Goal: Communication & Community: Answer question/provide support

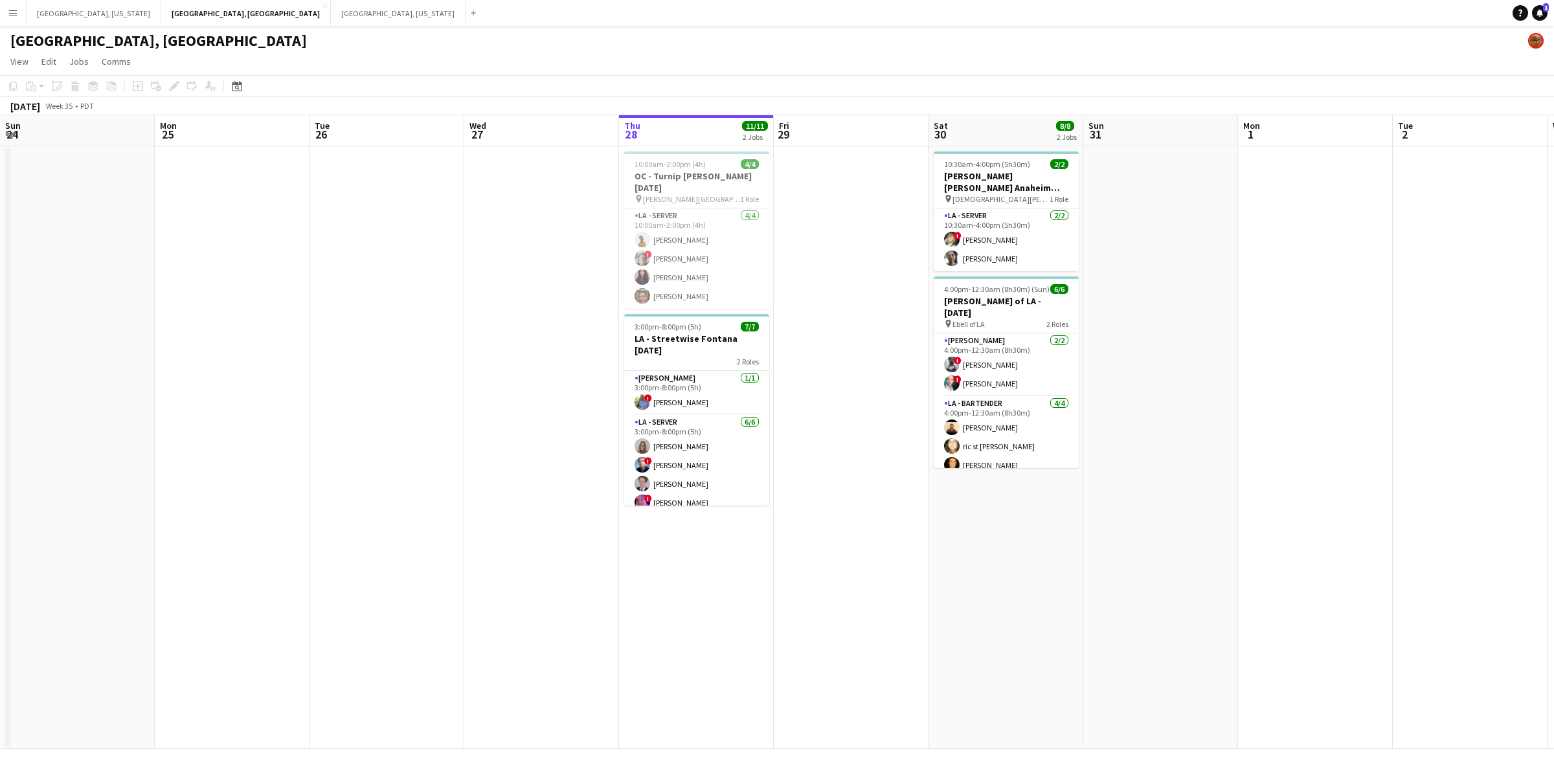
scroll to position [0, 273]
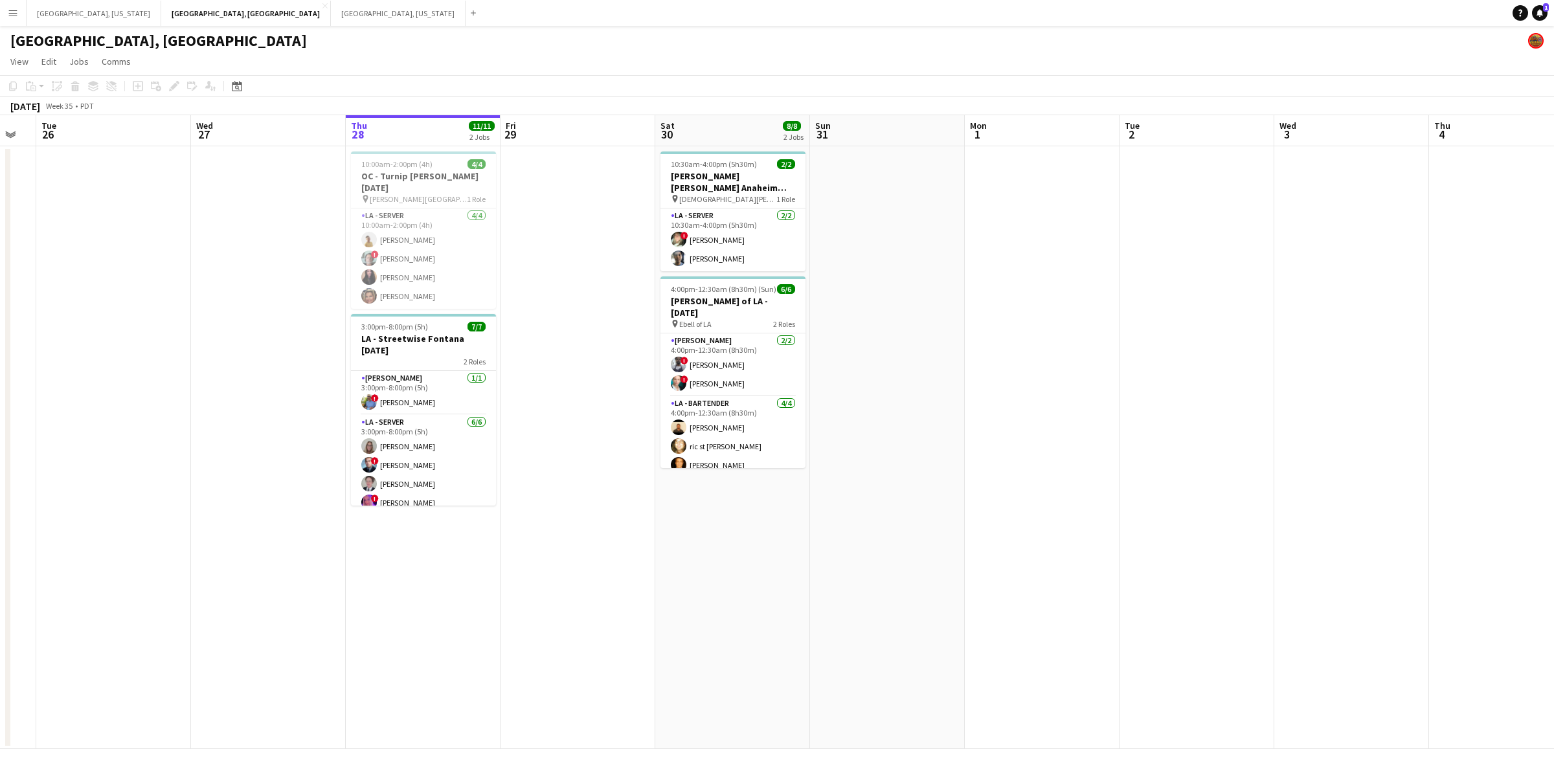
click at [5, 7] on button "Menu" at bounding box center [13, 13] width 26 height 26
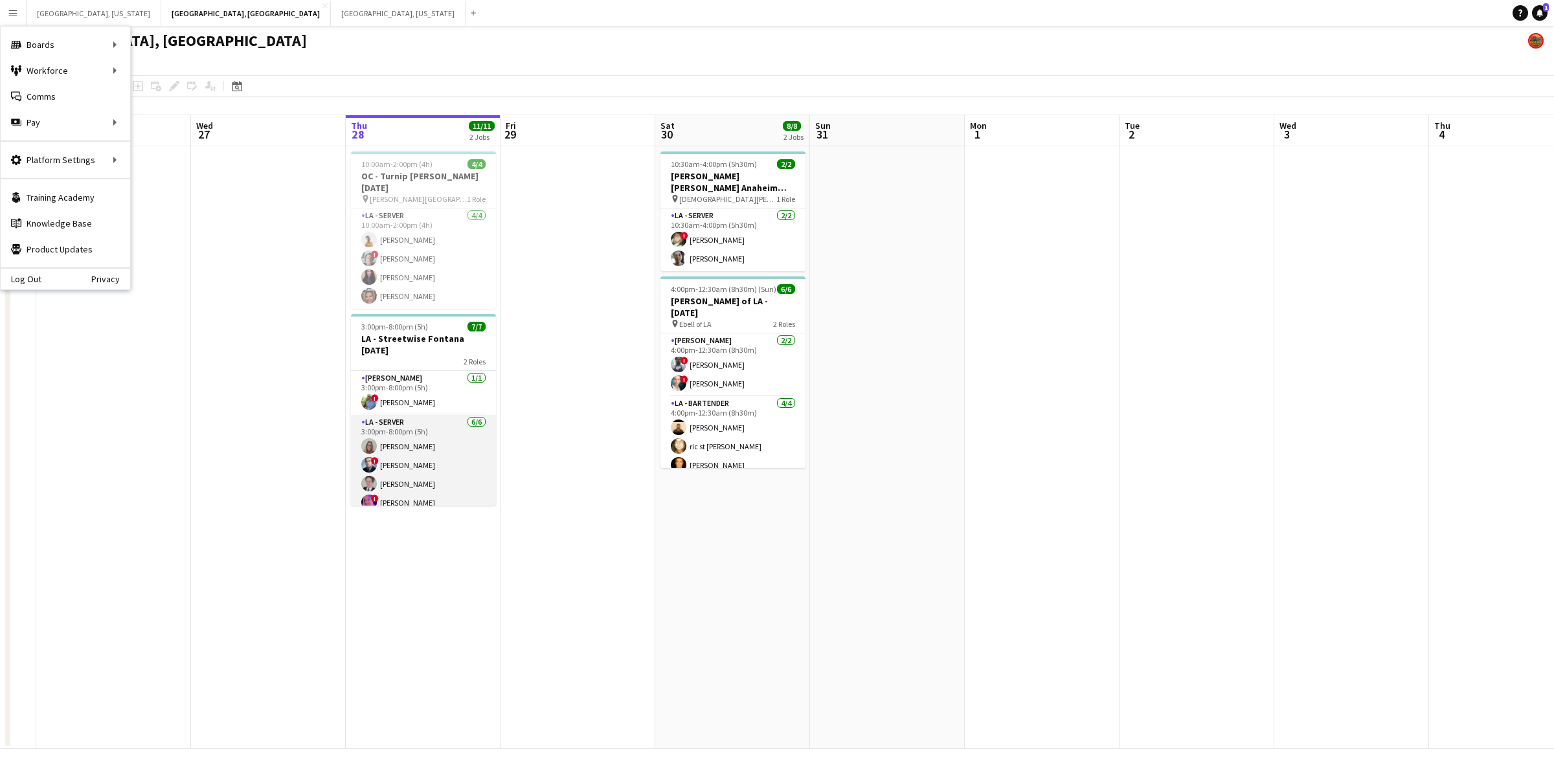
click at [429, 447] on app-card-role "LA - Server [DATE] 3:00pm-8:00pm (5h) [PERSON_NAME] ! [PERSON_NAME] [PERSON_NAM…" at bounding box center [423, 484] width 145 height 138
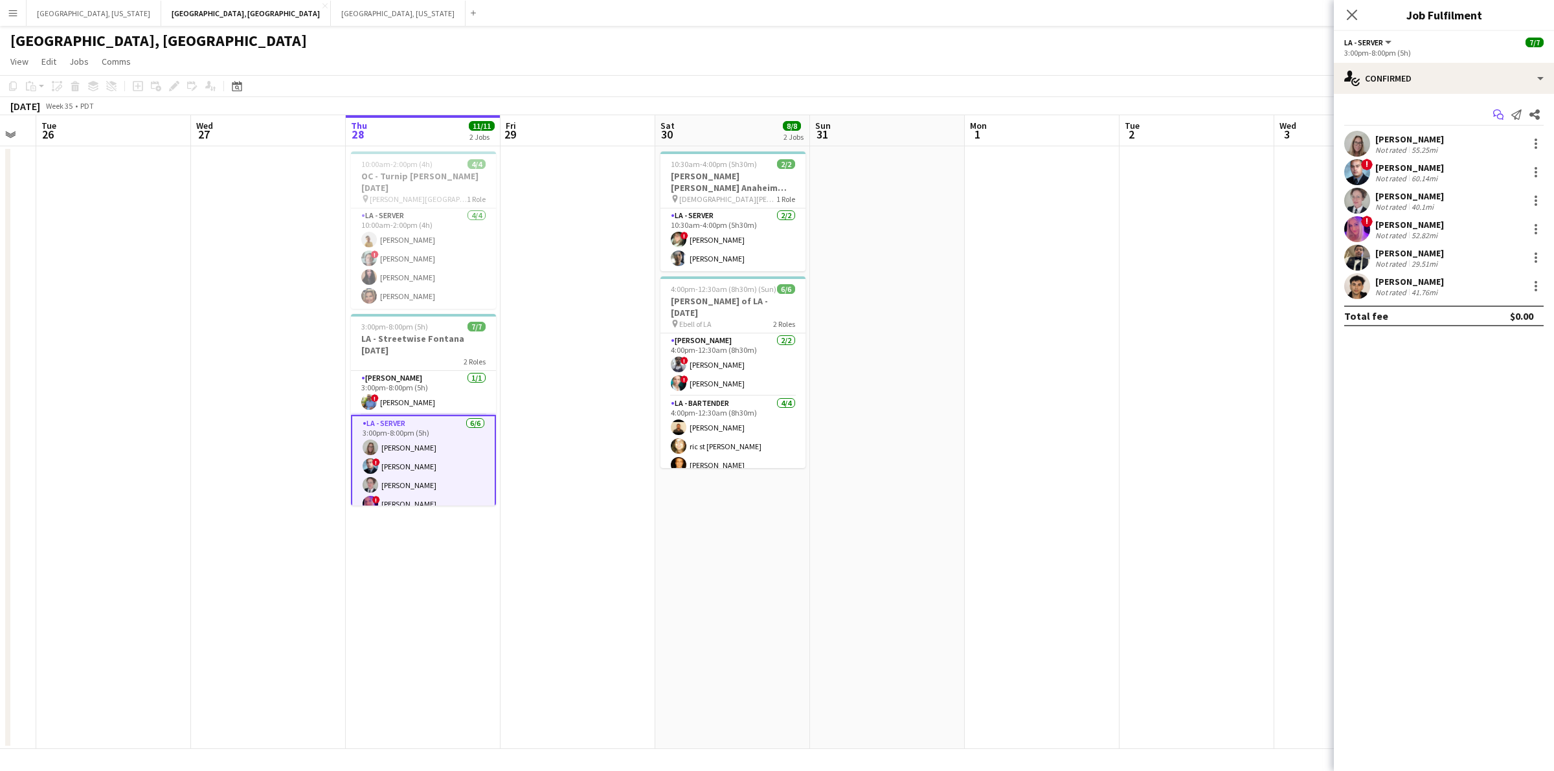
click at [1499, 115] on icon "Start chat" at bounding box center [1498, 114] width 10 height 10
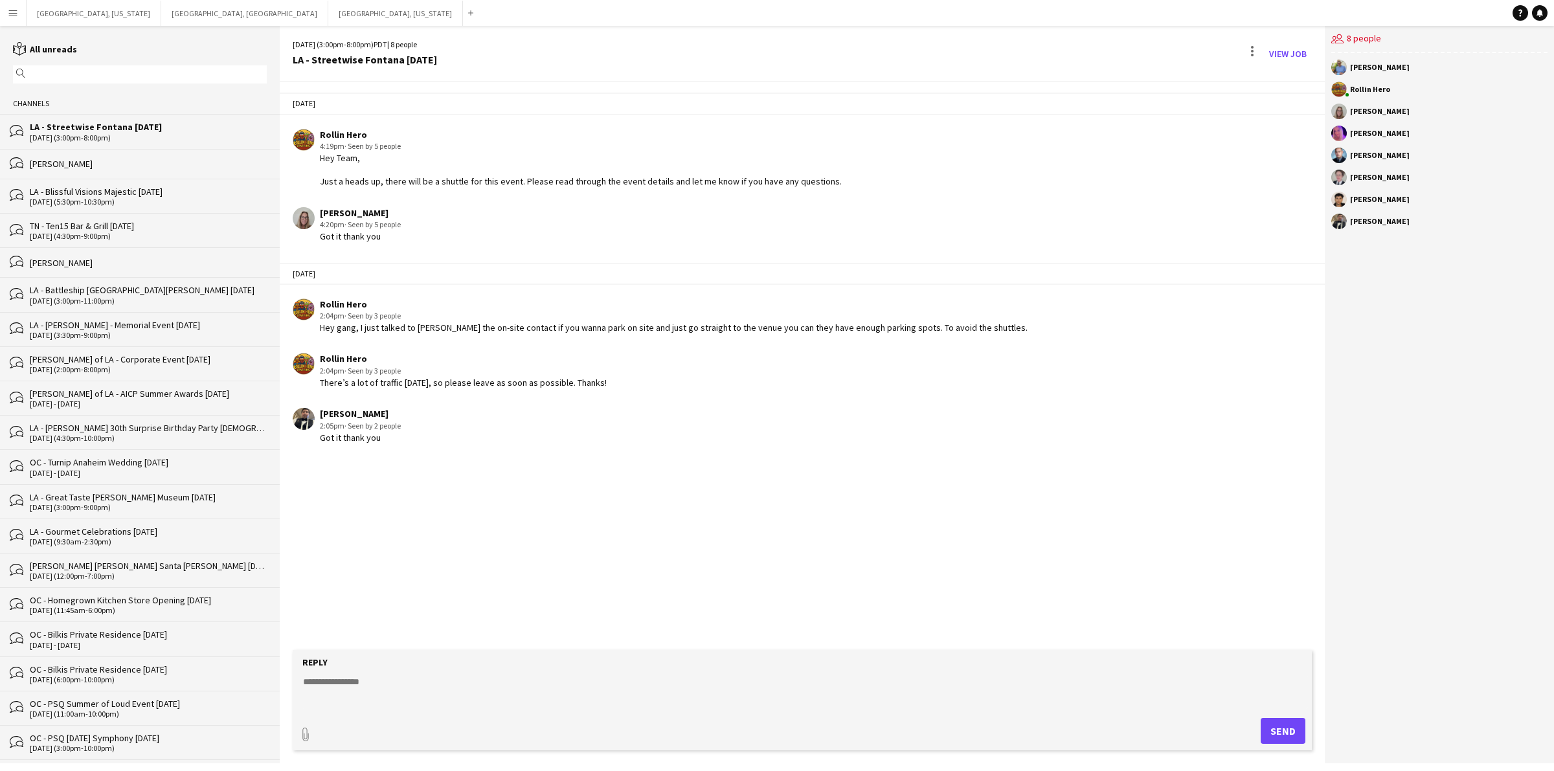
click at [4, 13] on button "Menu" at bounding box center [13, 13] width 26 height 26
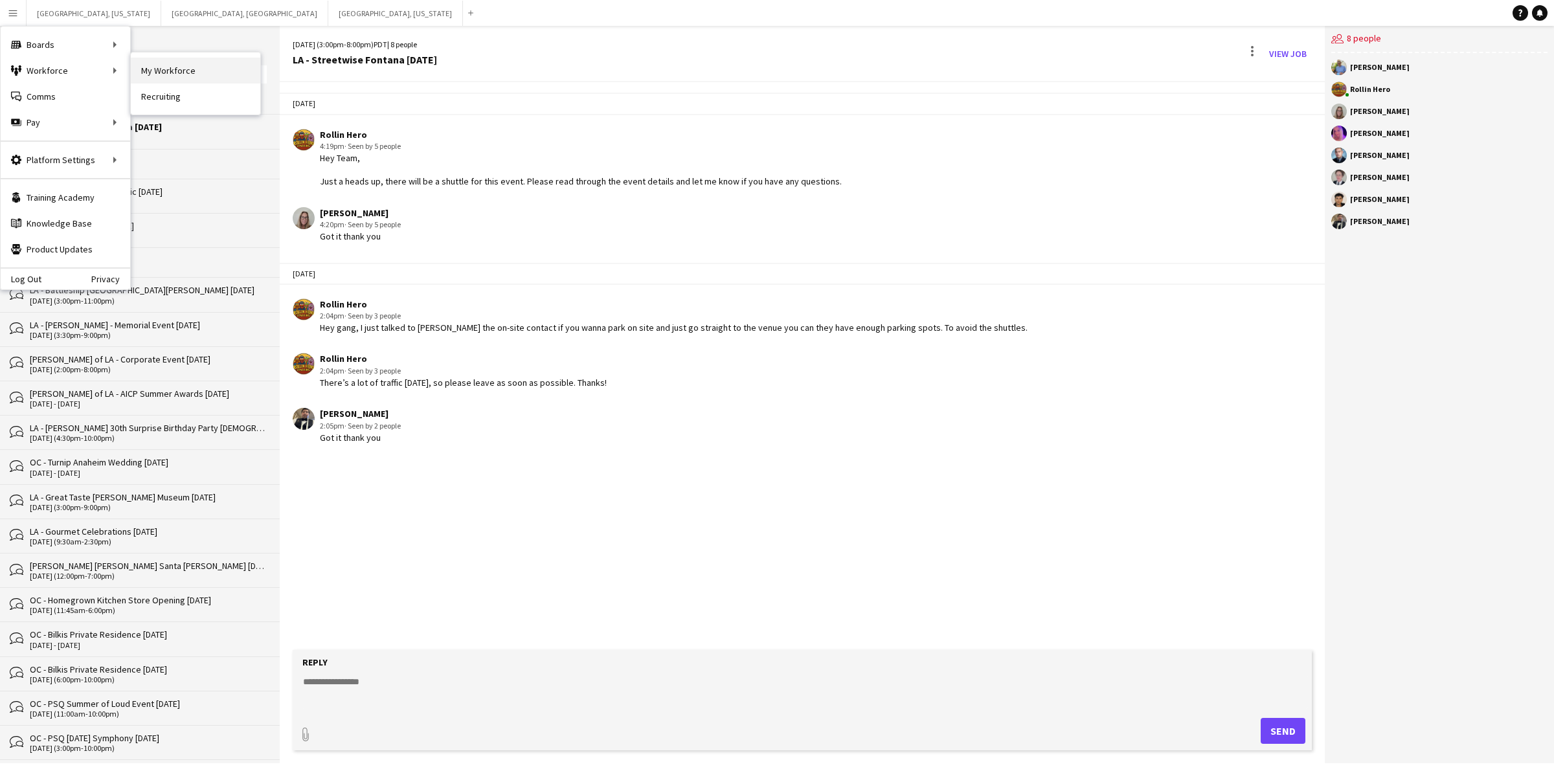
click at [173, 62] on link "My Workforce" at bounding box center [196, 71] width 130 height 26
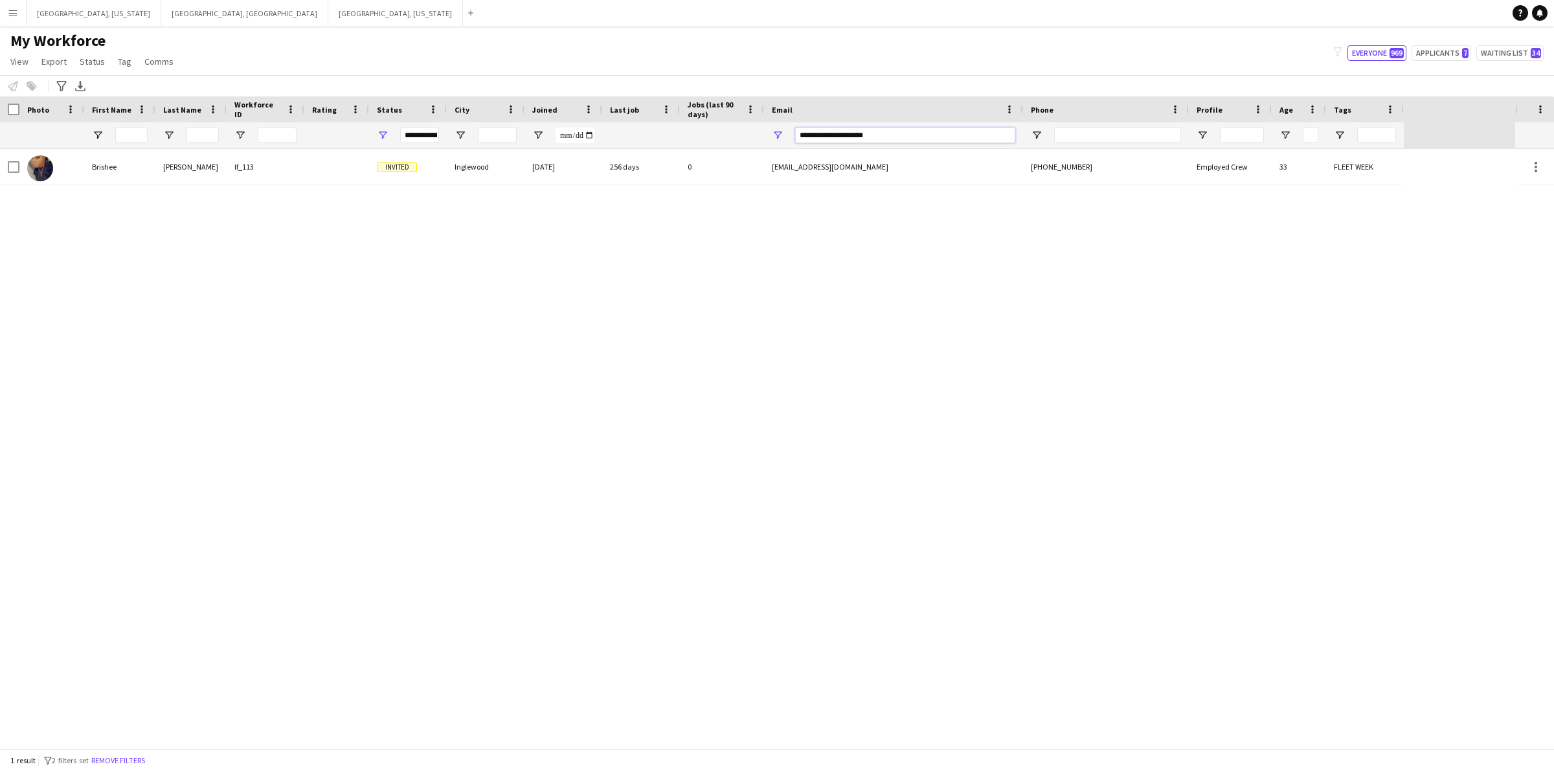
click at [826, 131] on input "**********" at bounding box center [905, 136] width 220 height 16
paste input "**********"
drag, startPoint x: 853, startPoint y: 131, endPoint x: 764, endPoint y: 128, distance: 89.4
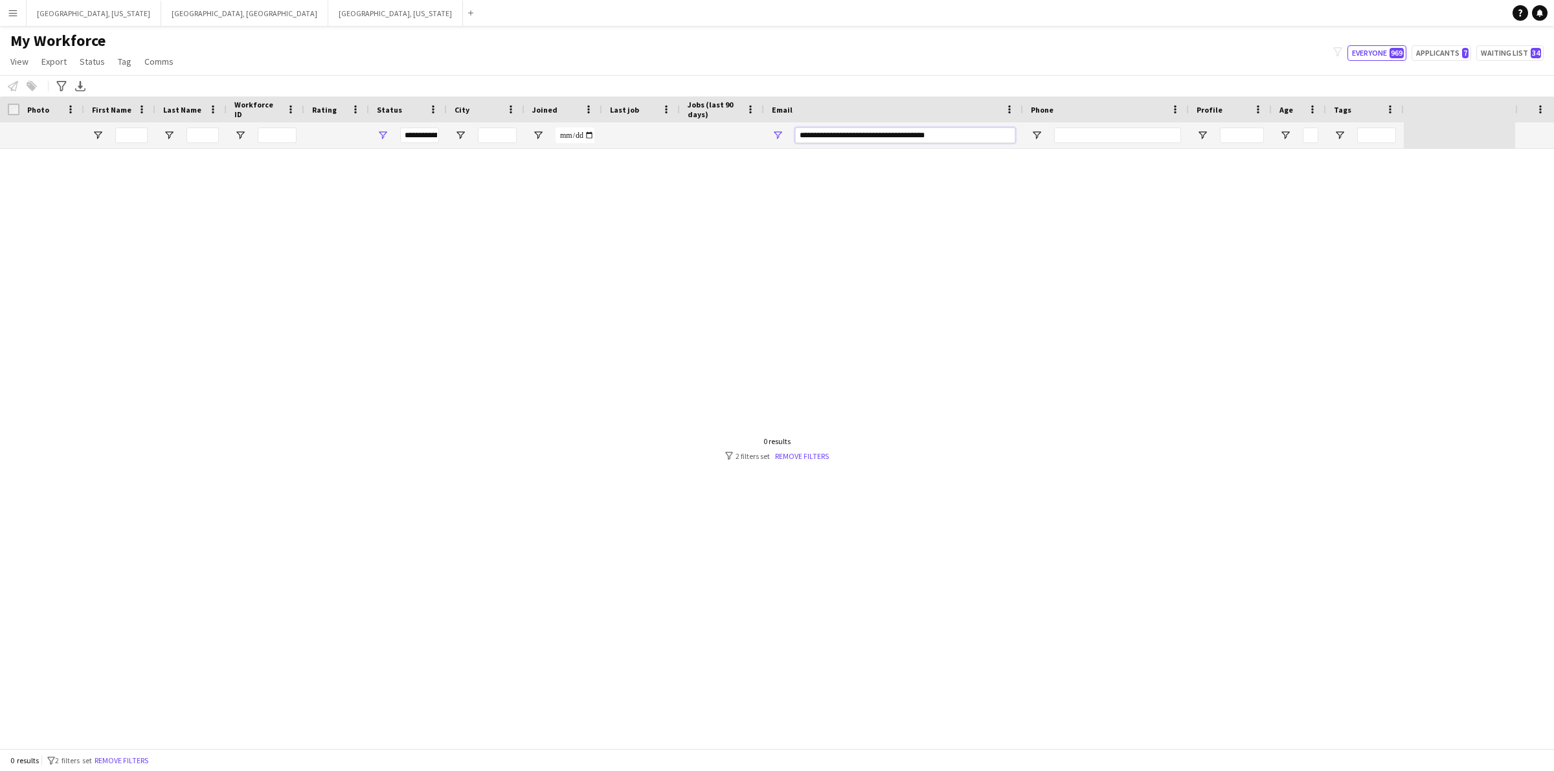
click at [764, 128] on div "**********" at bounding box center [893, 135] width 259 height 26
click at [903, 133] on input "**********" at bounding box center [905, 136] width 220 height 16
type input "**********"
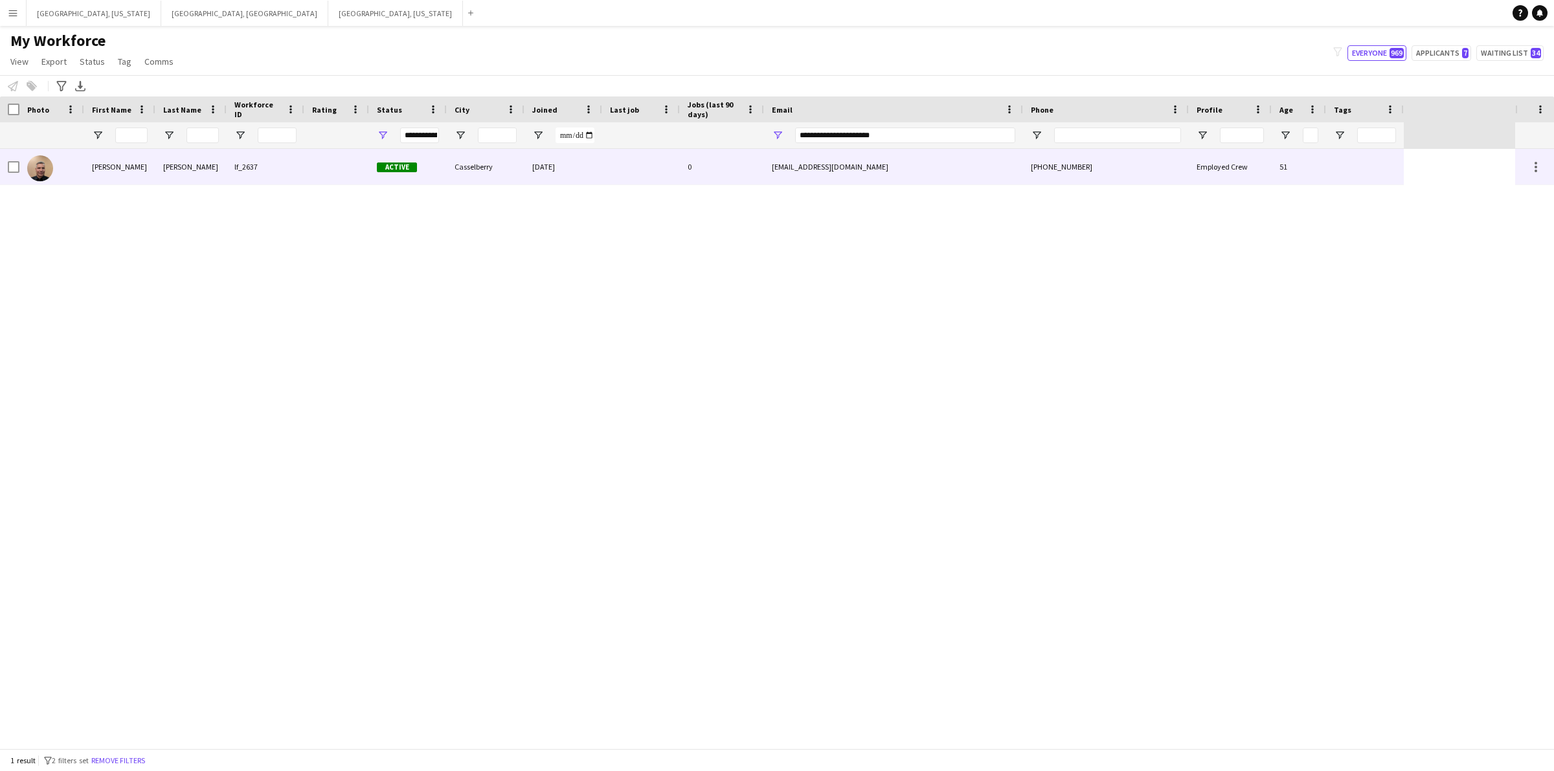
click at [306, 180] on div at bounding box center [336, 167] width 65 height 36
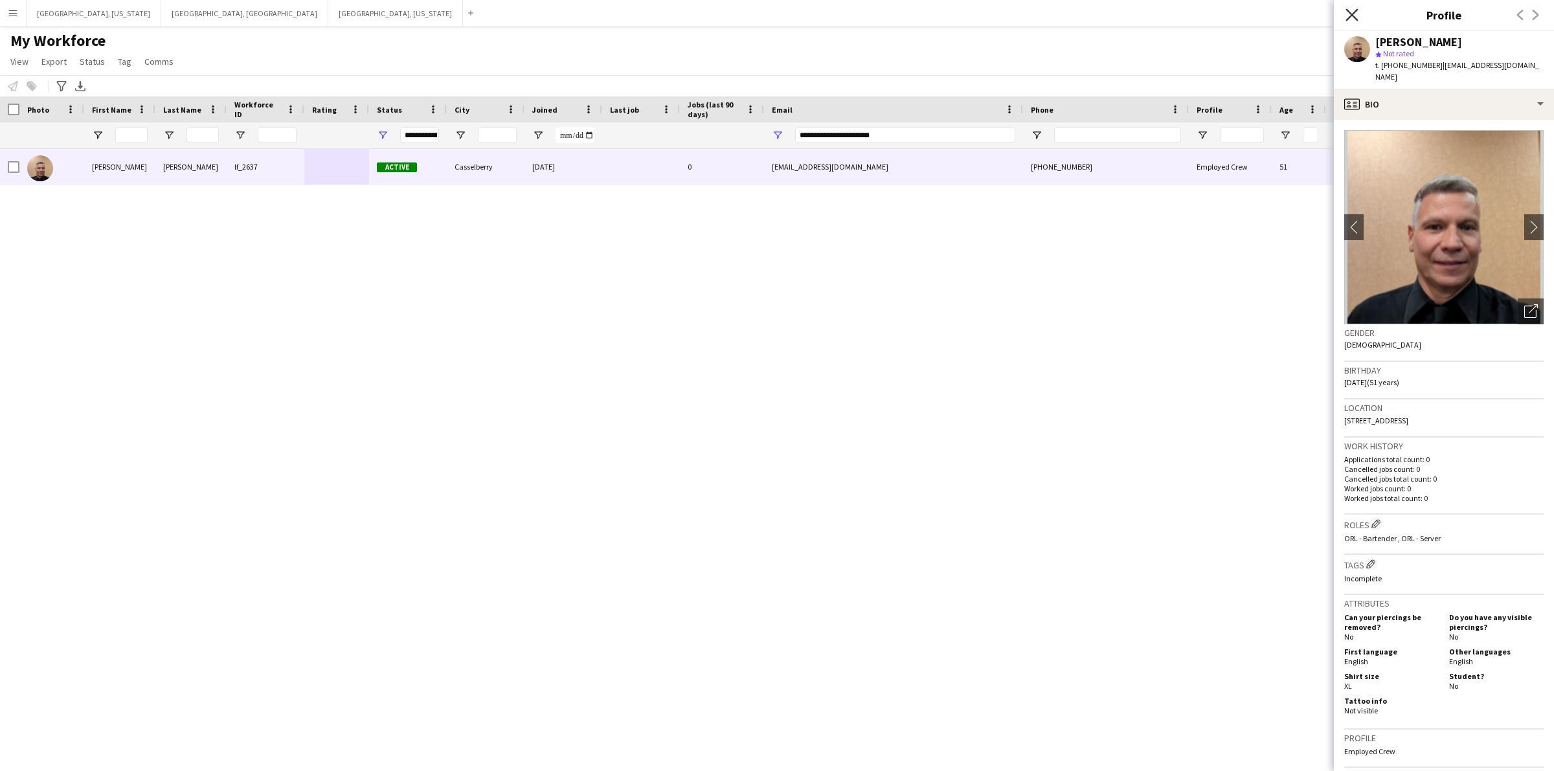
click at [1351, 13] on icon "Close pop-in" at bounding box center [1352, 14] width 12 height 12
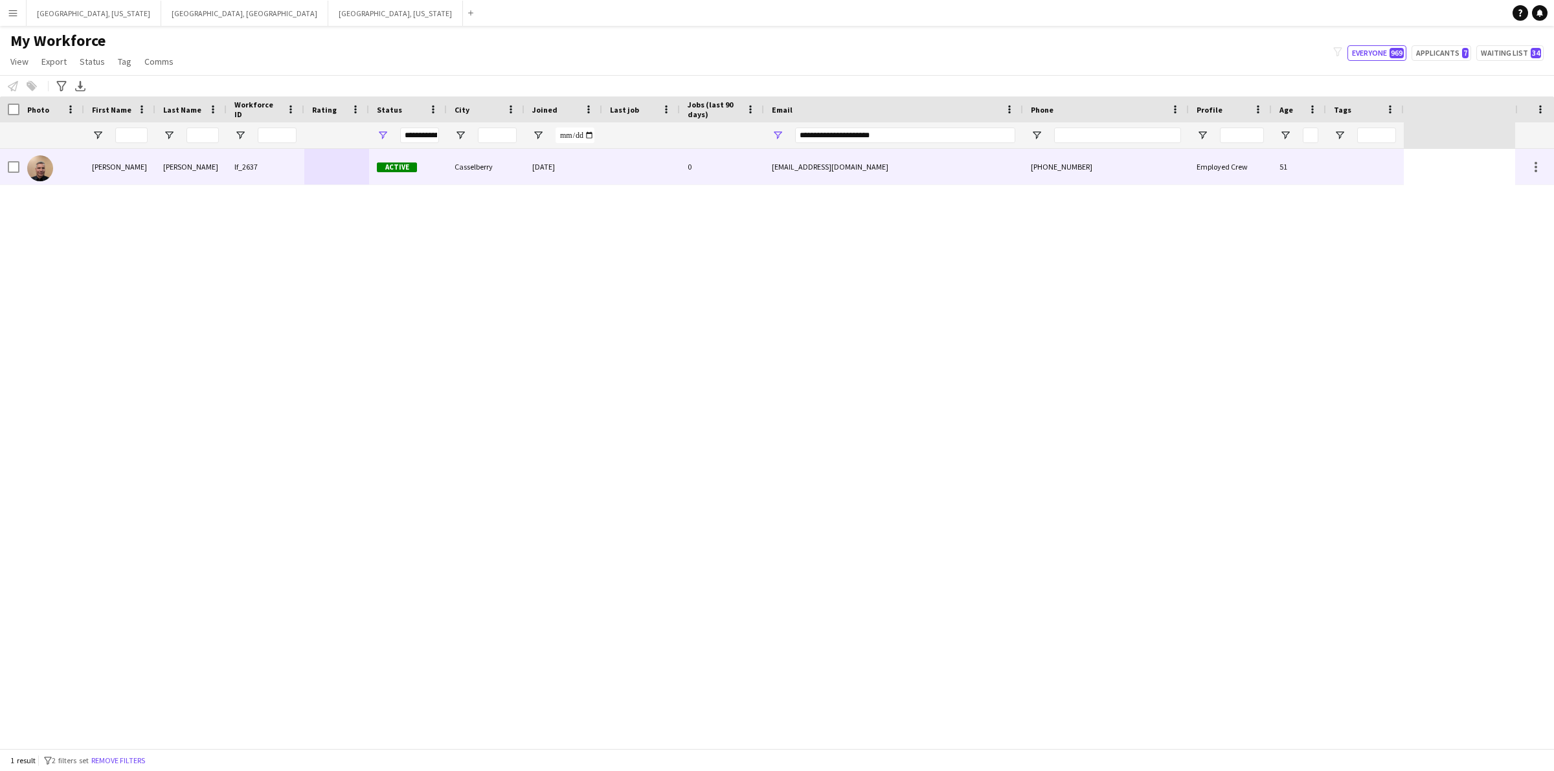
click at [821, 163] on div "sirviceroyal@gmail.com" at bounding box center [893, 167] width 259 height 36
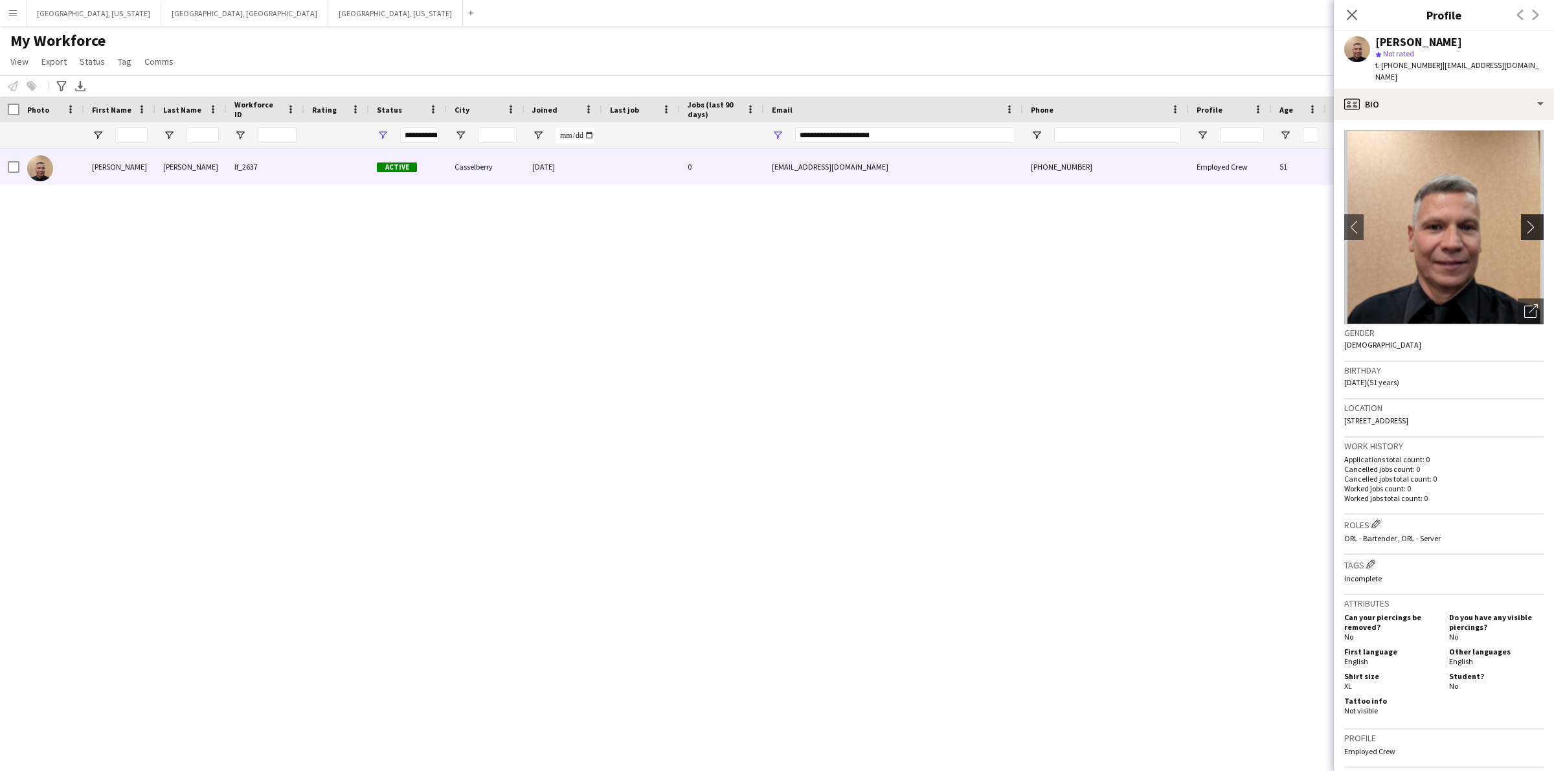
click at [1524, 220] on app-icon "chevron-right" at bounding box center [1534, 227] width 20 height 14
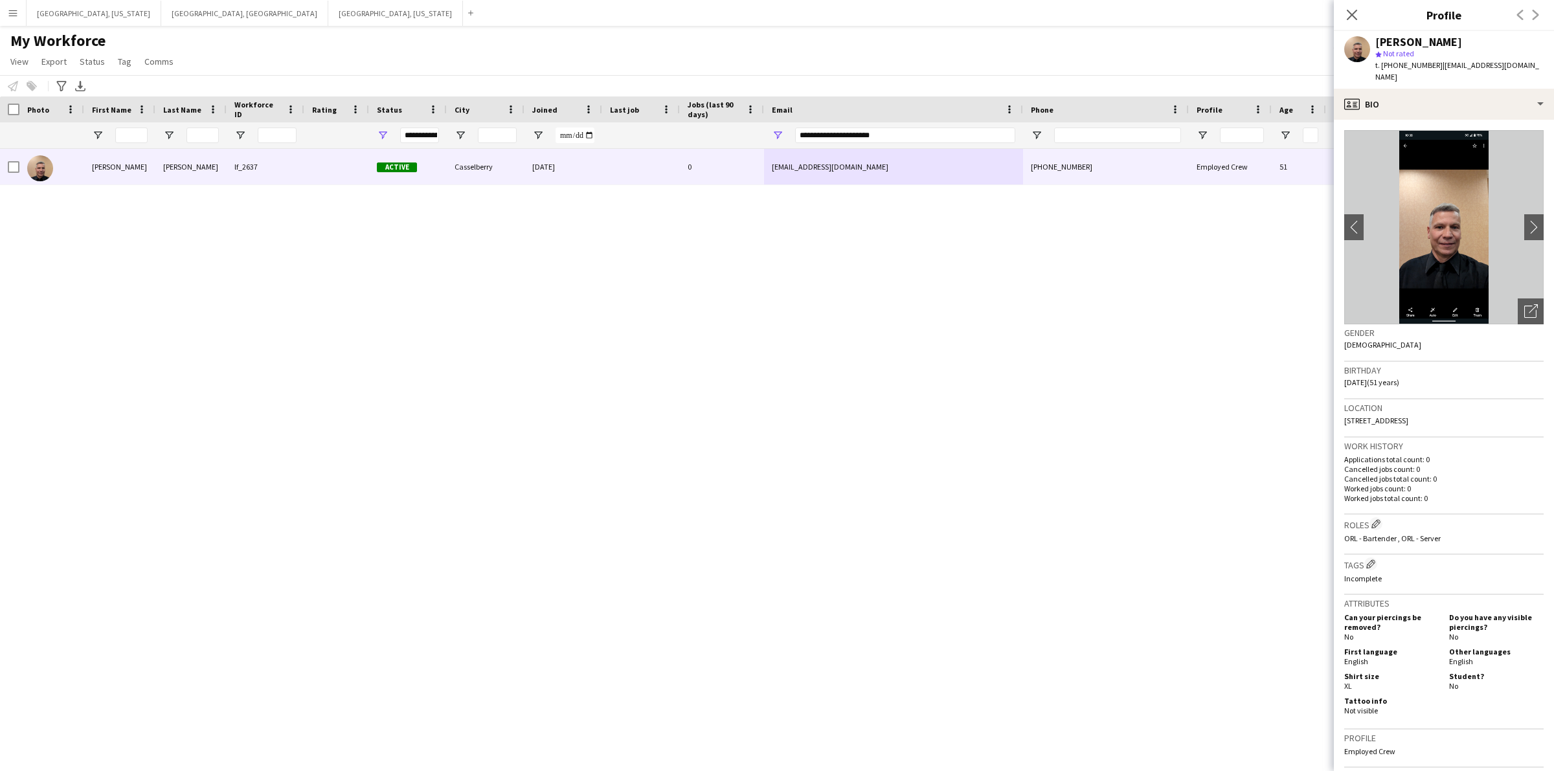
scroll to position [250, 0]
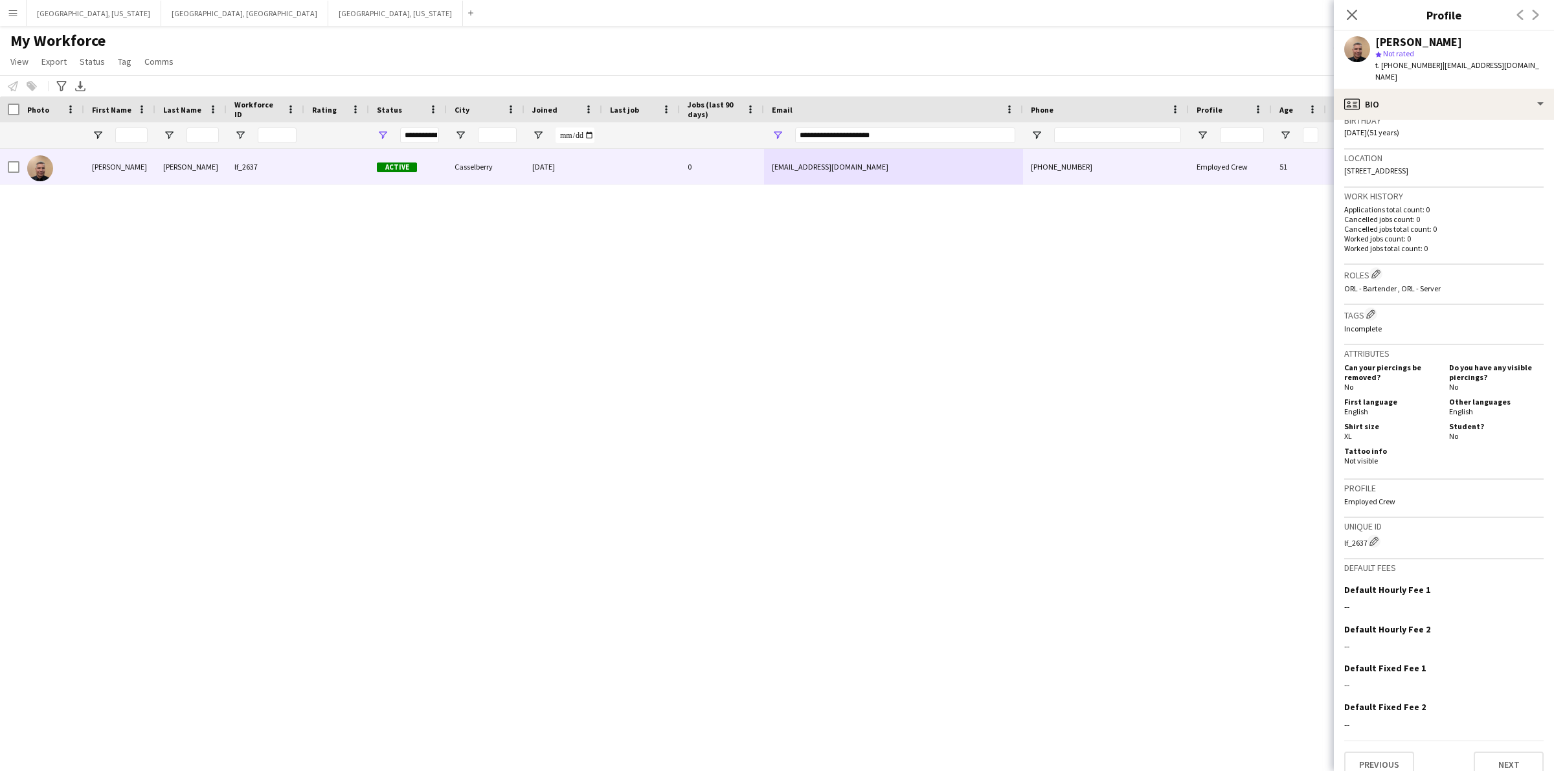
click at [1544, 762] on div at bounding box center [1544, 762] width 0 height 0
click at [1511, 752] on button "Next" at bounding box center [1509, 765] width 70 height 26
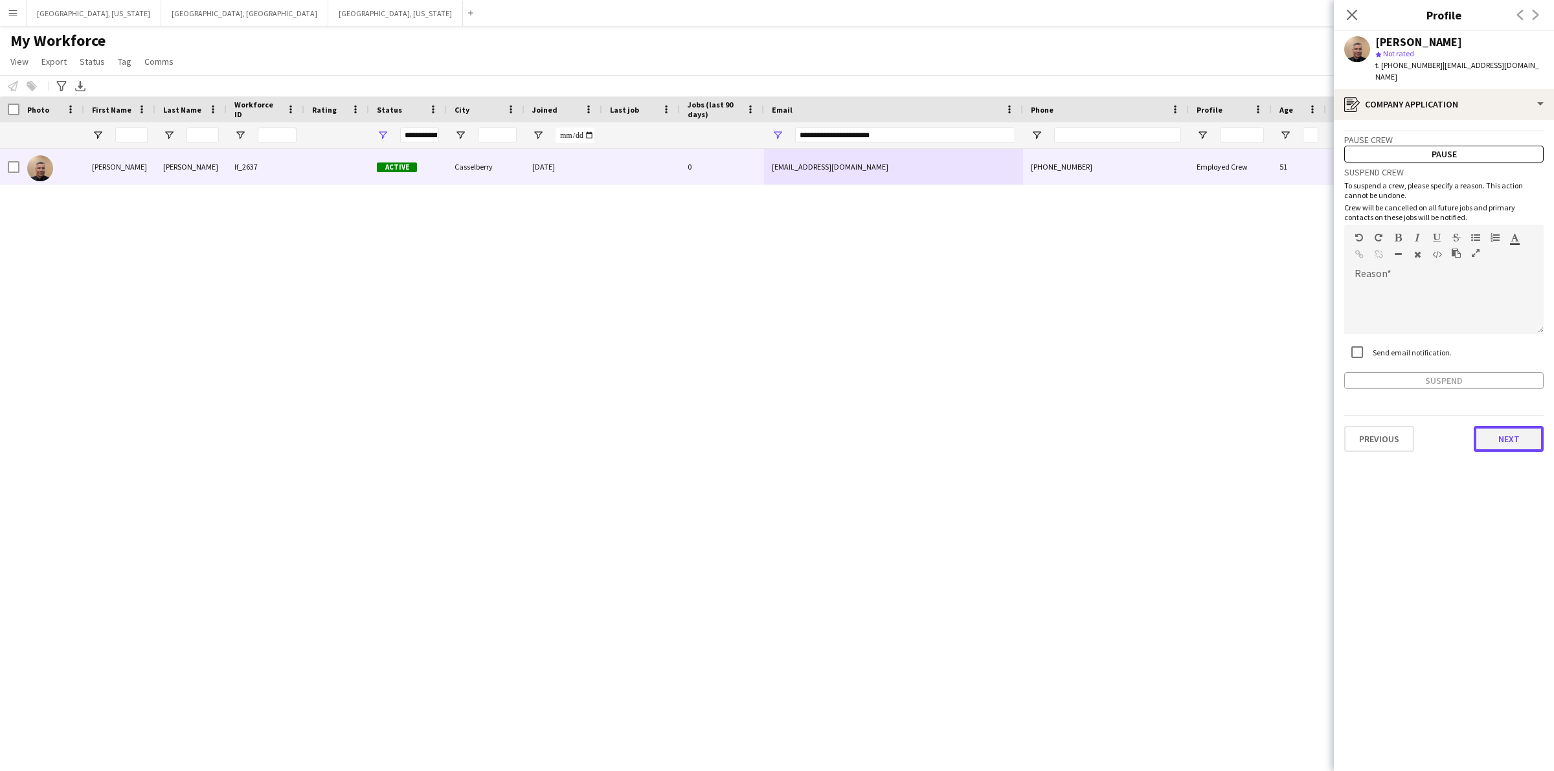
click at [1508, 426] on button "Next" at bounding box center [1509, 439] width 70 height 26
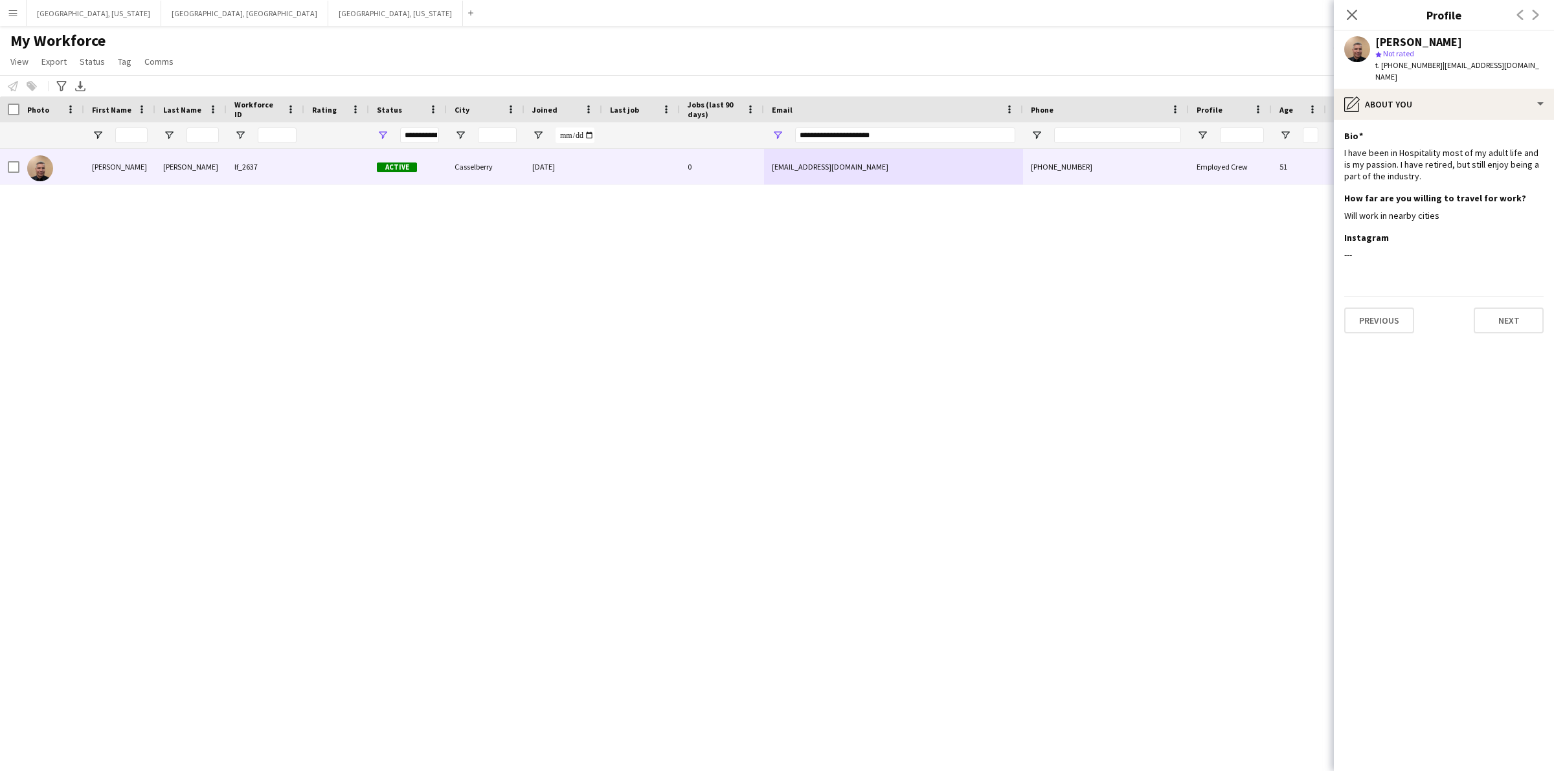
click at [1524, 333] on app-section-data-types "Bio Edit this field I have been in Hospitality most of my adult life and is my …" at bounding box center [1444, 445] width 220 height 651
click at [1519, 308] on button "Next" at bounding box center [1509, 321] width 70 height 26
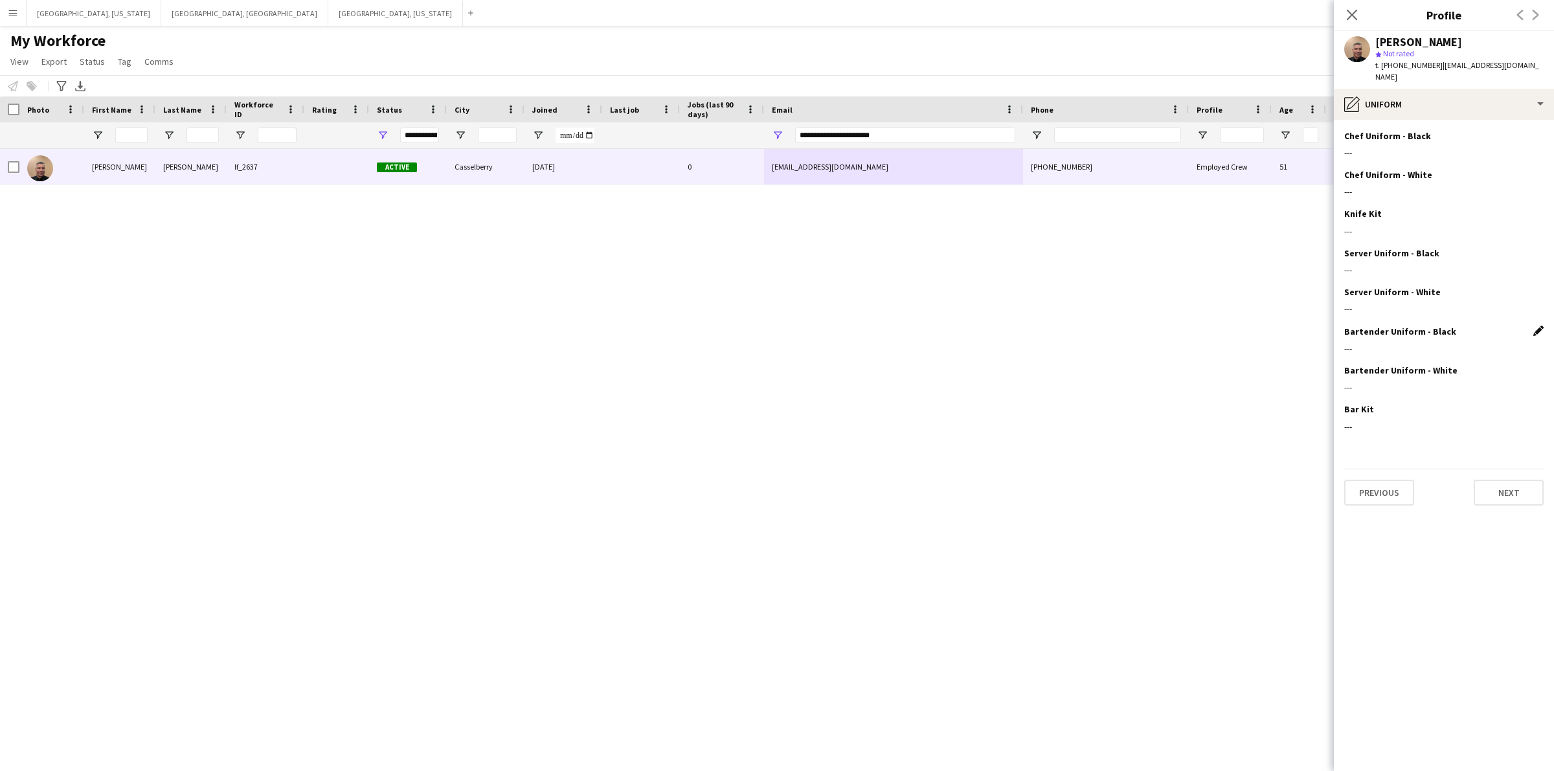
click at [1539, 326] on app-icon "Edit this field" at bounding box center [1538, 331] width 10 height 10
click at [1493, 343] on button "Upload new file" at bounding box center [1503, 353] width 81 height 21
click at [1353, 343] on div "Save Cancel Upload new file" at bounding box center [1443, 353] width 199 height 21
click at [1391, 489] on button "Previous" at bounding box center [1379, 502] width 70 height 26
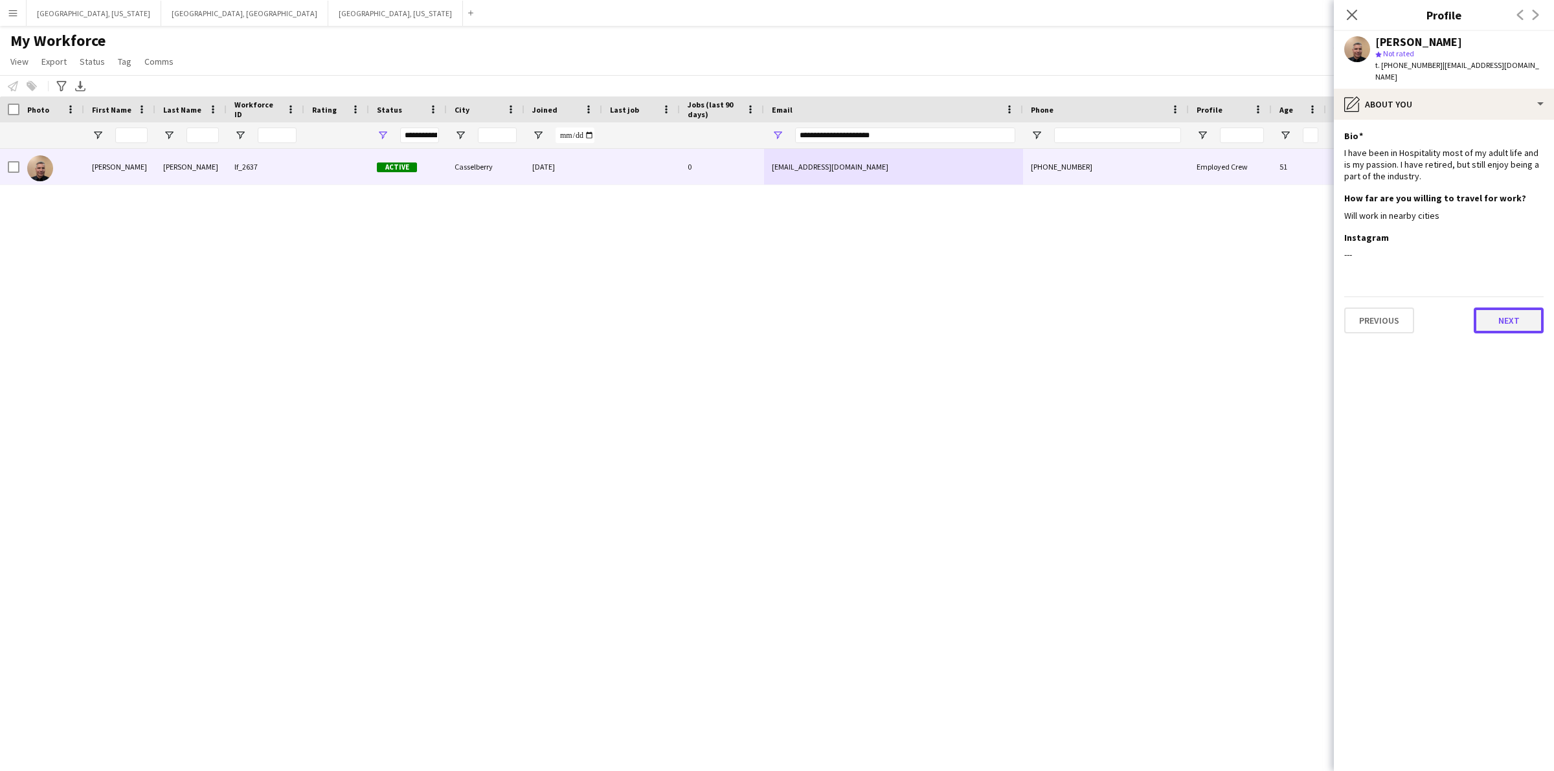
click at [1500, 321] on button "Next" at bounding box center [1509, 321] width 70 height 26
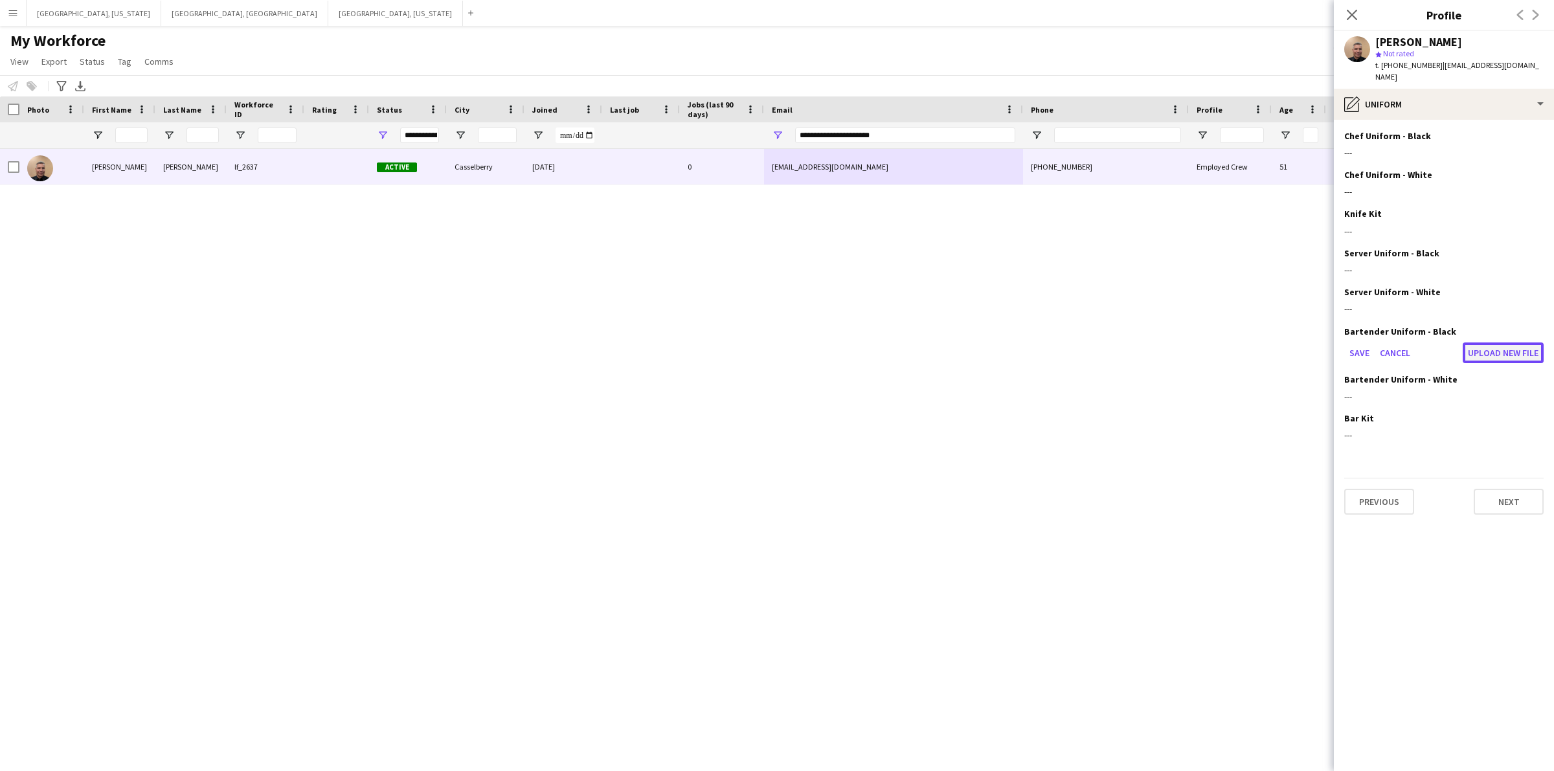
click at [1493, 343] on button "Upload new file" at bounding box center [1503, 353] width 81 height 21
click at [1355, 343] on div "Save Cancel Upload new file" at bounding box center [1443, 353] width 199 height 21
click at [1507, 494] on button "Next" at bounding box center [1509, 502] width 70 height 26
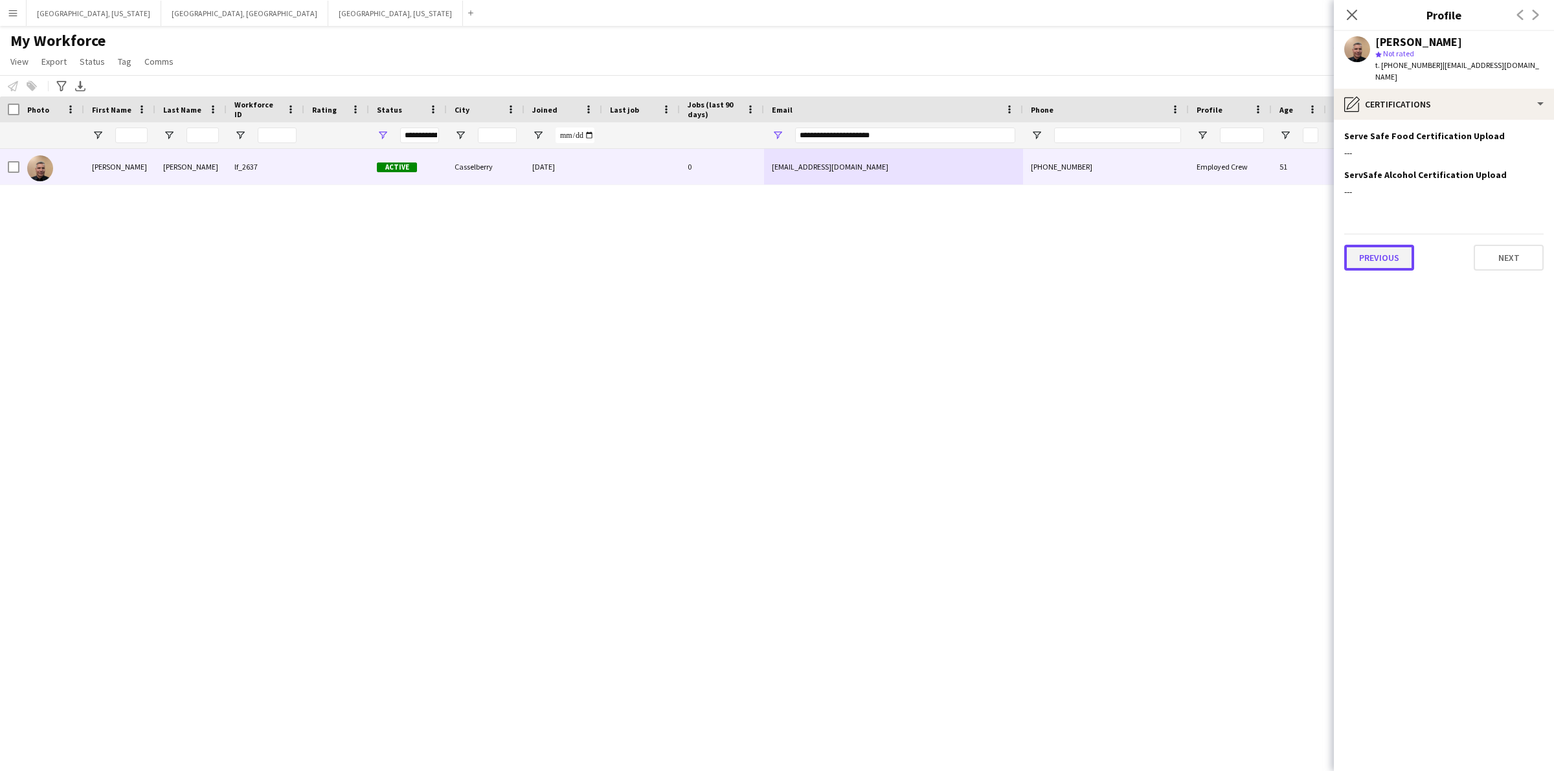
click at [1390, 250] on button "Previous" at bounding box center [1379, 258] width 70 height 26
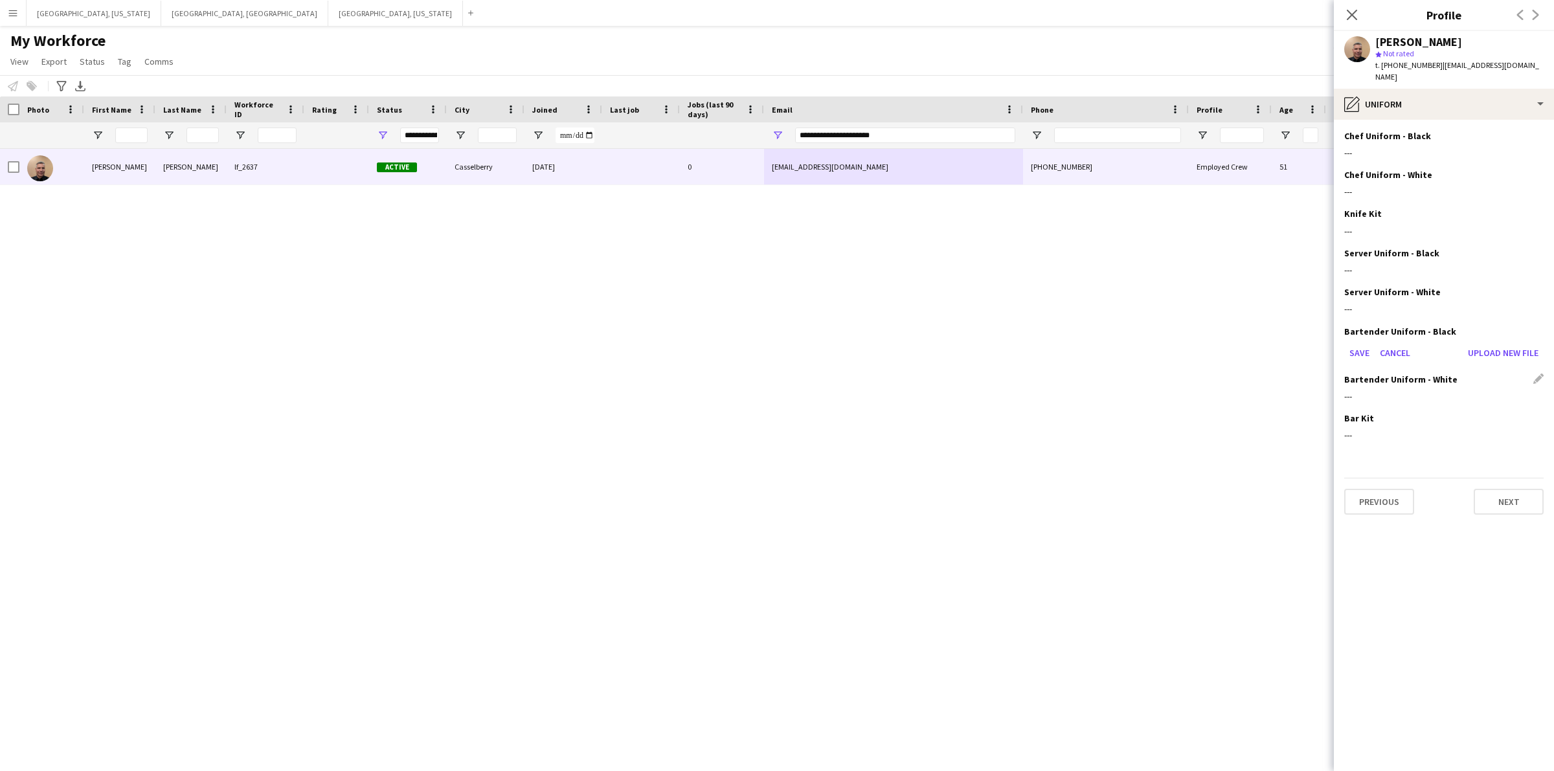
click at [1399, 390] on div "---" at bounding box center [1443, 396] width 199 height 12
click at [1535, 374] on div "Bartender Uniform - White Edit this field" at bounding box center [1443, 380] width 199 height 12
click at [1390, 492] on button "Previous" at bounding box center [1379, 502] width 70 height 26
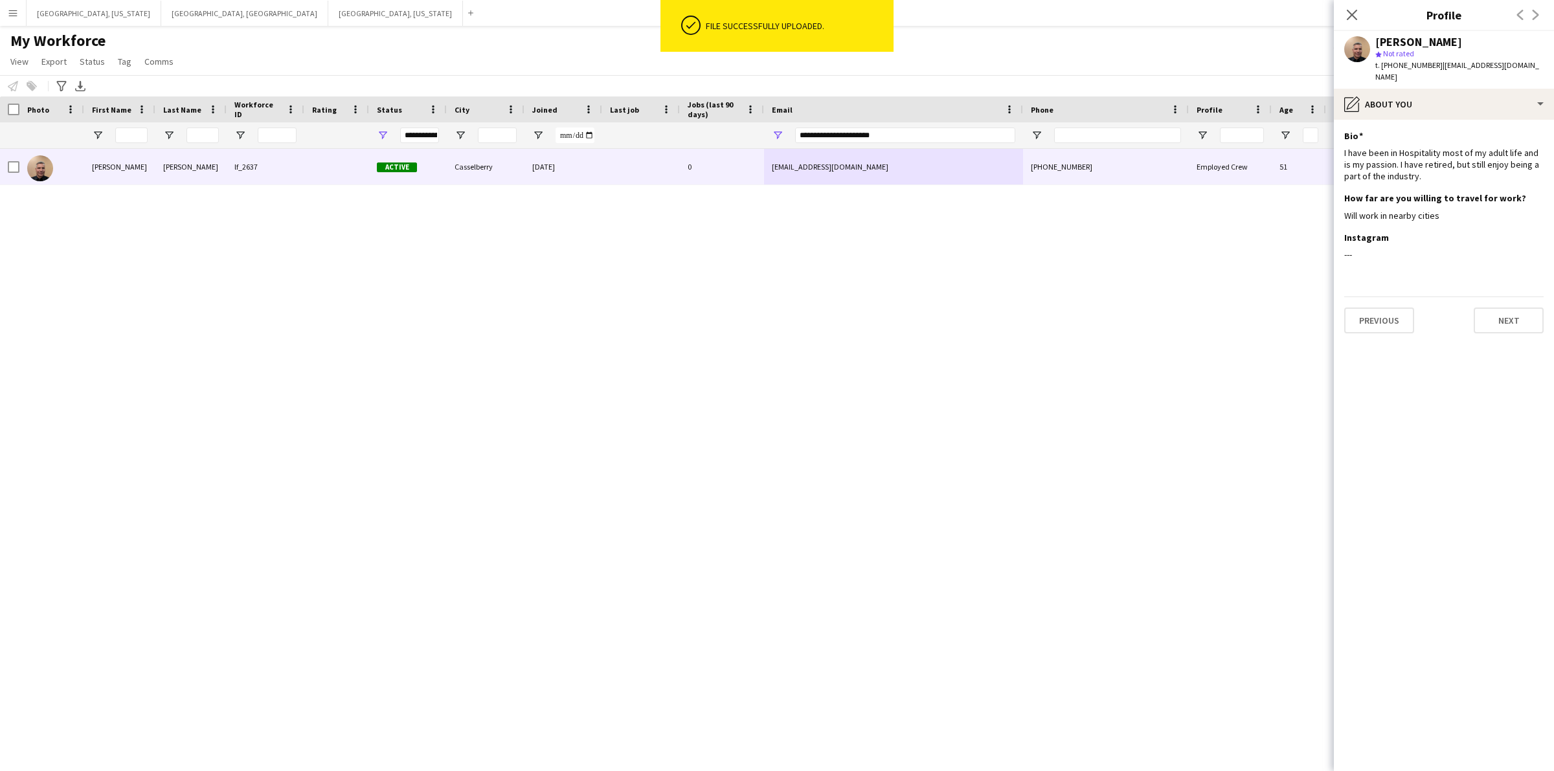
click at [1360, 13] on div "Close pop-in" at bounding box center [1352, 15] width 36 height 30
click at [1351, 12] on icon "Close pop-in" at bounding box center [1352, 14] width 12 height 12
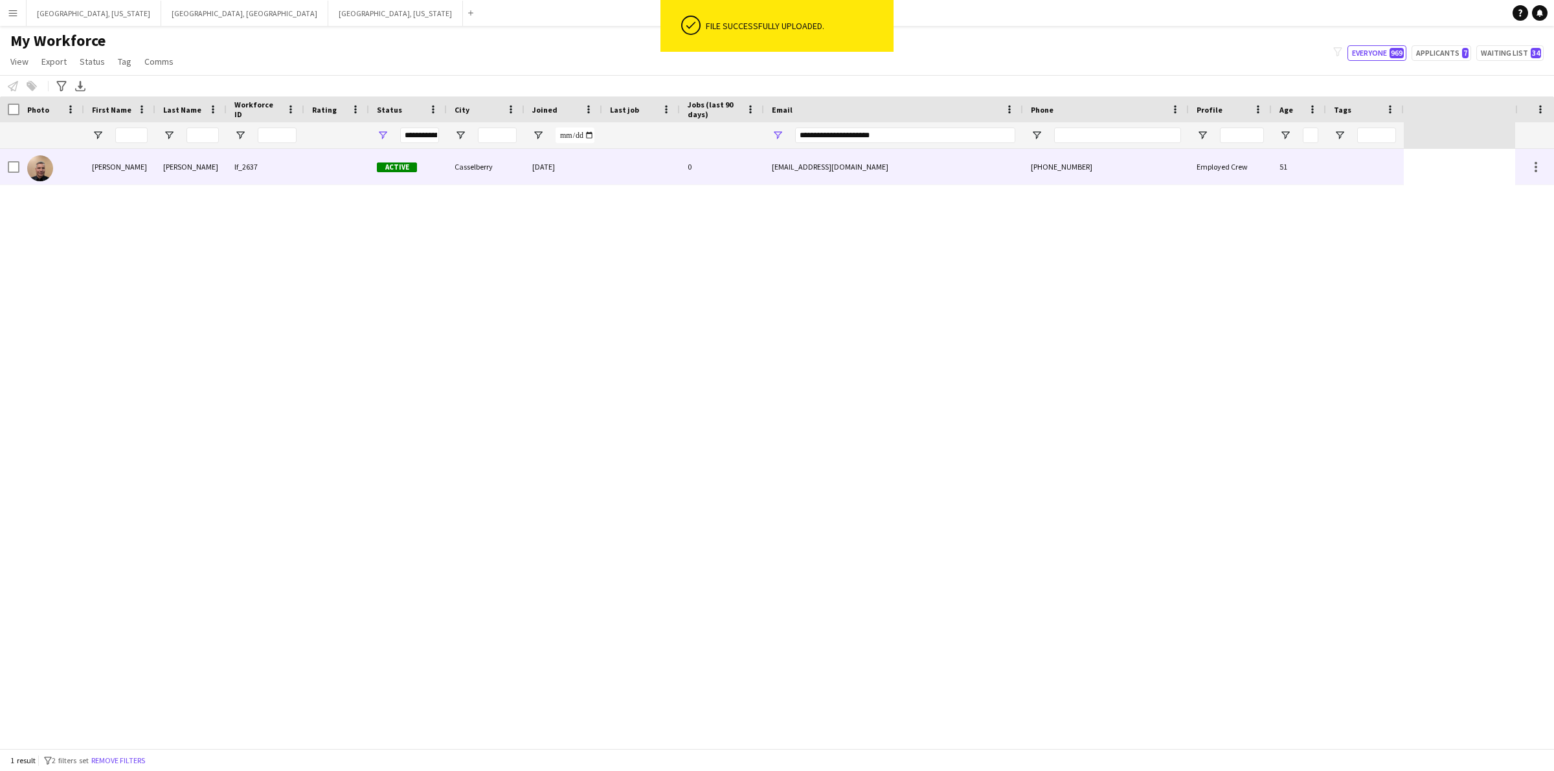
click at [382, 175] on div "Active" at bounding box center [408, 167] width 78 height 36
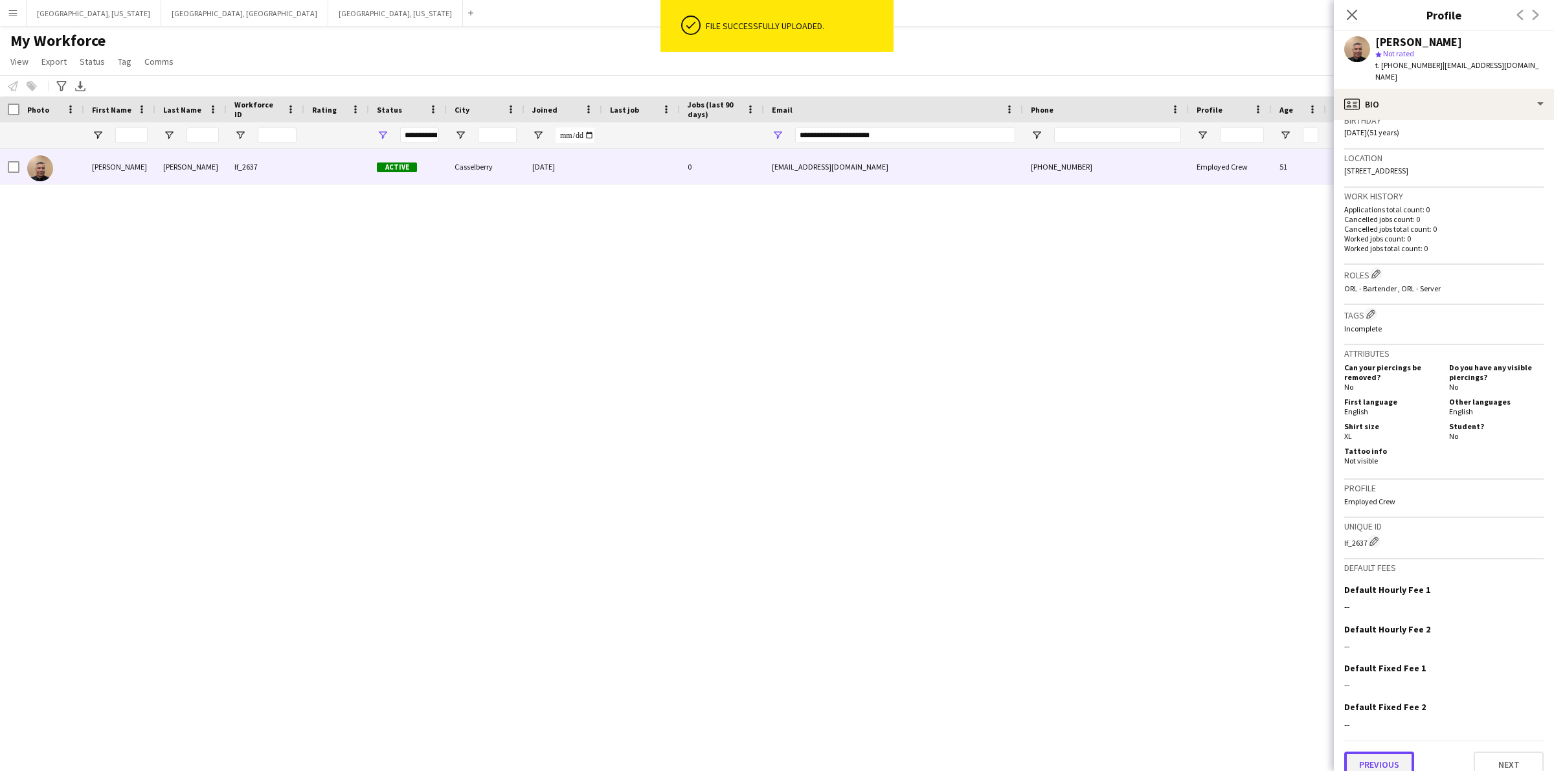
click at [1390, 755] on button "Previous" at bounding box center [1379, 765] width 70 height 26
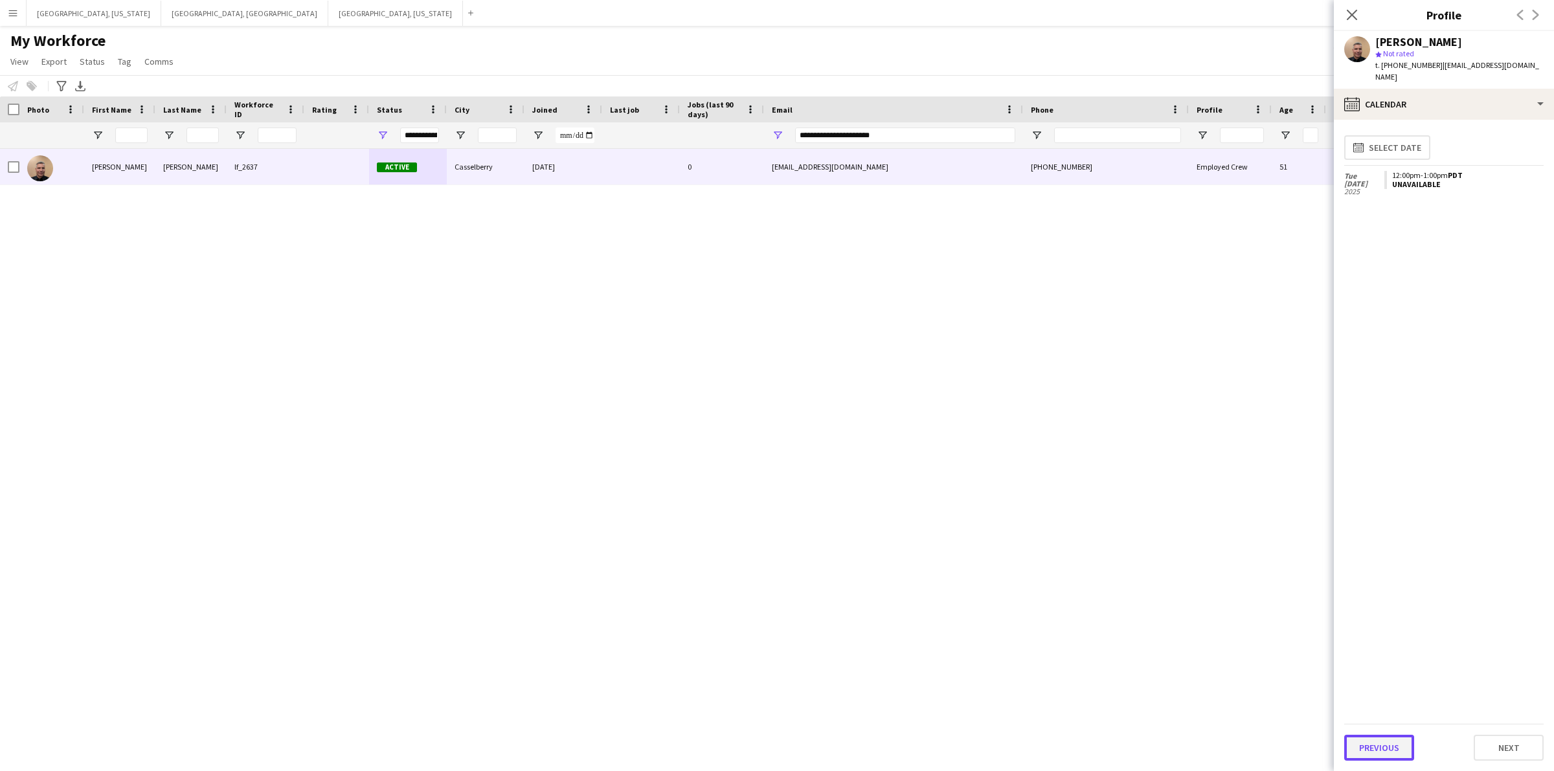
click at [1390, 743] on button "Previous" at bounding box center [1379, 748] width 70 height 26
click at [1378, 383] on div "Previous Next" at bounding box center [1443, 401] width 199 height 37
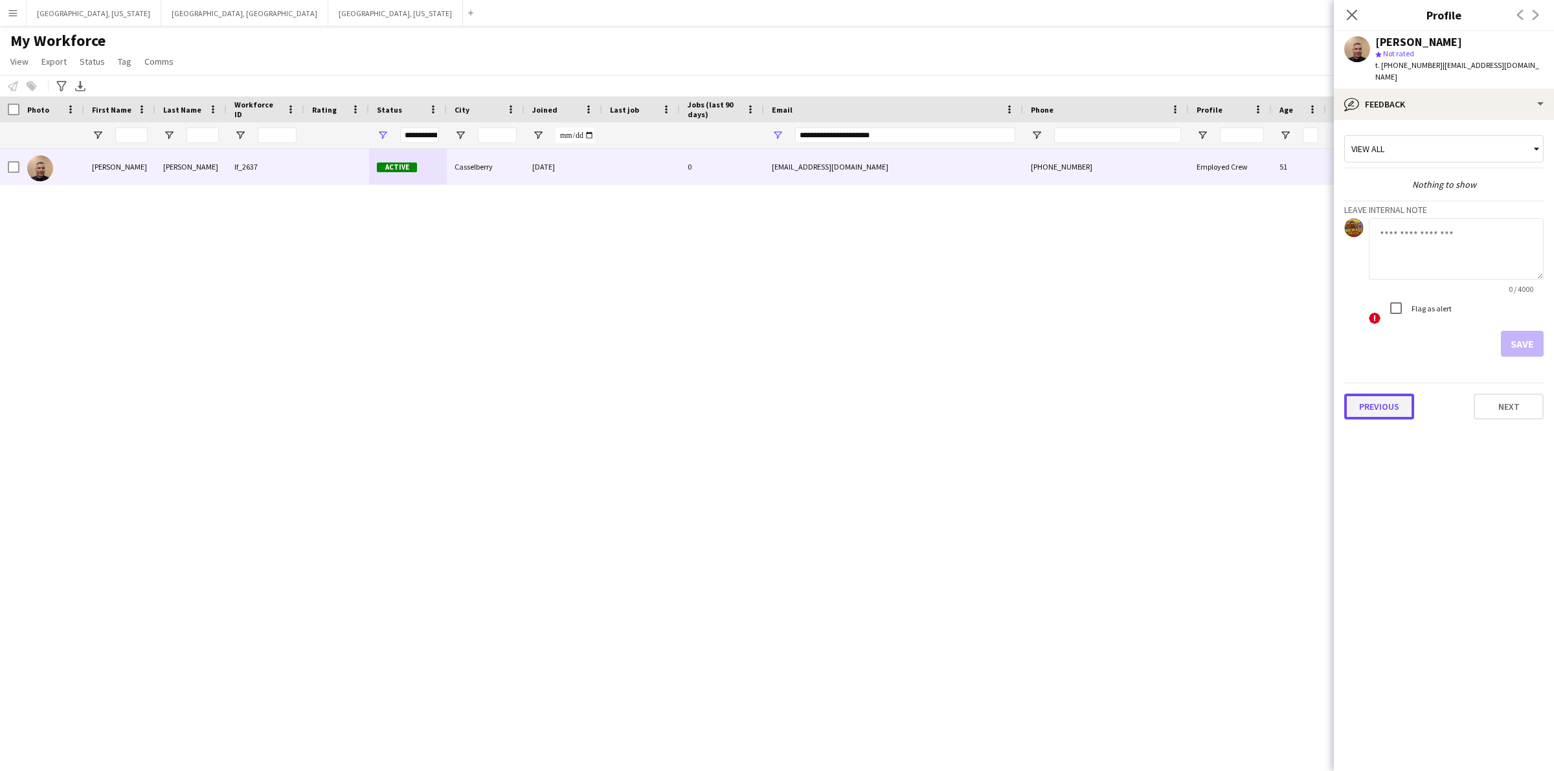
click at [1380, 401] on button "Previous" at bounding box center [1379, 407] width 70 height 26
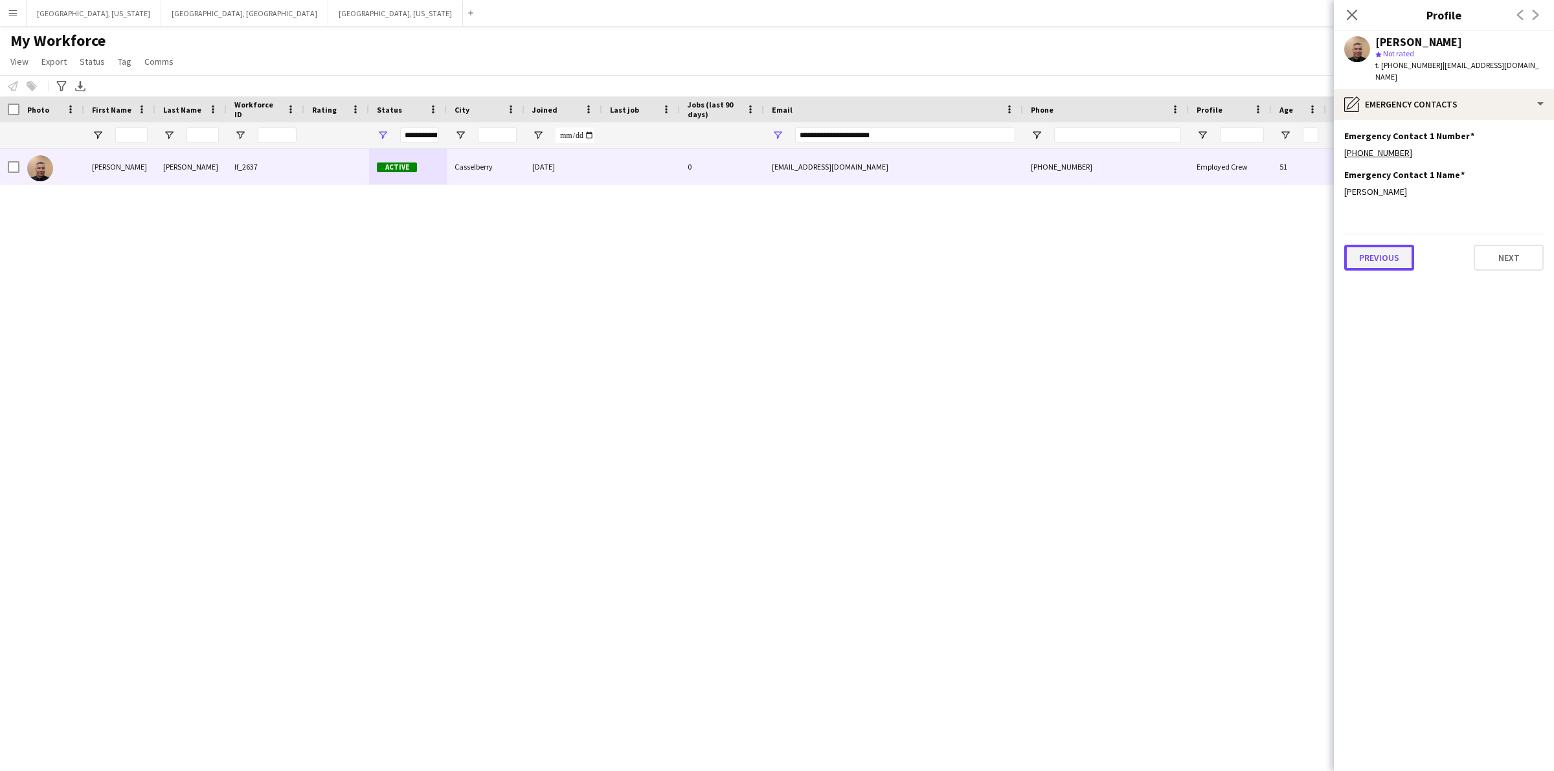
click at [1370, 246] on button "Previous" at bounding box center [1379, 258] width 70 height 26
click at [1376, 247] on button "Previous" at bounding box center [1379, 258] width 70 height 26
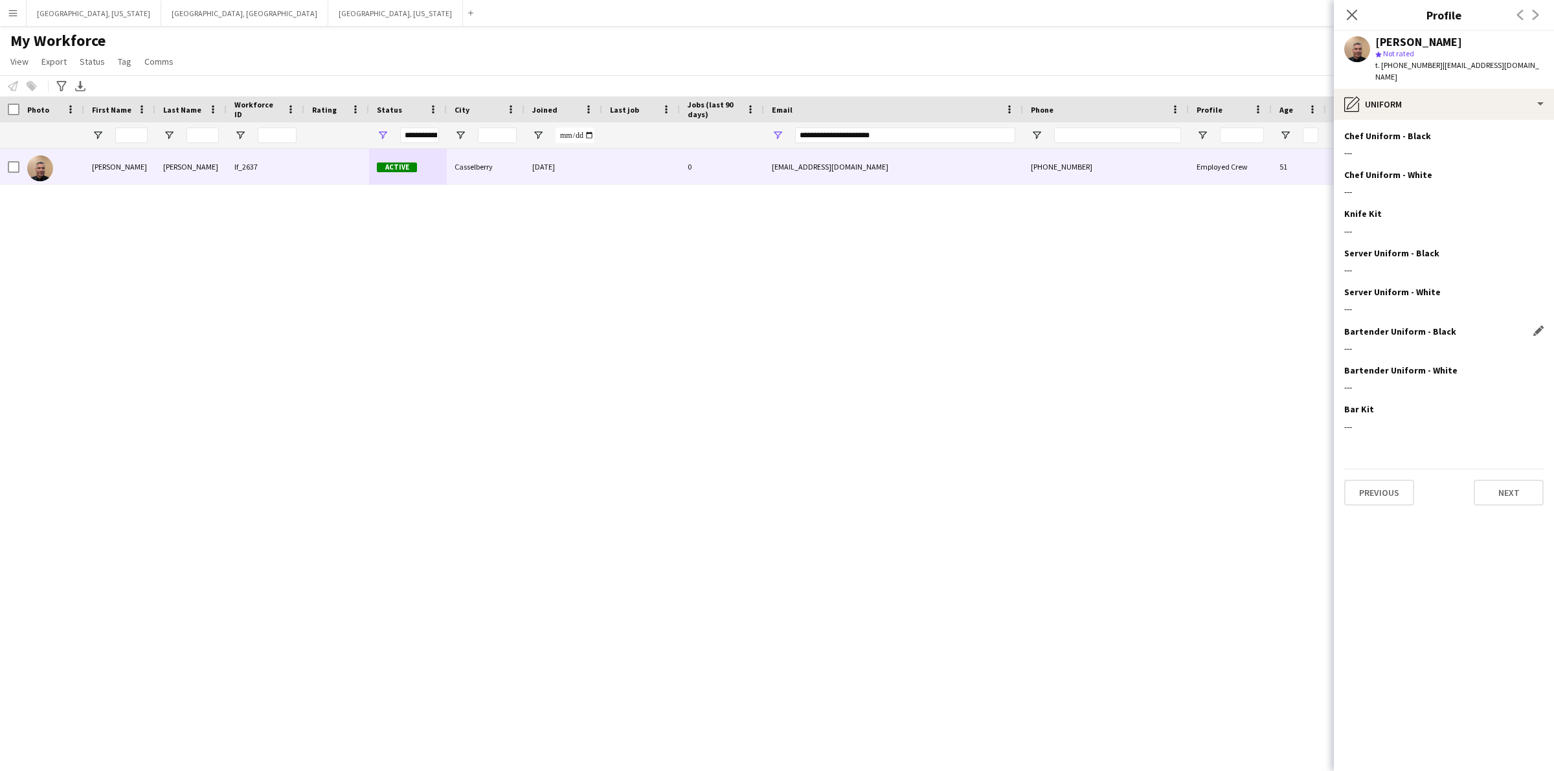
click at [1532, 329] on div "Bartender Uniform - Black Edit this field ---" at bounding box center [1443, 345] width 199 height 39
click at [1533, 326] on app-icon "Edit this field" at bounding box center [1538, 331] width 10 height 10
click at [1511, 343] on button "Upload new file" at bounding box center [1503, 353] width 81 height 21
click at [1498, 343] on button "Upload new file" at bounding box center [1503, 353] width 81 height 21
click at [1399, 343] on button "Cancel" at bounding box center [1395, 353] width 41 height 21
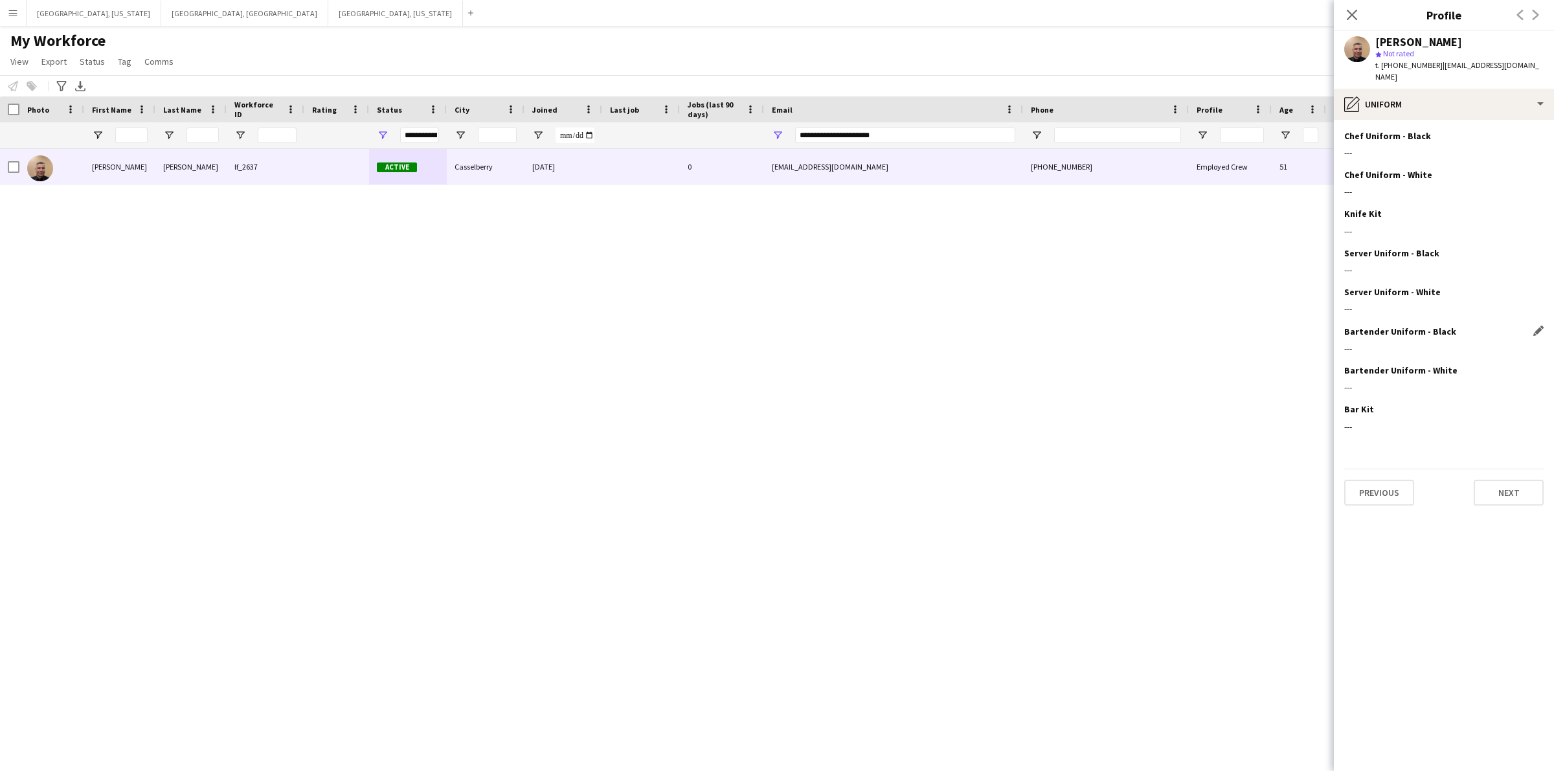
click at [1530, 326] on div "Bartender Uniform - Black Edit this field" at bounding box center [1443, 332] width 199 height 12
click at [1535, 326] on app-icon "Edit this field" at bounding box center [1538, 331] width 10 height 10
click at [1506, 343] on button "Upload new file" at bounding box center [1503, 353] width 81 height 21
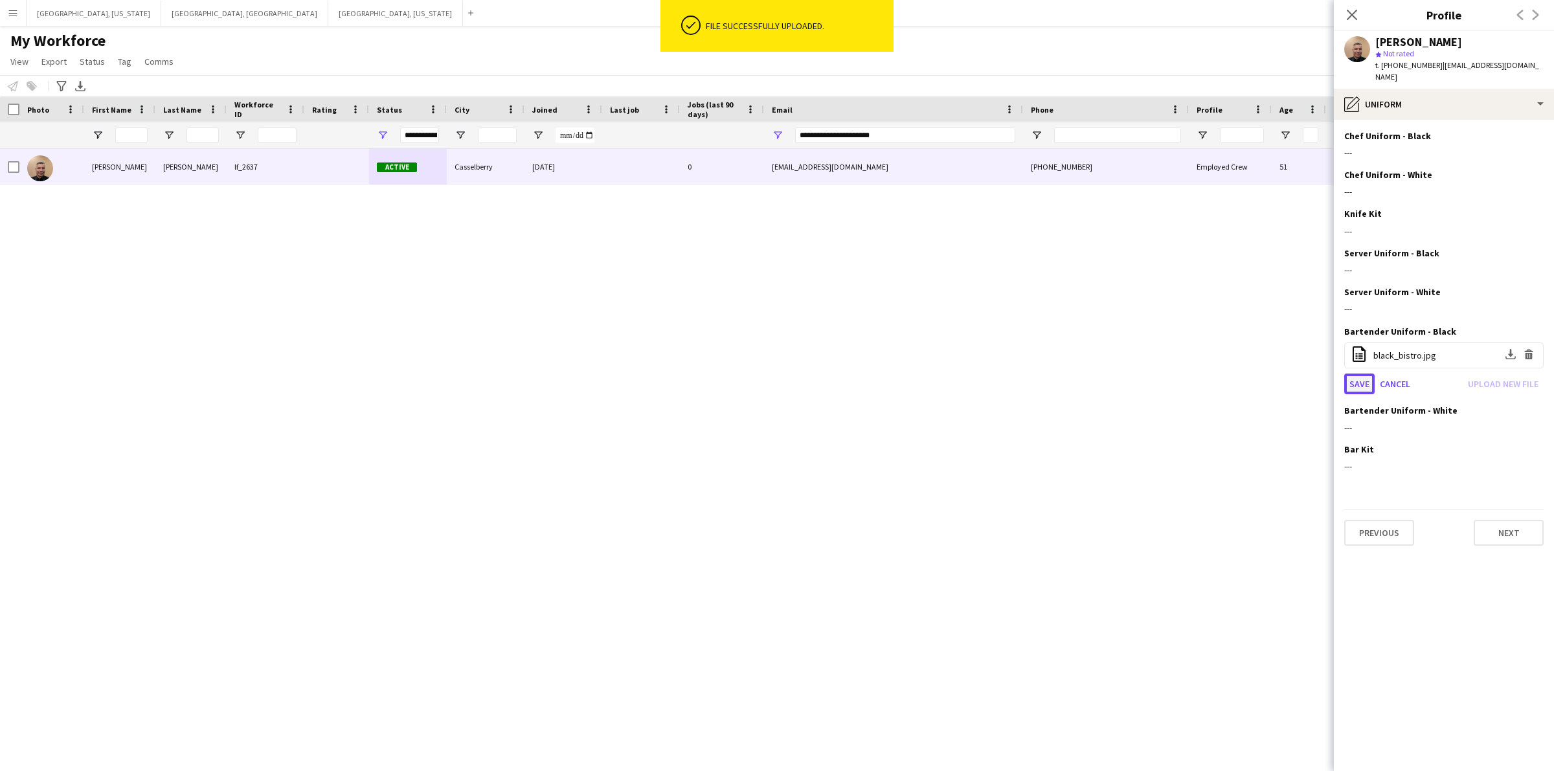
click at [1360, 374] on button "Save" at bounding box center [1359, 384] width 30 height 21
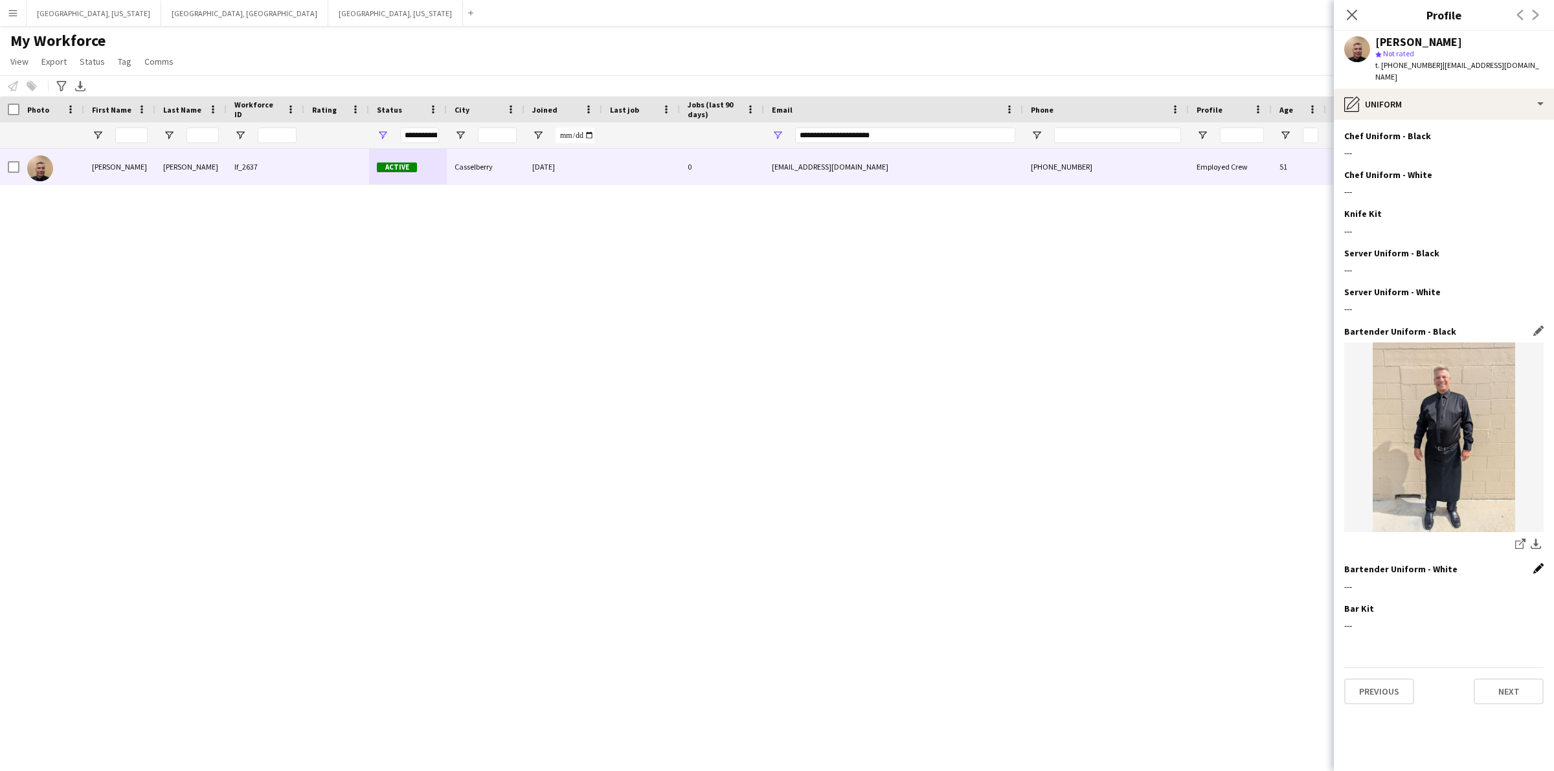
click at [1541, 563] on app-icon "Edit this field" at bounding box center [1538, 568] width 10 height 10
click at [1486, 581] on button "Upload new file" at bounding box center [1503, 591] width 81 height 21
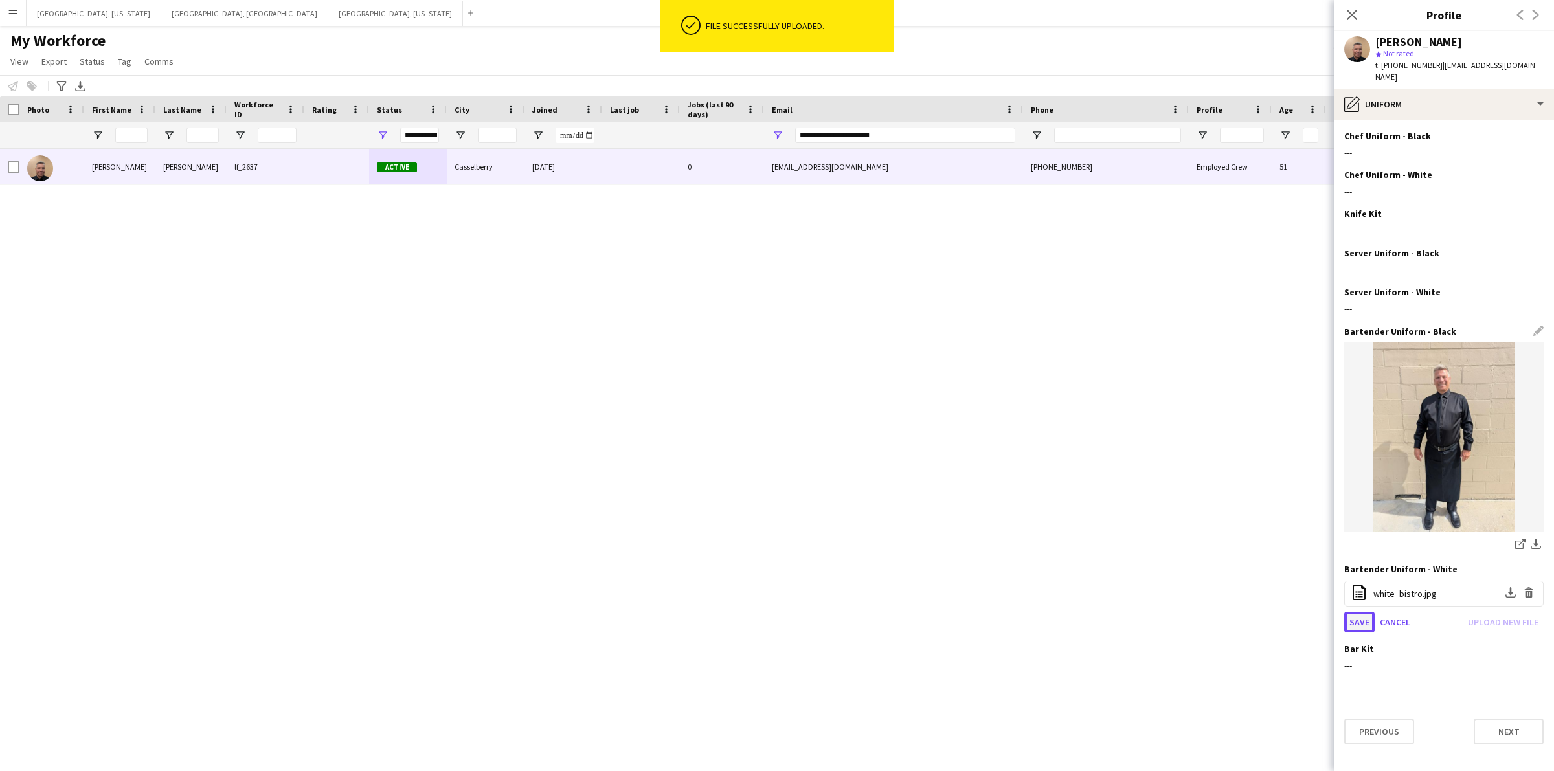
click at [1362, 612] on button "Save" at bounding box center [1359, 622] width 30 height 21
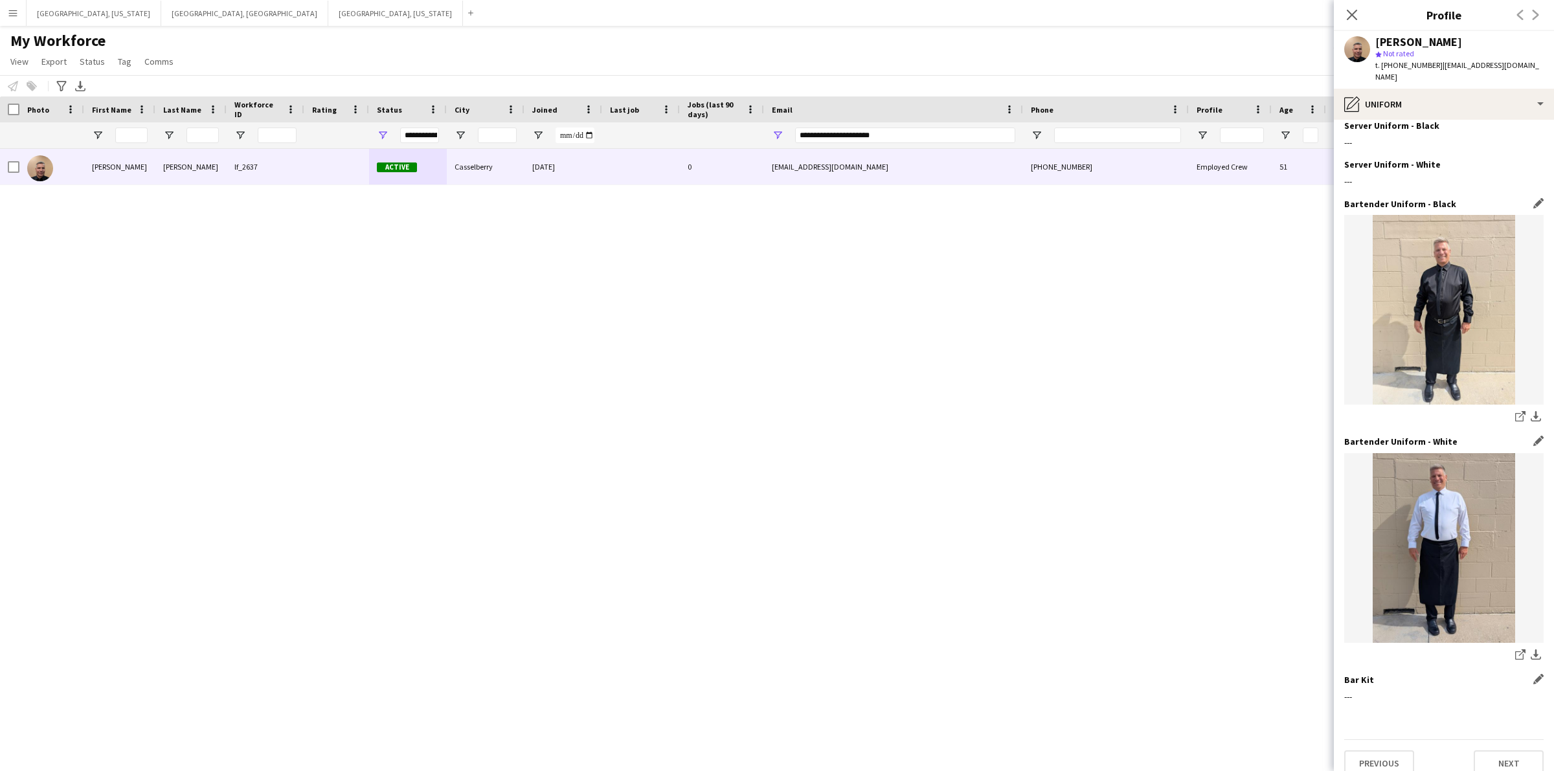
scroll to position [130, 0]
click at [1533, 672] on app-icon "Edit this field" at bounding box center [1538, 677] width 10 height 10
click at [1476, 692] on button "Upload new file" at bounding box center [1503, 699] width 81 height 21
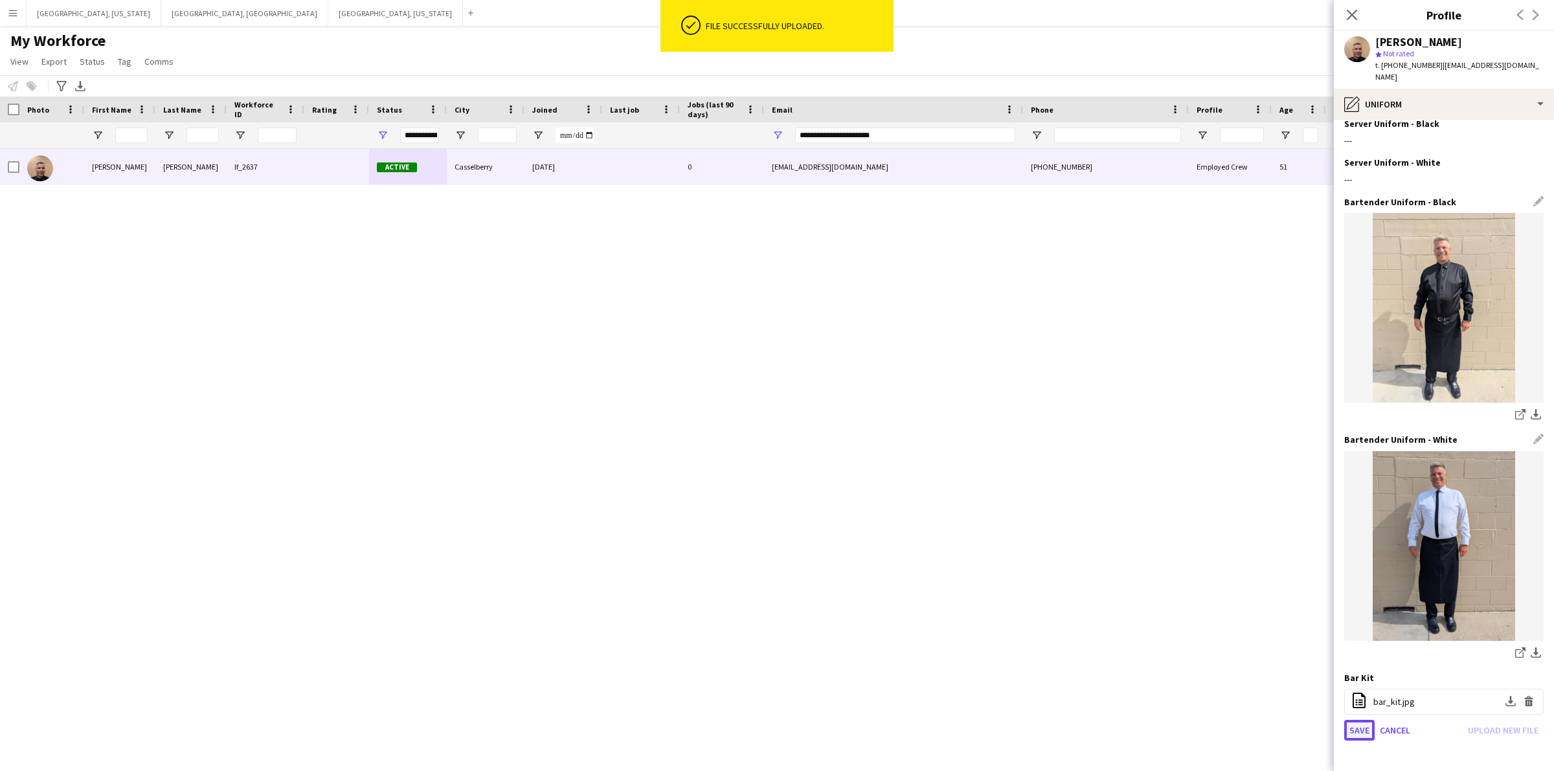
click at [1360, 720] on button "Save" at bounding box center [1359, 730] width 30 height 21
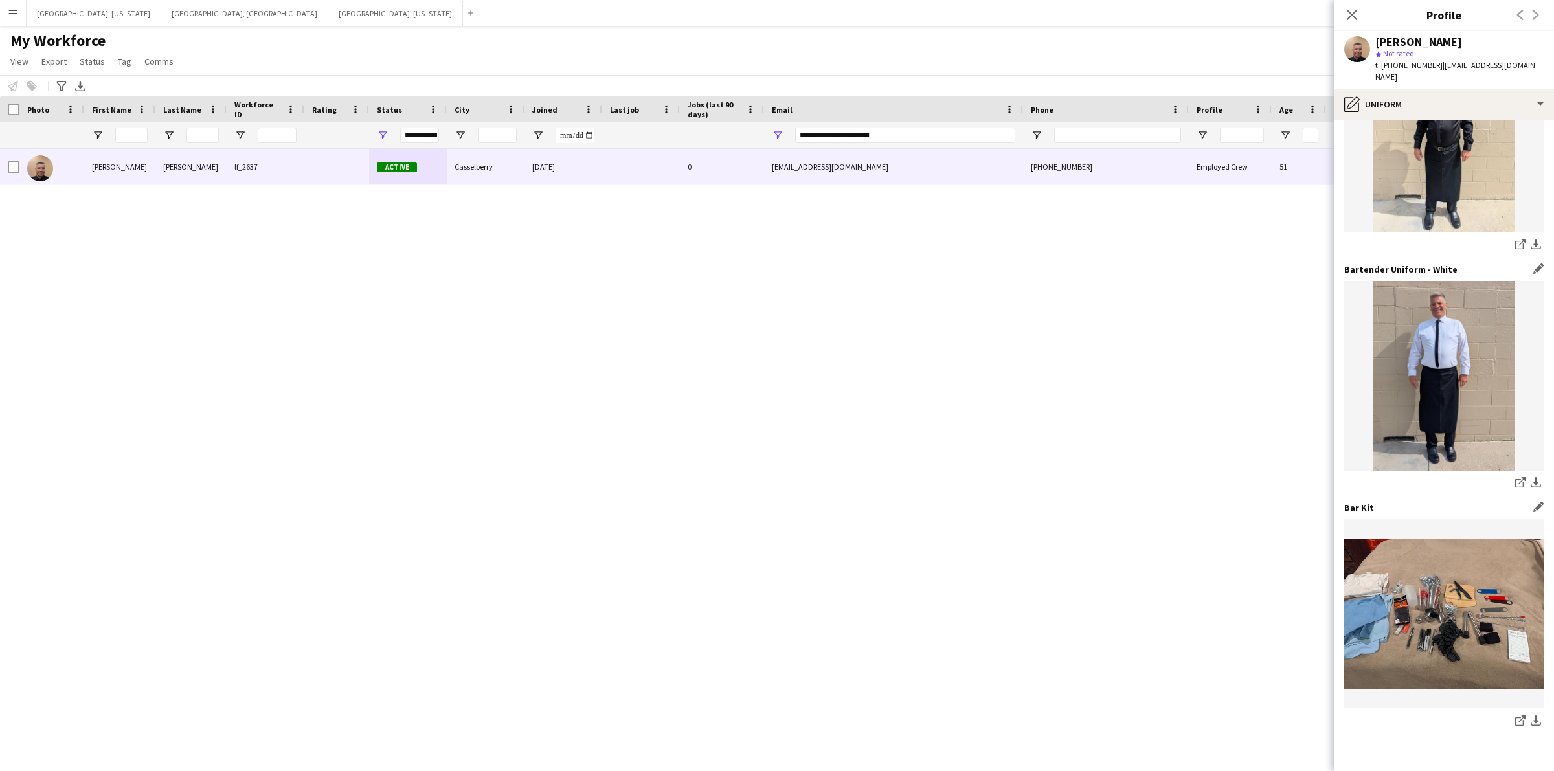
scroll to position [328, 0]
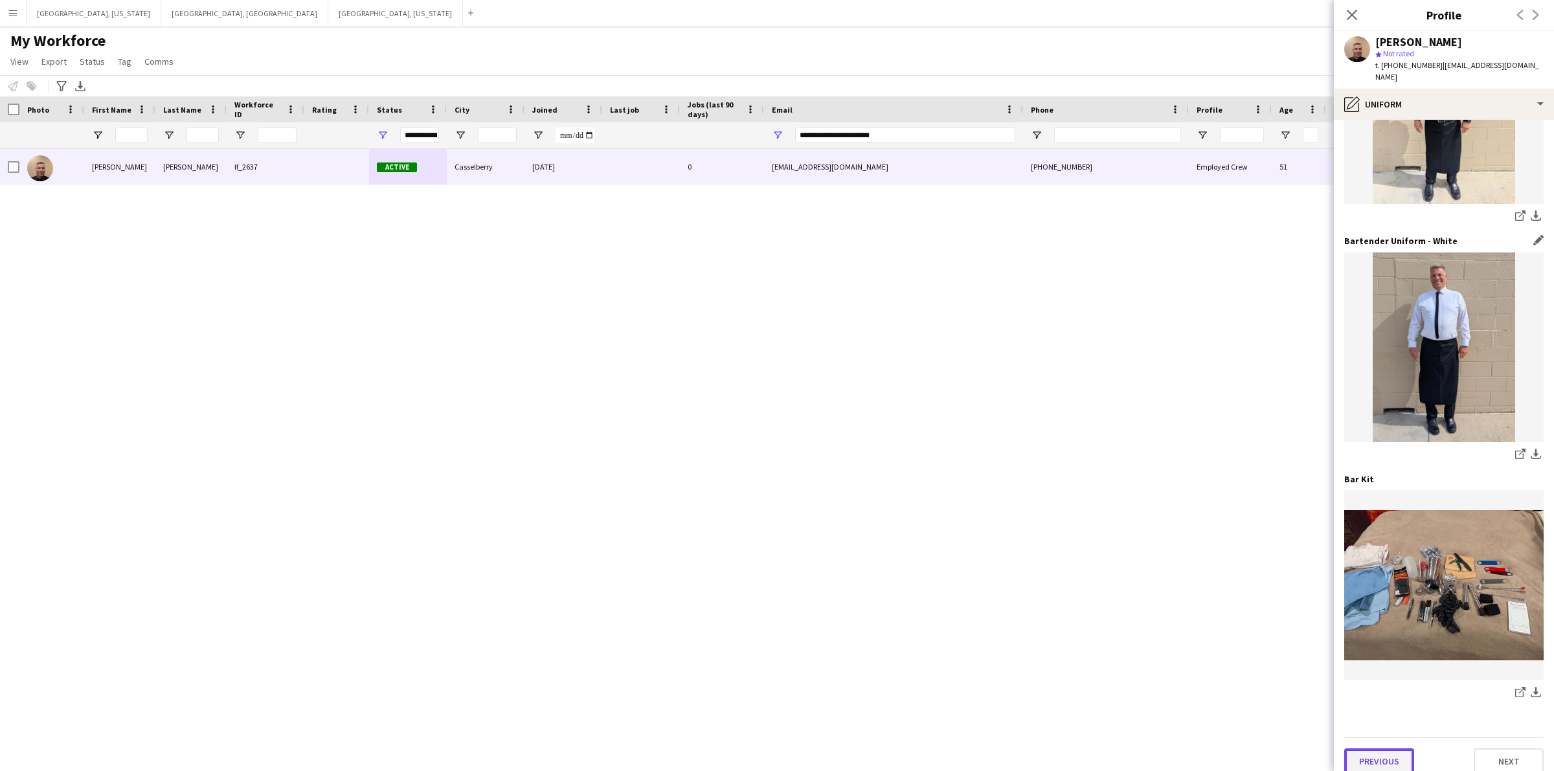
click at [1383, 749] on button "Previous" at bounding box center [1379, 762] width 70 height 26
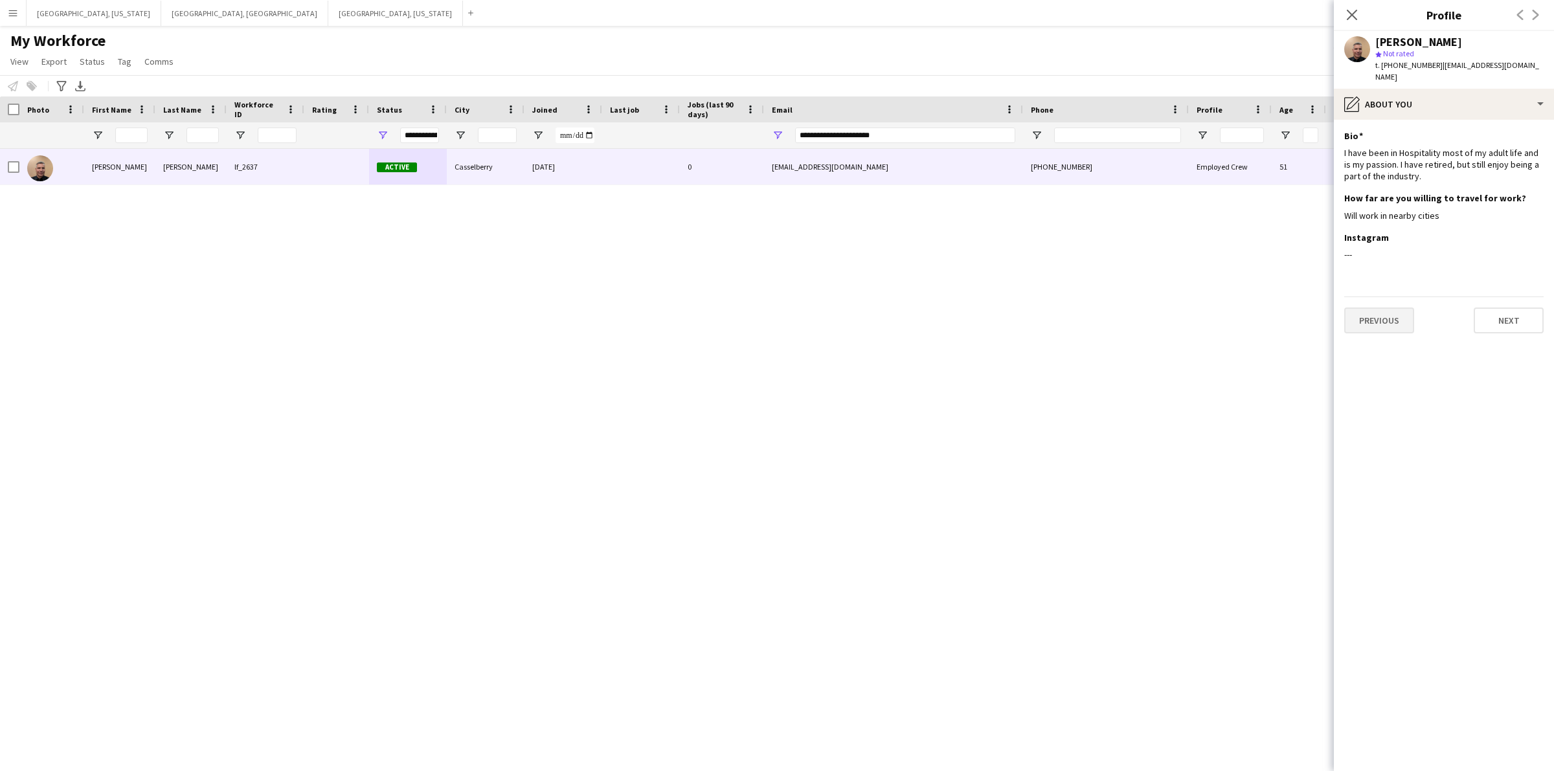
scroll to position [0, 0]
click at [1509, 308] on button "Next" at bounding box center [1509, 321] width 70 height 26
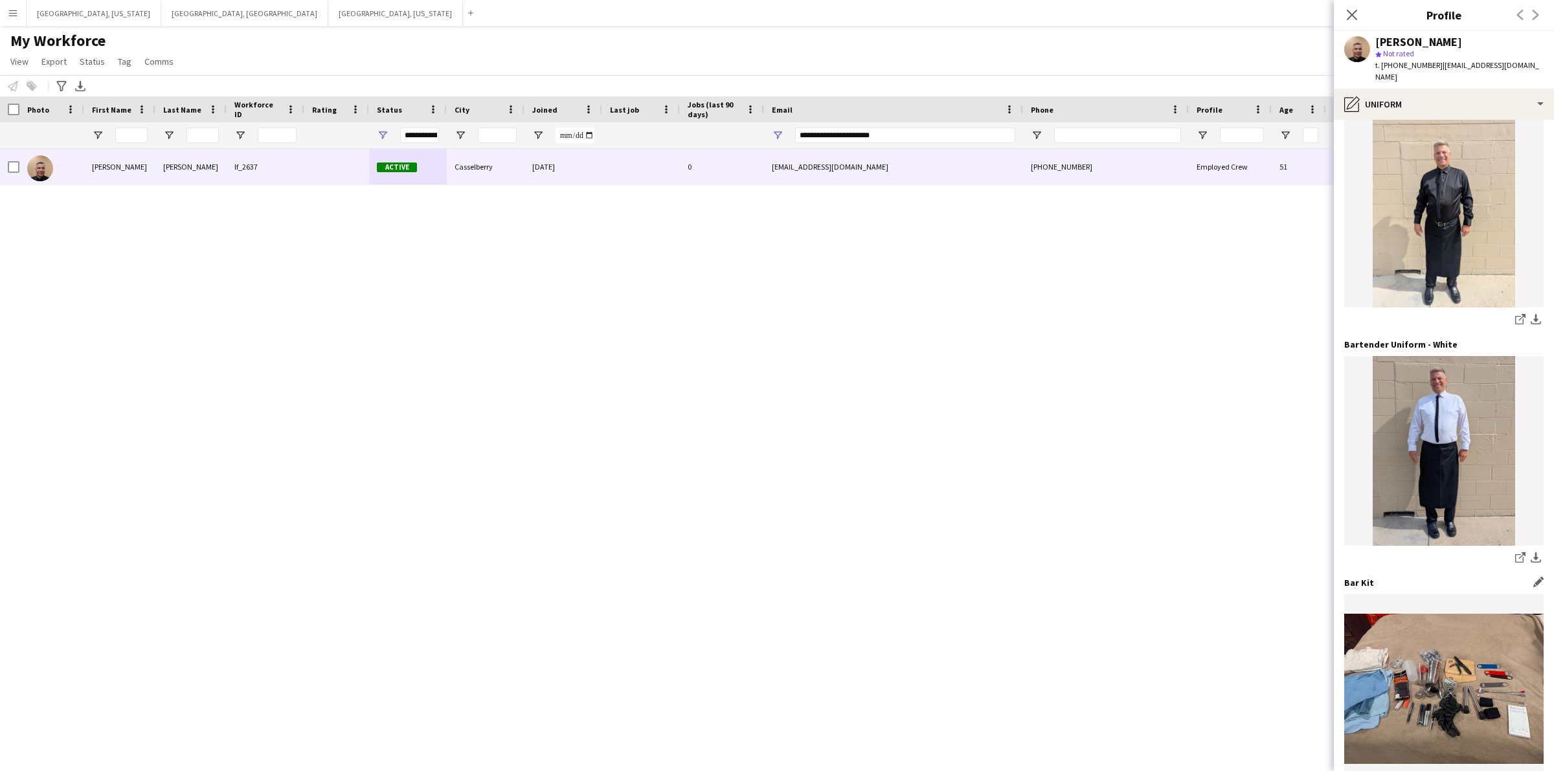
scroll to position [328, 0]
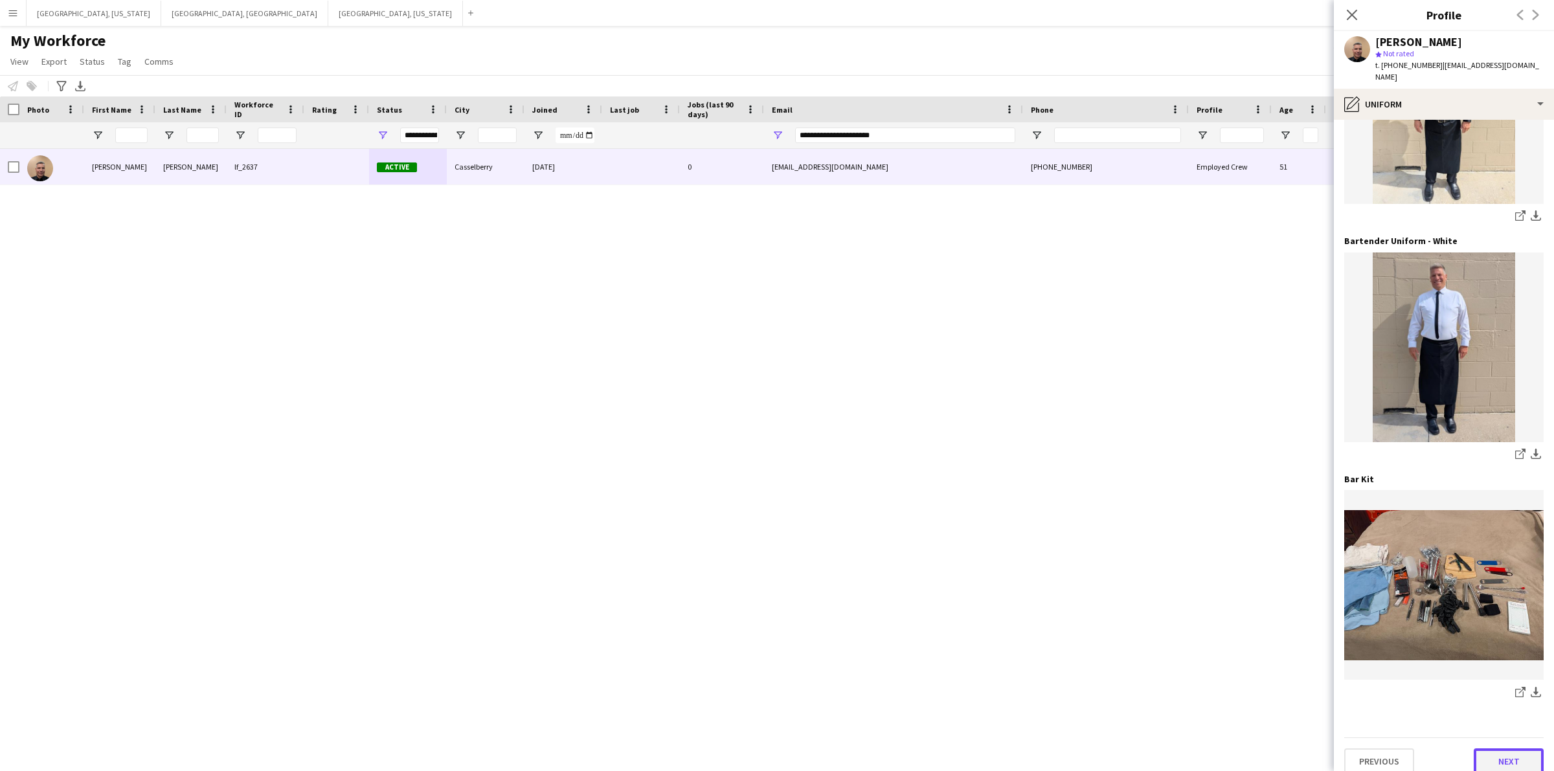
click at [1504, 749] on button "Next" at bounding box center [1509, 762] width 70 height 26
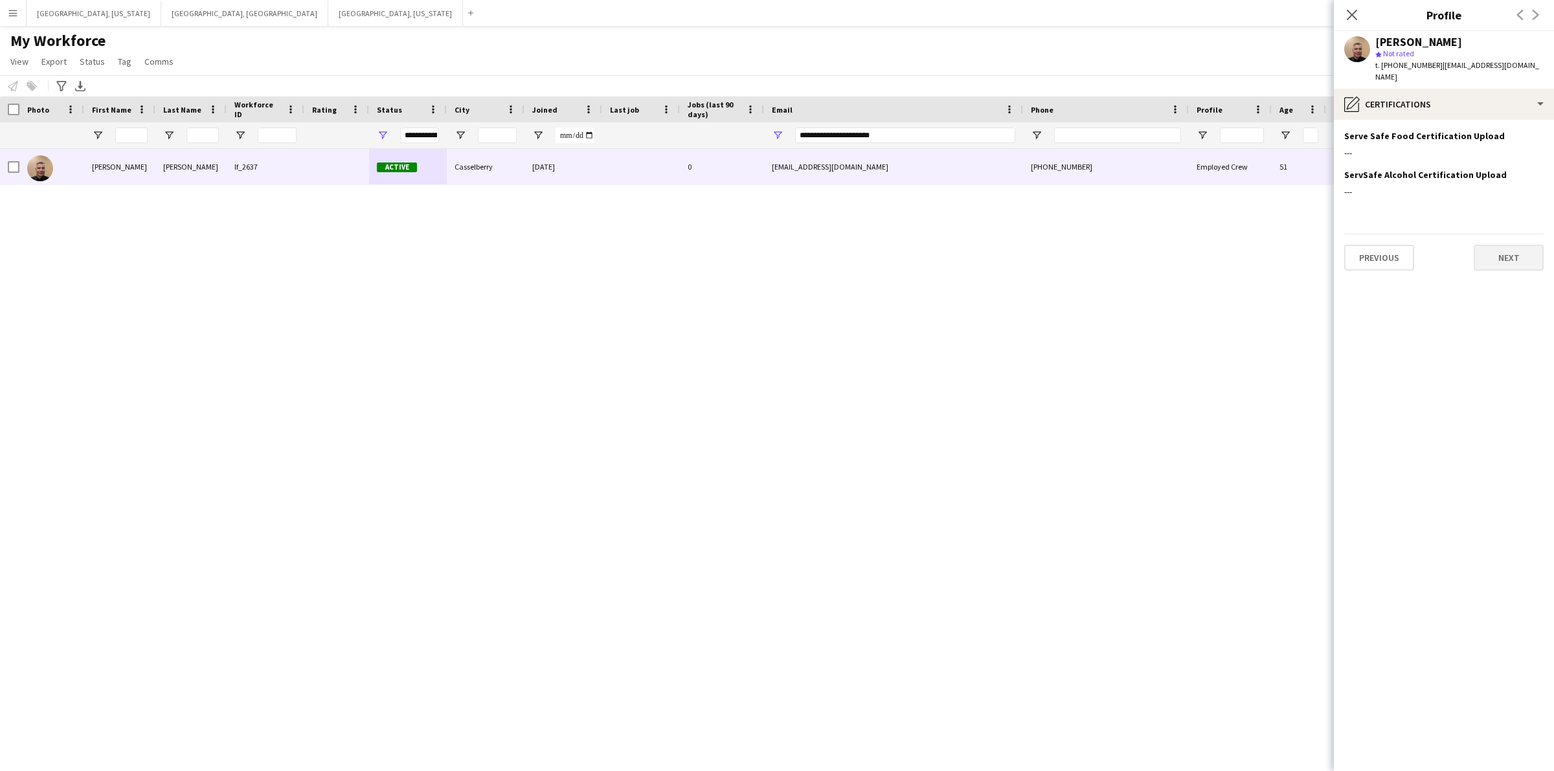
scroll to position [0, 0]
click at [1539, 130] on app-icon "Edit this field" at bounding box center [1538, 135] width 10 height 10
click at [1520, 147] on button "Upload new file" at bounding box center [1503, 157] width 81 height 21
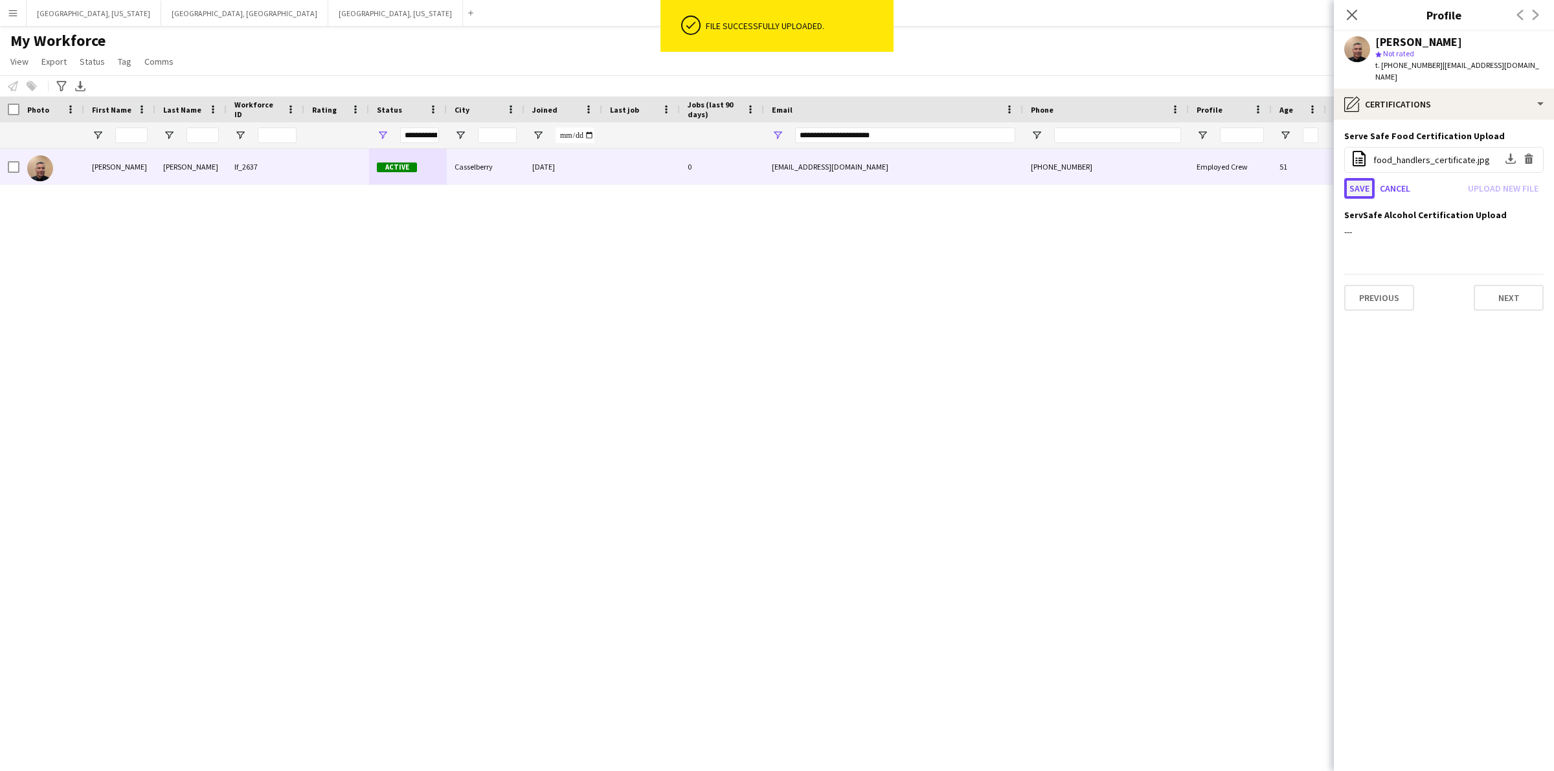
click at [1358, 178] on button "Save" at bounding box center [1359, 188] width 30 height 21
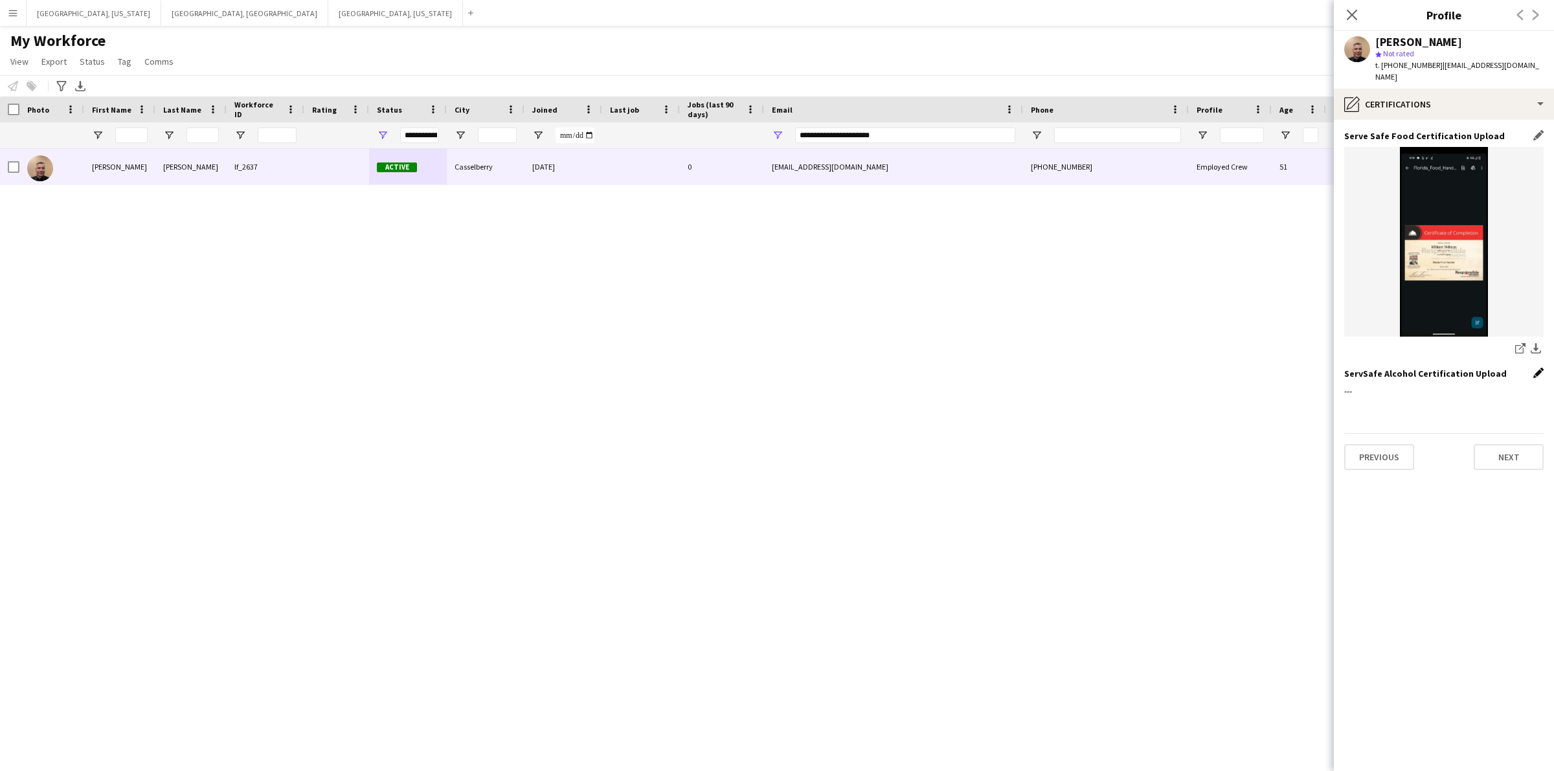
click at [1540, 368] on app-icon "Edit this field" at bounding box center [1538, 373] width 10 height 10
click at [1489, 385] on button "Upload new file" at bounding box center [1503, 395] width 81 height 21
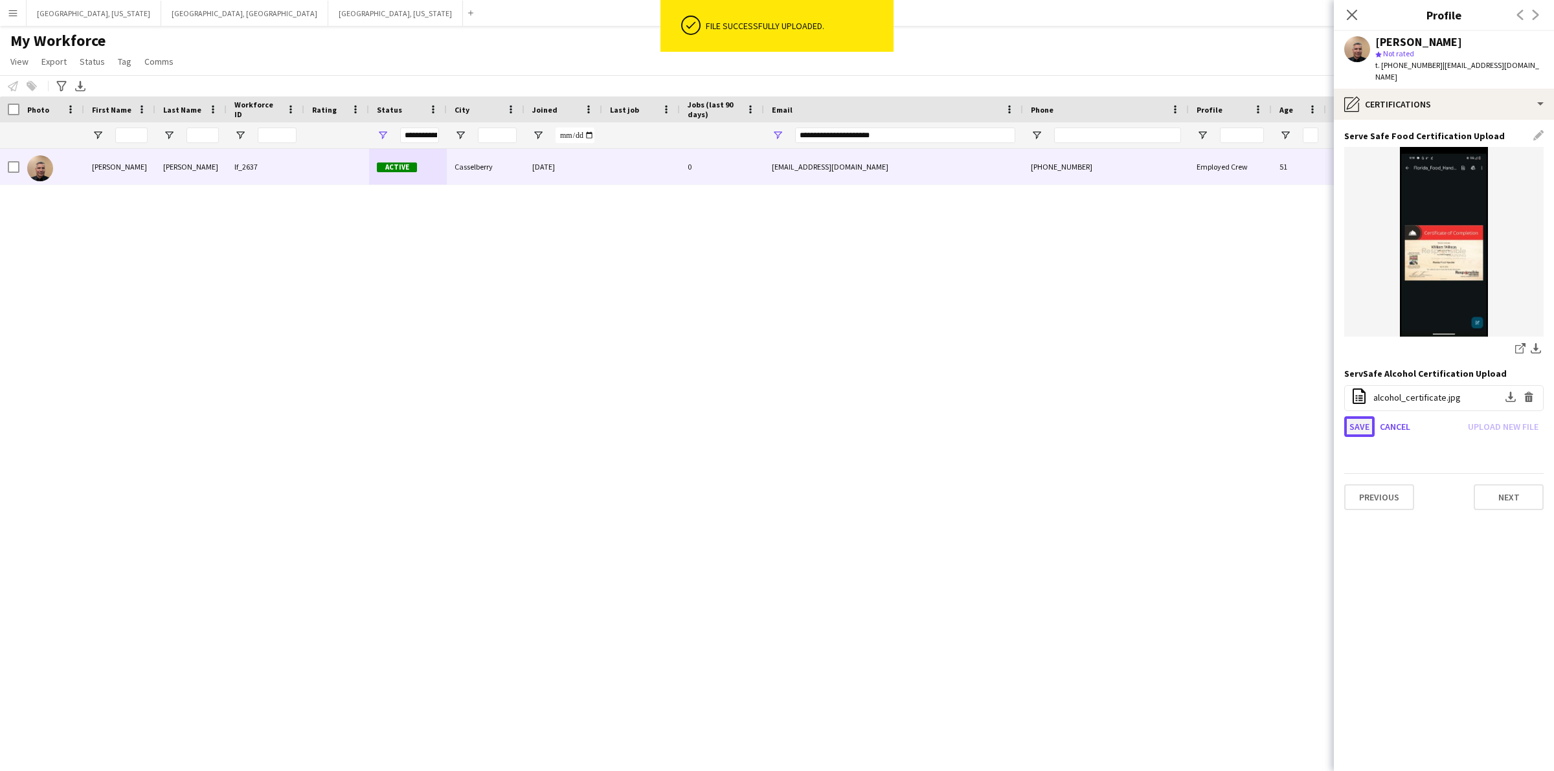
click at [1357, 418] on button "Save" at bounding box center [1359, 426] width 30 height 21
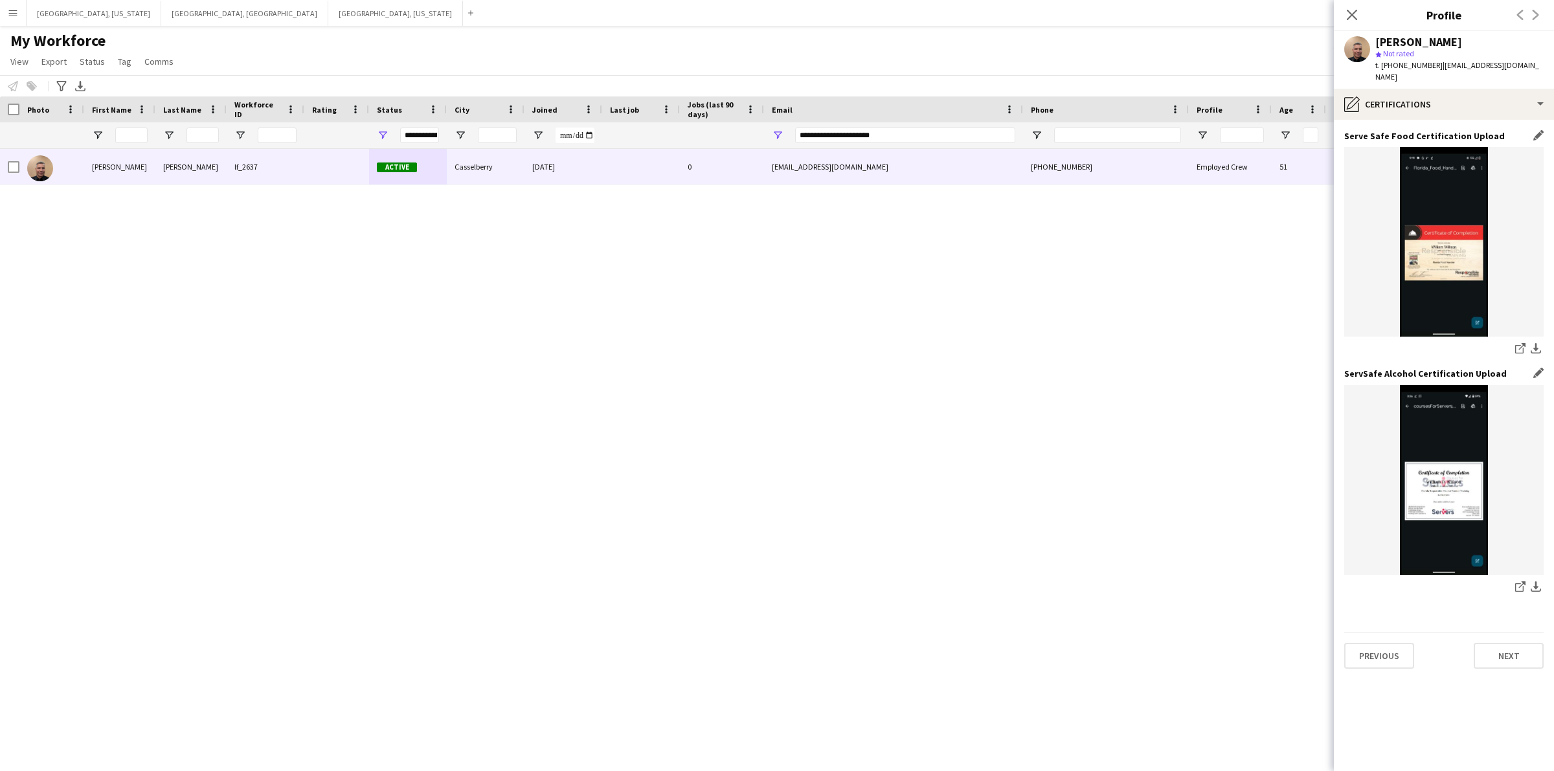
click at [1500, 632] on div "Previous Next" at bounding box center [1443, 650] width 199 height 37
click at [1514, 672] on app-section-data-types "Serve Safe Food Certification Upload Edit this field share-external-link-1 down…" at bounding box center [1444, 445] width 220 height 651
click at [1509, 654] on button "Next" at bounding box center [1509, 656] width 70 height 26
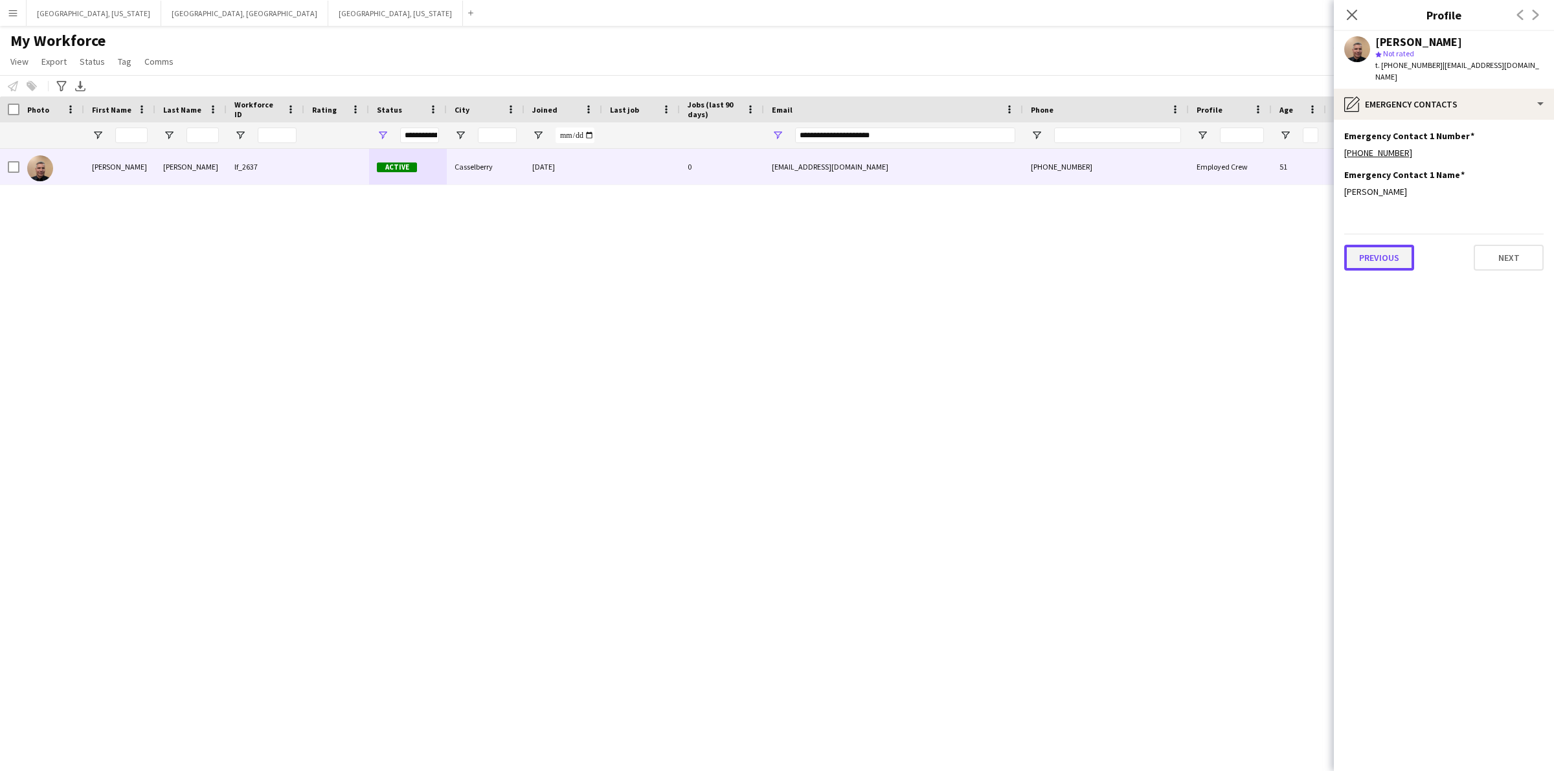
click at [1389, 245] on button "Previous" at bounding box center [1379, 258] width 70 height 26
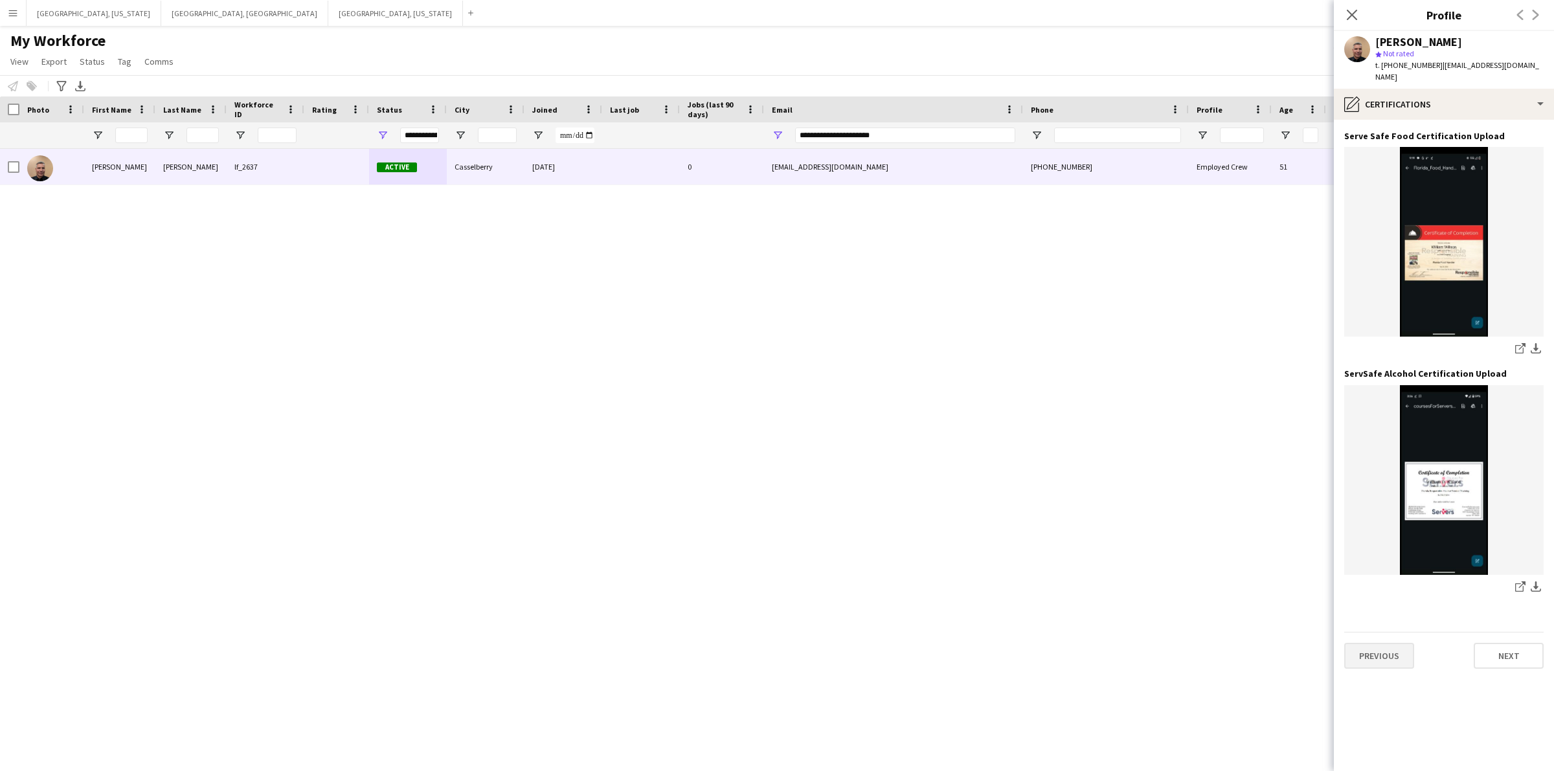
drag, startPoint x: 1360, startPoint y: 662, endPoint x: 1363, endPoint y: 655, distance: 7.8
click at [1360, 662] on app-section-data-types "Serve Safe Food Certification Upload Edit this field share-external-link-1 down…" at bounding box center [1444, 445] width 220 height 651
click at [1371, 646] on button "Previous" at bounding box center [1379, 656] width 70 height 26
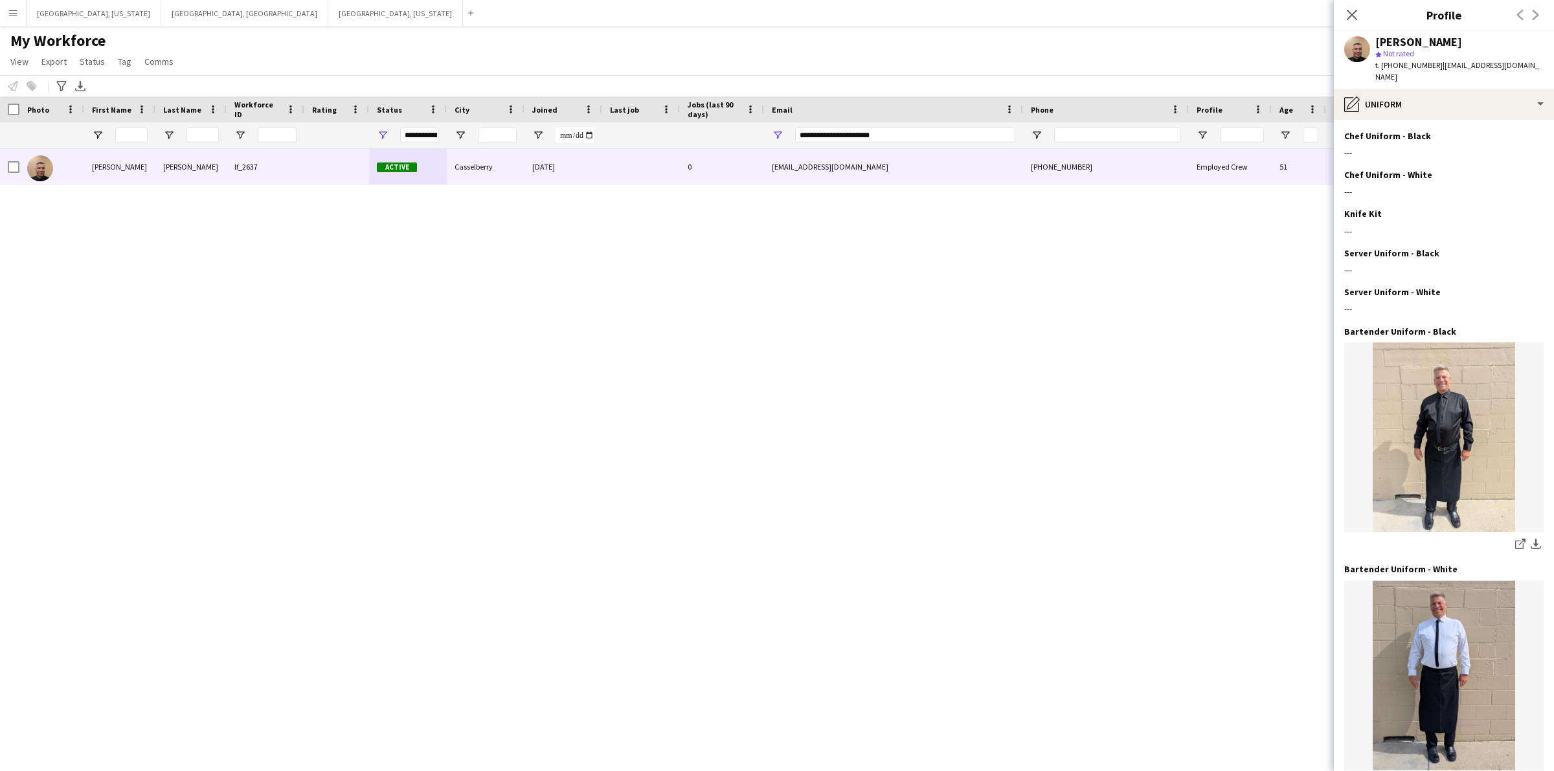
click at [1360, 16] on div "Close pop-in" at bounding box center [1352, 15] width 36 height 30
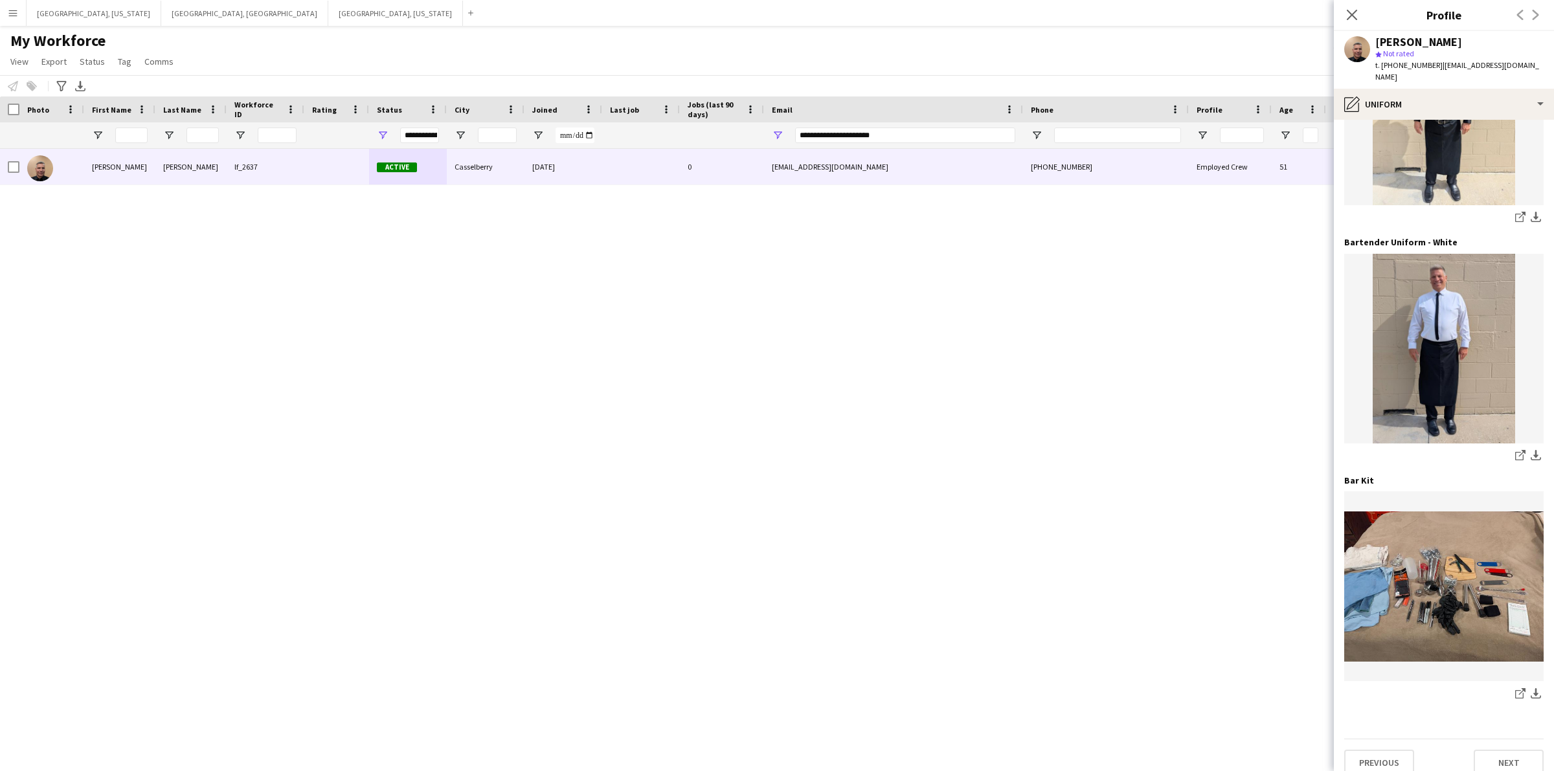
scroll to position [328, 0]
click at [1353, 14] on icon at bounding box center [1352, 14] width 12 height 12
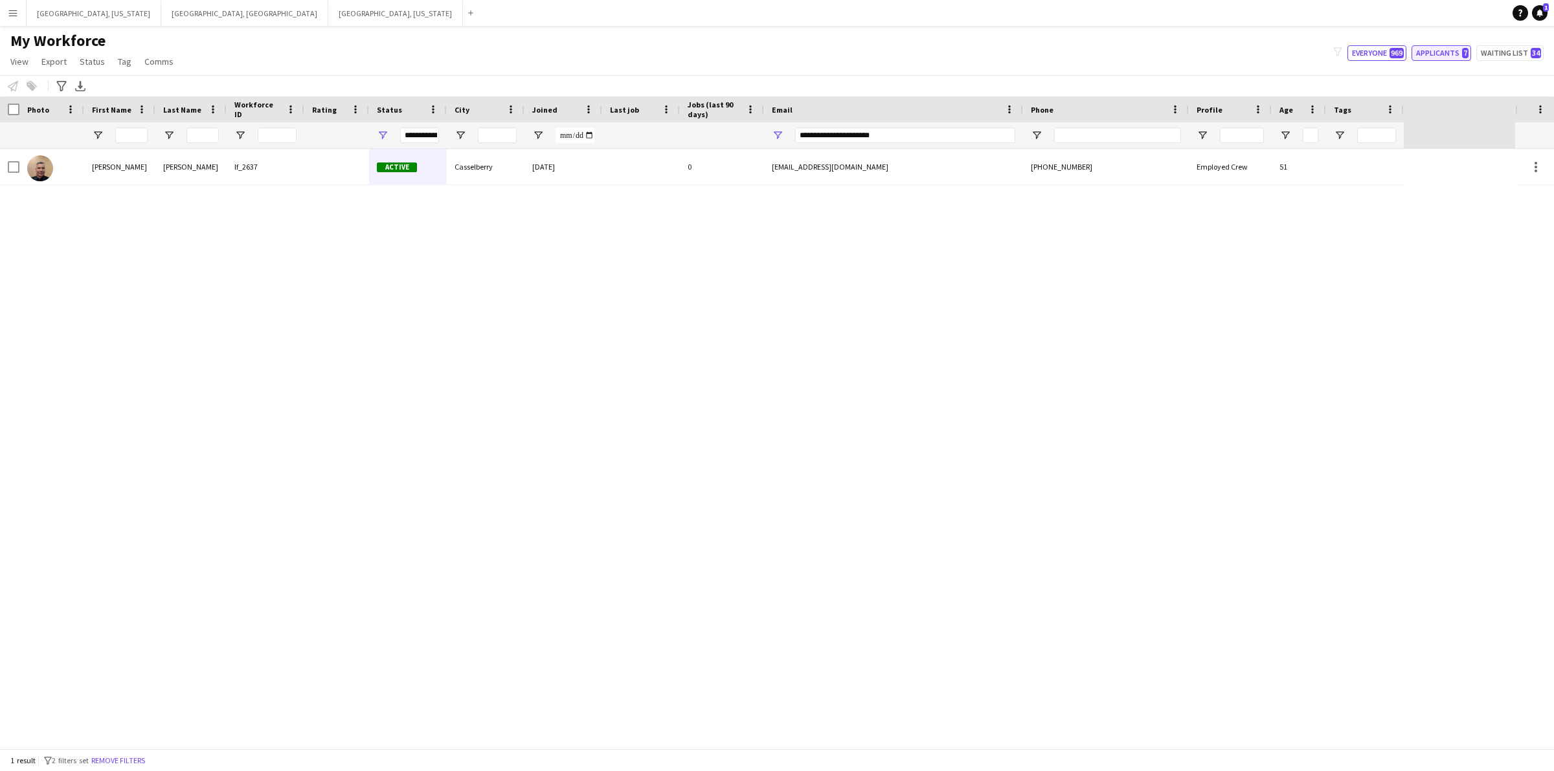
click at [1455, 46] on button "Applicants 7" at bounding box center [1442, 53] width 60 height 16
type input "**********"
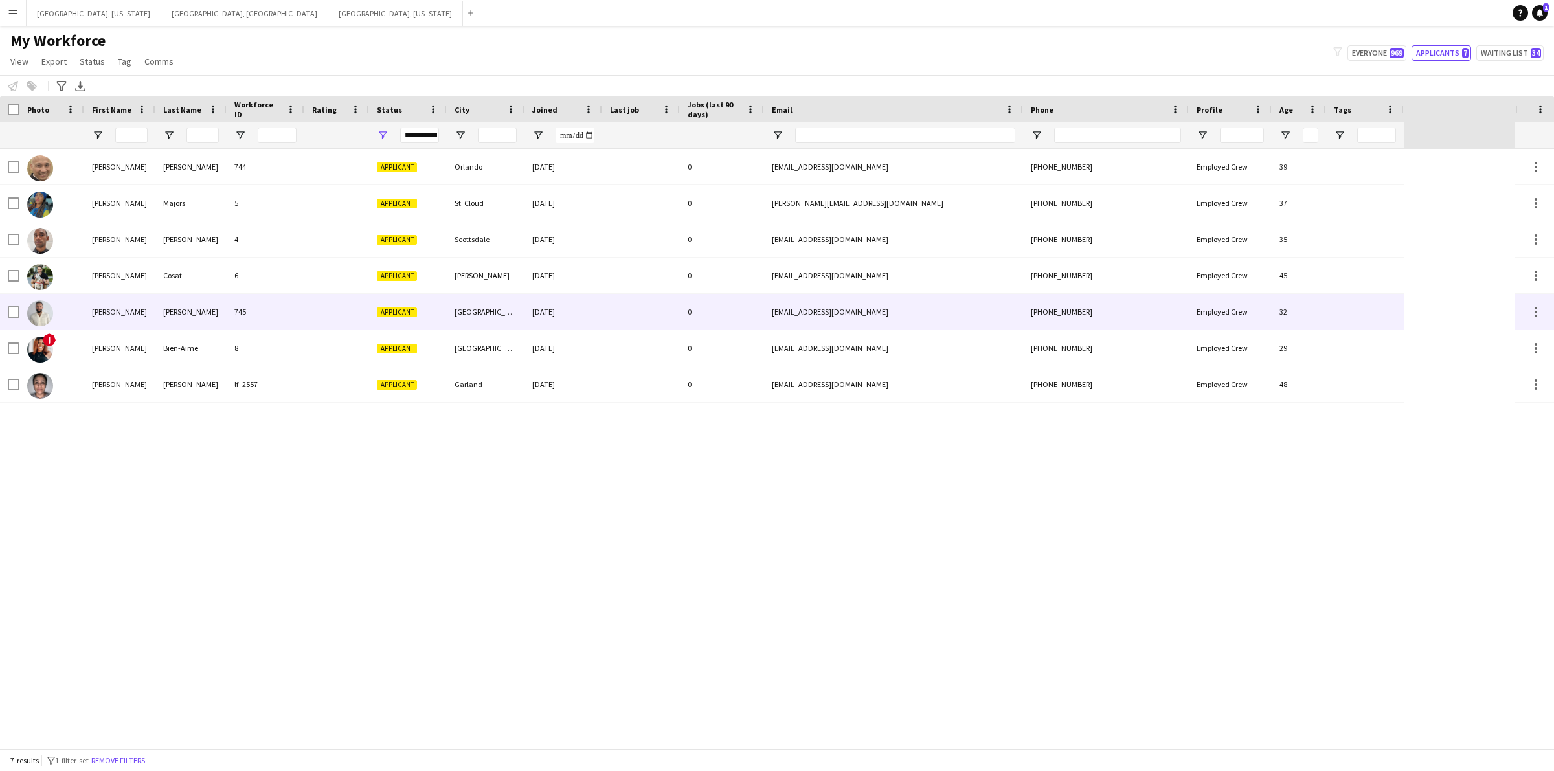
click at [276, 319] on div "745" at bounding box center [266, 312] width 78 height 36
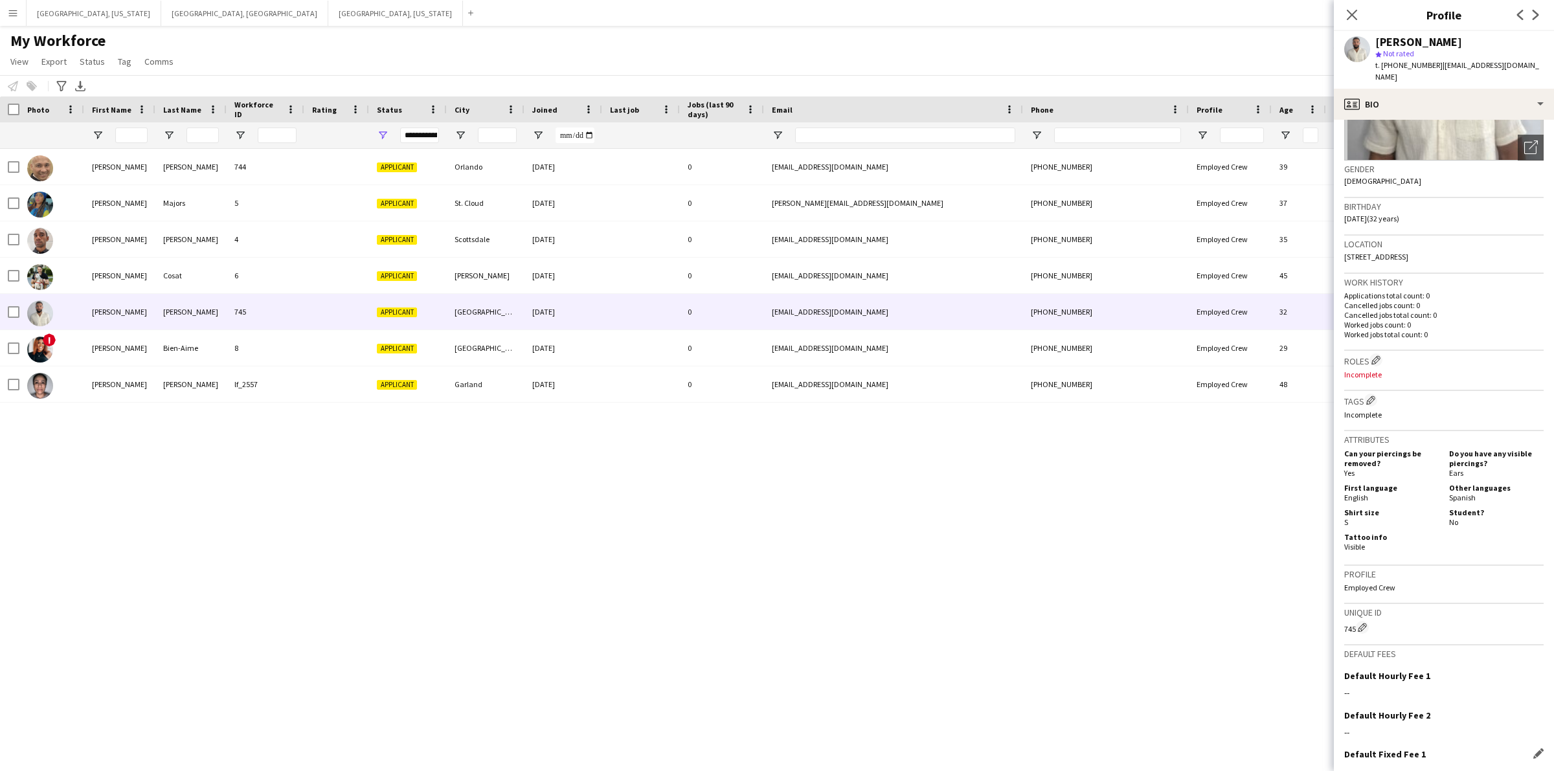
scroll to position [250, 0]
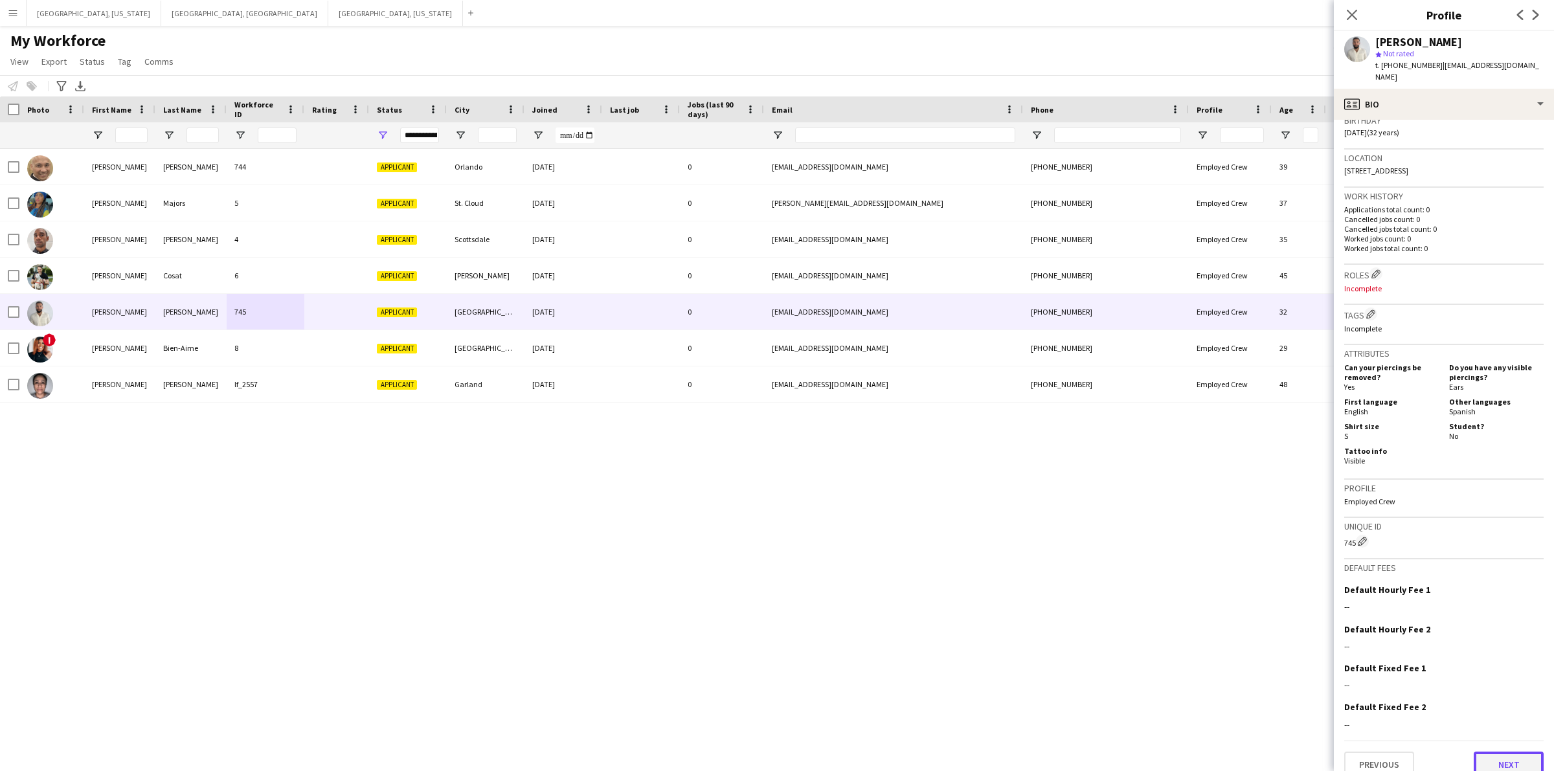
click at [1488, 752] on button "Next" at bounding box center [1509, 765] width 70 height 26
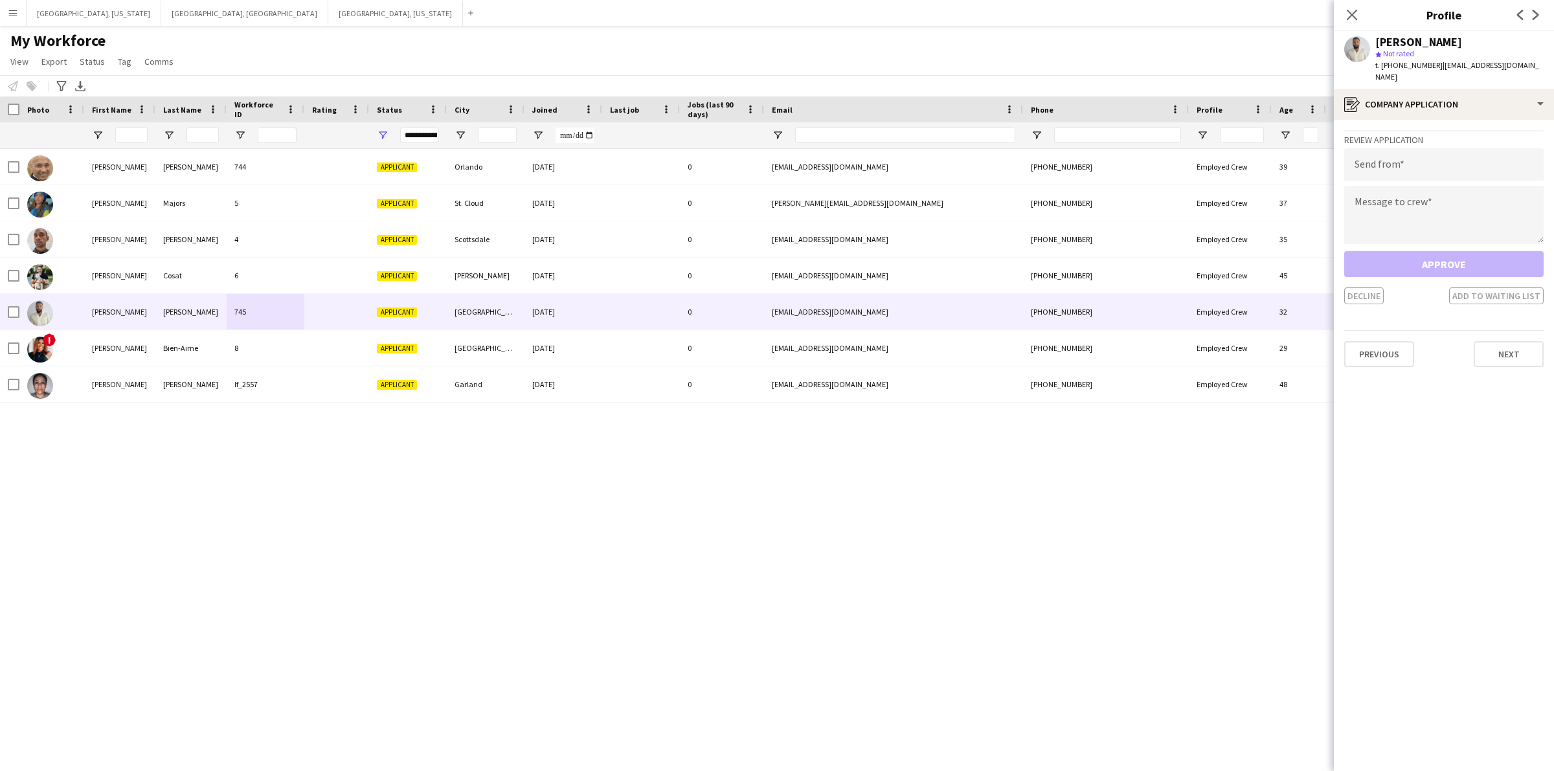
drag, startPoint x: 1480, startPoint y: 315, endPoint x: 1501, endPoint y: 332, distance: 26.7
click at [1481, 315] on app-crew-profile-application "Review Application Send from Message to crew Approve Decline Add to waiting lis…" at bounding box center [1444, 445] width 220 height 651
click at [1501, 341] on button "Next" at bounding box center [1509, 354] width 70 height 26
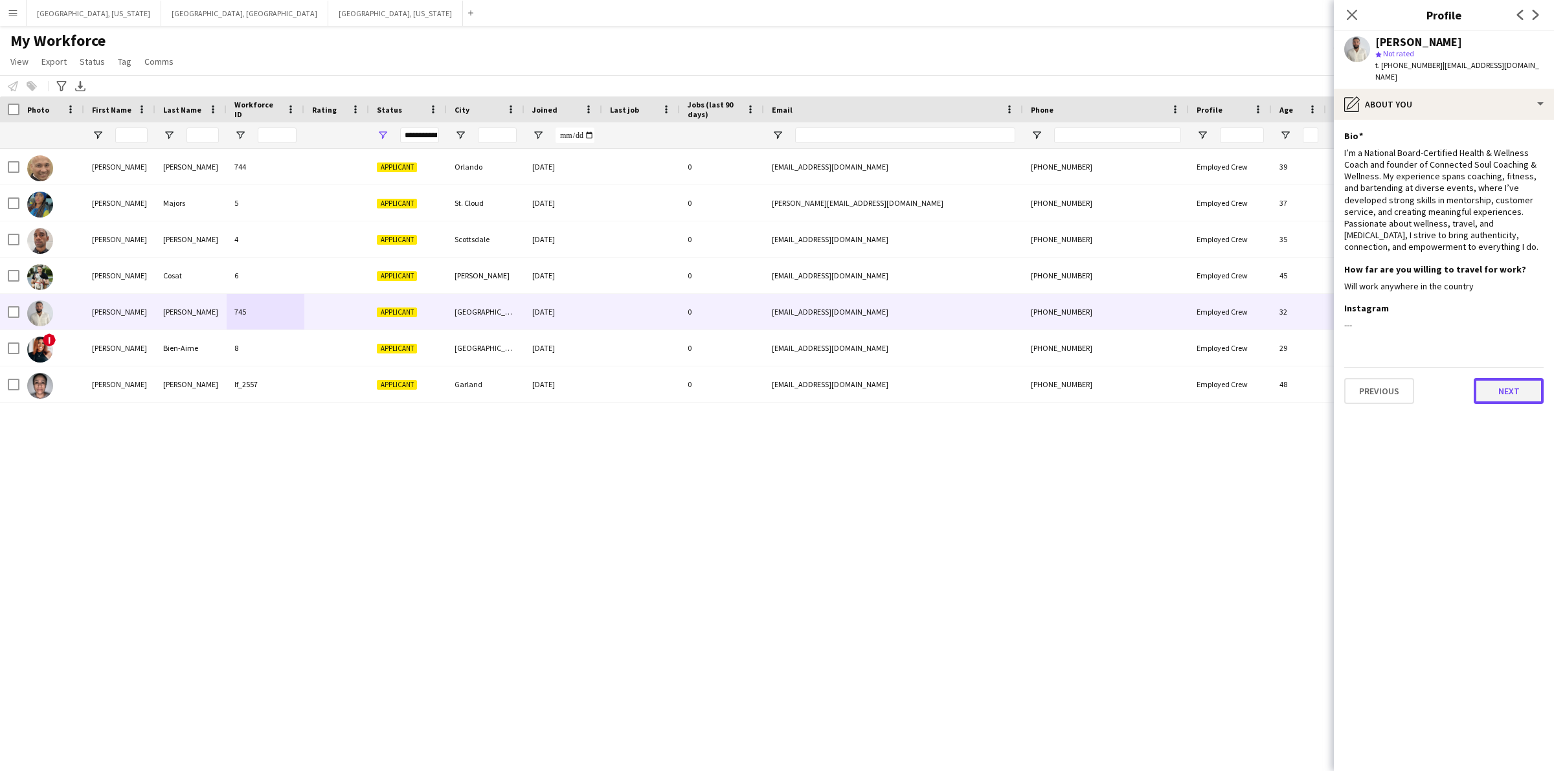
click at [1504, 383] on button "Next" at bounding box center [1509, 391] width 70 height 26
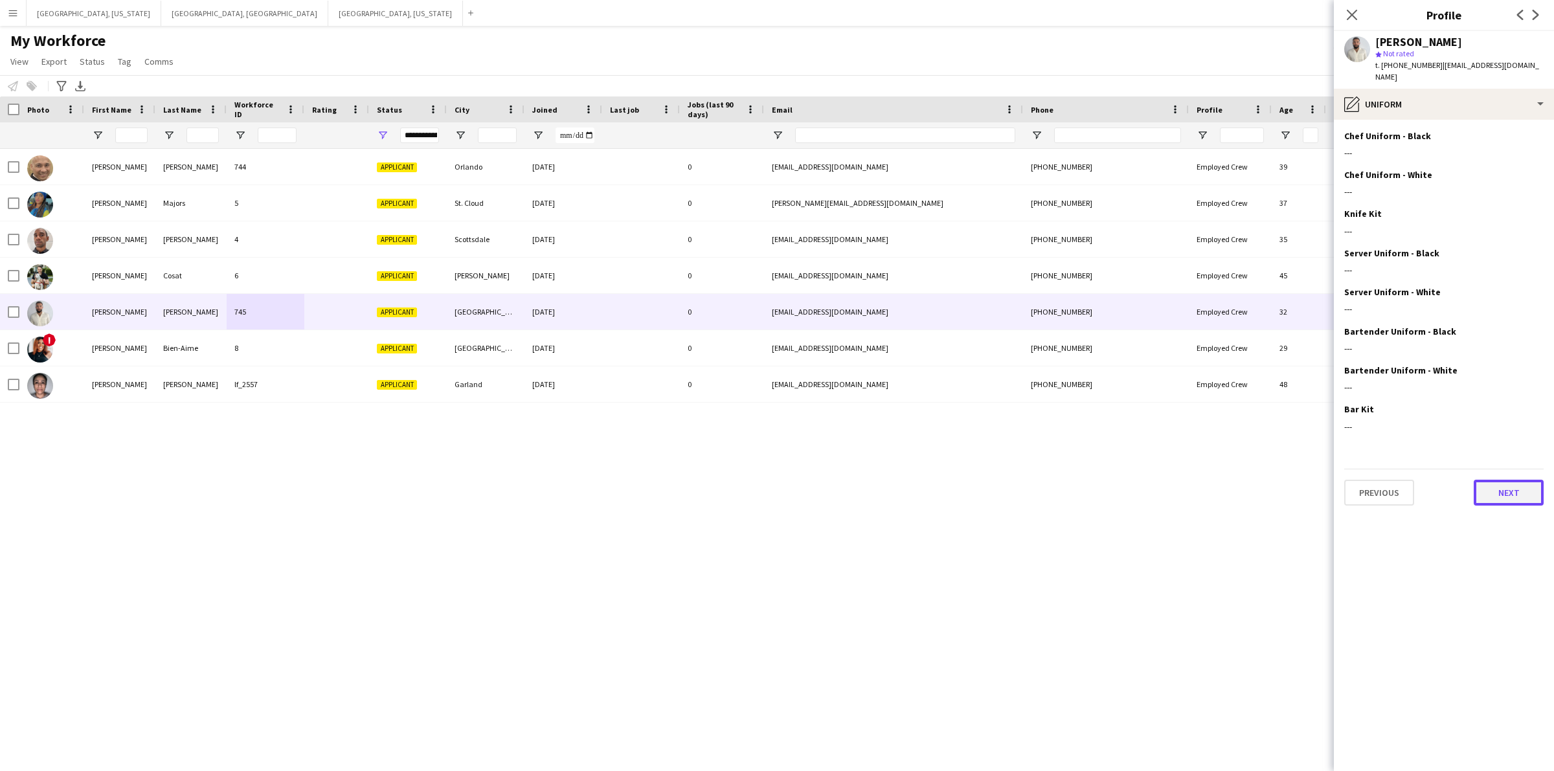
click at [1520, 480] on button "Next" at bounding box center [1509, 493] width 70 height 26
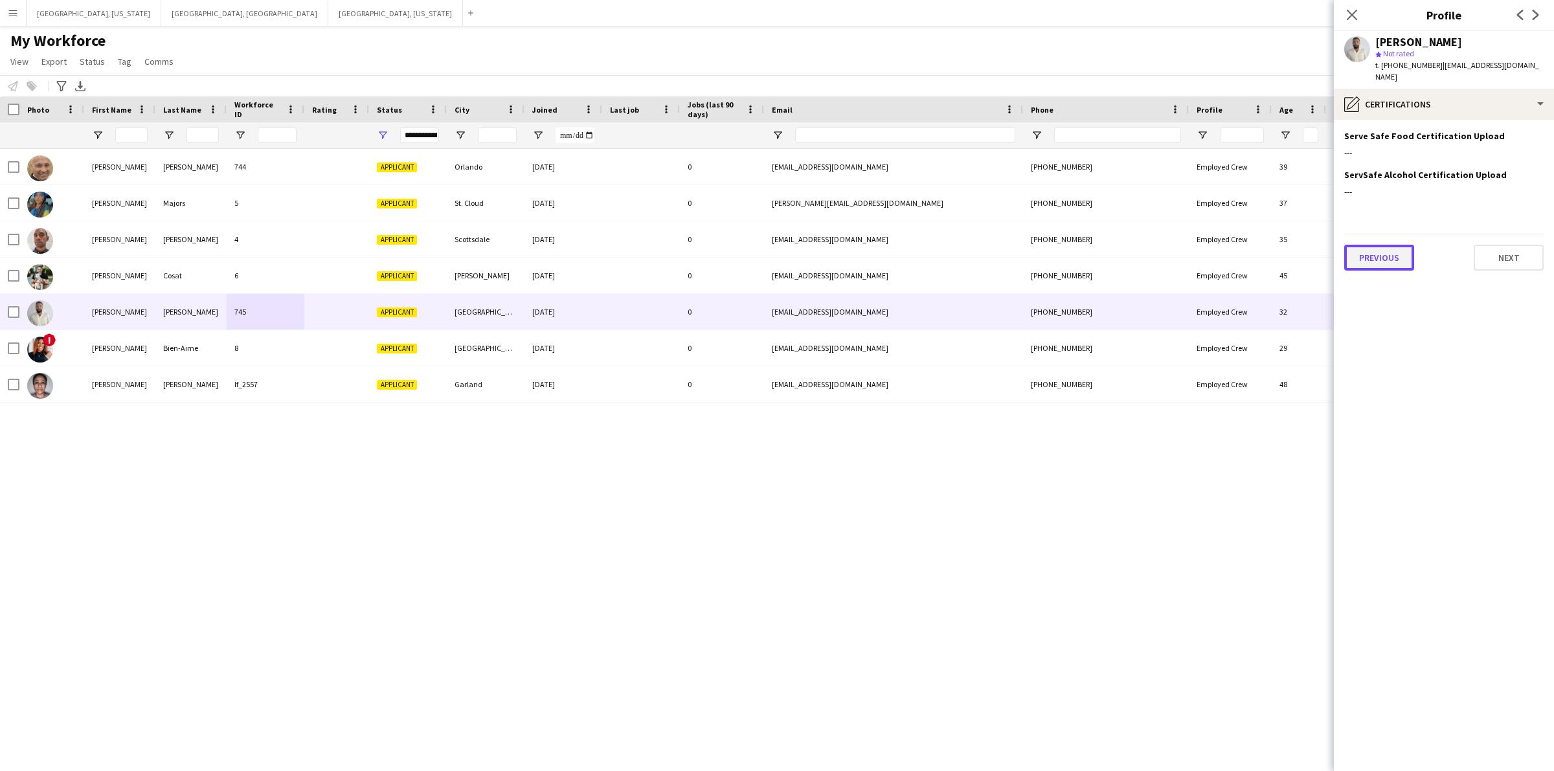
click at [1381, 257] on button "Previous" at bounding box center [1379, 258] width 70 height 26
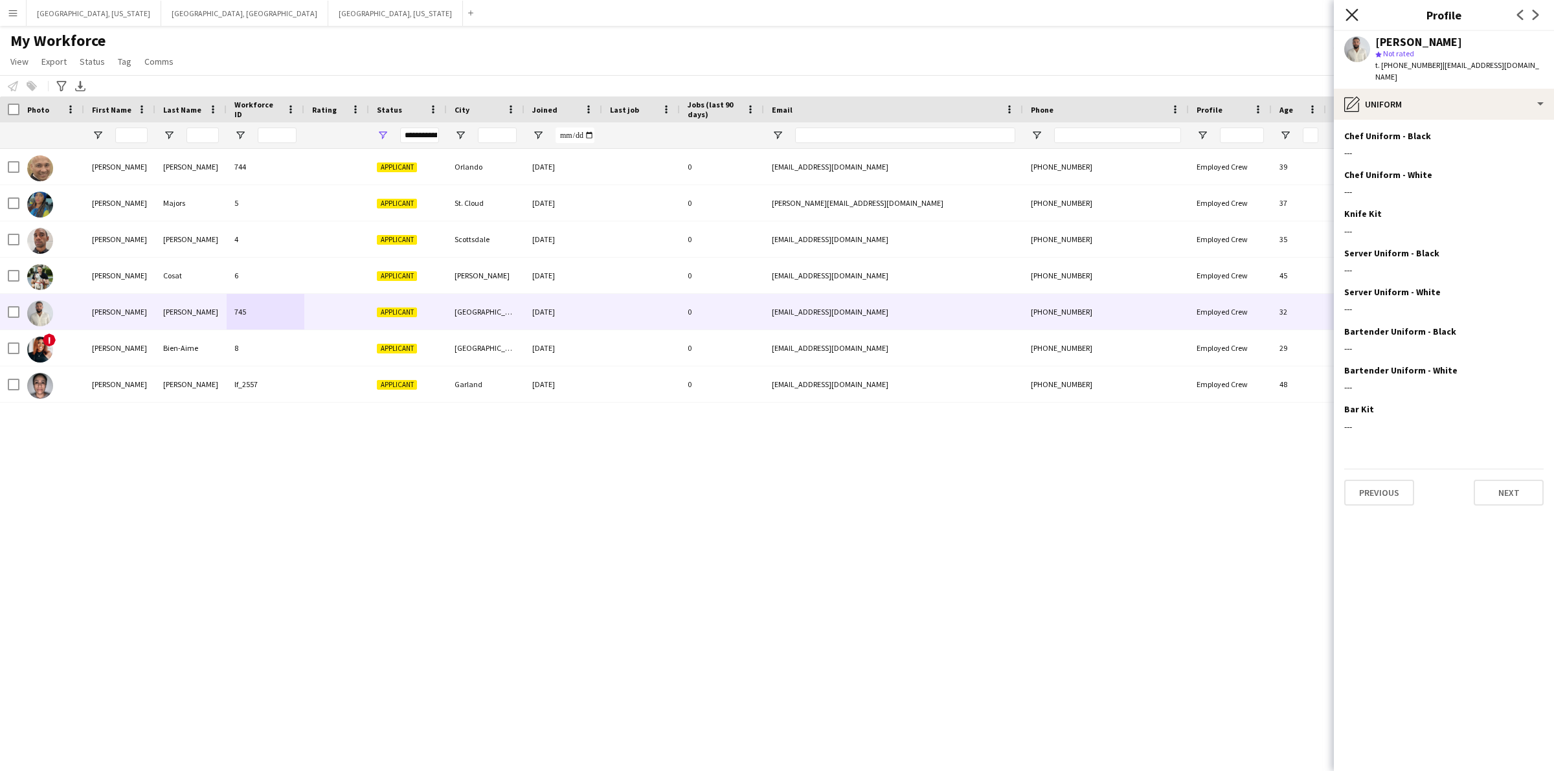
click at [1348, 17] on icon "Close pop-in" at bounding box center [1352, 14] width 12 height 12
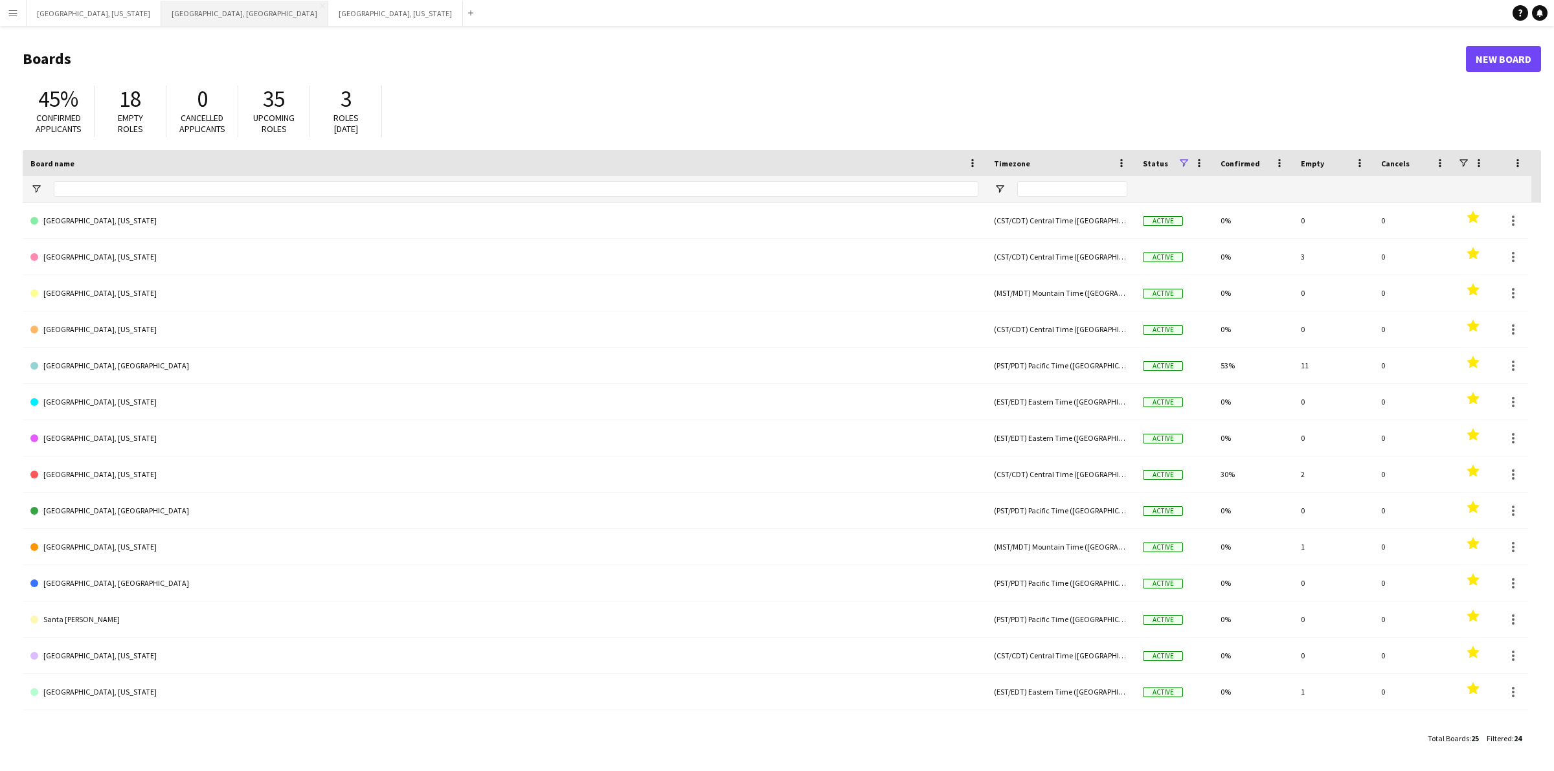
click at [161, 8] on button "[GEOGRAPHIC_DATA], [GEOGRAPHIC_DATA] Close" at bounding box center [244, 13] width 167 height 25
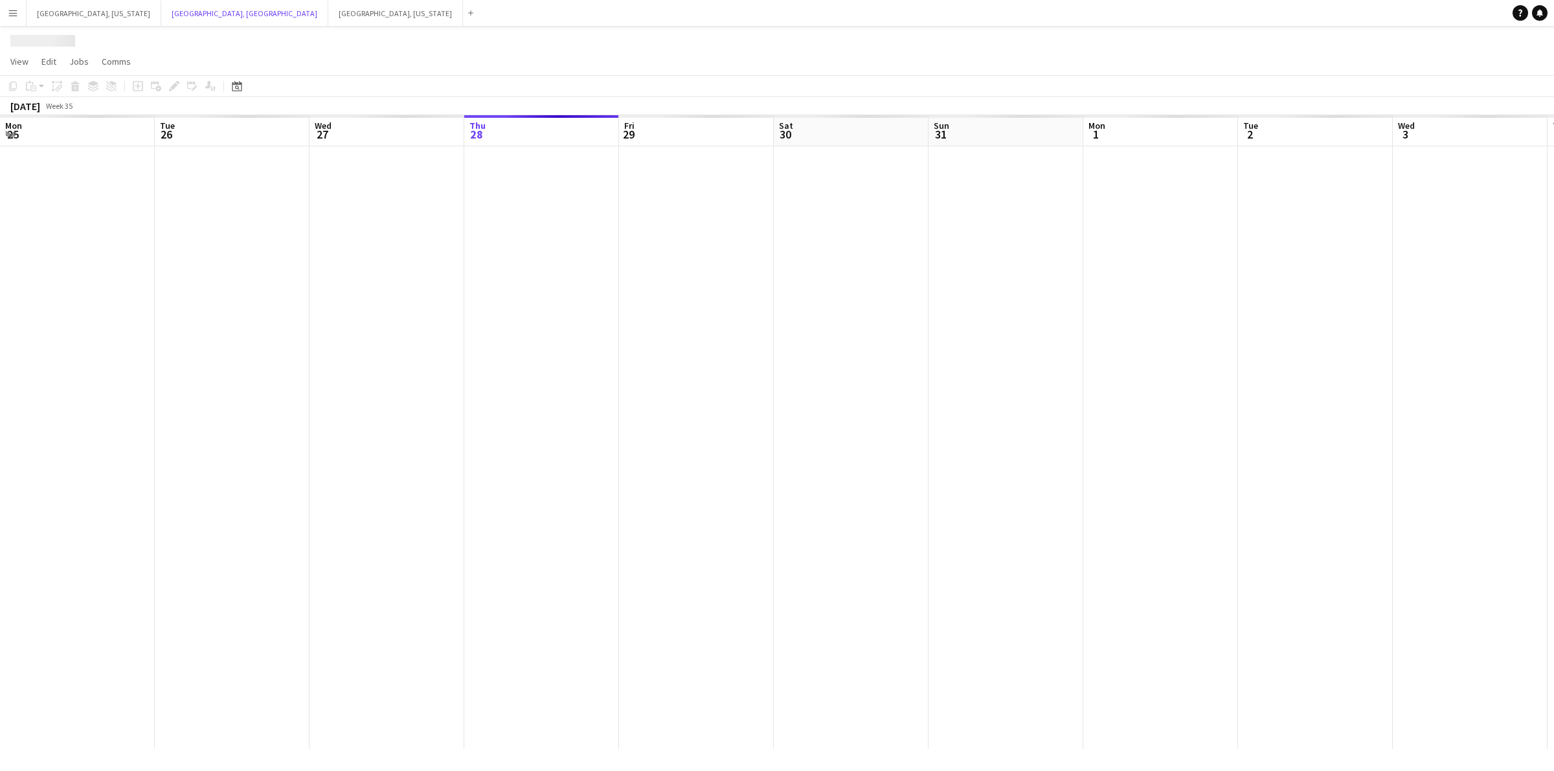
scroll to position [0, 309]
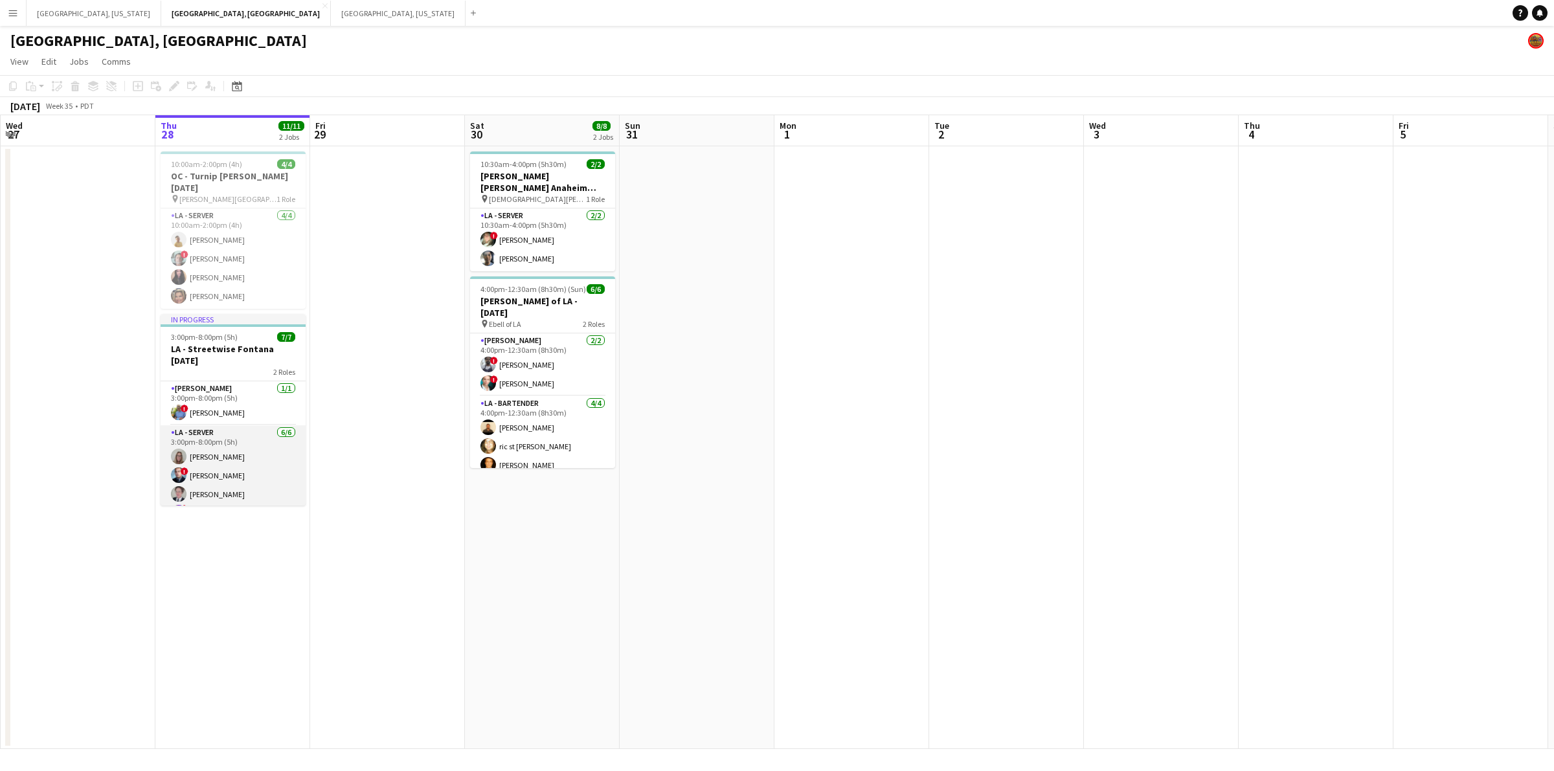
click at [271, 446] on app-card-role "LA - Server [DATE] 3:00pm-8:00pm (5h) [PERSON_NAME] ! [PERSON_NAME] [PERSON_NAM…" at bounding box center [233, 494] width 145 height 138
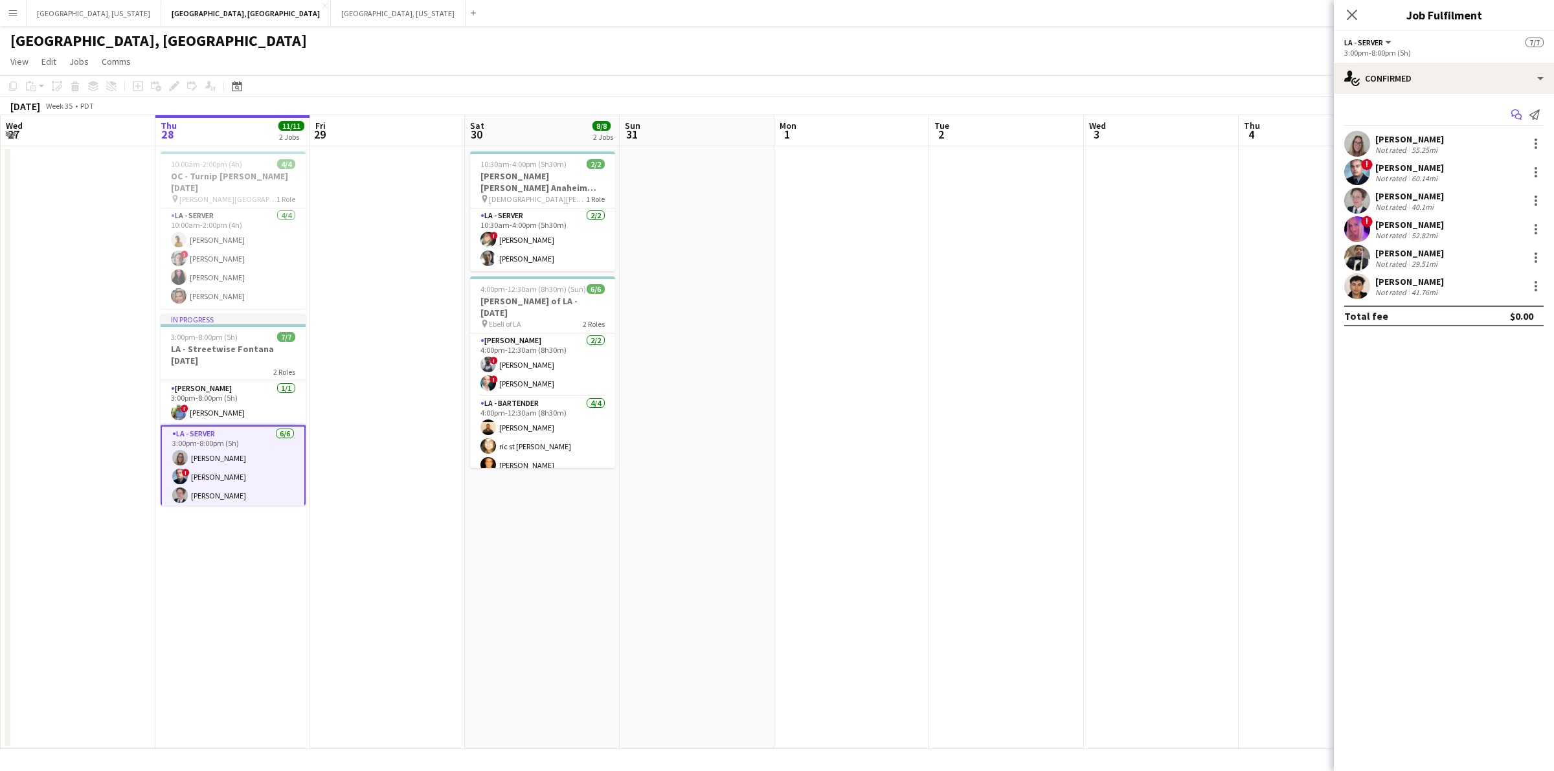
click at [1517, 115] on icon at bounding box center [1518, 117] width 6 height 6
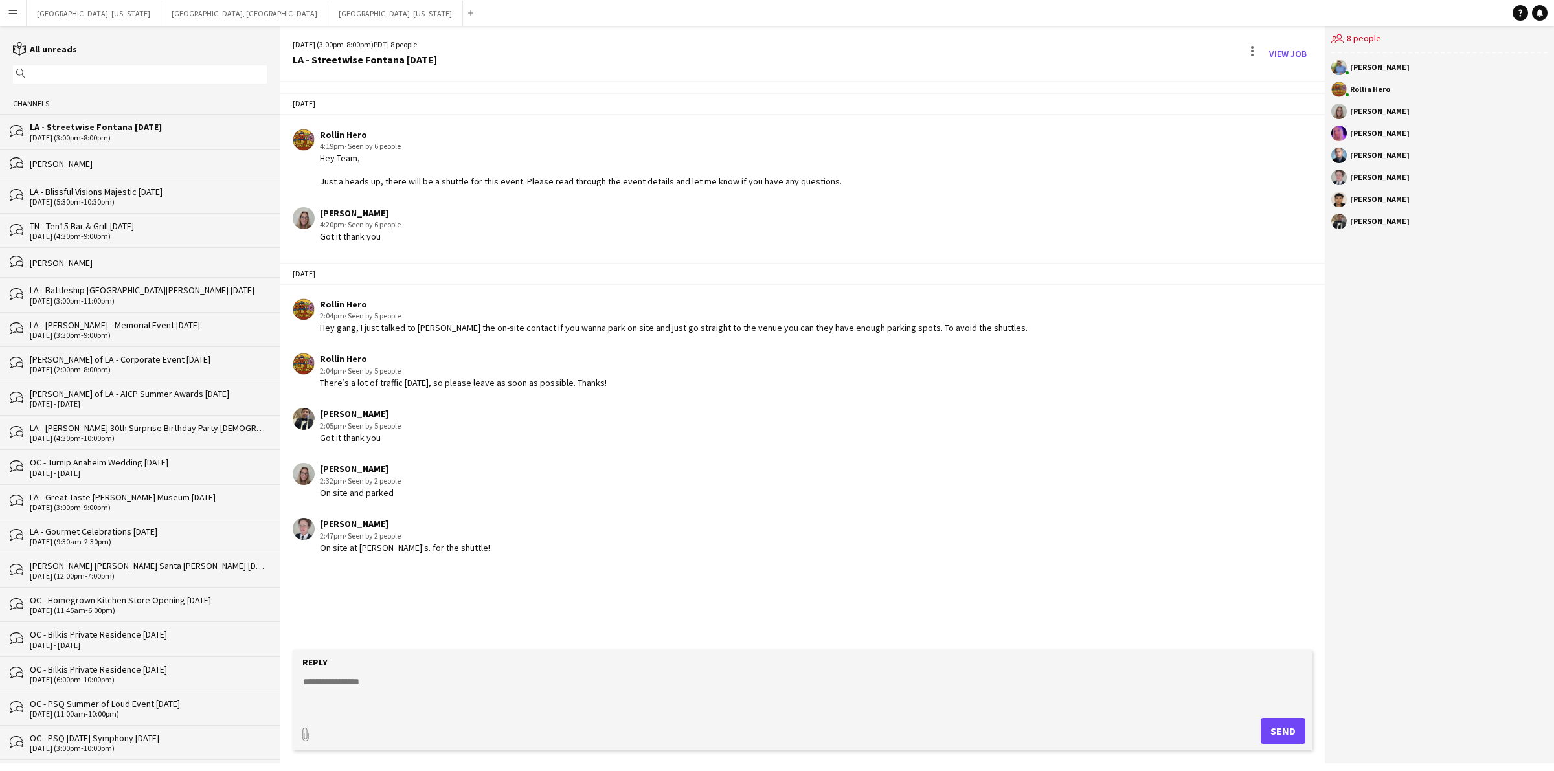
click at [390, 706] on textarea at bounding box center [805, 692] width 1006 height 34
paste textarea "**********"
type textarea "**********"
click at [1292, 733] on button "Send" at bounding box center [1283, 731] width 45 height 26
click at [161, 8] on button "[GEOGRAPHIC_DATA], [GEOGRAPHIC_DATA] Close" at bounding box center [244, 13] width 167 height 25
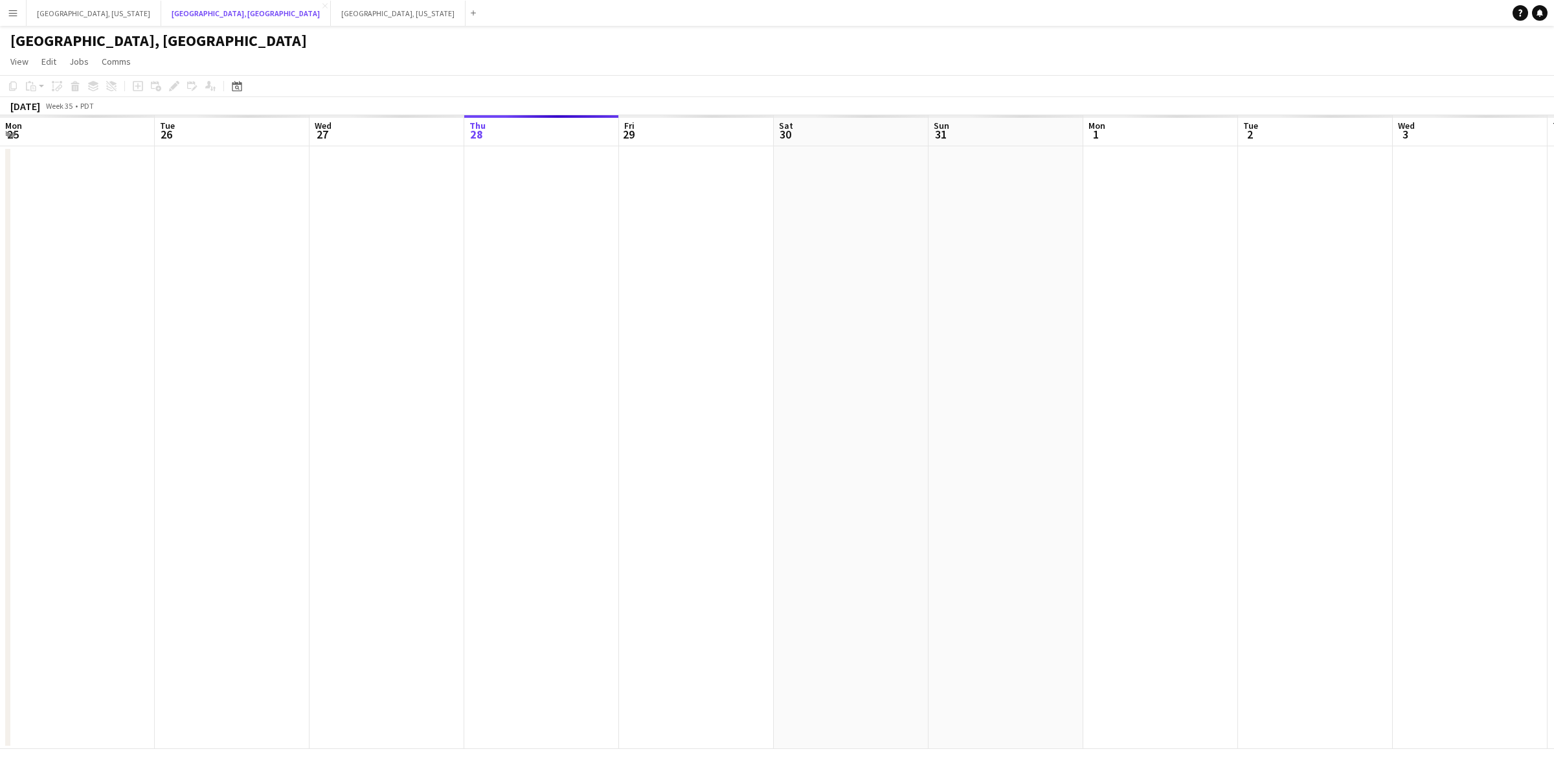
scroll to position [0, 309]
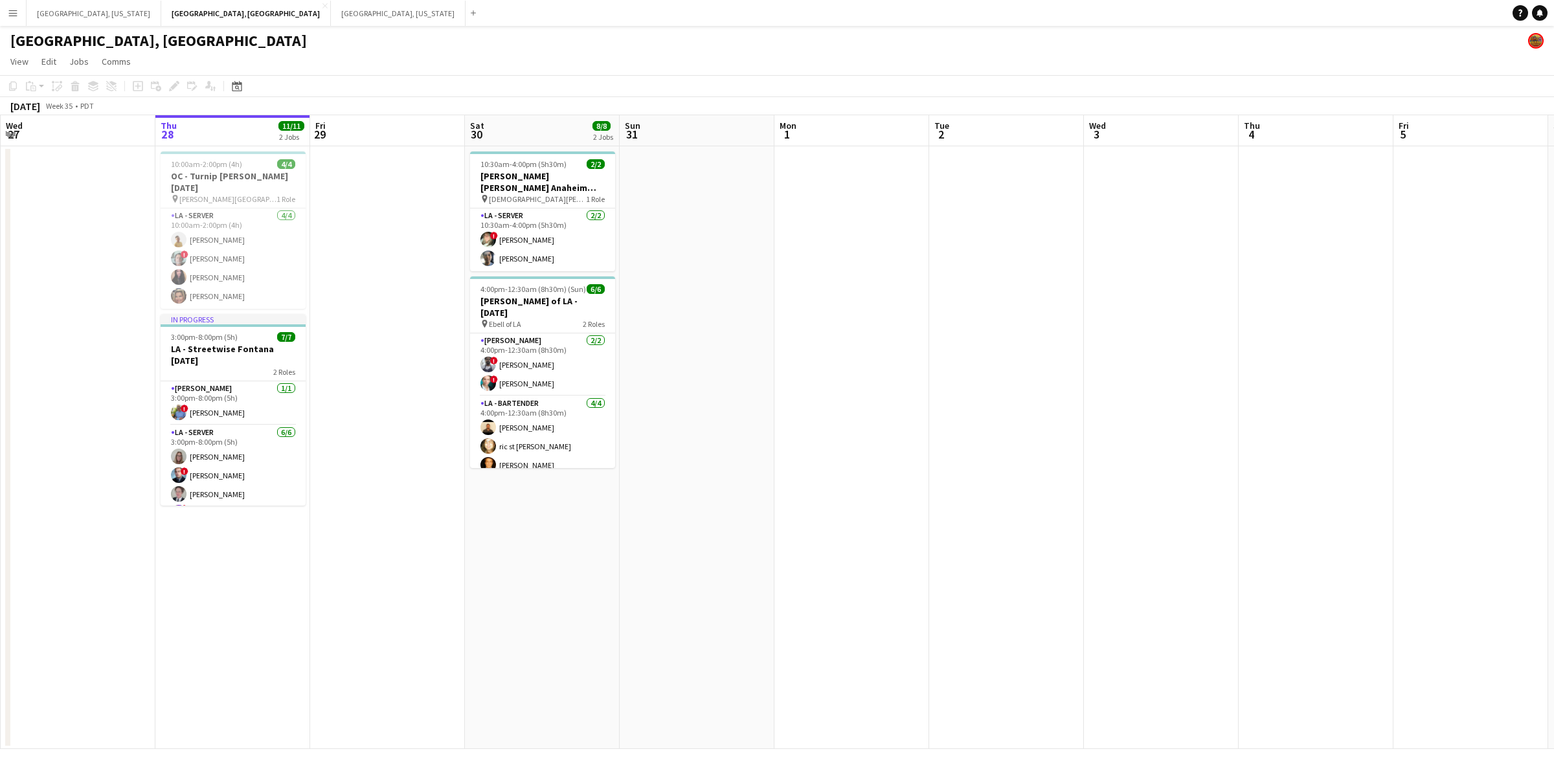
click at [6, 3] on button "Menu" at bounding box center [13, 13] width 26 height 26
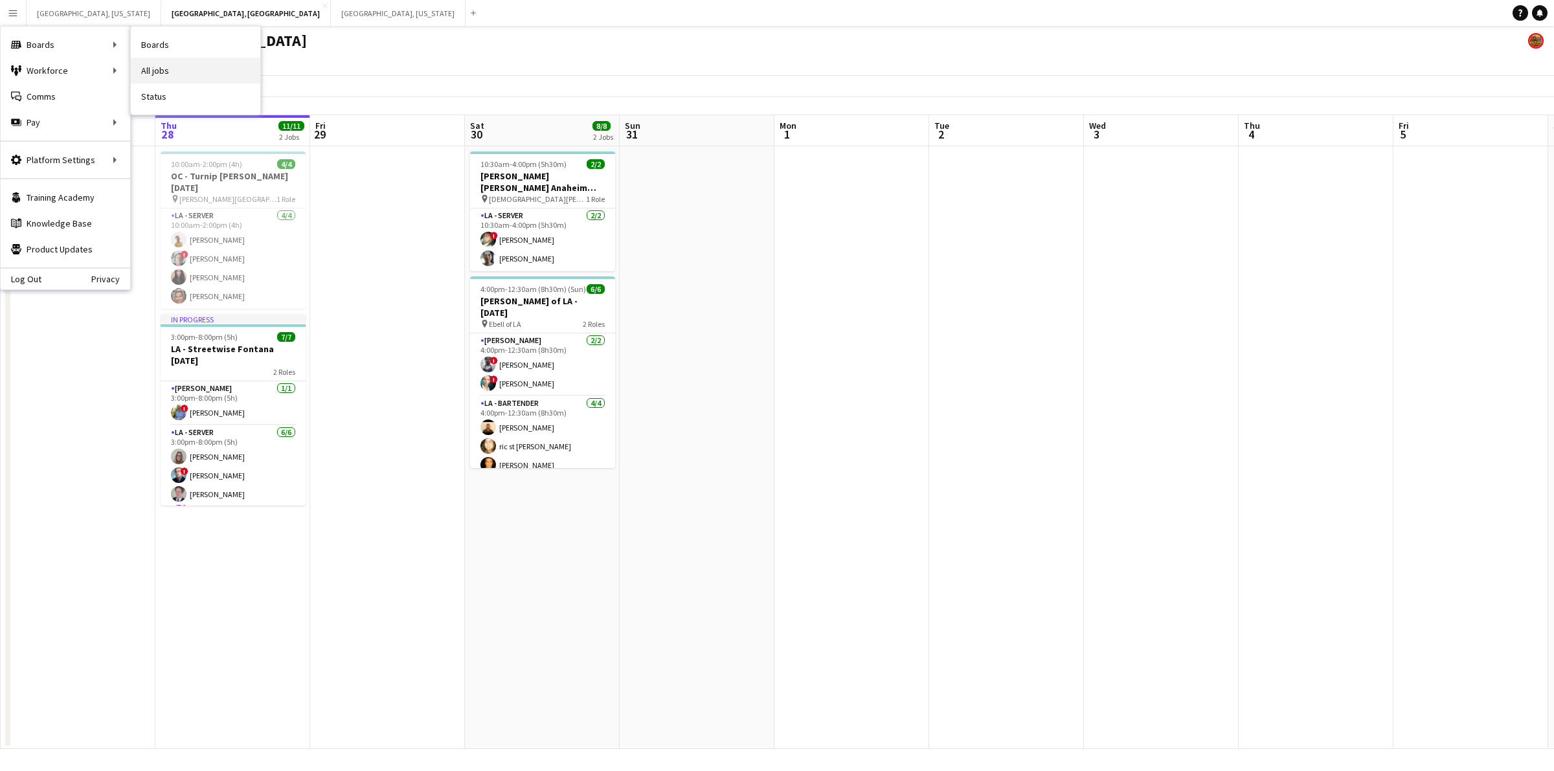
click at [175, 63] on link "All jobs" at bounding box center [196, 71] width 130 height 26
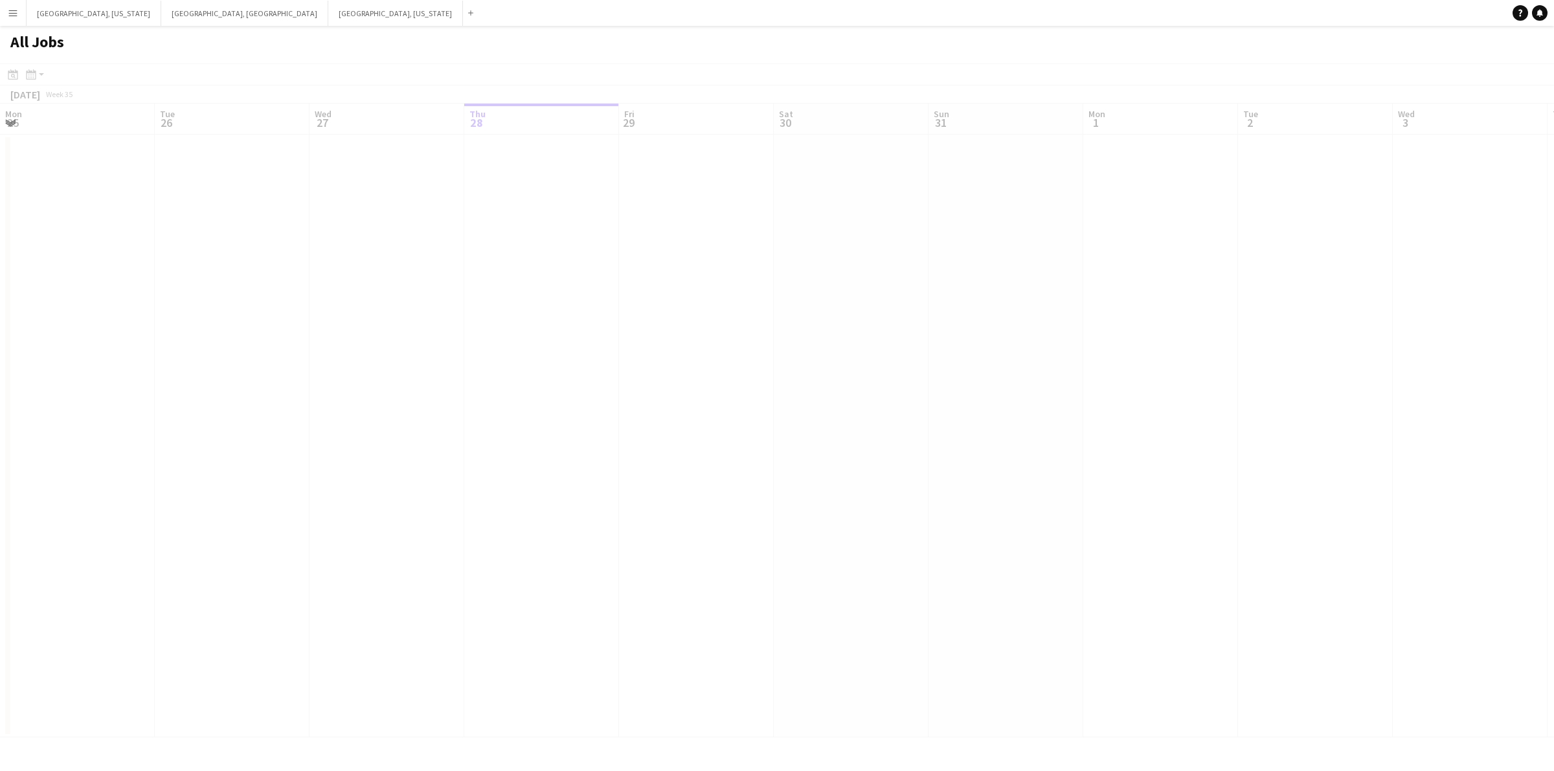
scroll to position [0, 309]
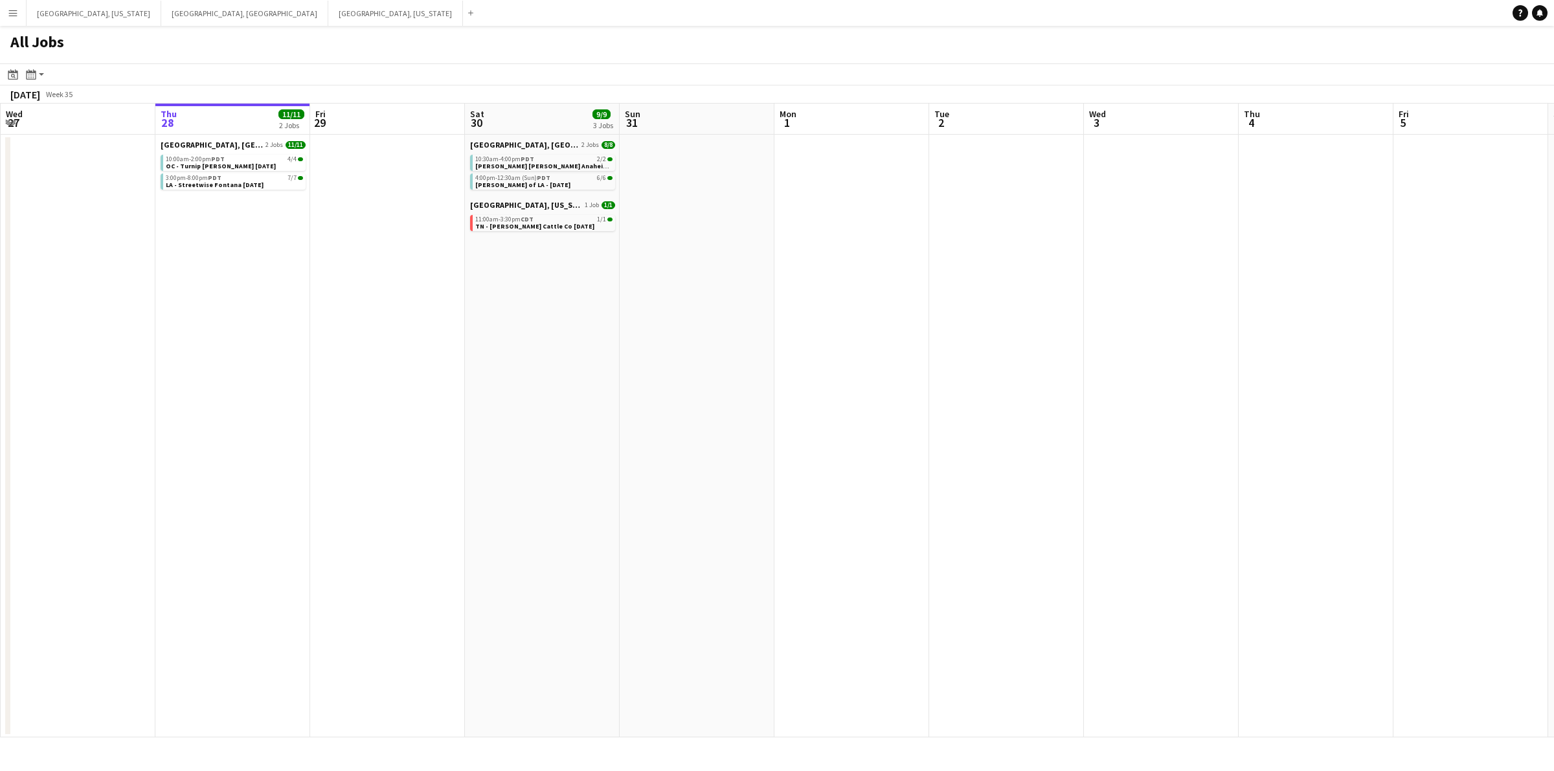
click at [4, 7] on button "Menu" at bounding box center [13, 13] width 26 height 26
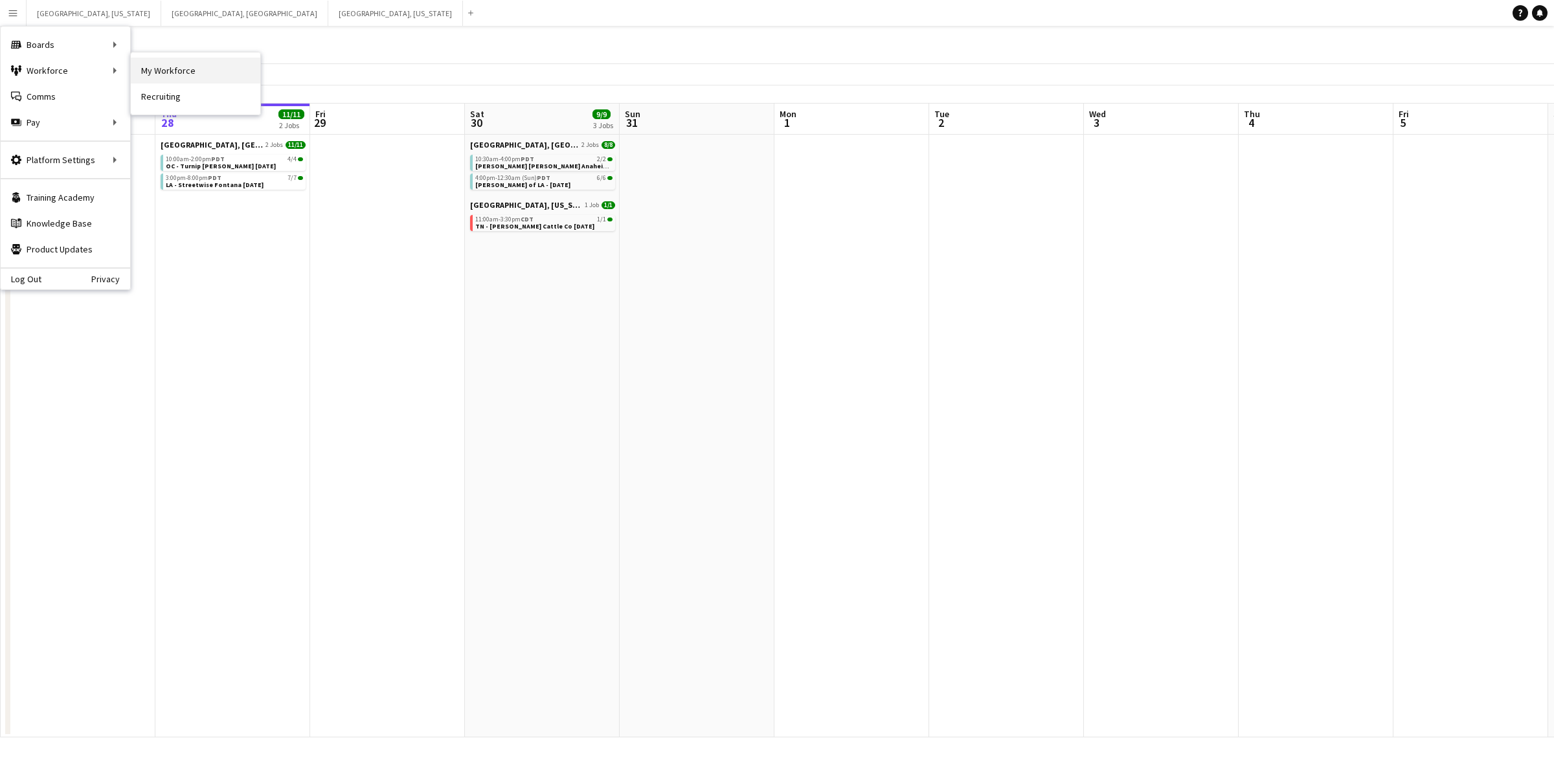
click at [156, 72] on link "My Workforce" at bounding box center [196, 71] width 130 height 26
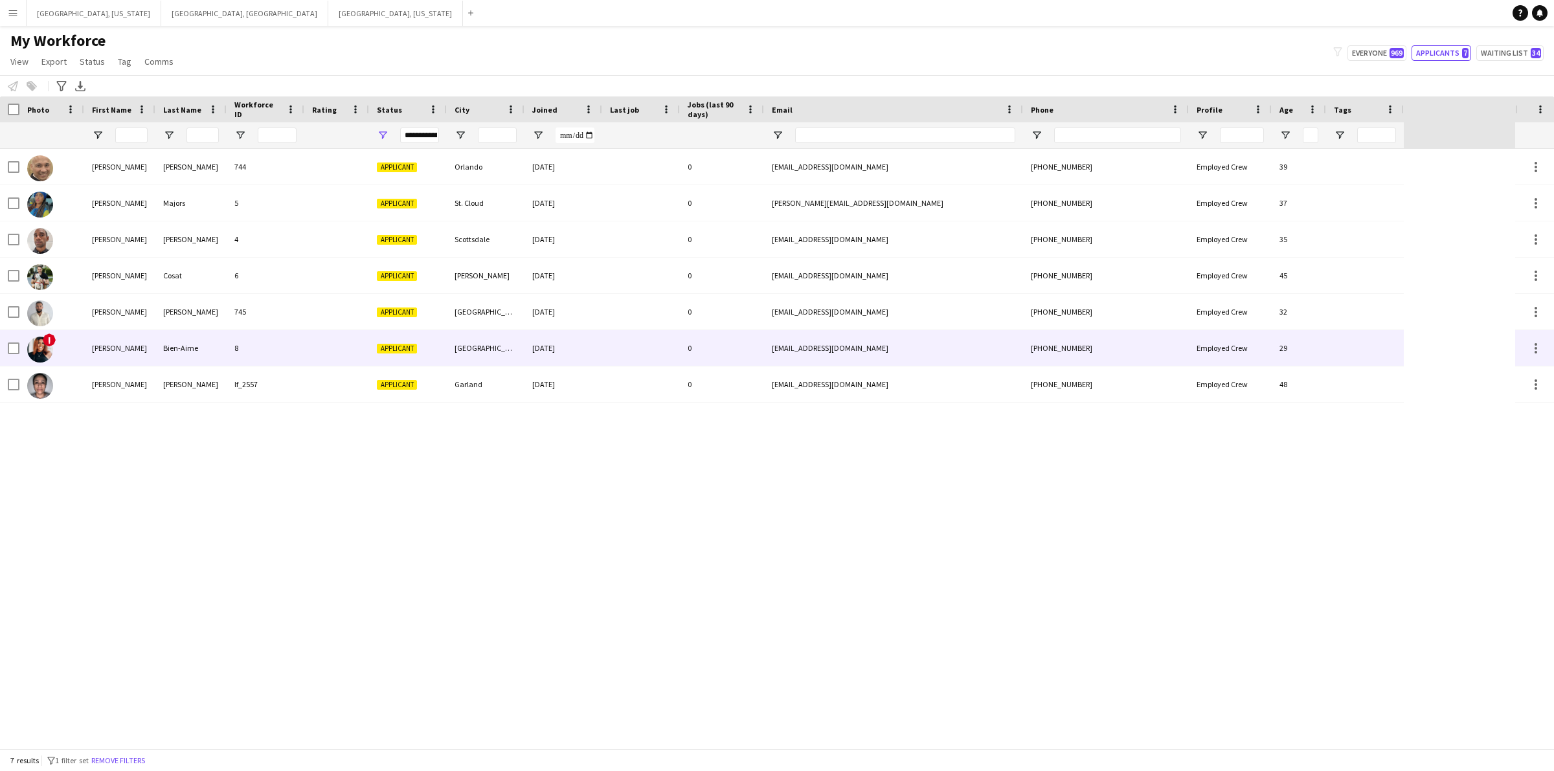
click at [205, 338] on div "Bien-Aime" at bounding box center [190, 348] width 71 height 36
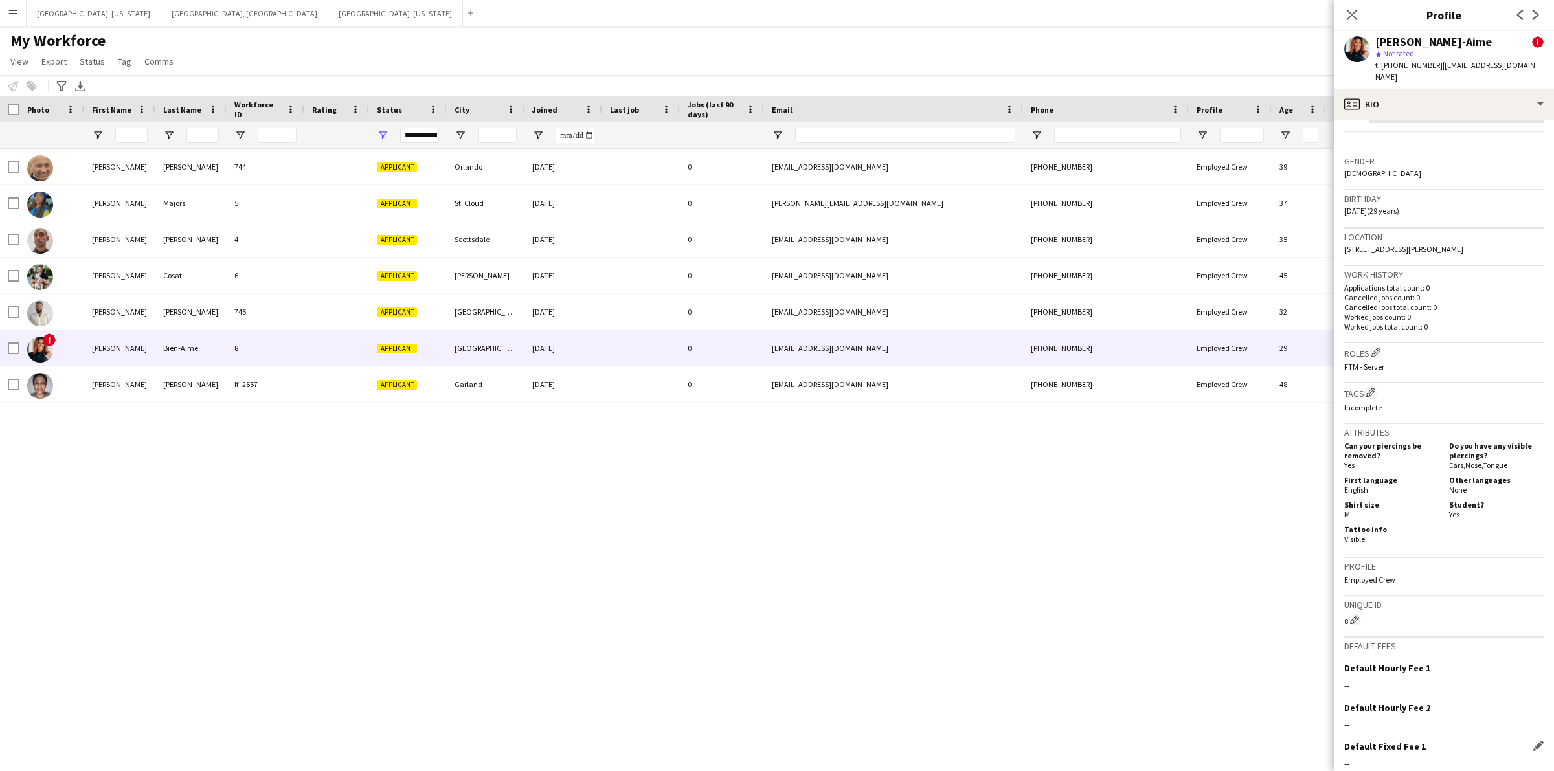
scroll to position [412, 0]
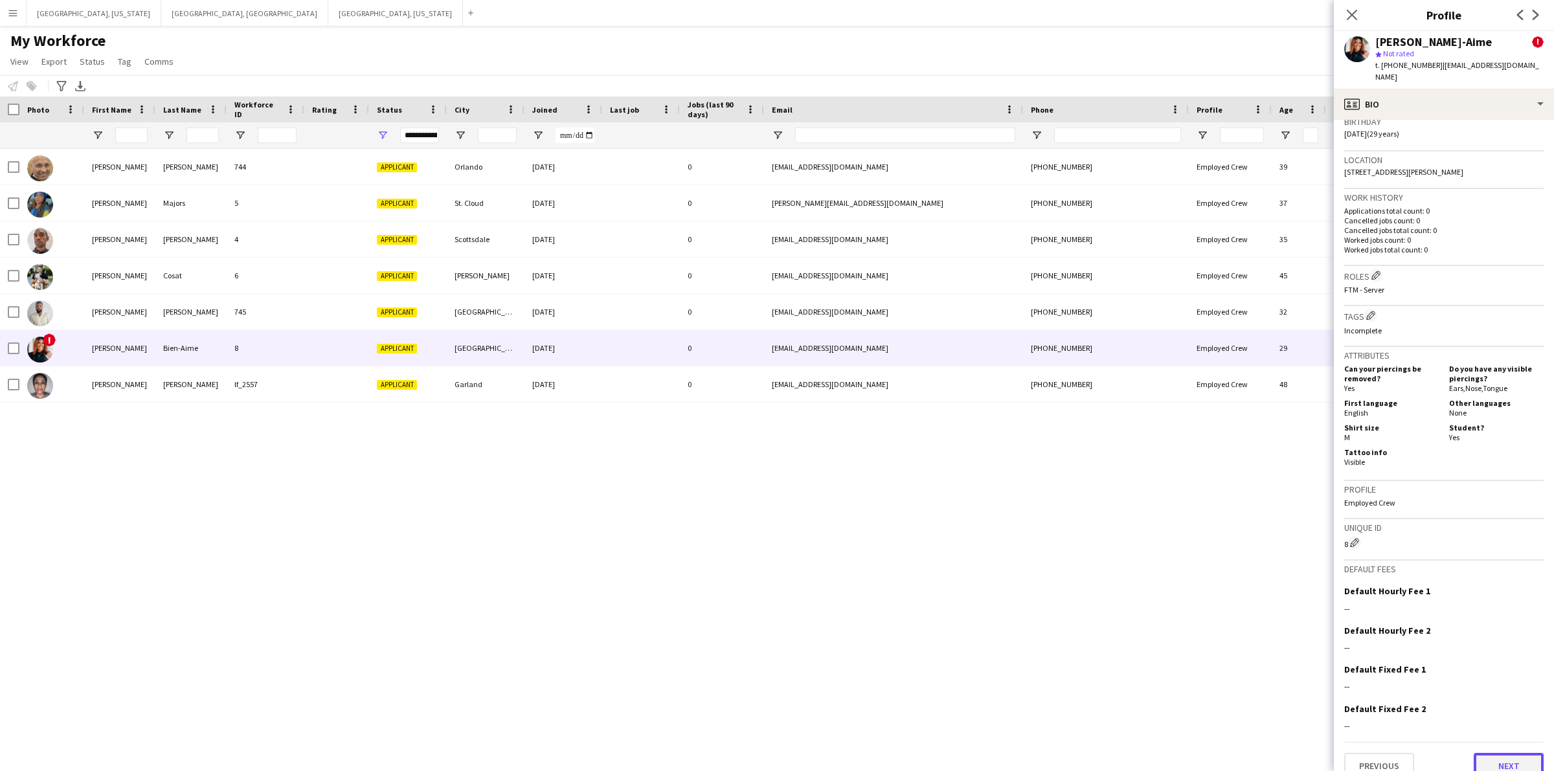
click at [1506, 753] on button "Next" at bounding box center [1509, 766] width 70 height 26
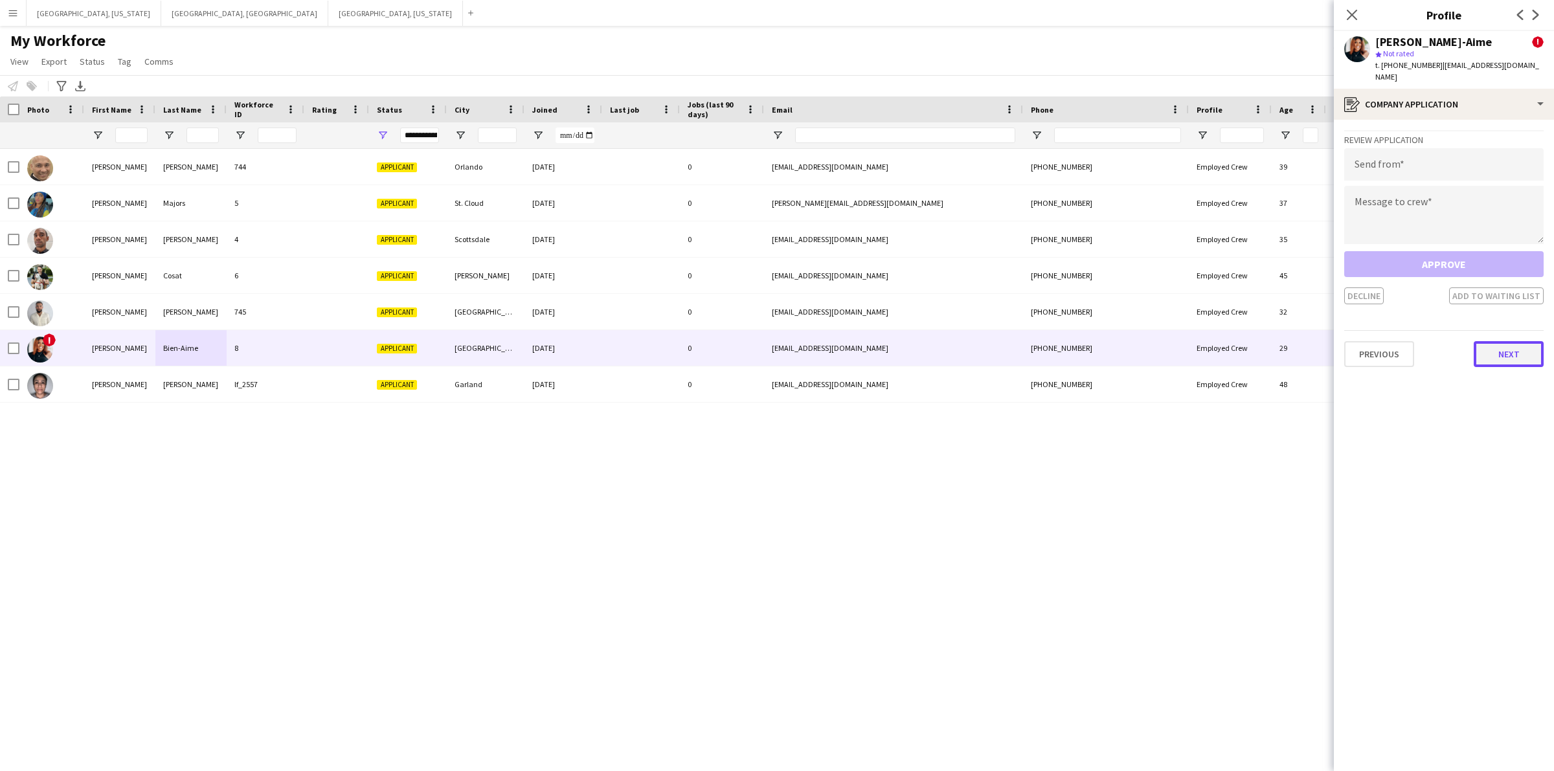
click at [1519, 342] on button "Next" at bounding box center [1509, 354] width 70 height 26
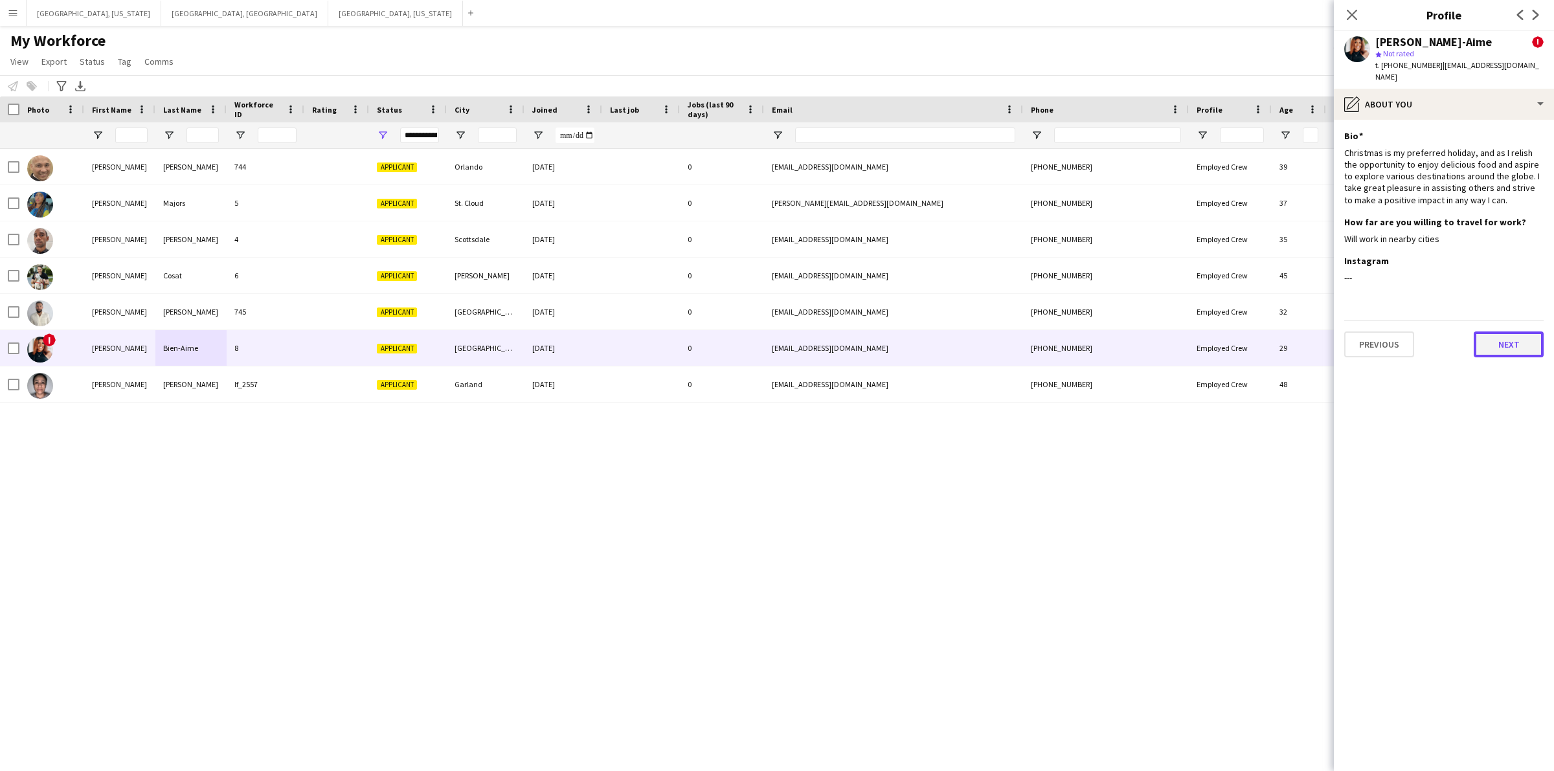
click at [1516, 340] on button "Next" at bounding box center [1509, 345] width 70 height 26
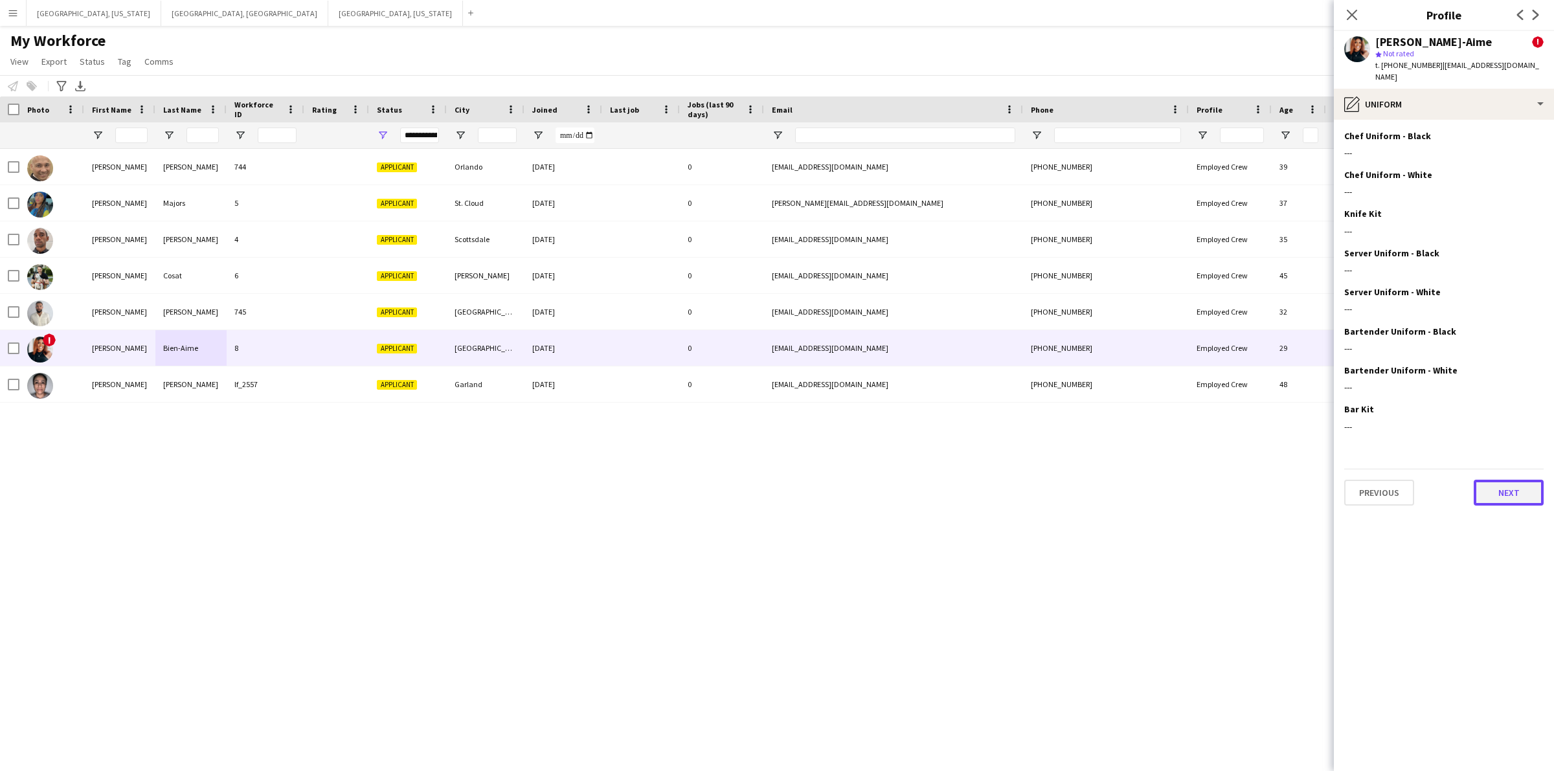
click at [1513, 489] on button "Next" at bounding box center [1509, 493] width 70 height 26
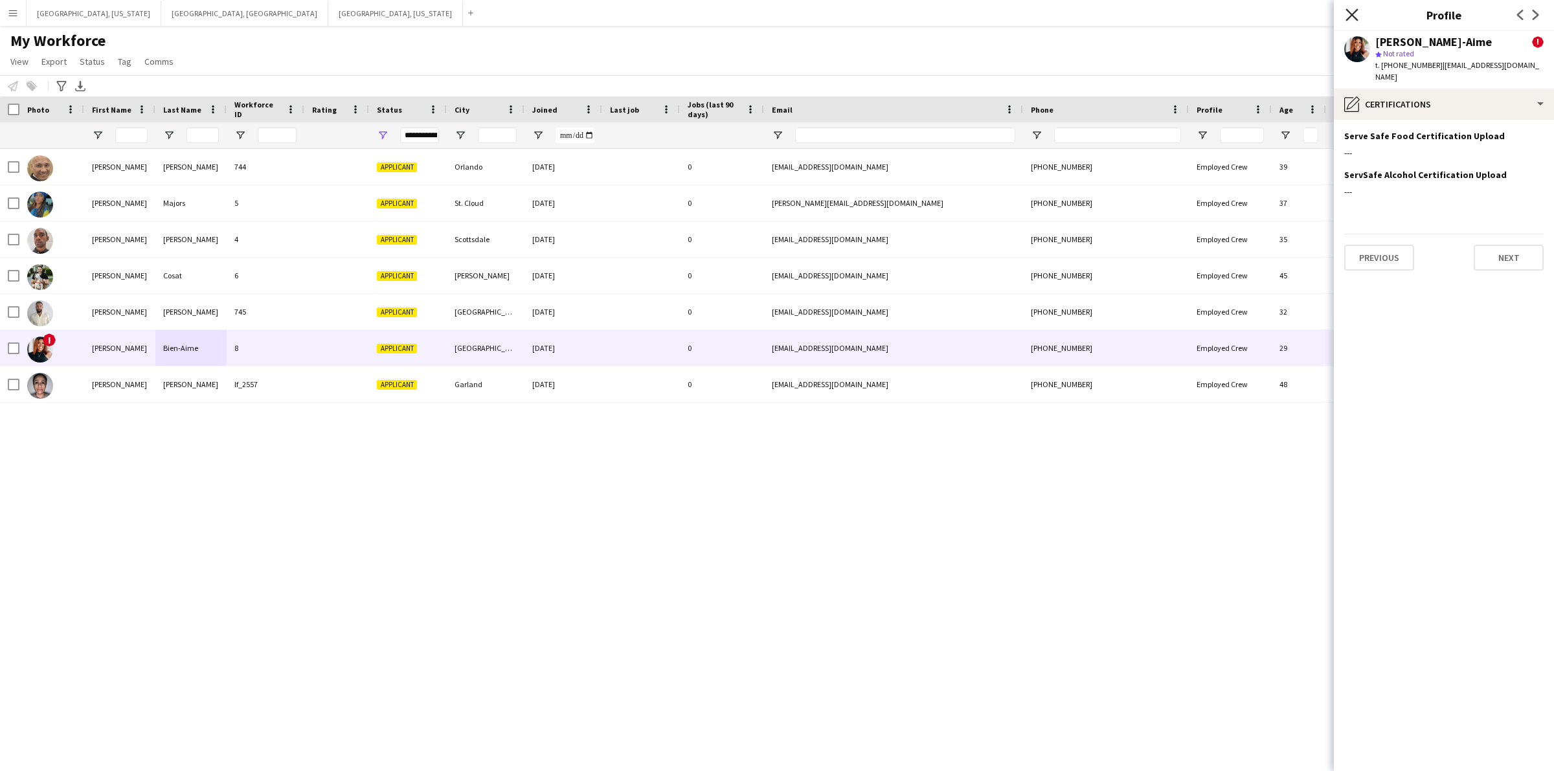
click at [1354, 14] on icon "Close pop-in" at bounding box center [1352, 14] width 12 height 12
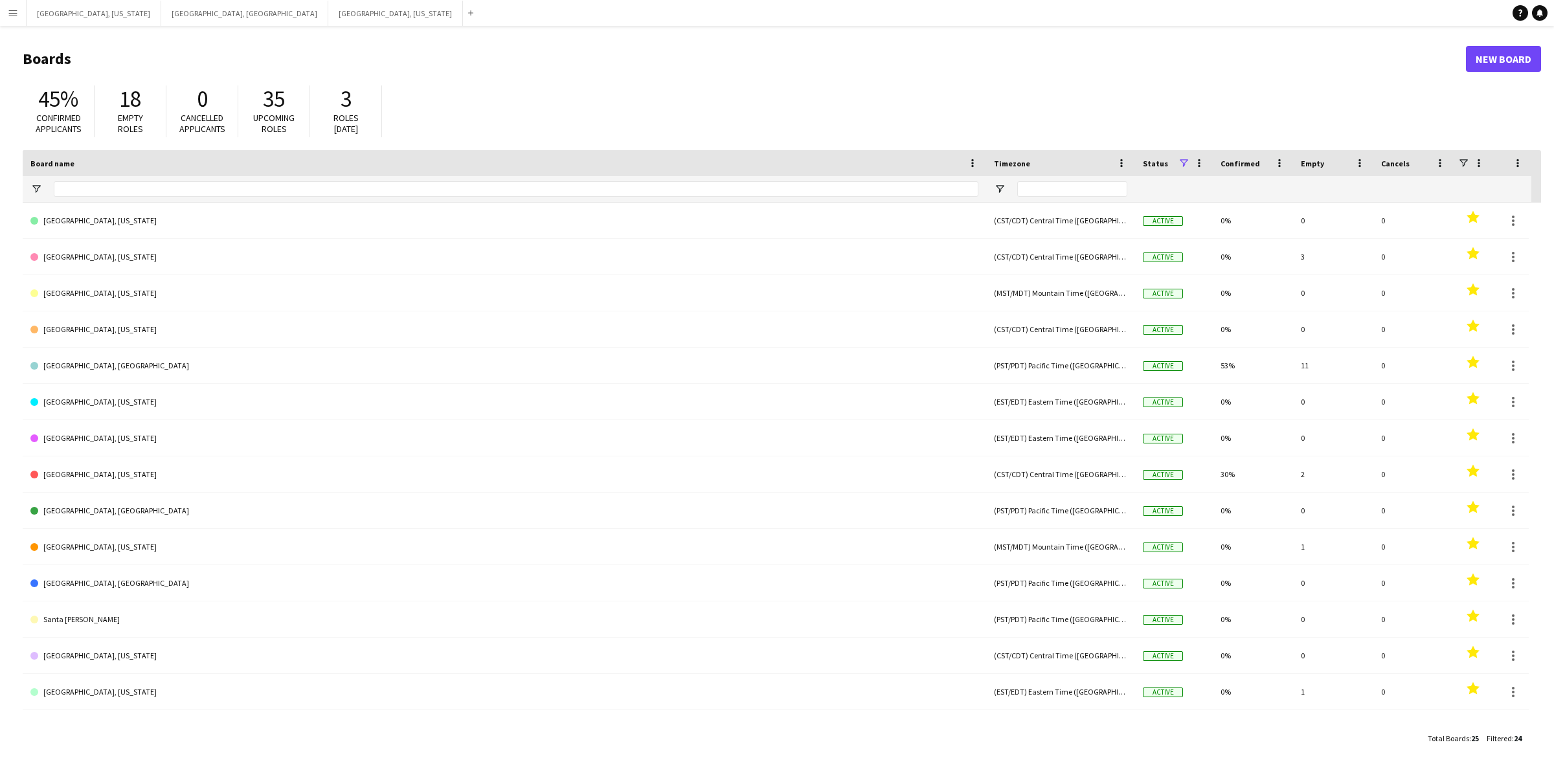
click at [1, 5] on button "Menu" at bounding box center [13, 13] width 26 height 26
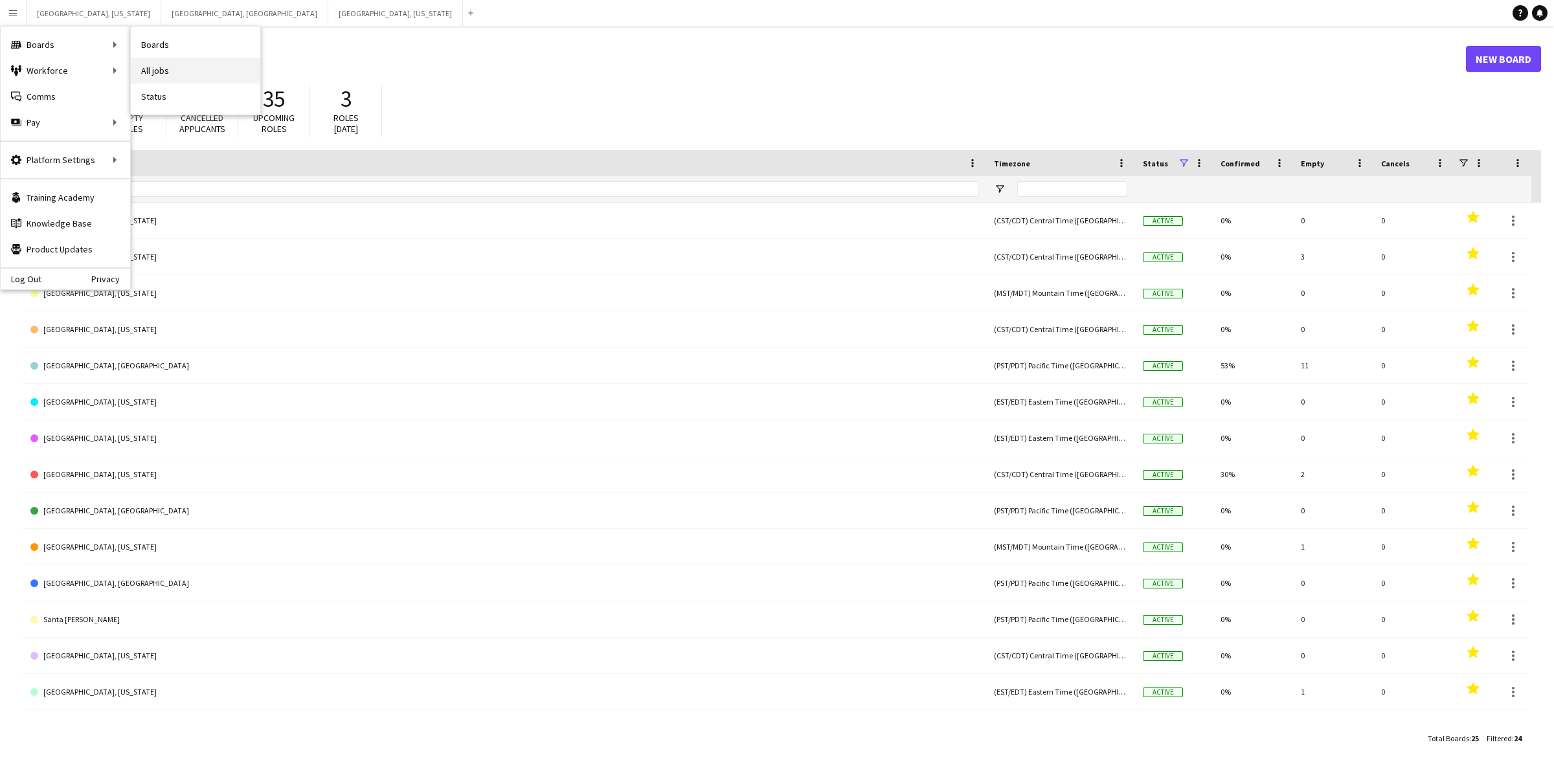
click at [161, 69] on link "All jobs" at bounding box center [196, 71] width 130 height 26
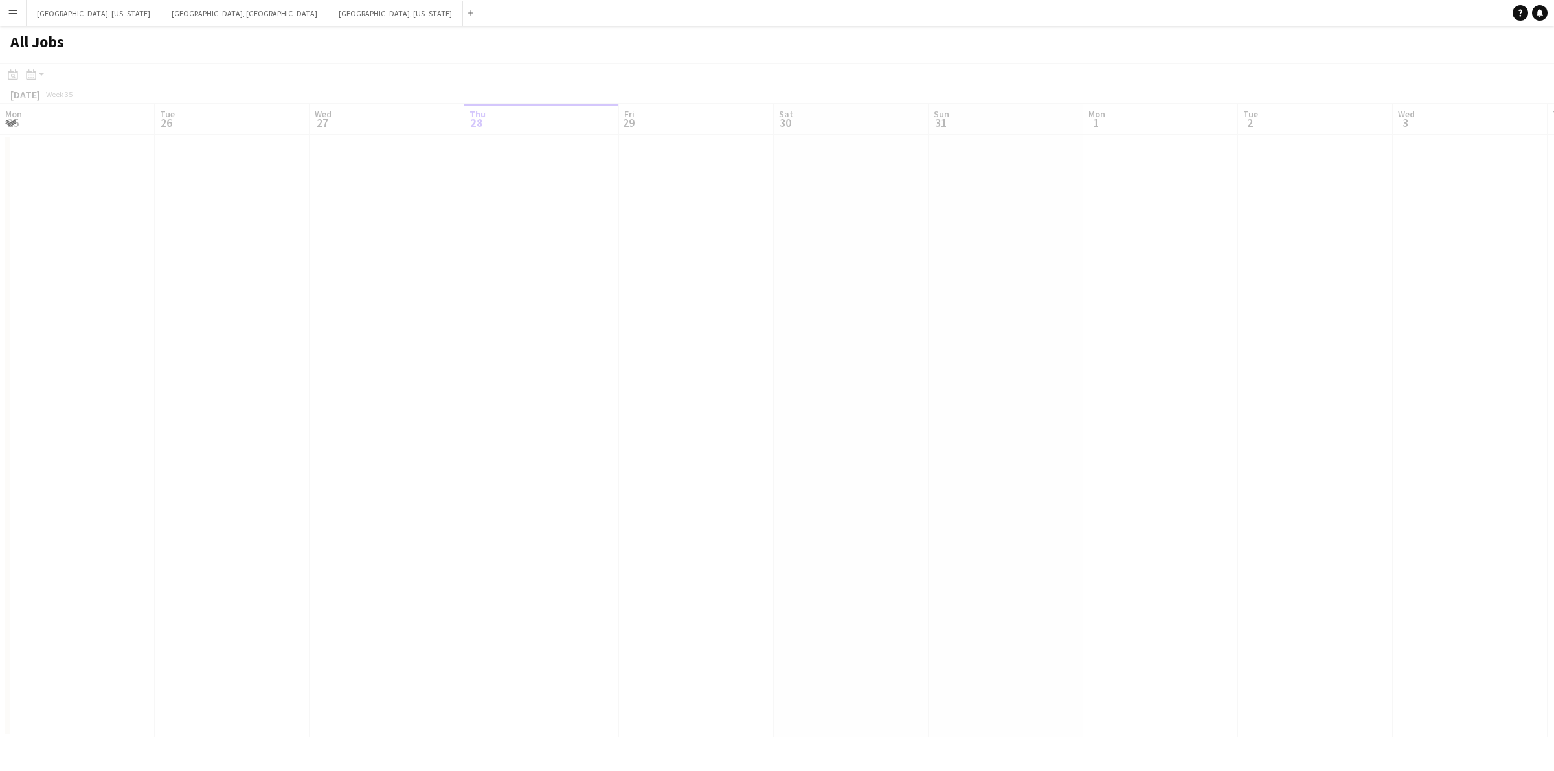
scroll to position [0, 309]
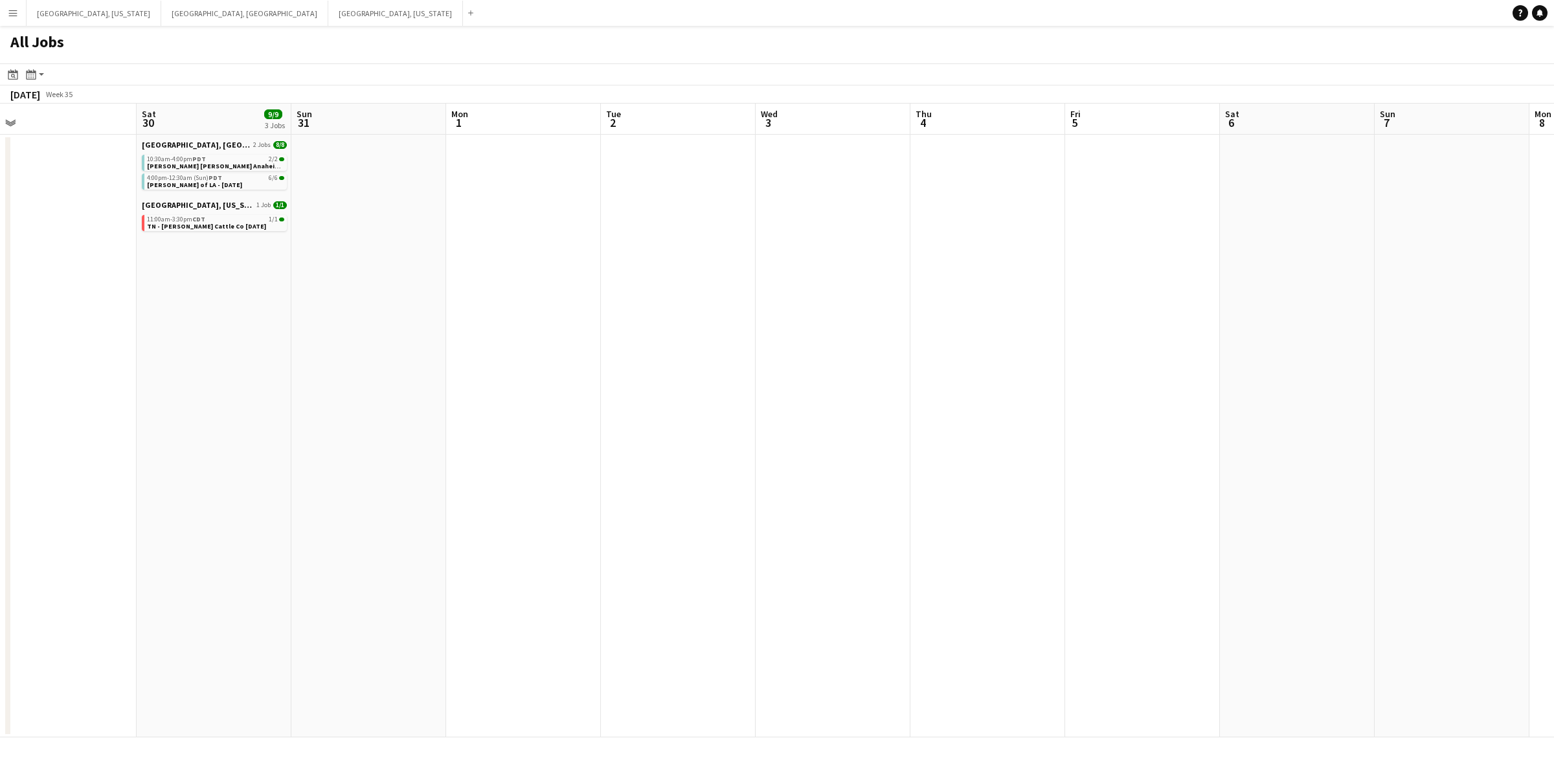
drag, startPoint x: 1094, startPoint y: 366, endPoint x: 781, endPoint y: 364, distance: 313.4
click at [761, 364] on app-calendar-viewport "Tue 26 Wed 27 Thu 28 11/11 2 Jobs Fri 29 Sat 30 9/9 3 Jobs Sun 31 Mon 1 Tue 2 W…" at bounding box center [777, 421] width 1554 height 634
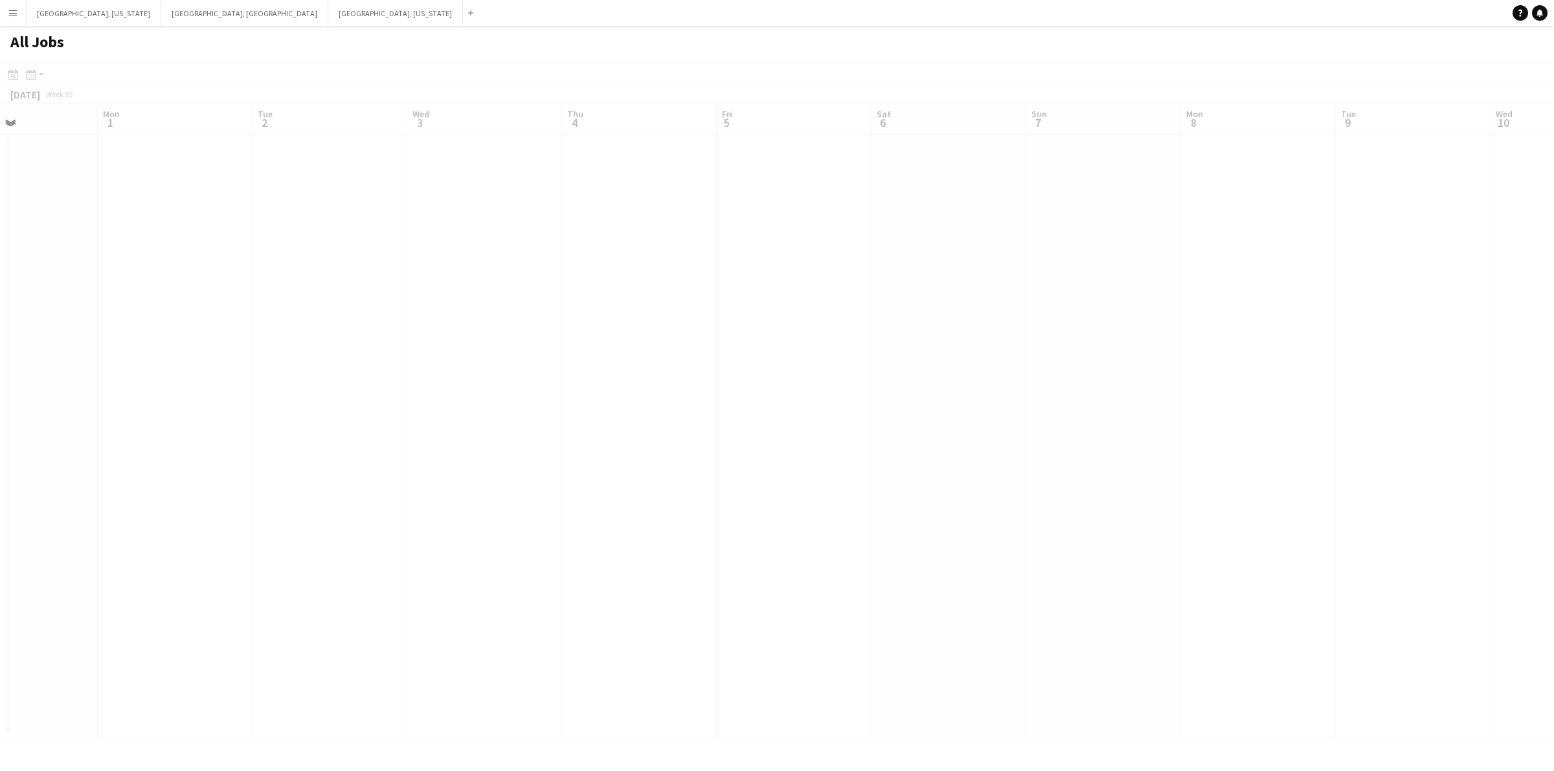
drag, startPoint x: 866, startPoint y: 366, endPoint x: 852, endPoint y: 371, distance: 14.6
click at [752, 371] on app-all-jobs "All Jobs Date picker AUG 2025 AUG 2025 Monday M Tuesday T Wednesday W Thursday …" at bounding box center [777, 382] width 1554 height 712
drag, startPoint x: 673, startPoint y: 400, endPoint x: 661, endPoint y: 400, distance: 12.3
click at [626, 400] on app-calendar-viewport "Fri 29 Sat 30 9/9 3 Jobs Sun 31 Mon 1 Tue 2 Wed 3 Thu 4 Fri 5 Sat 6 Sun 7 Mon 8…" at bounding box center [777, 421] width 1554 height 634
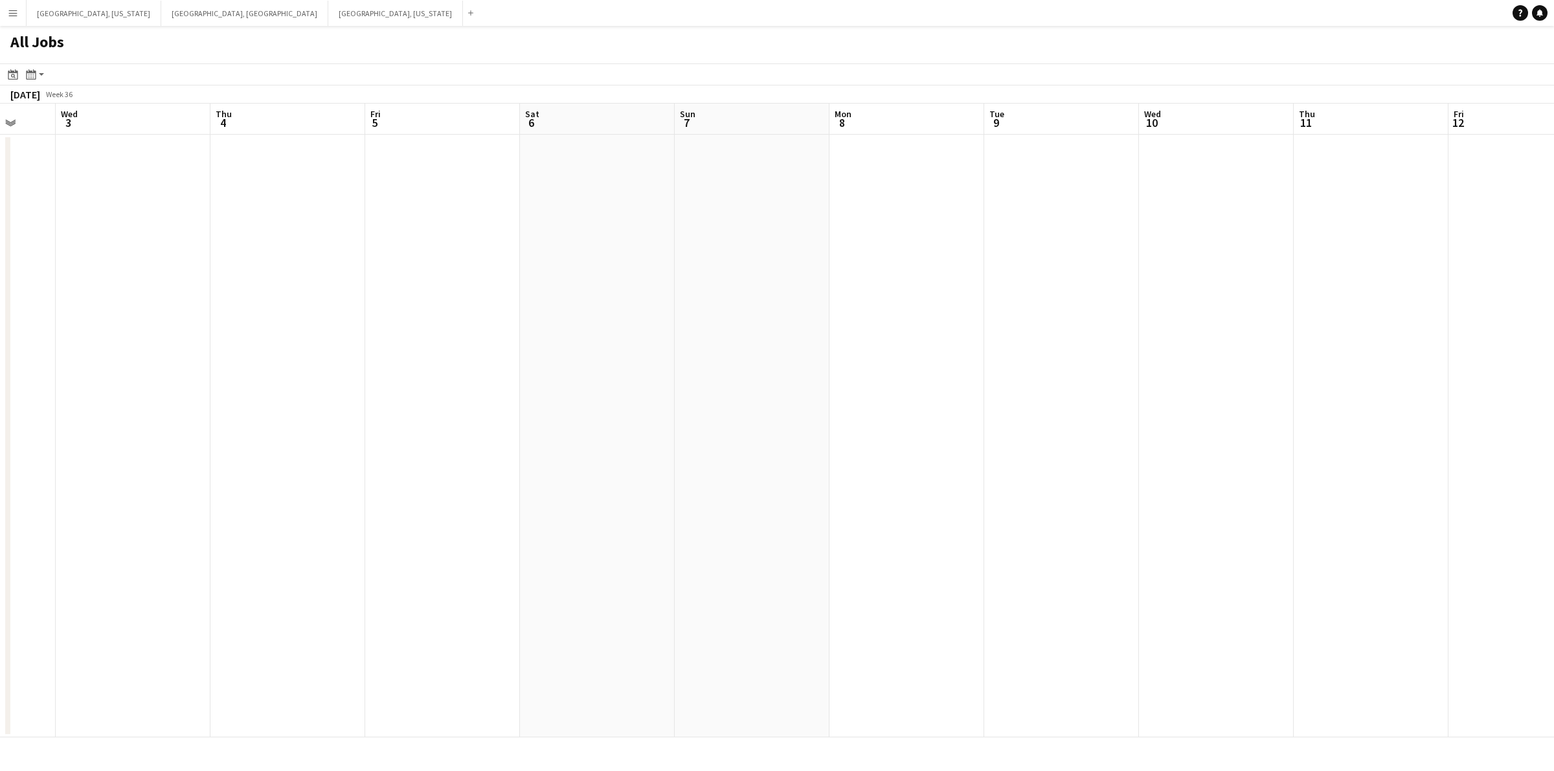
click at [564, 396] on app-all-jobs "All Jobs Date picker AUG 2025 AUG 2025 Monday M Tuesday T Wednesday W Thursday …" at bounding box center [777, 382] width 1554 height 712
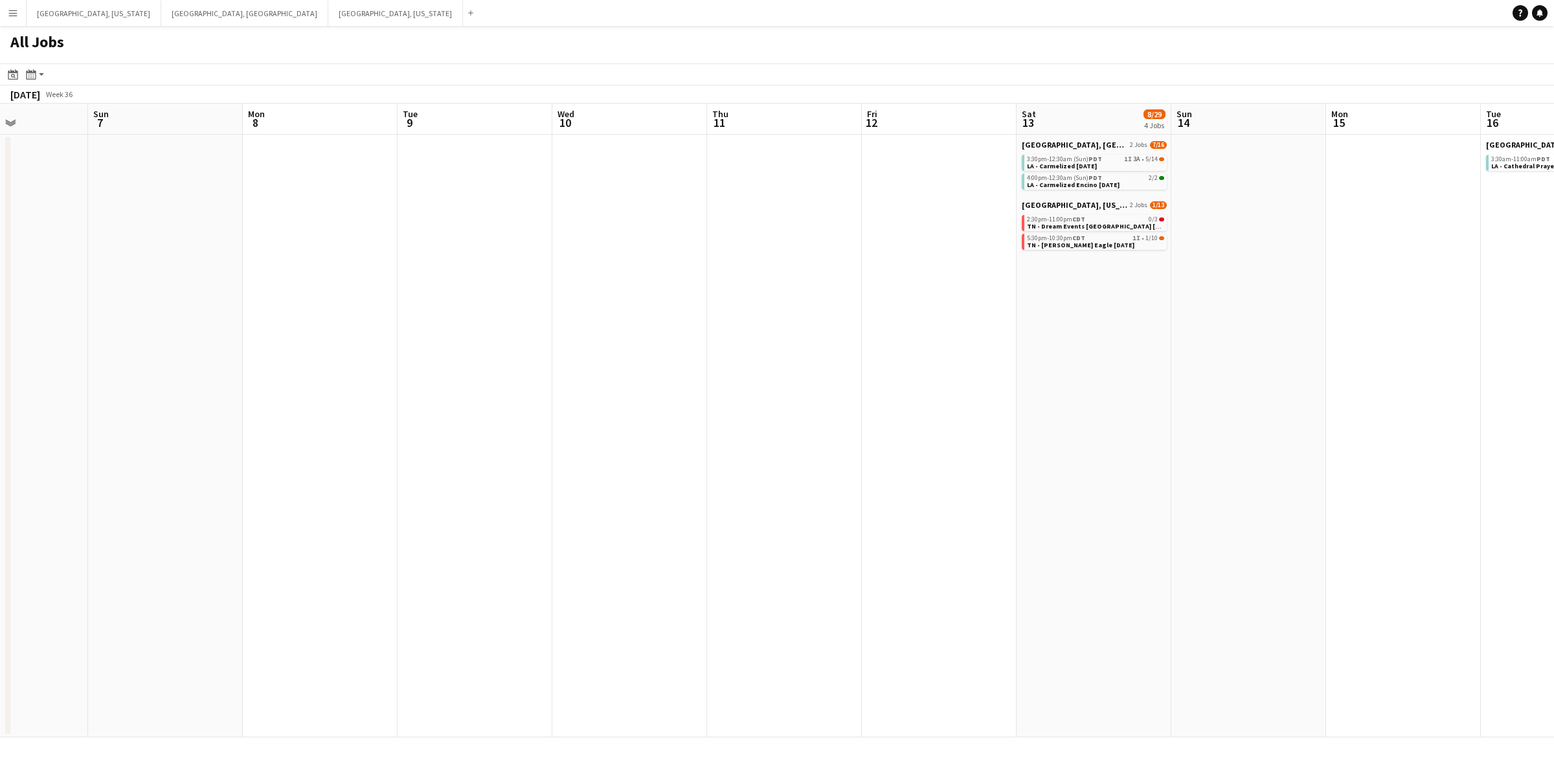
drag, startPoint x: 949, startPoint y: 353, endPoint x: 516, endPoint y: 376, distance: 433.2
click at [516, 376] on app-calendar-viewport "Thu 4 Fri 5 Sat 6 Sun 7 Mon 8 Tue 9 Wed 10 Thu 11 Fri 12 Sat 13 8/29 4 Jobs Sun…" at bounding box center [777, 421] width 1554 height 634
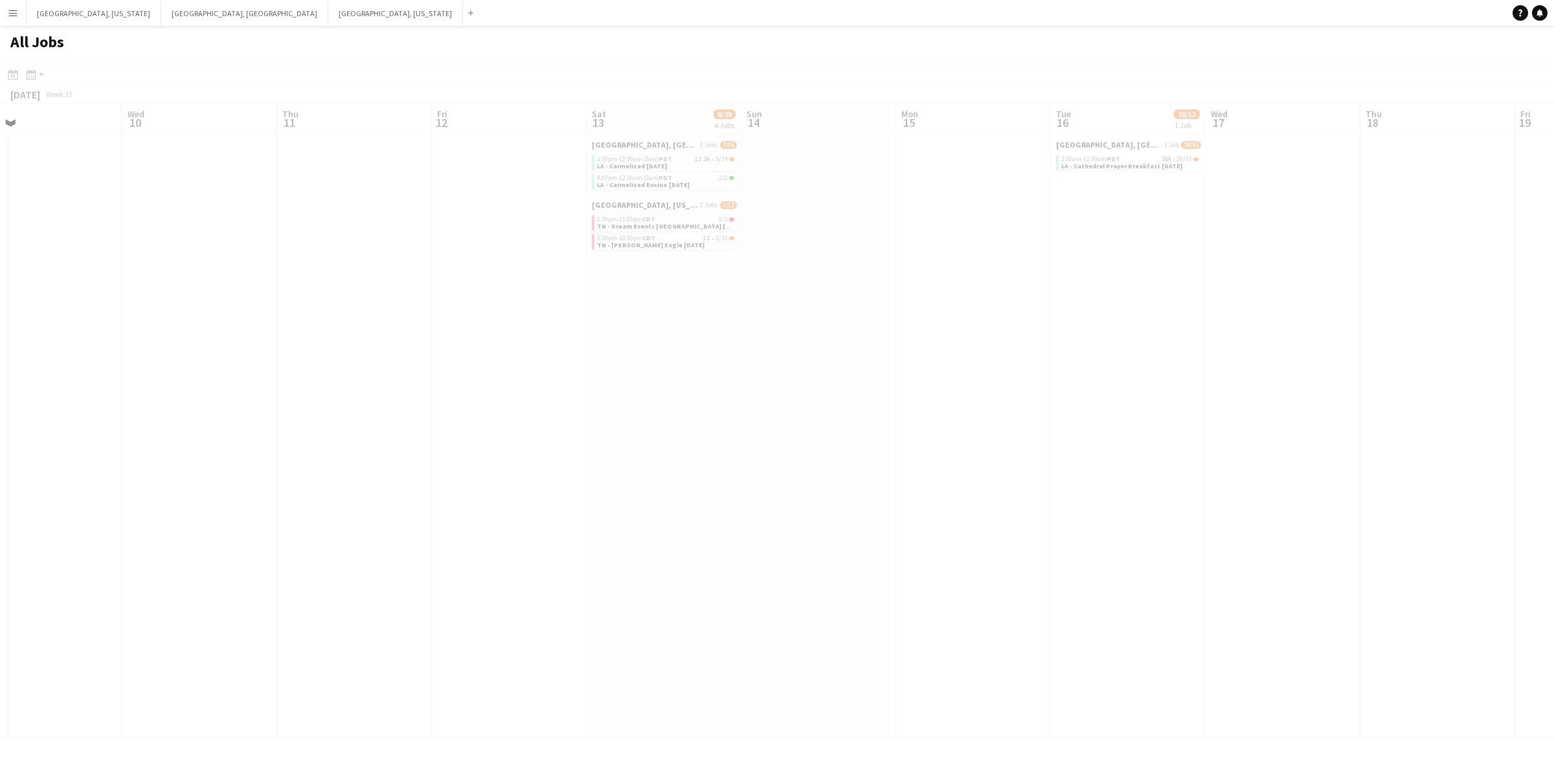
scroll to position [0, 371]
drag, startPoint x: 815, startPoint y: 361, endPoint x: 611, endPoint y: 363, distance: 204.0
click at [611, 363] on app-calendar-viewport "Sat 6 Sun 7 Mon 8 Tue 9 Wed 10 Thu 11 Fri 12 Sat 13 8/29 4 Jobs Sun 14 Mon 15 T…" at bounding box center [777, 421] width 1554 height 634
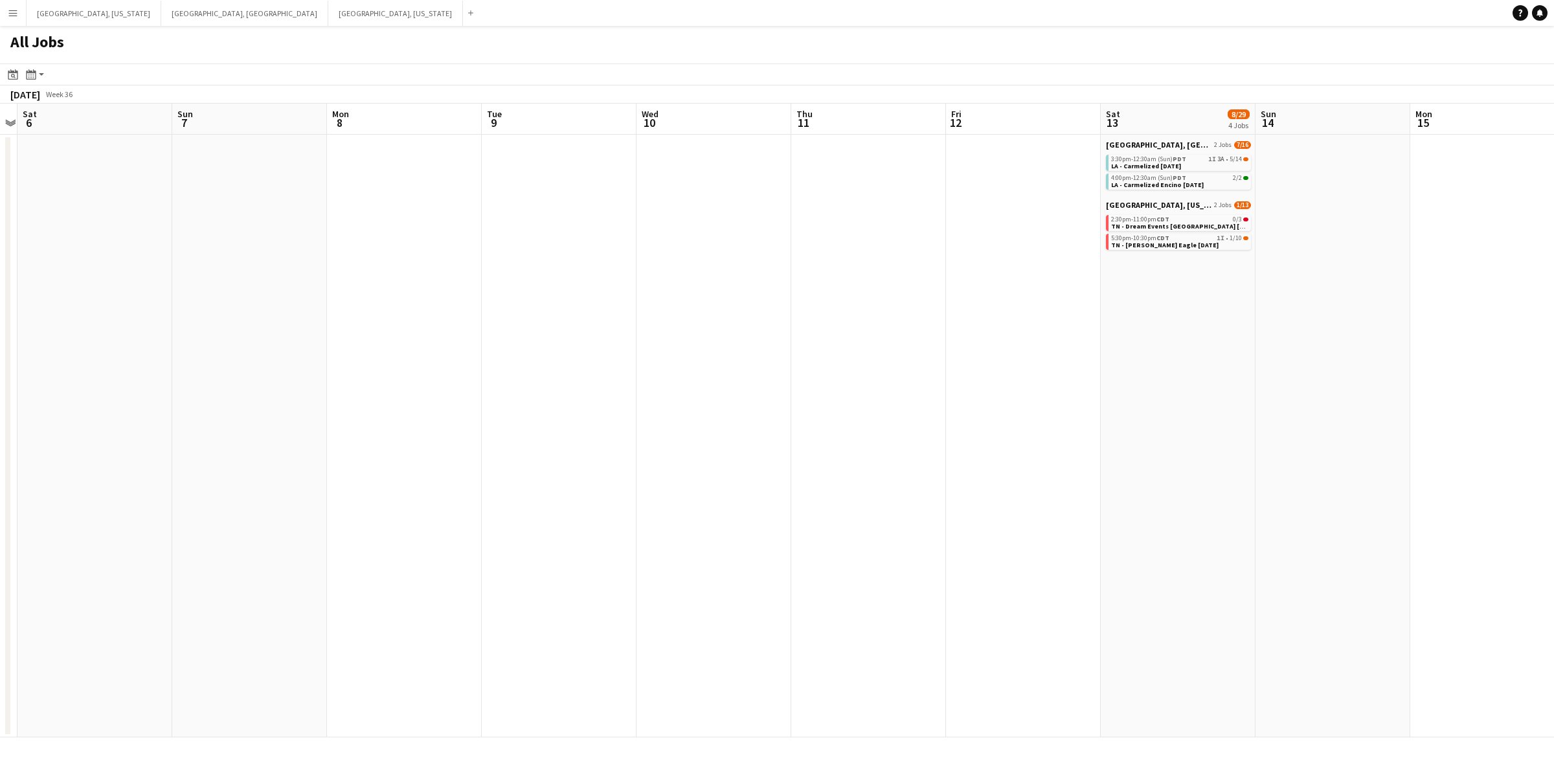
drag, startPoint x: 490, startPoint y: 374, endPoint x: 879, endPoint y: 348, distance: 390.1
click at [879, 348] on app-calendar-viewport "Thu 4 Fri 5 Sat 6 Sun 7 Mon 8 Tue 9 Wed 10 Thu 11 Fri 12 Sat 13 8/29 4 Jobs Sun…" at bounding box center [777, 421] width 1554 height 634
click at [879, 348] on app-date-cell at bounding box center [868, 436] width 155 height 603
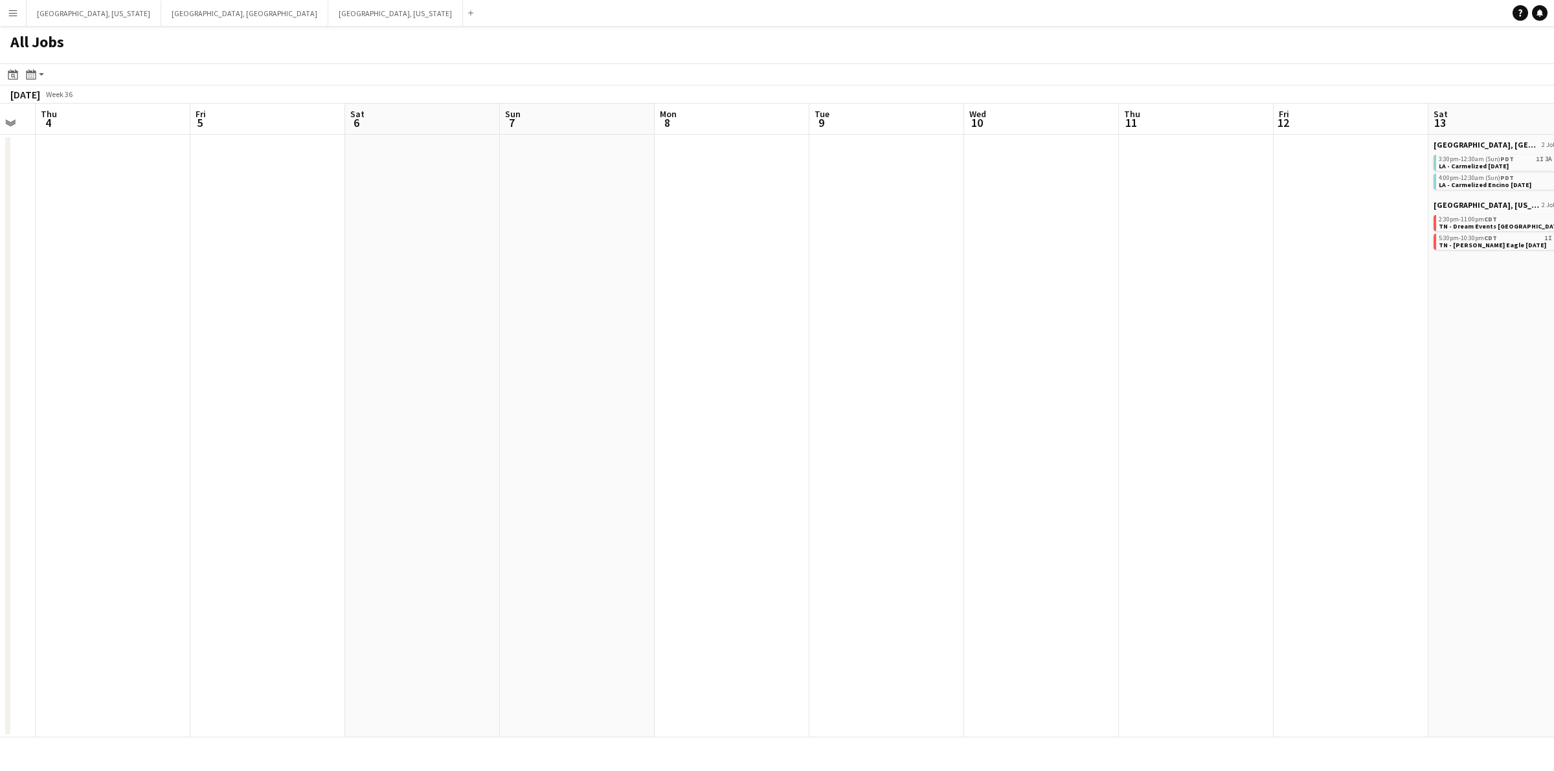
drag, startPoint x: 463, startPoint y: 380, endPoint x: 813, endPoint y: 341, distance: 351.8
click at [813, 341] on app-calendar-viewport "Tue 2 Wed 3 Thu 4 Fri 5 Sat 6 Sun 7 Mon 8 Tue 9 Wed 10 Thu 11 Fri 12 Sat 13 8/2…" at bounding box center [777, 421] width 1554 height 634
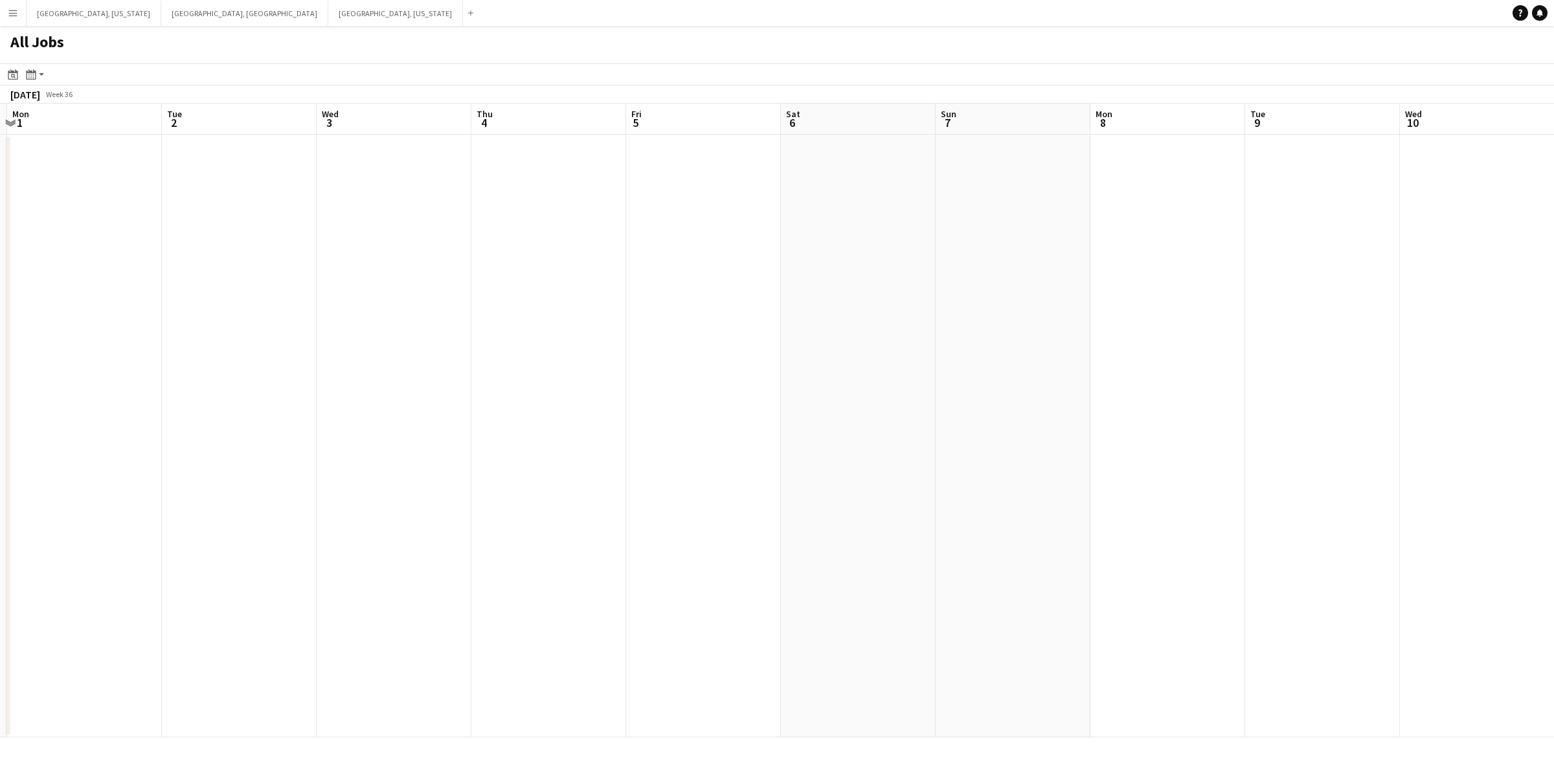
drag, startPoint x: 516, startPoint y: 364, endPoint x: 889, endPoint y: 335, distance: 374.1
click at [889, 335] on app-calendar-viewport "Sat 30 9/9 3 Jobs Sun 31 Mon 1 Tue 2 Wed 3 Thu 4 Fri 5 Sat 6 Sun 7 Mon 8 Tue 9 …" at bounding box center [777, 421] width 1554 height 634
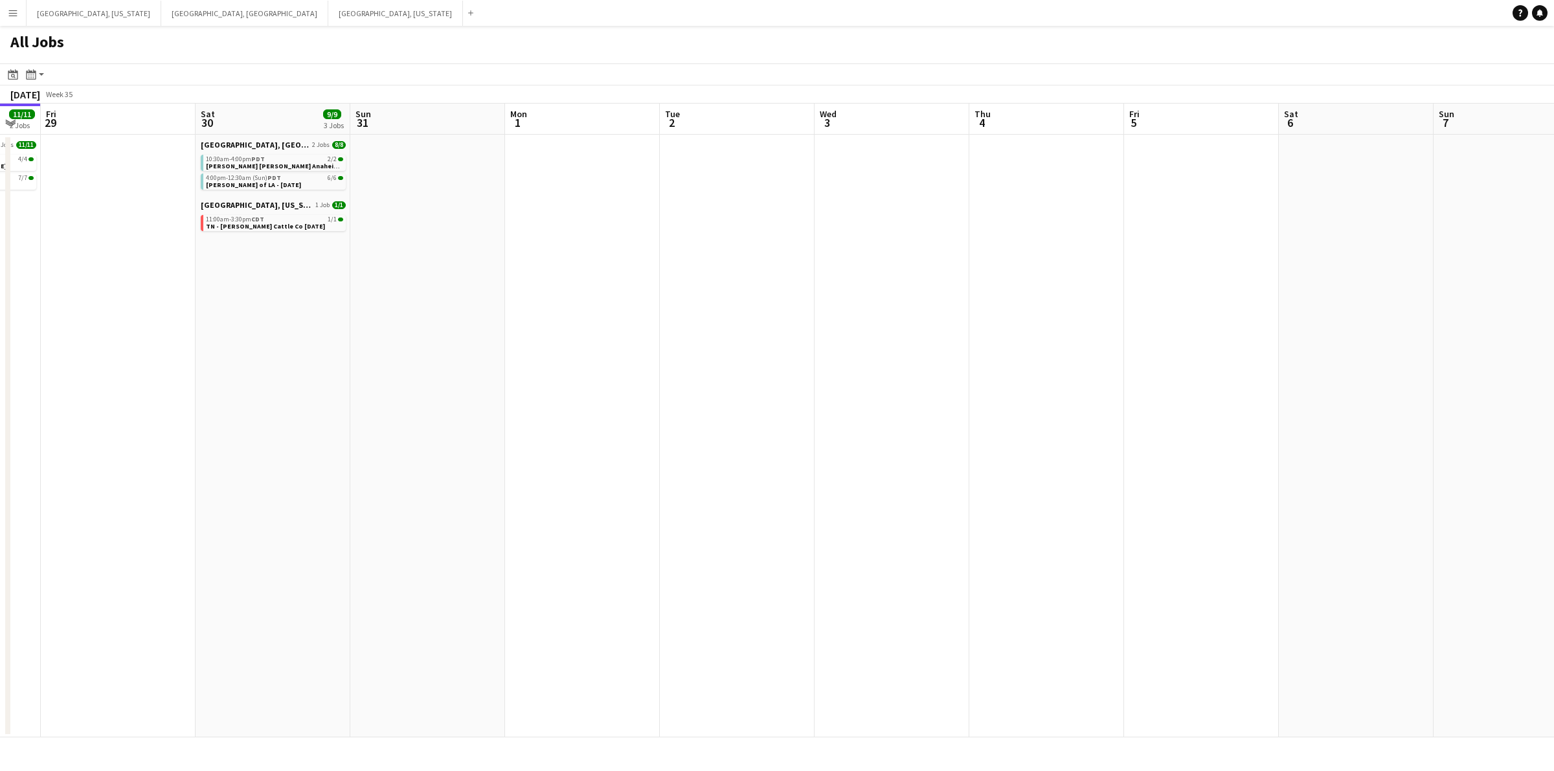
drag, startPoint x: 475, startPoint y: 358, endPoint x: 985, endPoint y: 315, distance: 512.1
click at [985, 315] on app-calendar-viewport "Wed 27 Thu 28 11/11 2 Jobs Fri 29 Sat 30 9/9 3 Jobs Sun 31 Mon 1 Tue 2 Wed 3 Th…" at bounding box center [777, 421] width 1554 height 634
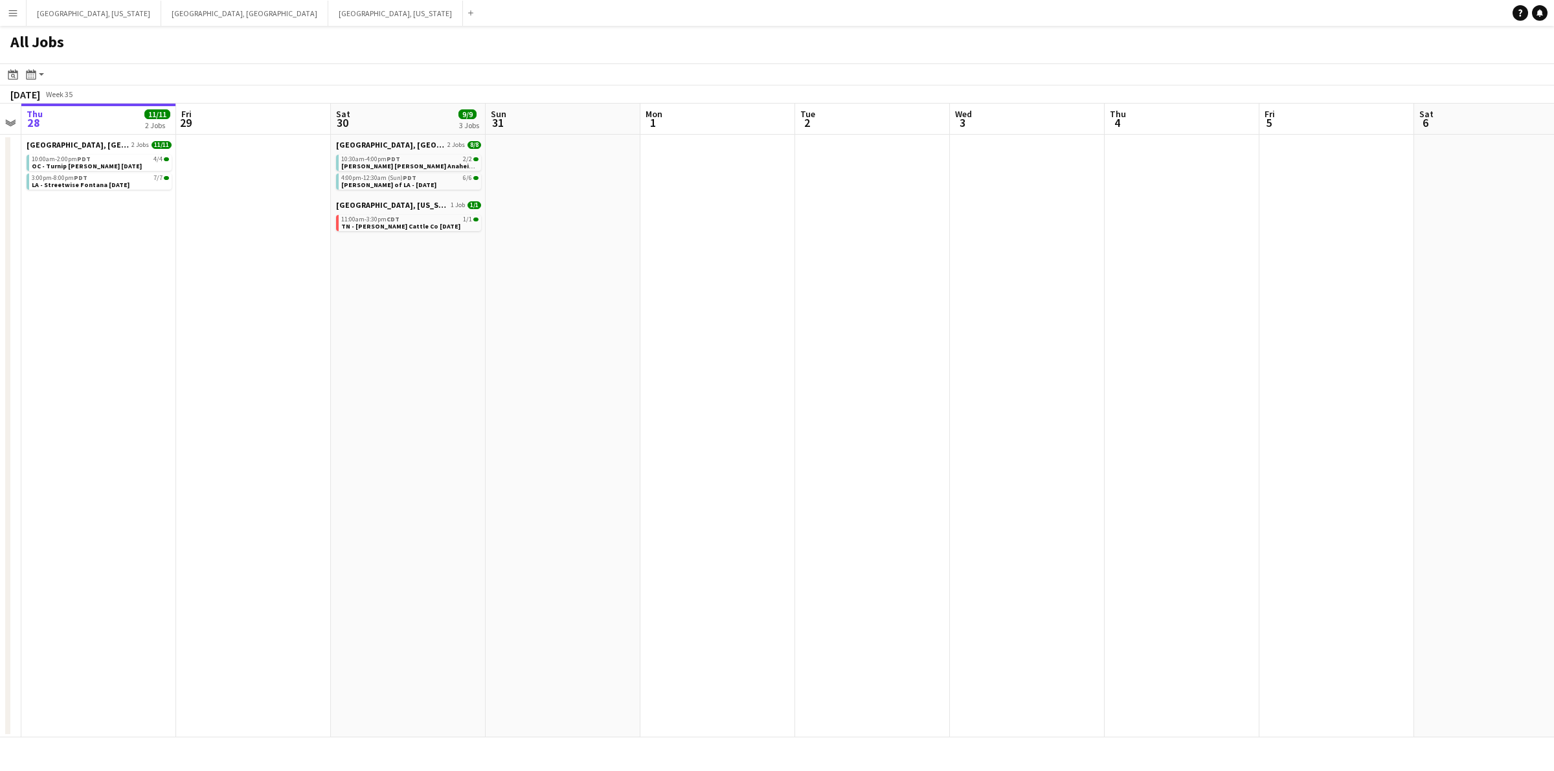
drag, startPoint x: 604, startPoint y: 348, endPoint x: 727, endPoint y: 348, distance: 123.0
click at [727, 348] on app-calendar-viewport "Tue 26 Wed 27 Thu 28 11/11 2 Jobs Fri 29 Sat 30 9/9 3 Jobs Sun 31 Mon 1 Tue 2 W…" at bounding box center [777, 421] width 1554 height 634
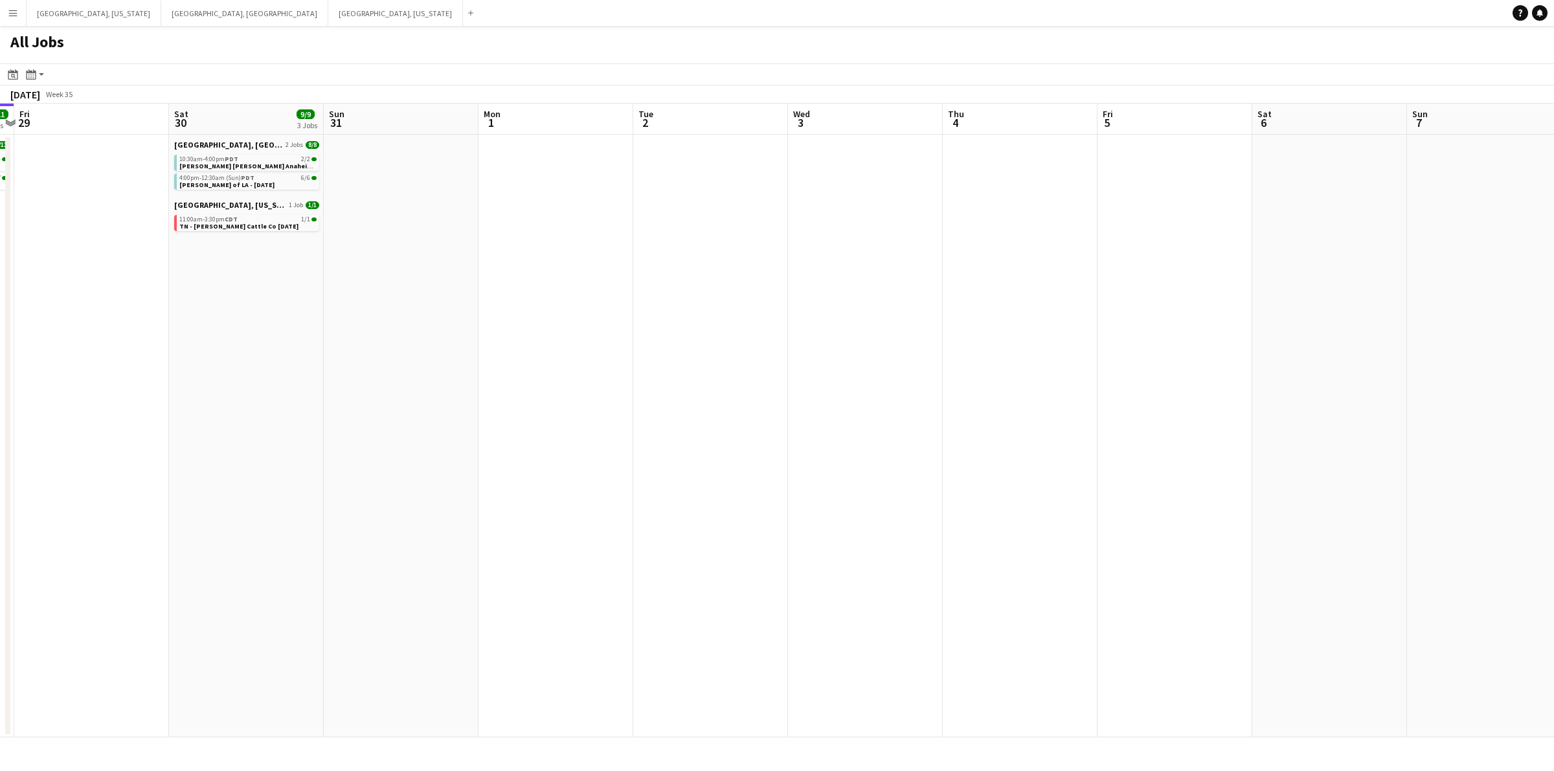
drag, startPoint x: 808, startPoint y: 347, endPoint x: 638, endPoint y: 346, distance: 169.0
click at [638, 346] on app-calendar-viewport "Tue 26 Wed 27 Thu 28 11/11 2 Jobs Fri 29 Sat 30 9/9 3 Jobs Sun 31 Mon 1 Tue 2 W…" at bounding box center [777, 421] width 1554 height 634
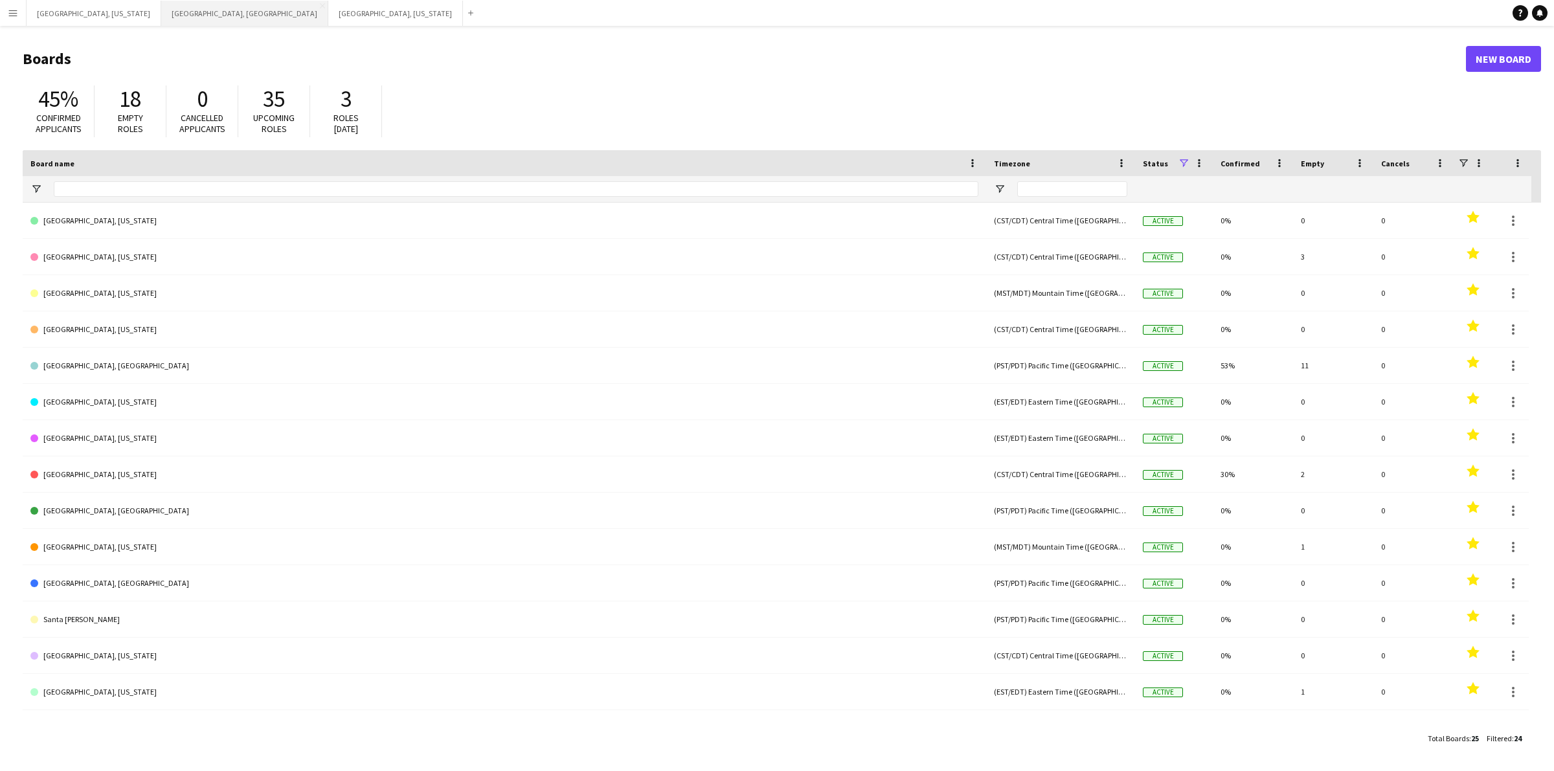
click at [161, 20] on button "[GEOGRAPHIC_DATA], [GEOGRAPHIC_DATA] Close" at bounding box center [244, 13] width 167 height 25
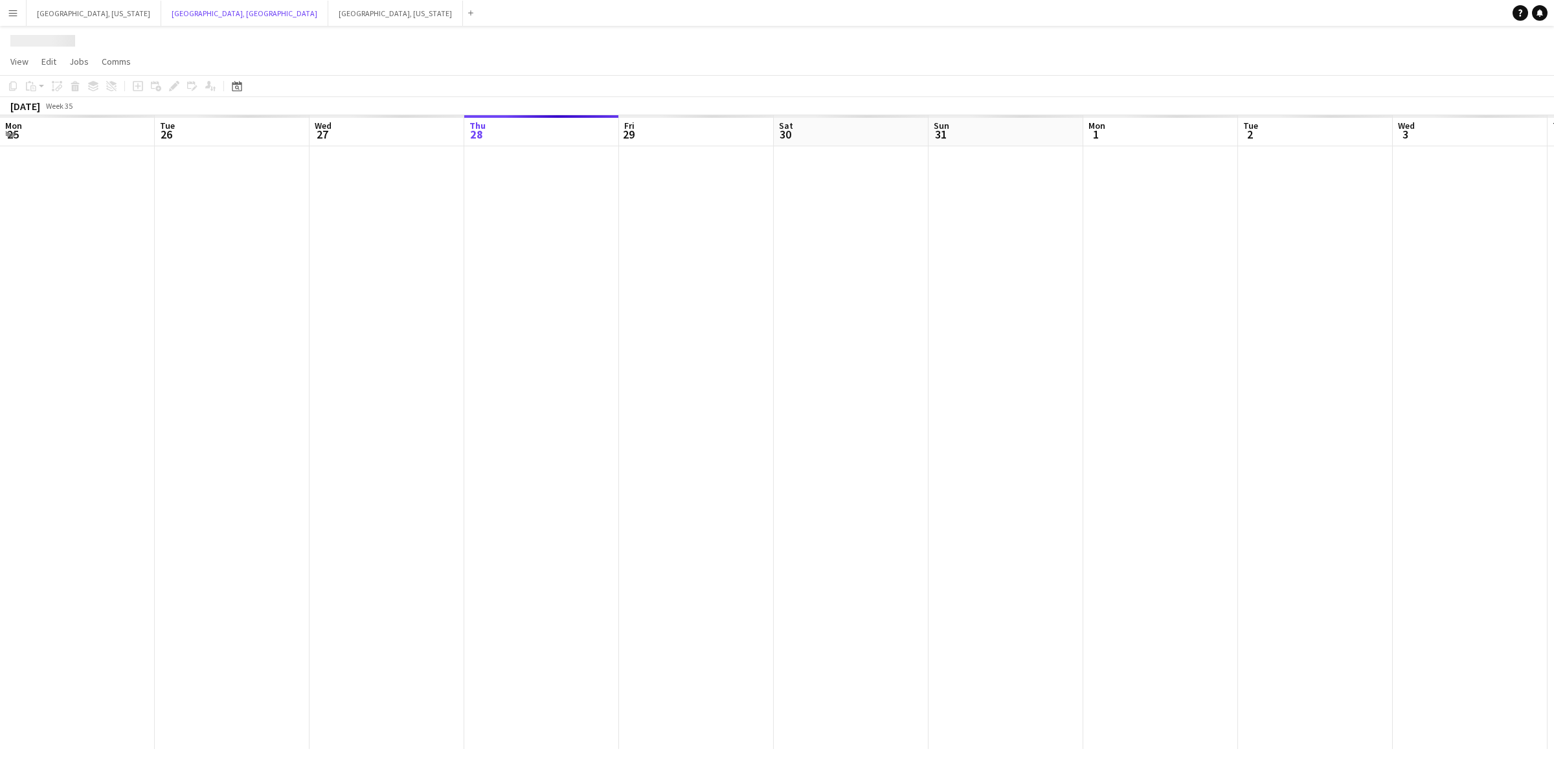
scroll to position [0, 309]
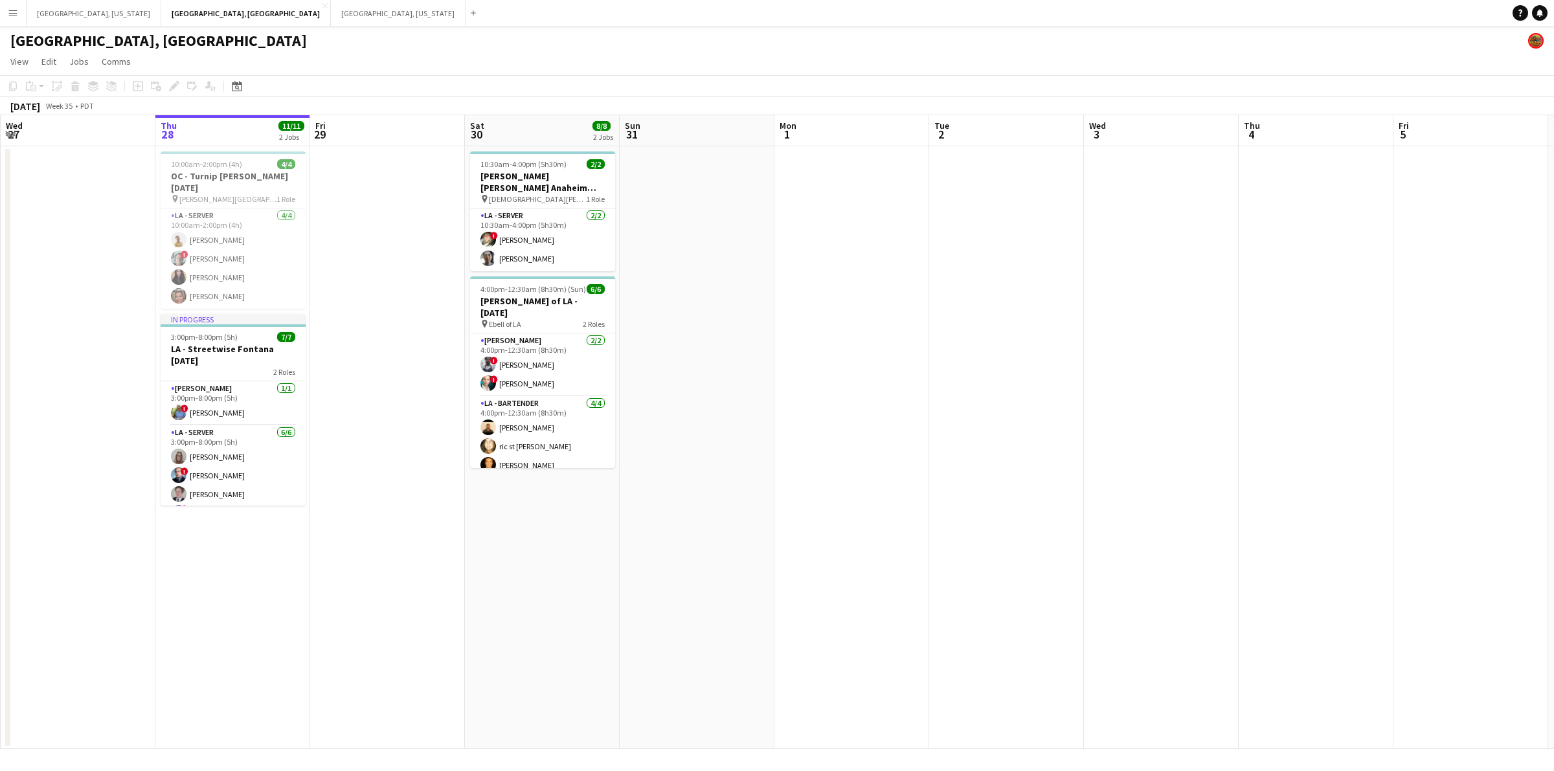
drag, startPoint x: 344, startPoint y: 444, endPoint x: 381, endPoint y: 445, distance: 36.9
click at [381, 445] on app-calendar-viewport "Mon 25 Tue 26 Wed 27 Thu 28 11/11 2 Jobs Fri 29 Sat 30 8/8 2 Jobs Sun 31 Mon 1 …" at bounding box center [777, 432] width 1554 height 634
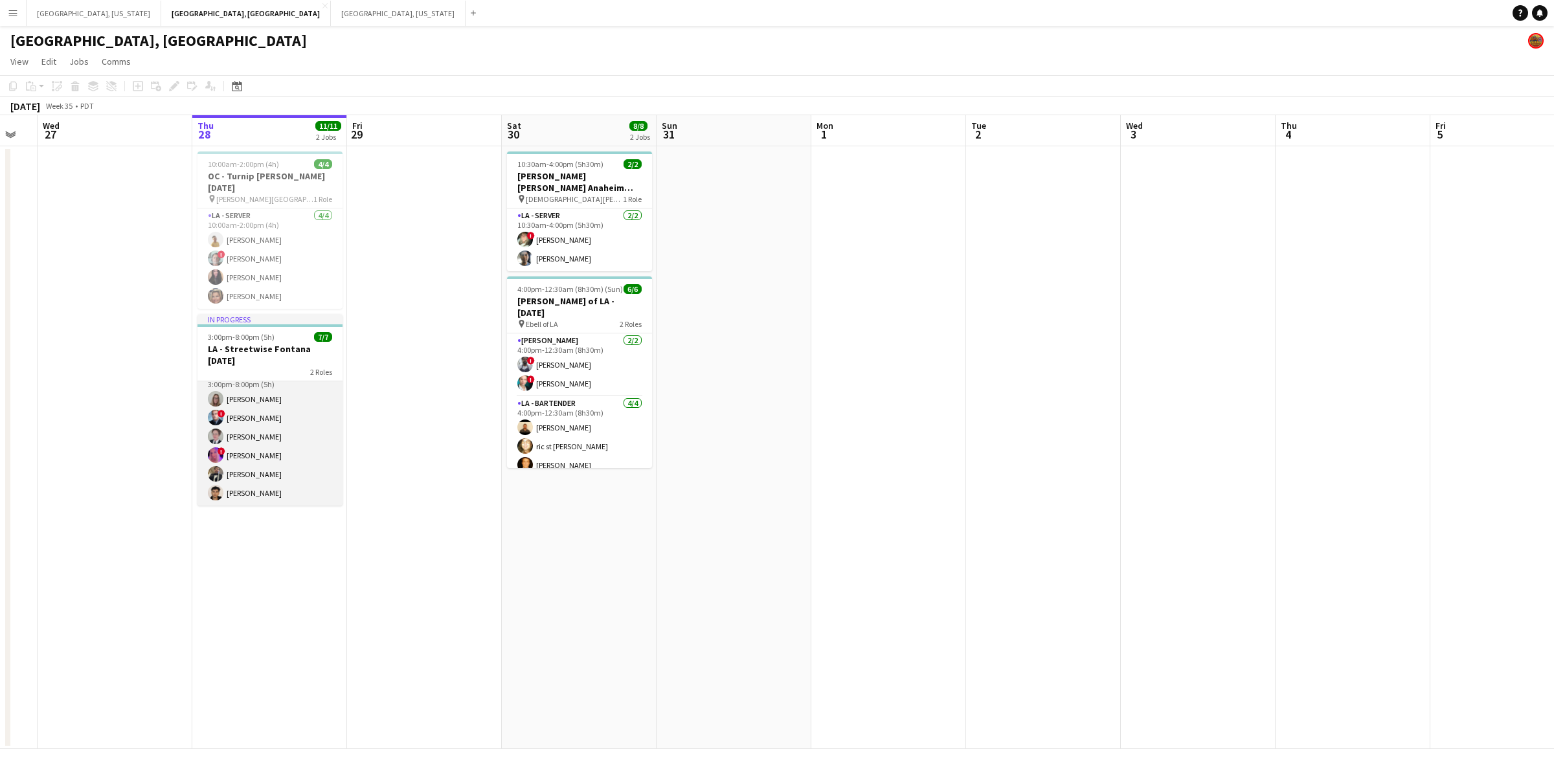
click at [274, 442] on app-card-role "LA - Server [DATE] 3:00pm-8:00pm (5h) [PERSON_NAME] ! [PERSON_NAME] [PERSON_NAM…" at bounding box center [270, 437] width 145 height 138
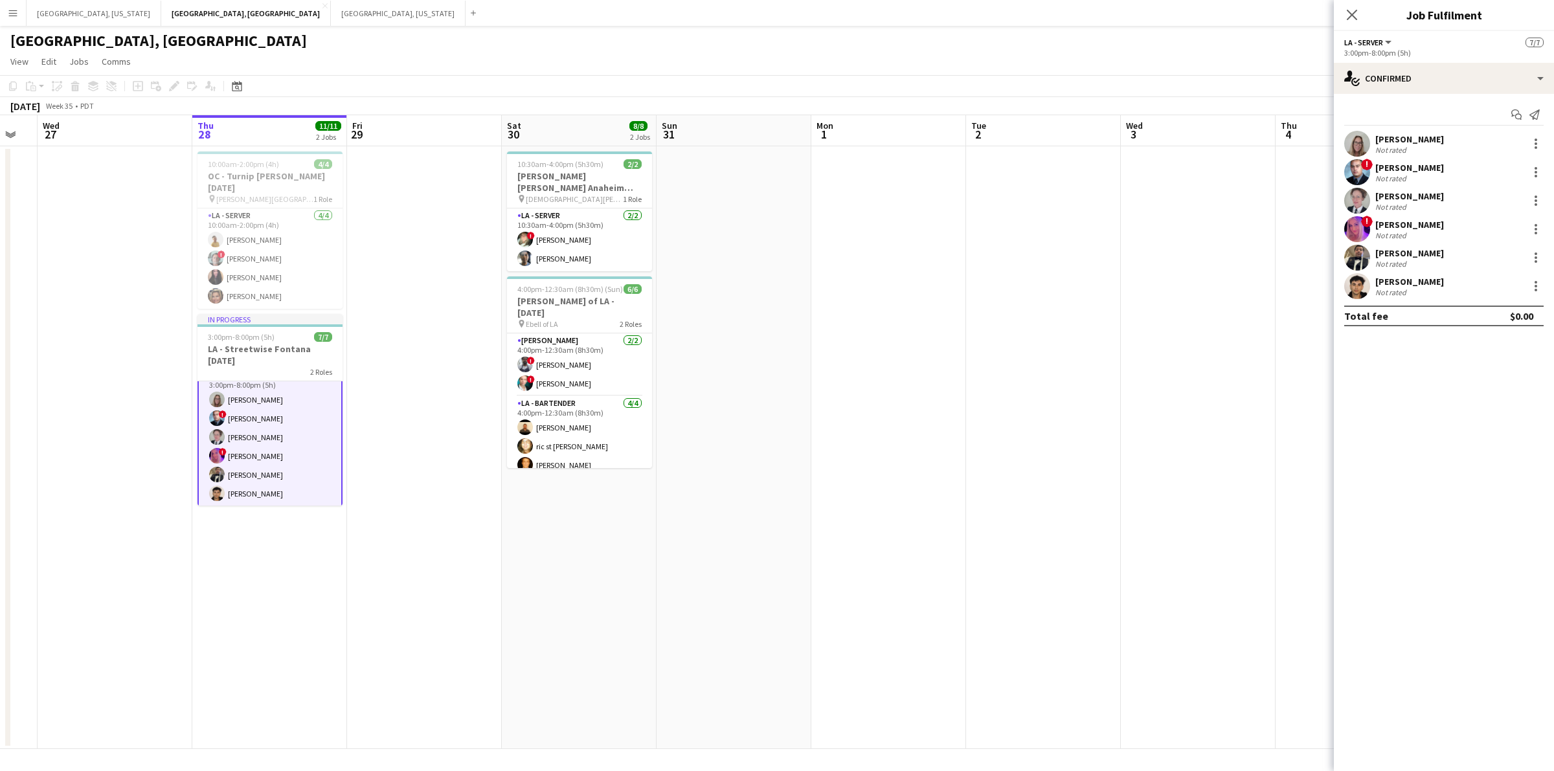
scroll to position [59, 0]
click at [1514, 117] on icon "Start chat" at bounding box center [1516, 114] width 10 height 10
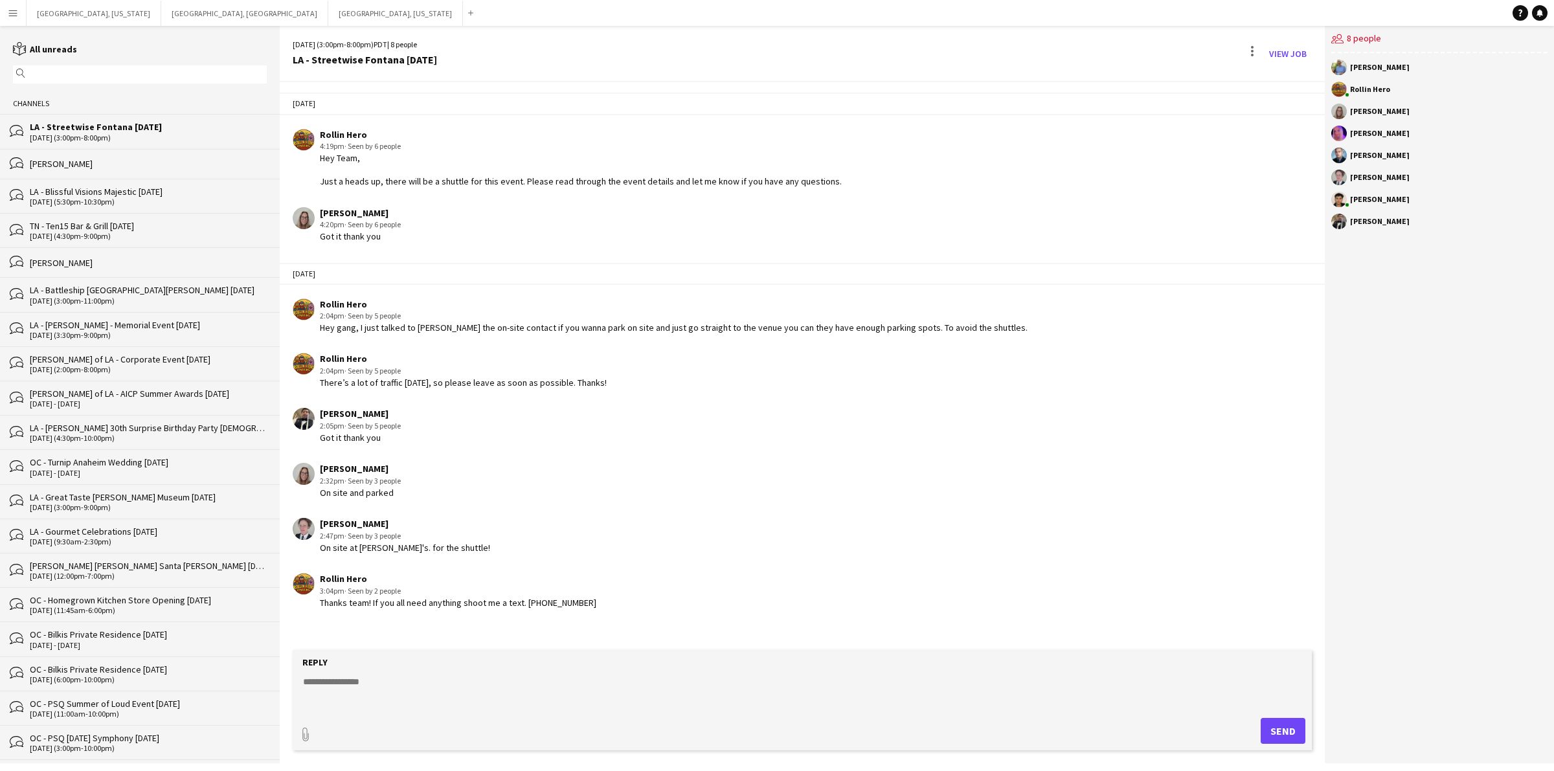
click at [461, 688] on textarea at bounding box center [805, 692] width 1006 height 34
type textarea "**********"
click at [1281, 727] on button "Send" at bounding box center [1283, 731] width 45 height 26
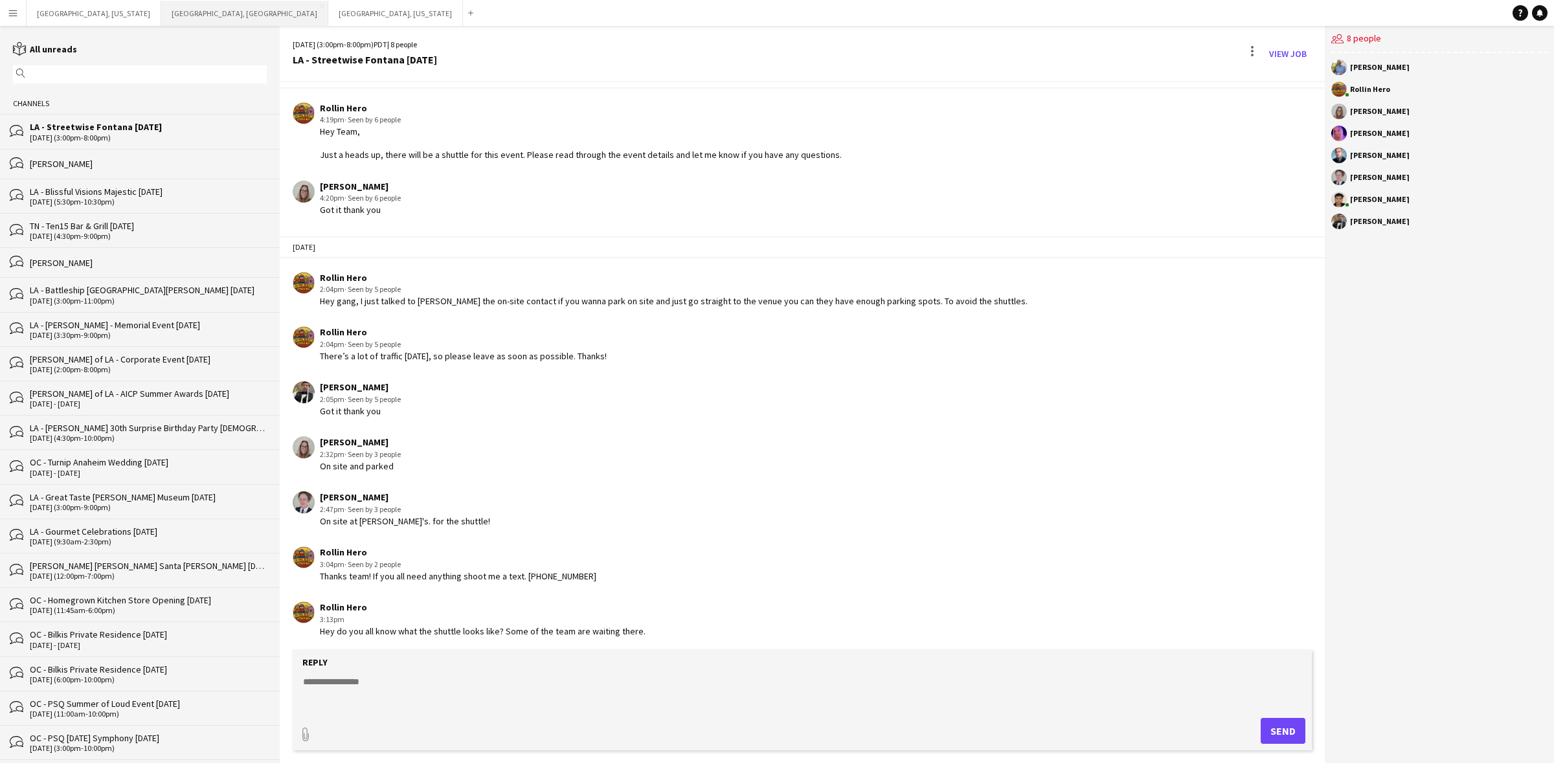
click at [161, 14] on button "[GEOGRAPHIC_DATA], [GEOGRAPHIC_DATA] Close" at bounding box center [244, 13] width 167 height 25
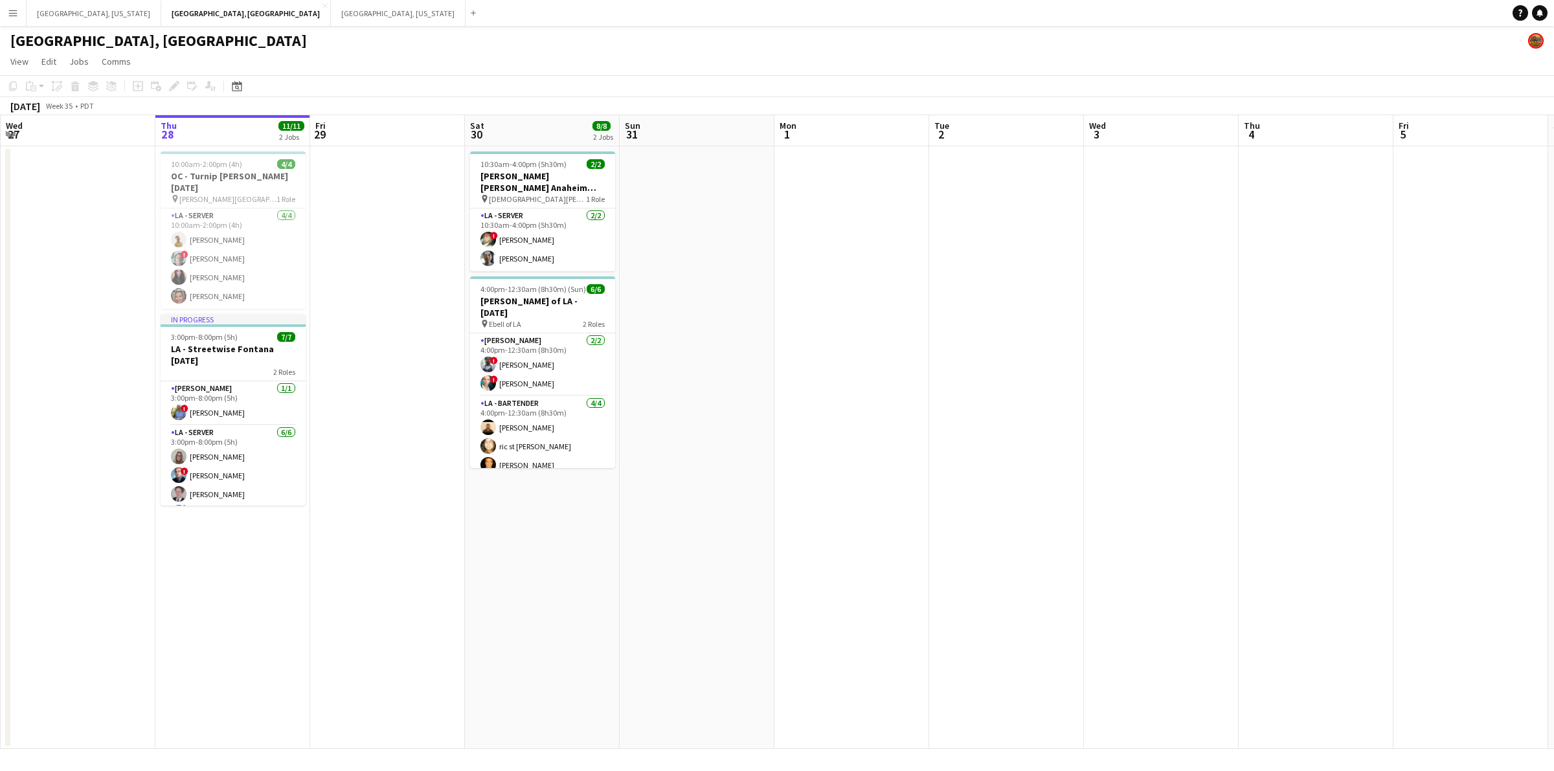
scroll to position [0, 264]
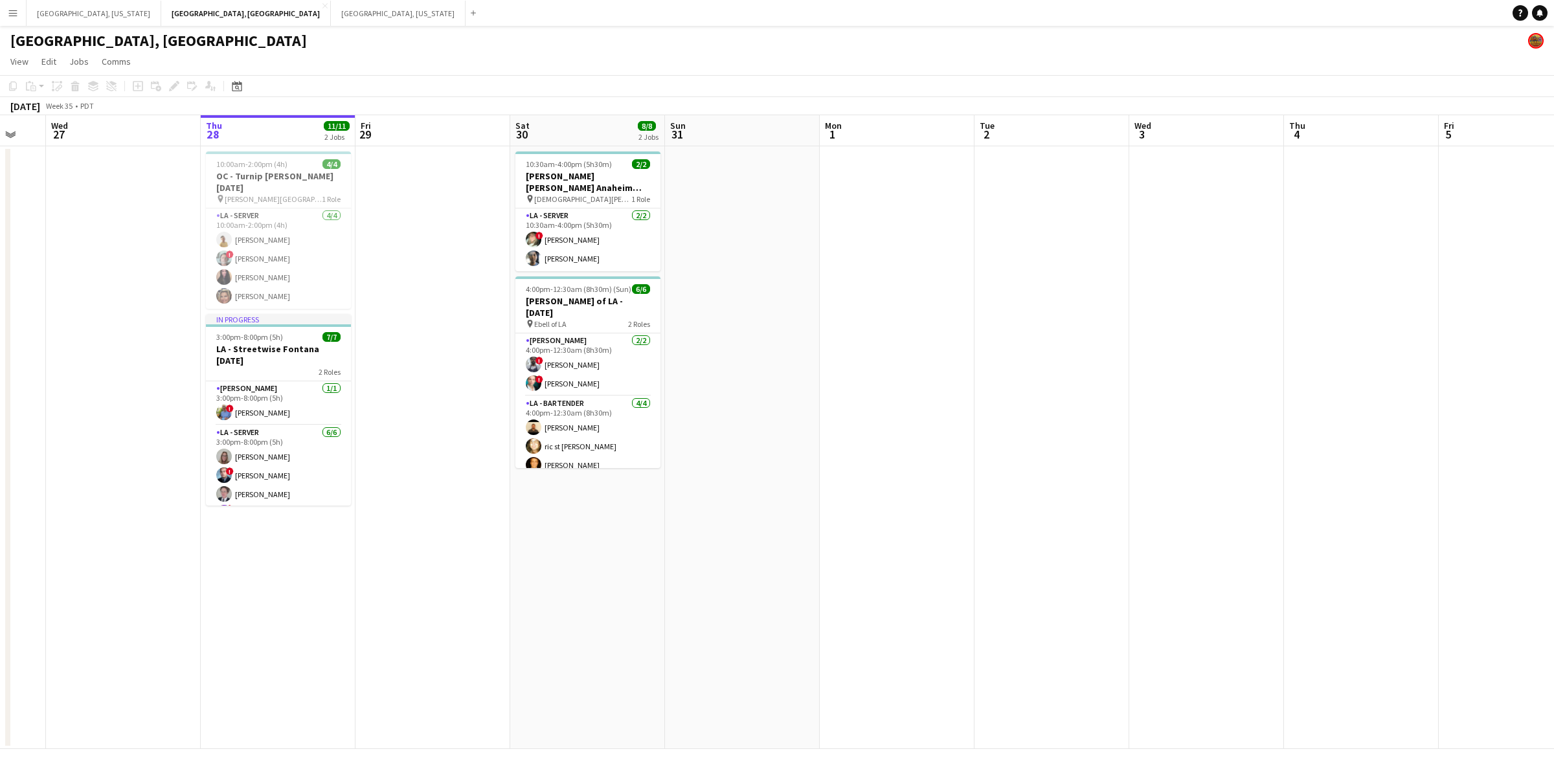
drag, startPoint x: 365, startPoint y: 435, endPoint x: 410, endPoint y: 431, distance: 45.5
click at [410, 431] on app-calendar-viewport "Mon 25 Tue 26 Wed 27 Thu 28 11/11 2 Jobs Fri 29 Sat 30 8/8 2 Jobs Sun 31 Mon 1 …" at bounding box center [777, 432] width 1554 height 634
click at [269, 451] on app-card-role "LA - Server [DATE] 3:00pm-8:00pm (5h) [PERSON_NAME] ! [PERSON_NAME] [PERSON_NAM…" at bounding box center [278, 494] width 145 height 138
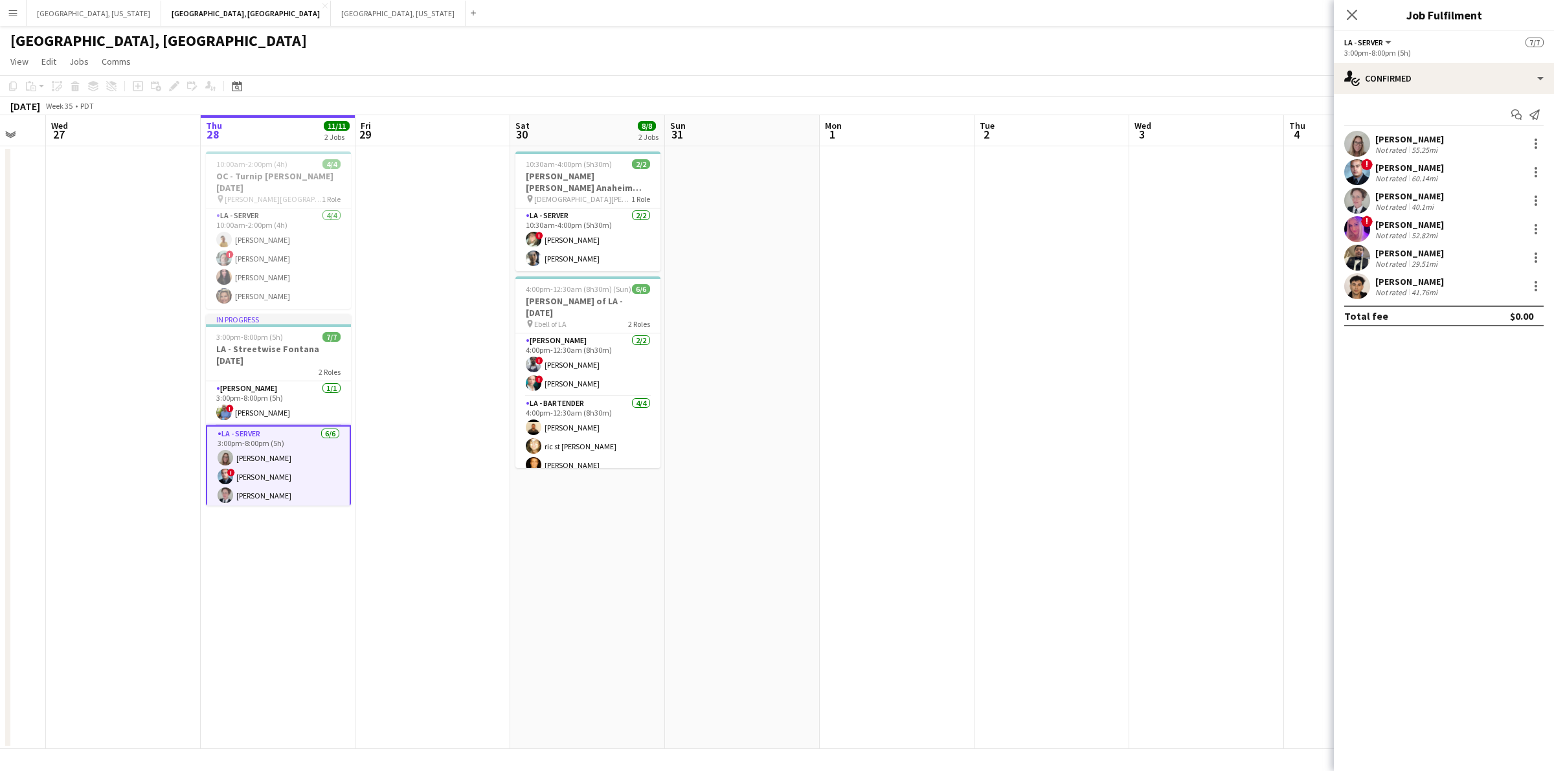
click at [1401, 143] on div "[PERSON_NAME] Not rated 55.25mi" at bounding box center [1409, 143] width 69 height 21
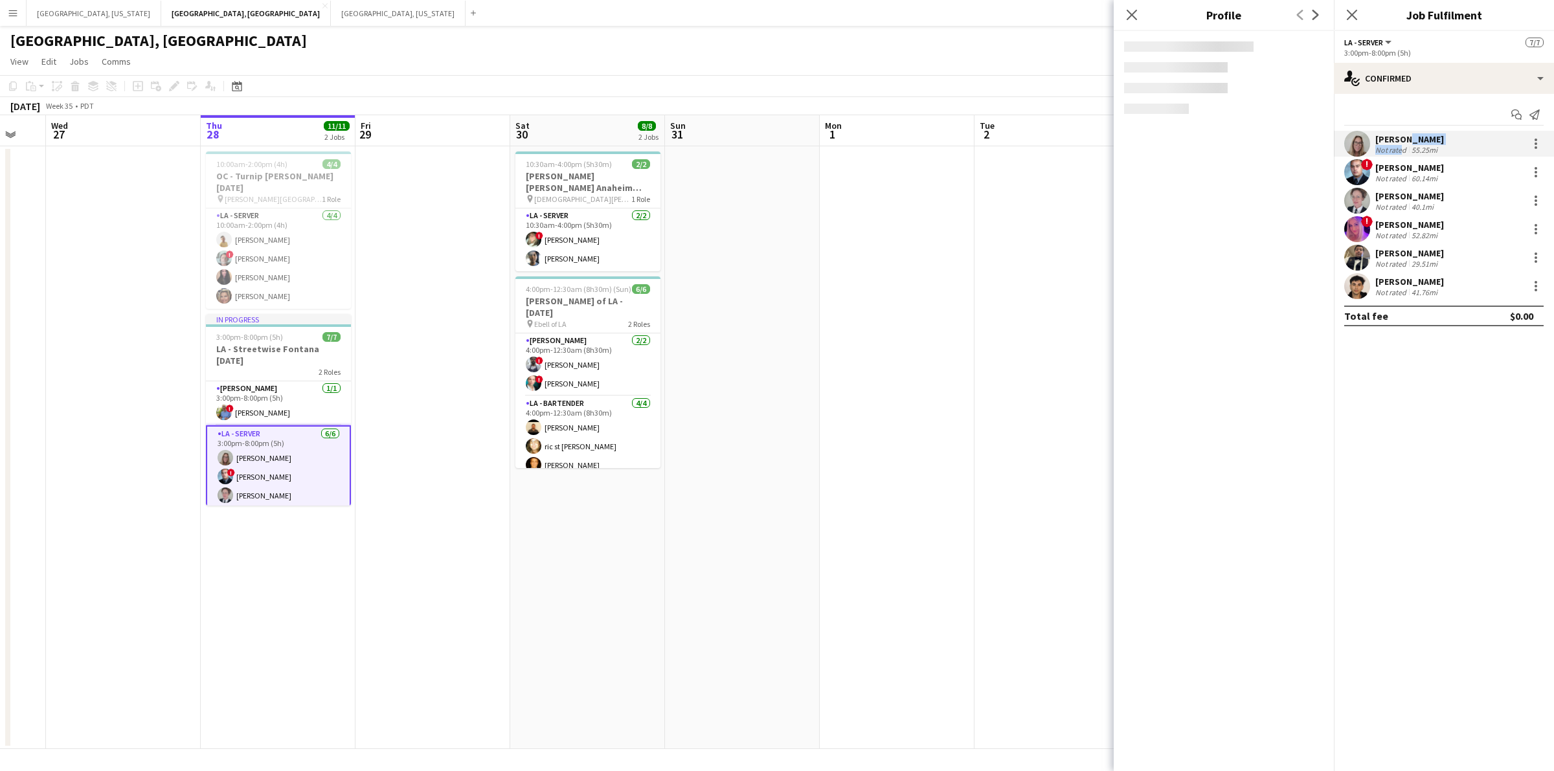
click at [1401, 143] on div "[PERSON_NAME]" at bounding box center [1409, 139] width 69 height 12
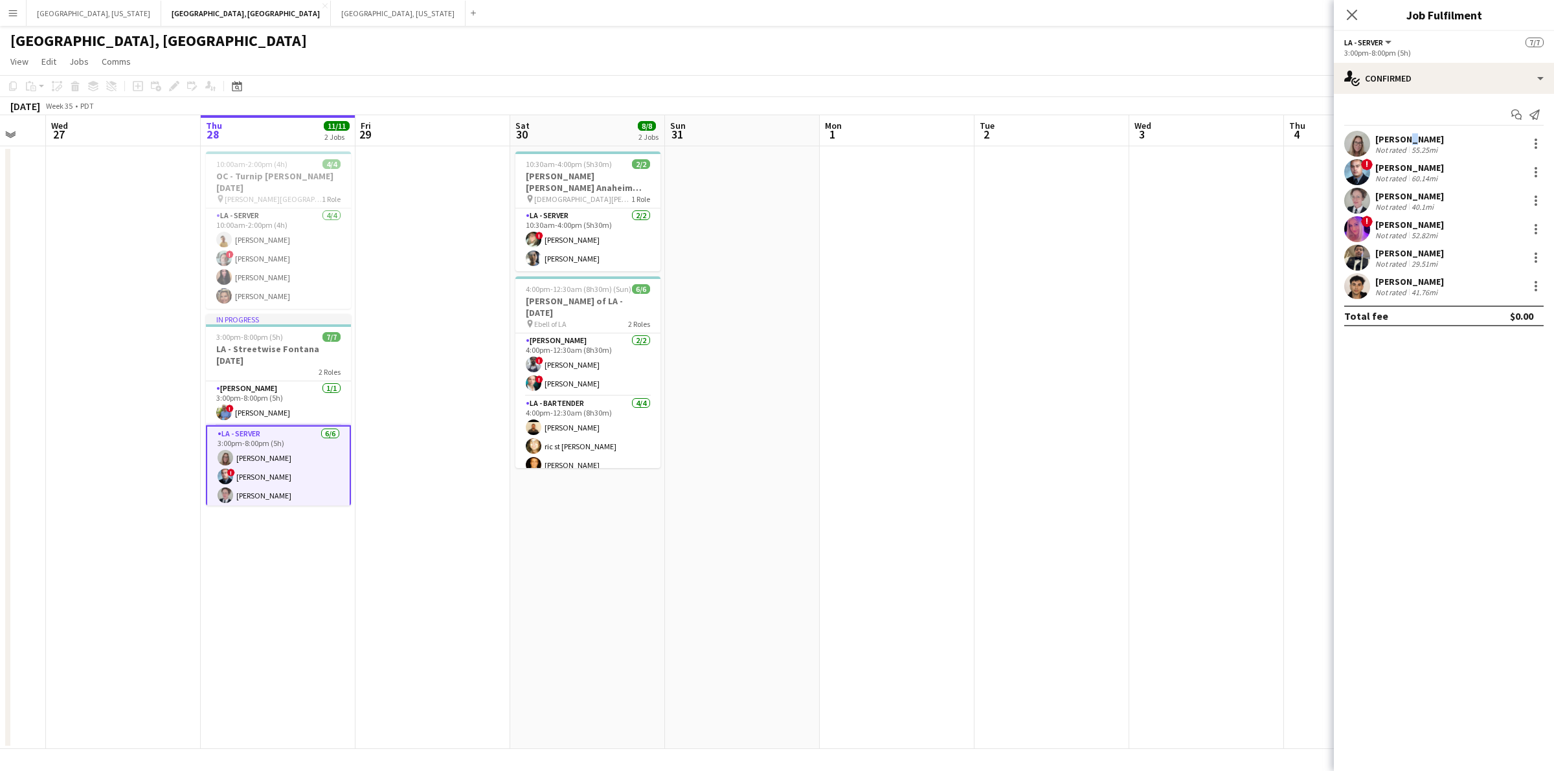
click at [1401, 143] on div "[PERSON_NAME]" at bounding box center [1409, 139] width 69 height 12
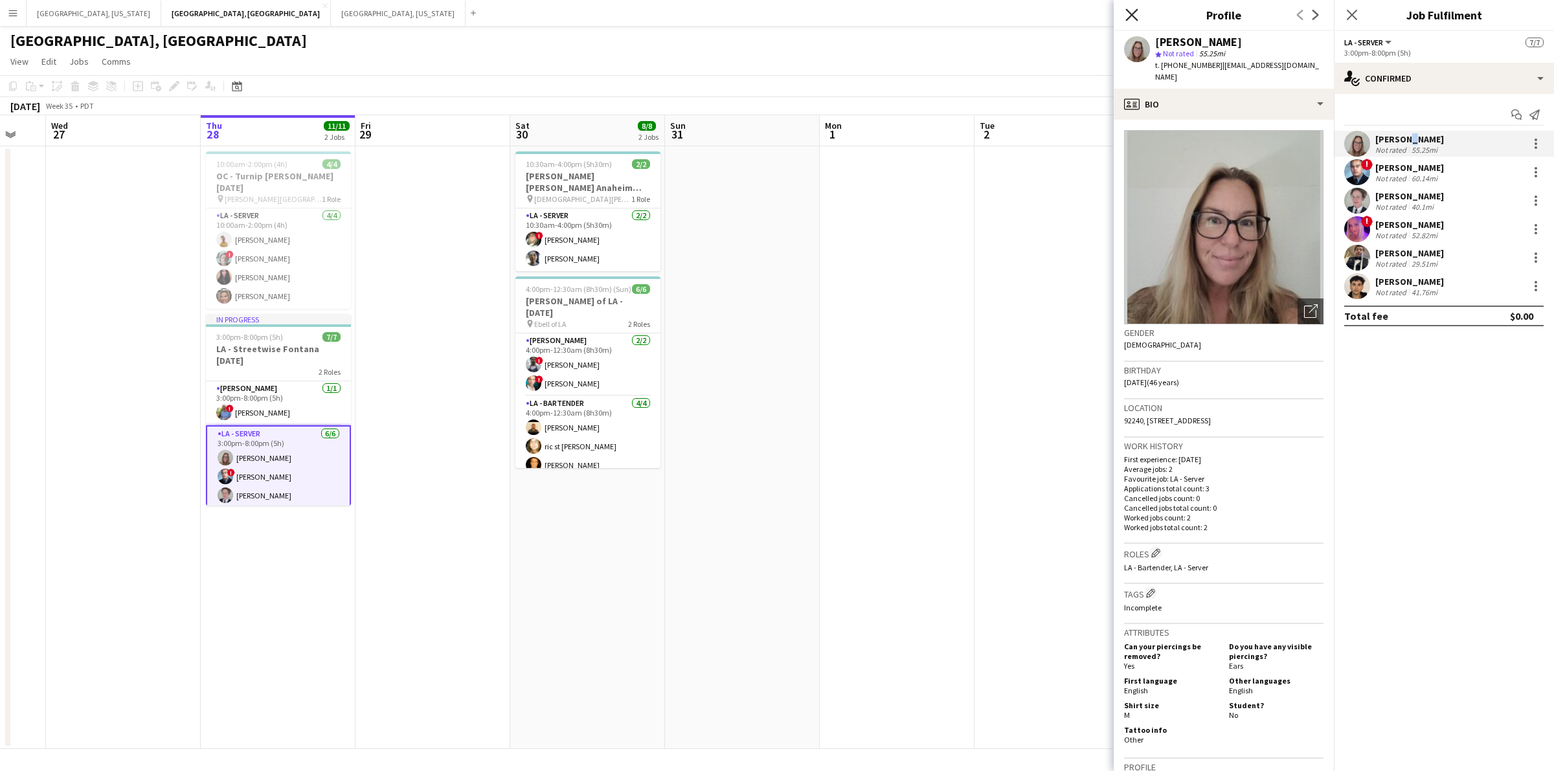
click at [1128, 13] on icon "Close pop-in" at bounding box center [1131, 14] width 12 height 12
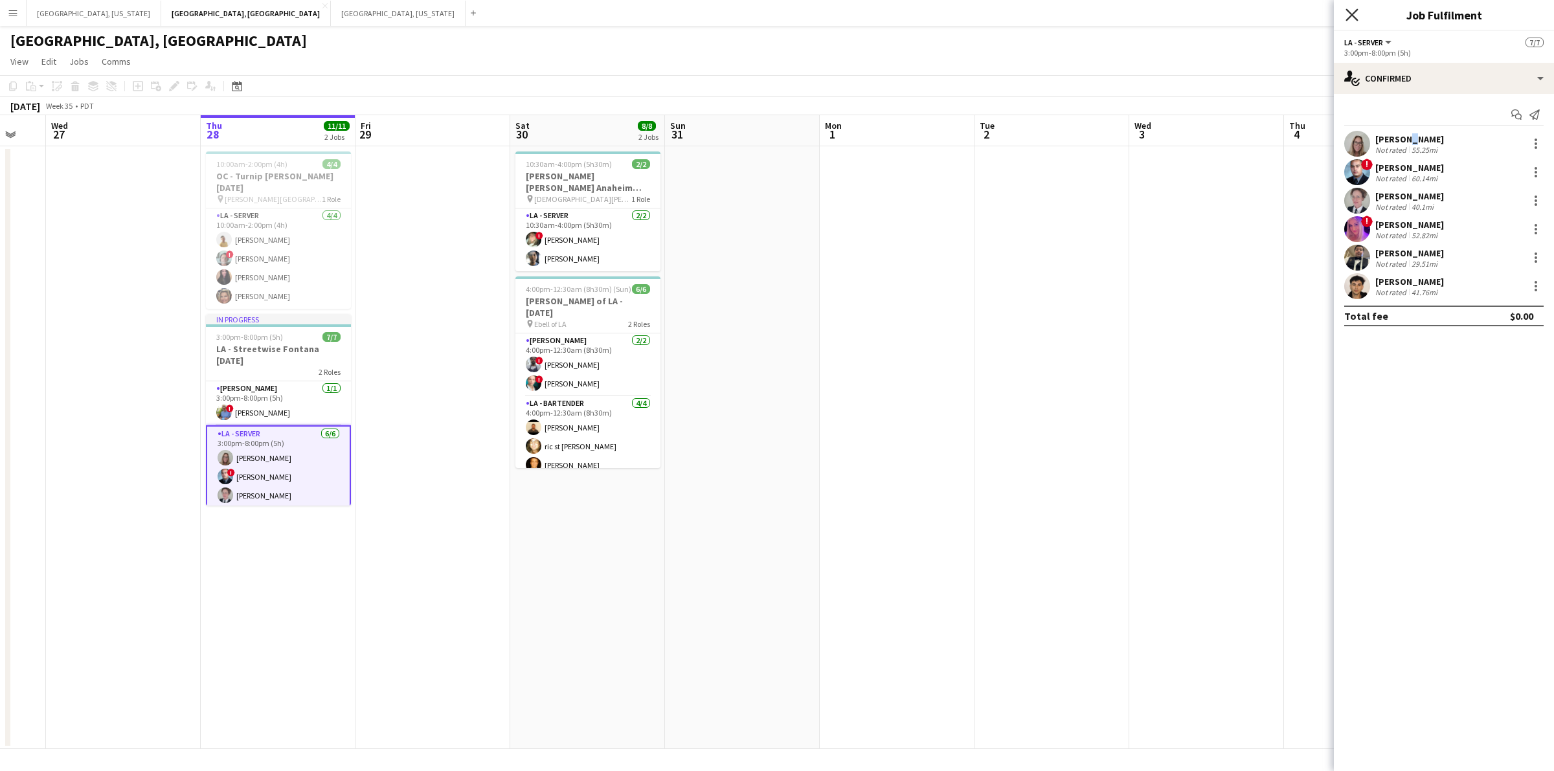
click at [1351, 17] on icon "Close pop-in" at bounding box center [1352, 14] width 12 height 12
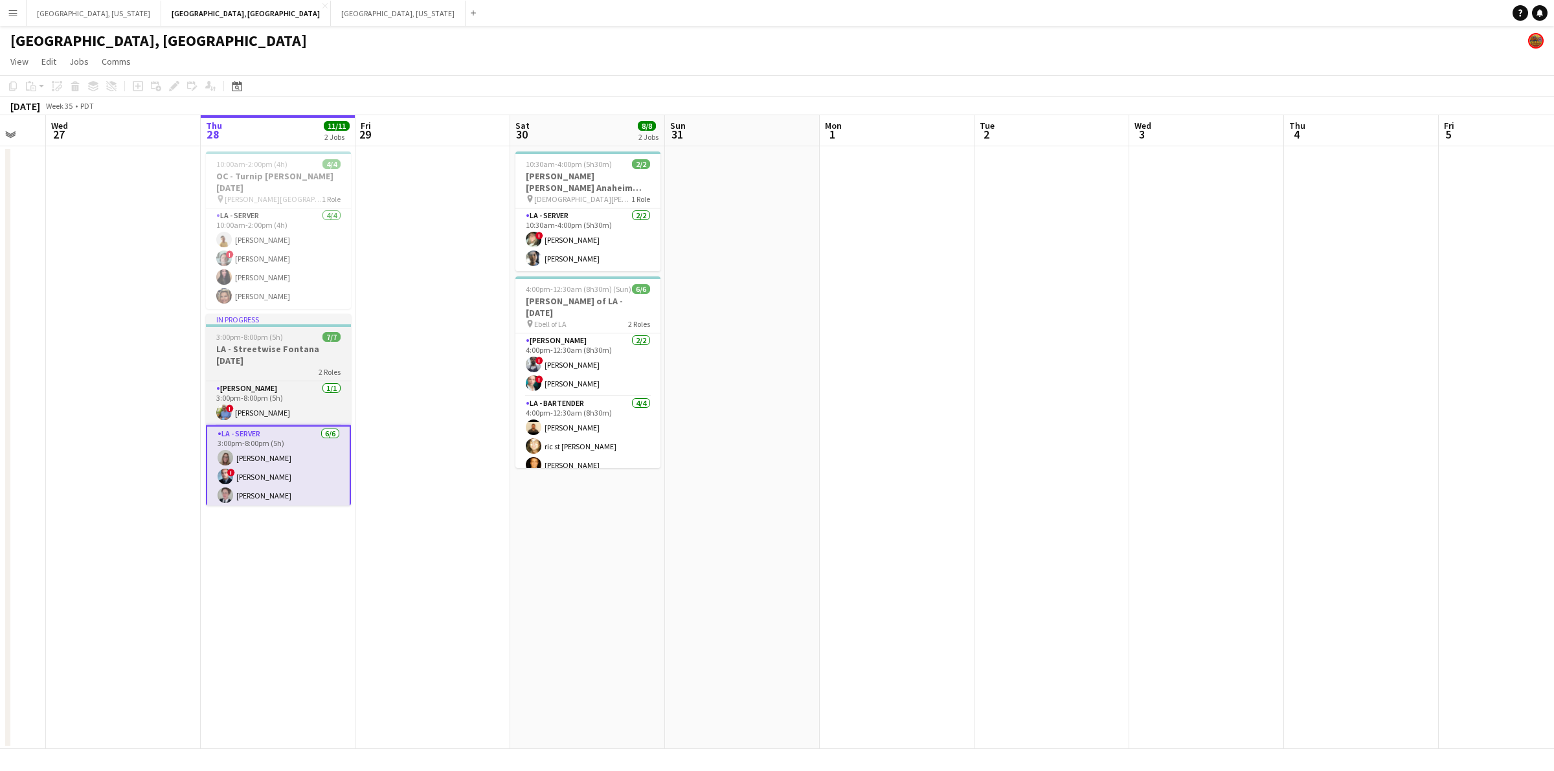
click at [289, 344] on h3 "LA - Streetwise Fontana [DATE]" at bounding box center [278, 354] width 145 height 23
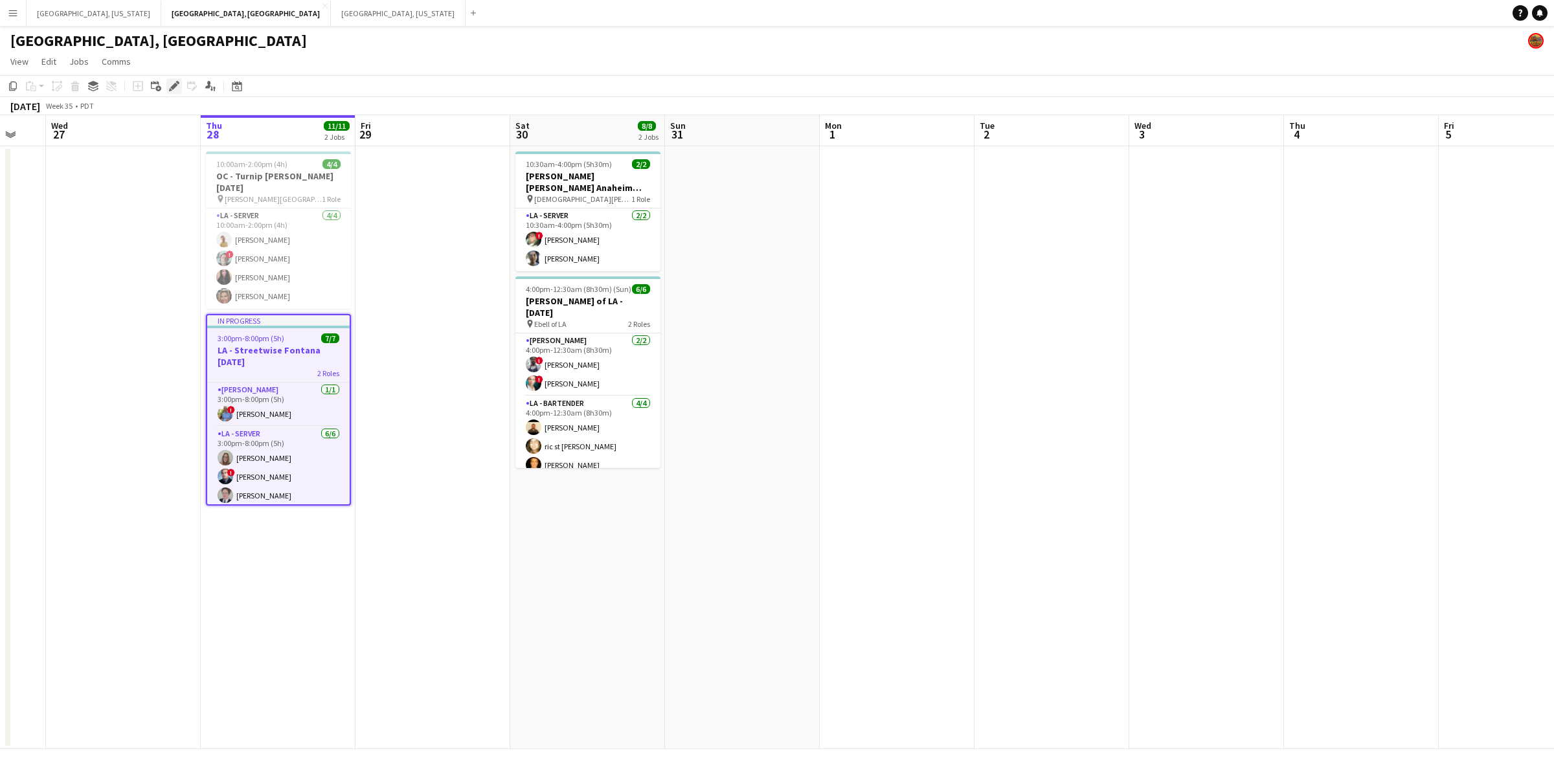
click at [172, 79] on div "Edit" at bounding box center [174, 86] width 16 height 16
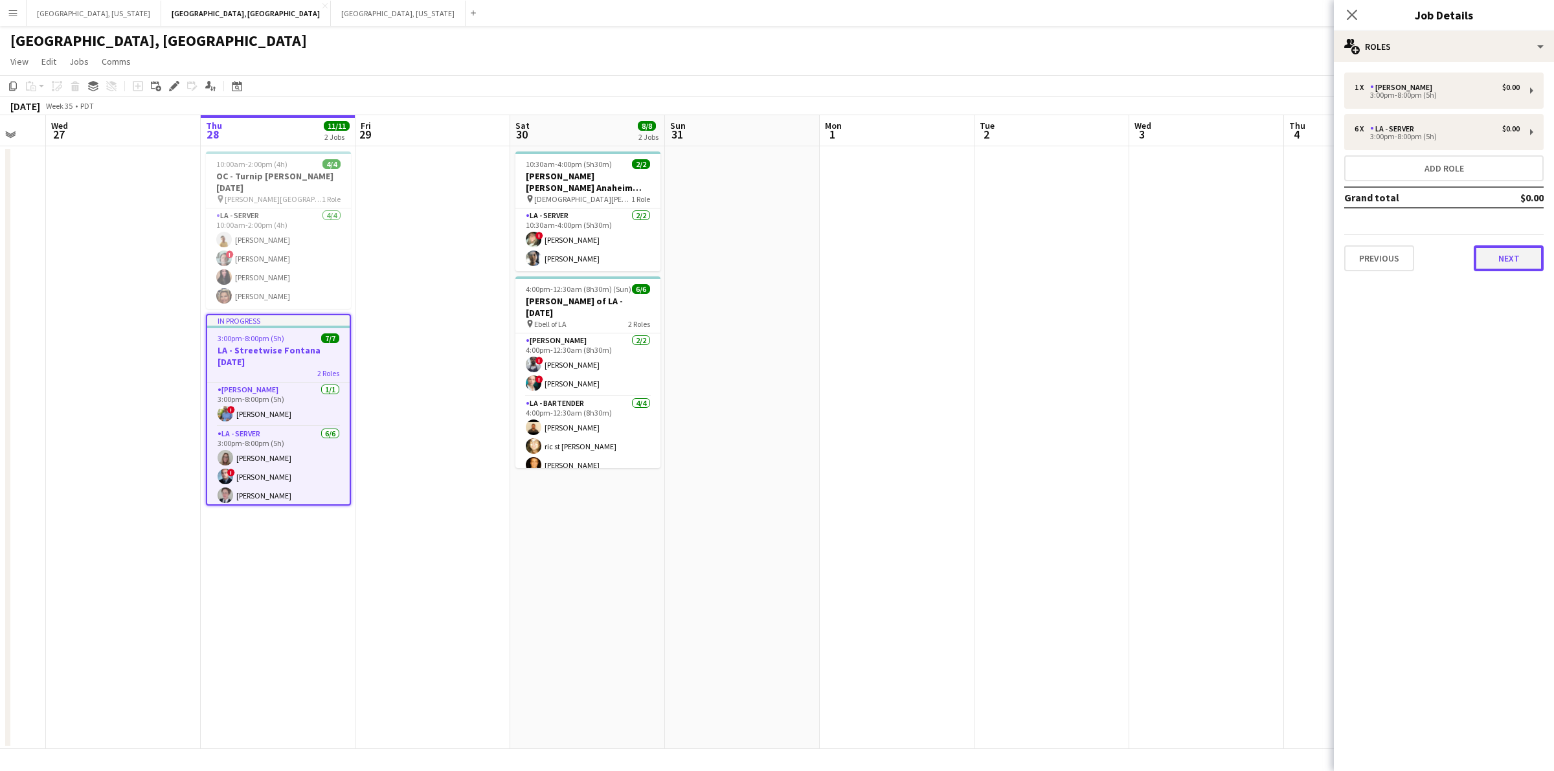
click at [1512, 245] on button "Next" at bounding box center [1509, 258] width 70 height 26
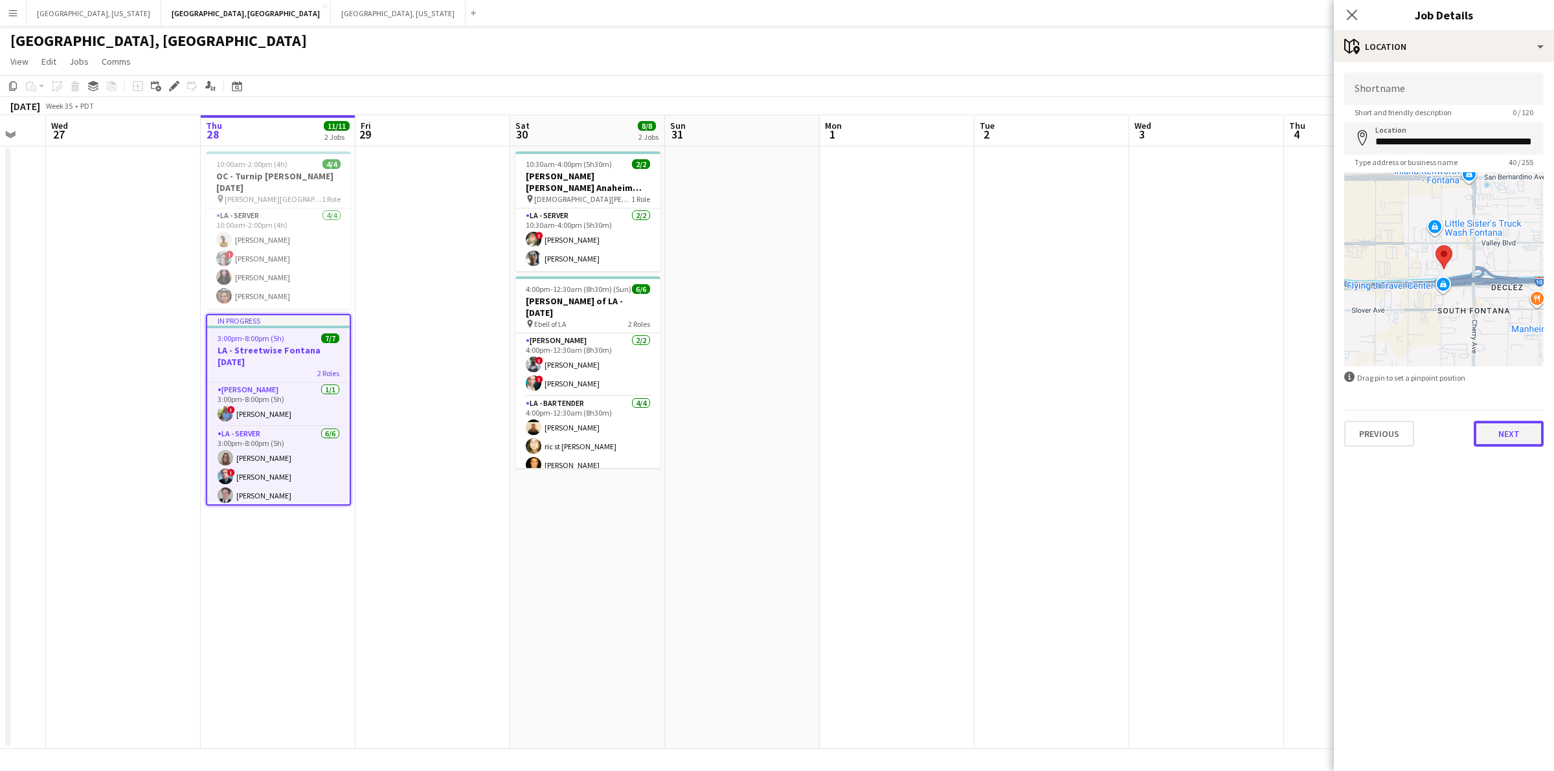
click at [1524, 427] on button "Next" at bounding box center [1509, 434] width 70 height 26
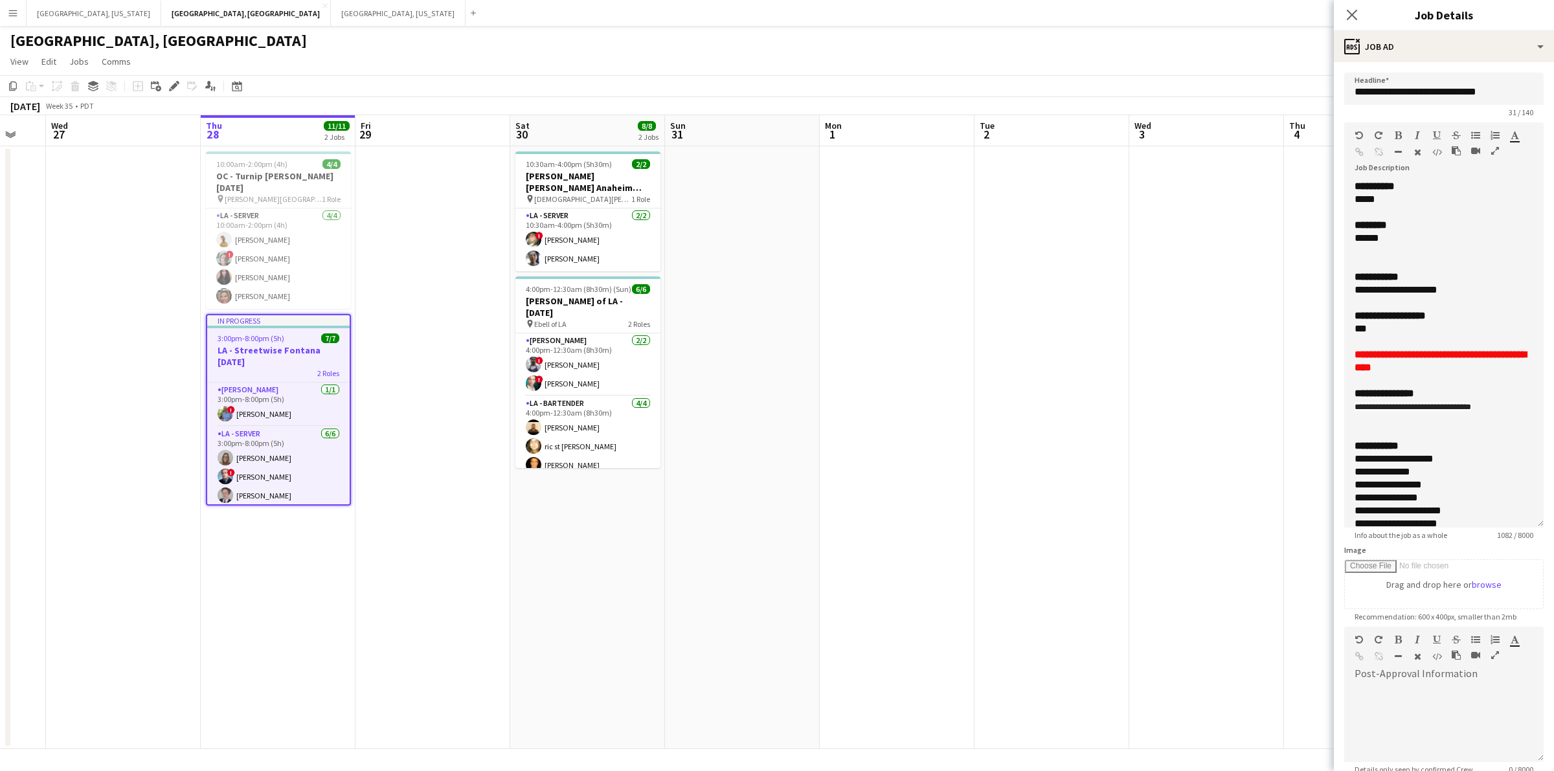
drag, startPoint x: 1535, startPoint y: 253, endPoint x: 1552, endPoint y: 717, distance: 464.6
click at [1552, 717] on mat-expansion-panel "**********" at bounding box center [1444, 416] width 220 height 709
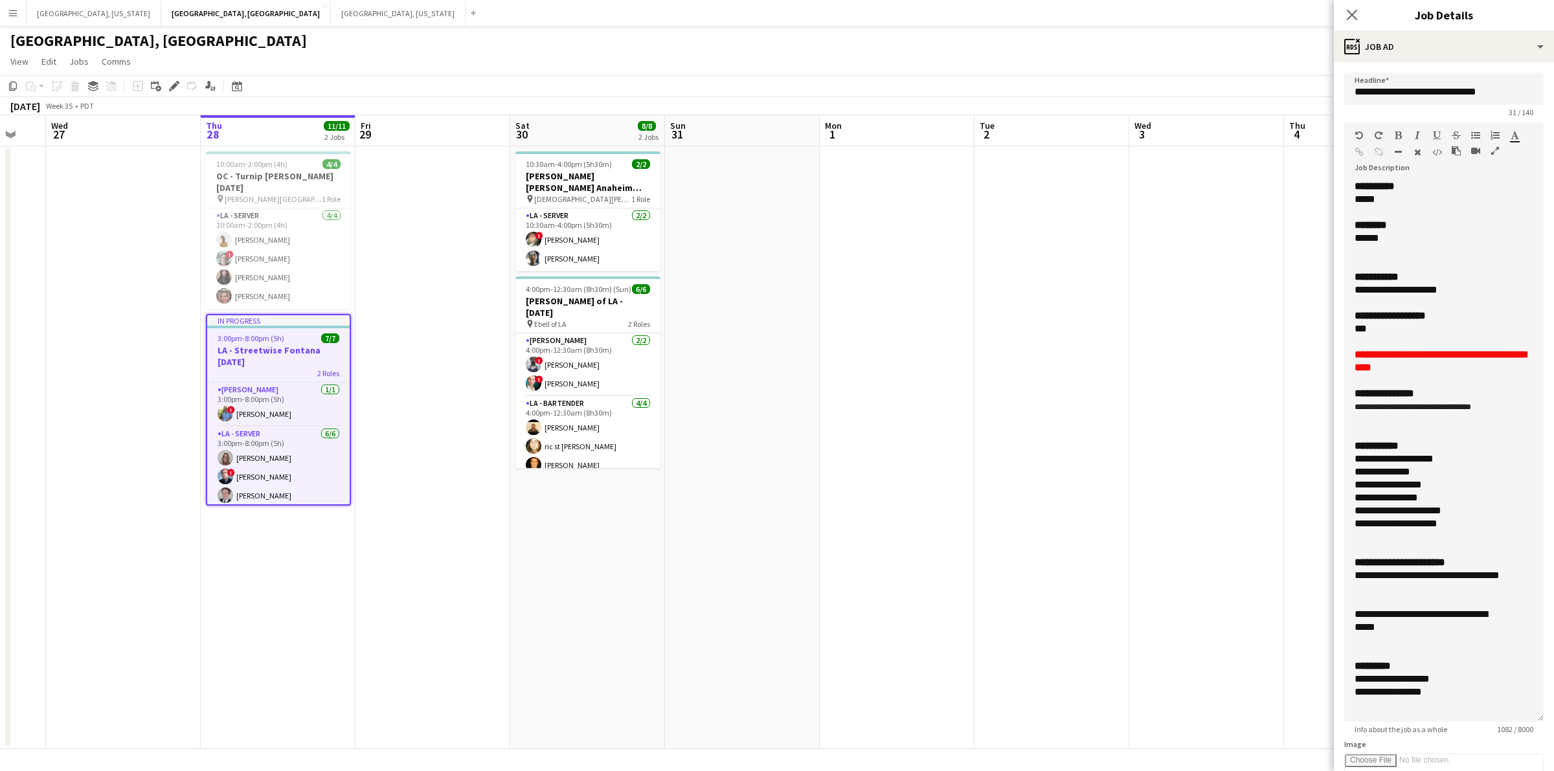
click at [1352, 10] on icon "Close pop-in" at bounding box center [1352, 15] width 10 height 10
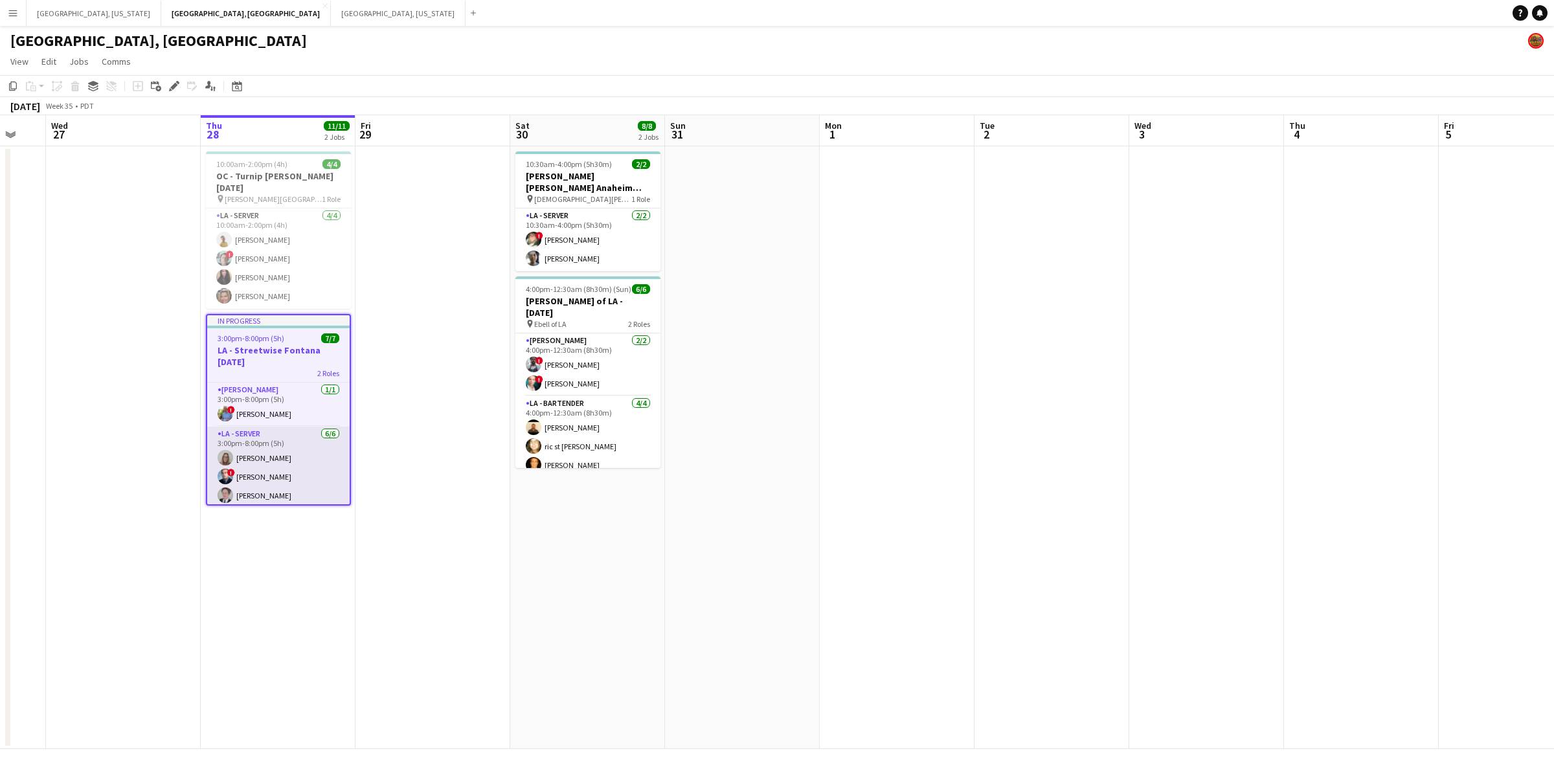
click at [266, 441] on app-card-role "LA - Server [DATE] 3:00pm-8:00pm (5h) [PERSON_NAME] ! [PERSON_NAME] [PERSON_NAM…" at bounding box center [278, 496] width 142 height 138
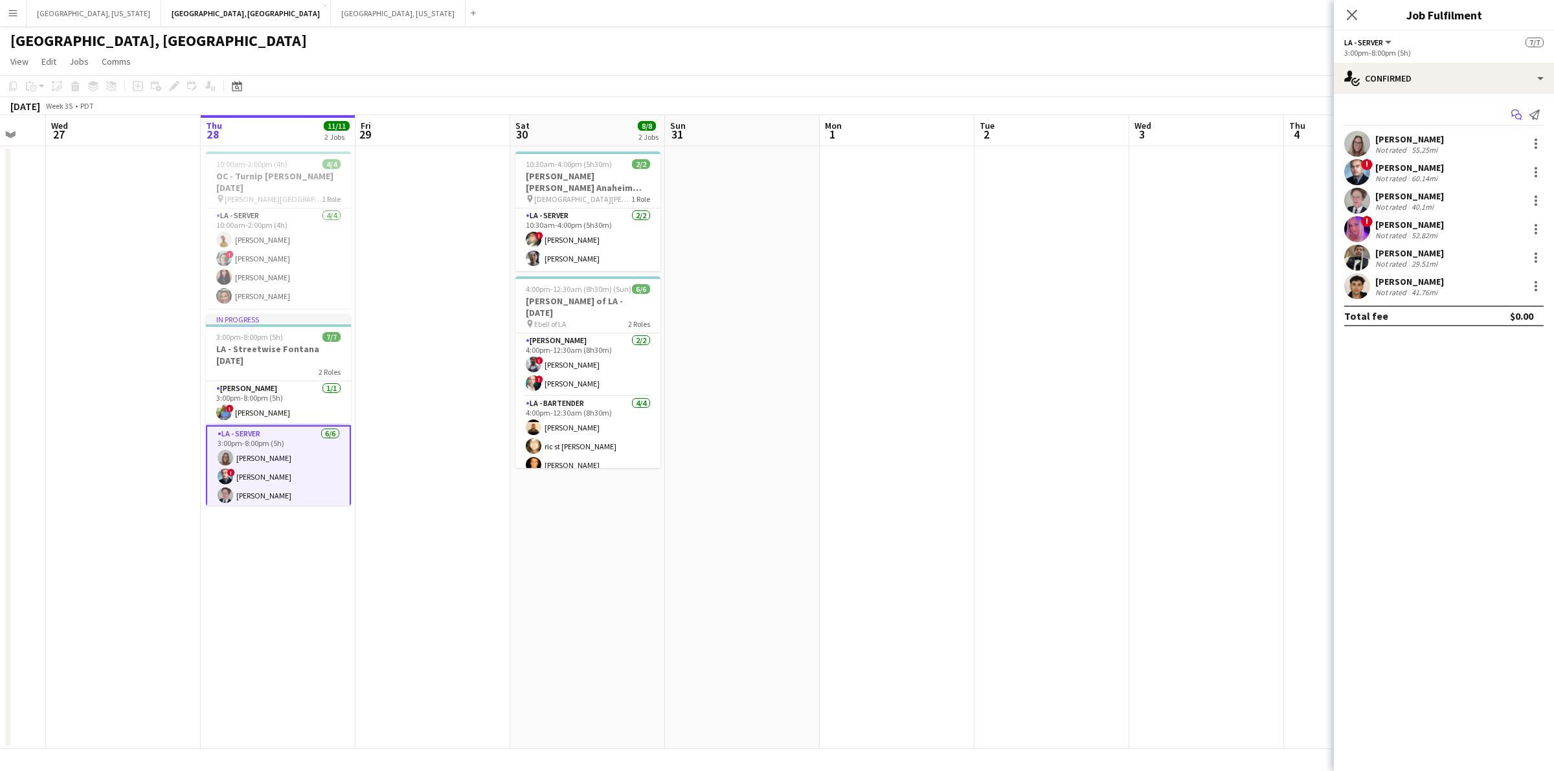
click at [1515, 117] on icon at bounding box center [1518, 117] width 6 height 6
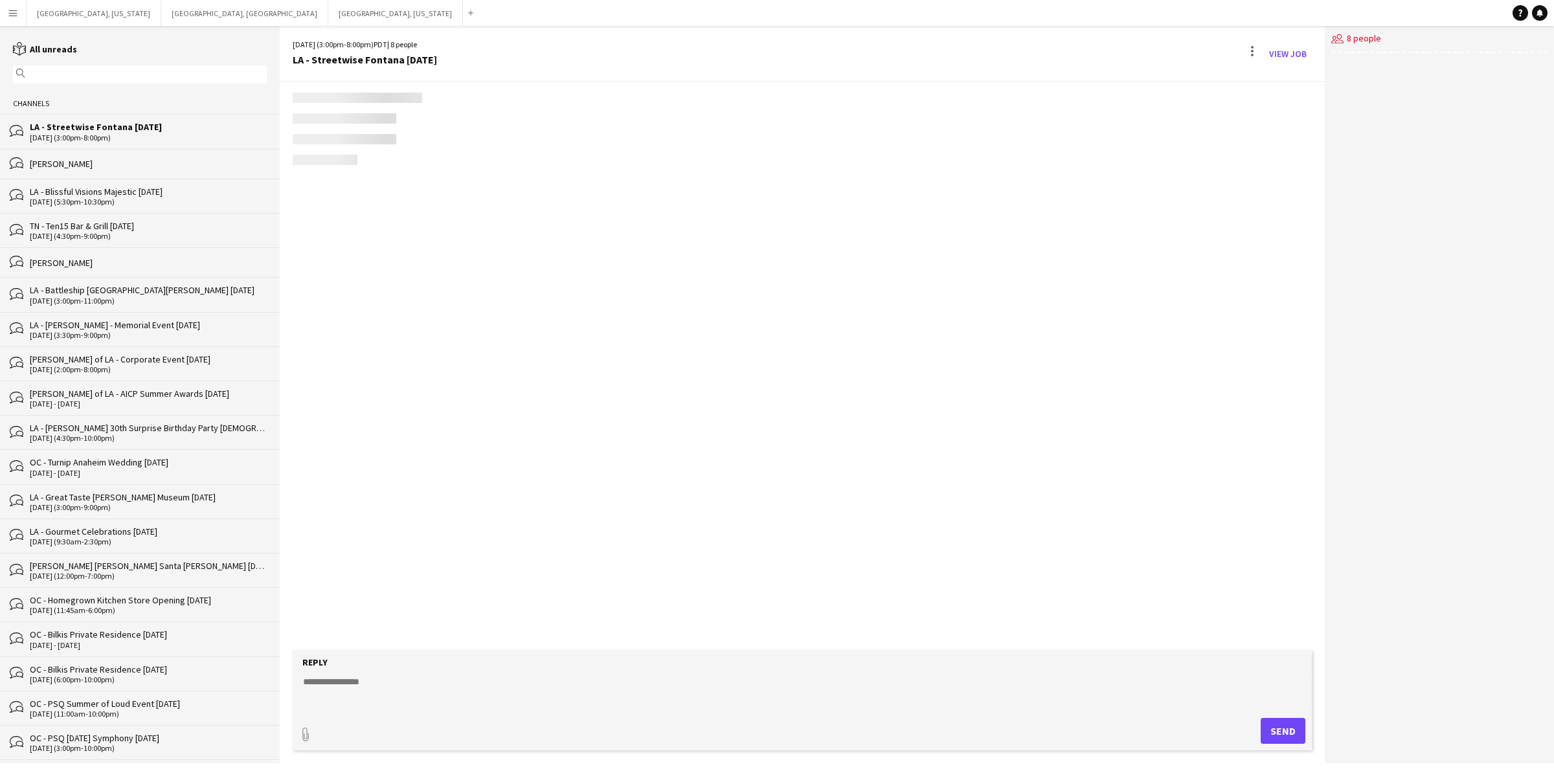
scroll to position [27, 0]
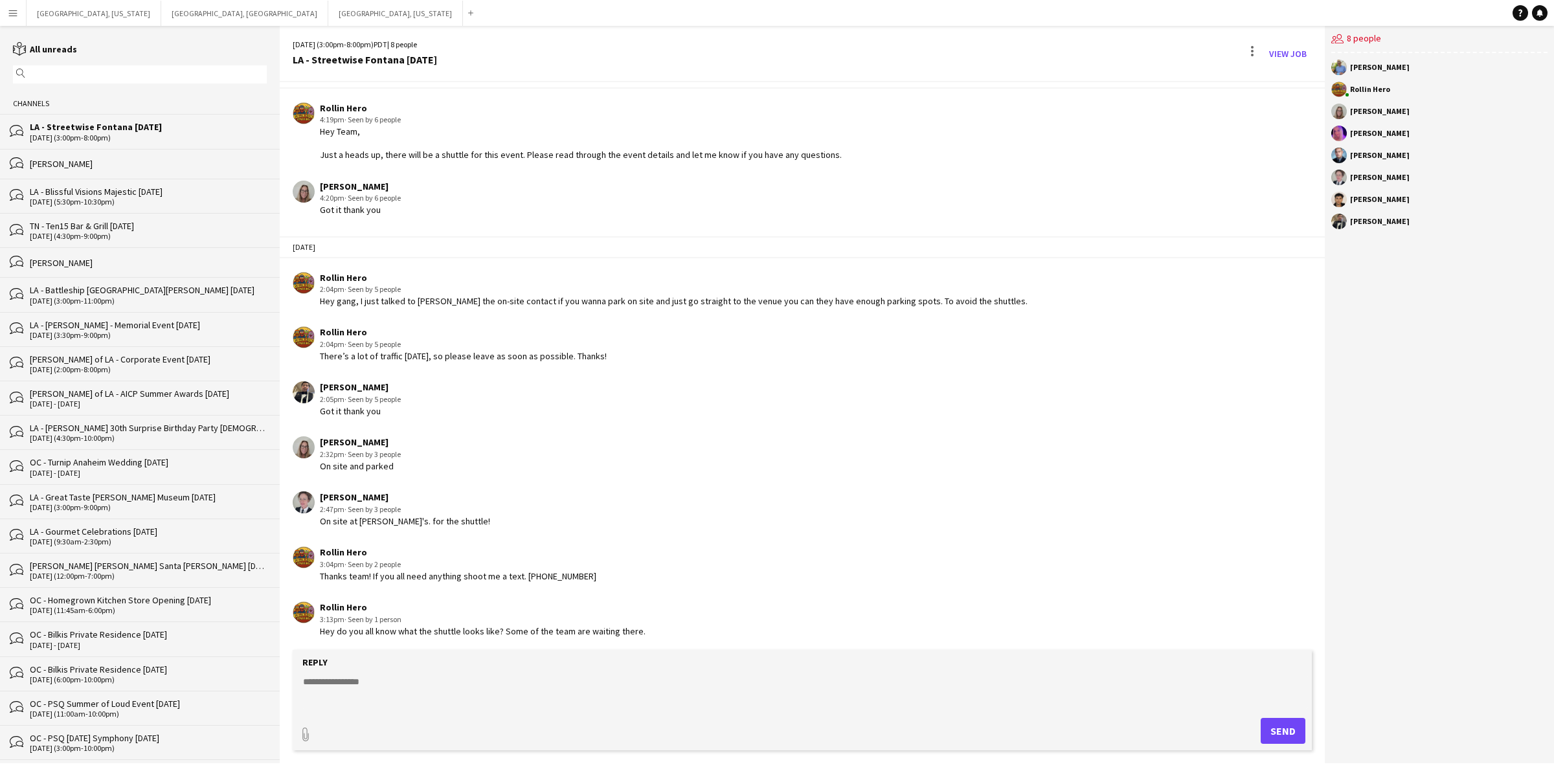
click at [422, 681] on textarea at bounding box center [805, 692] width 1006 height 34
type textarea "**********"
click at [1282, 736] on button "Send" at bounding box center [1283, 731] width 45 height 26
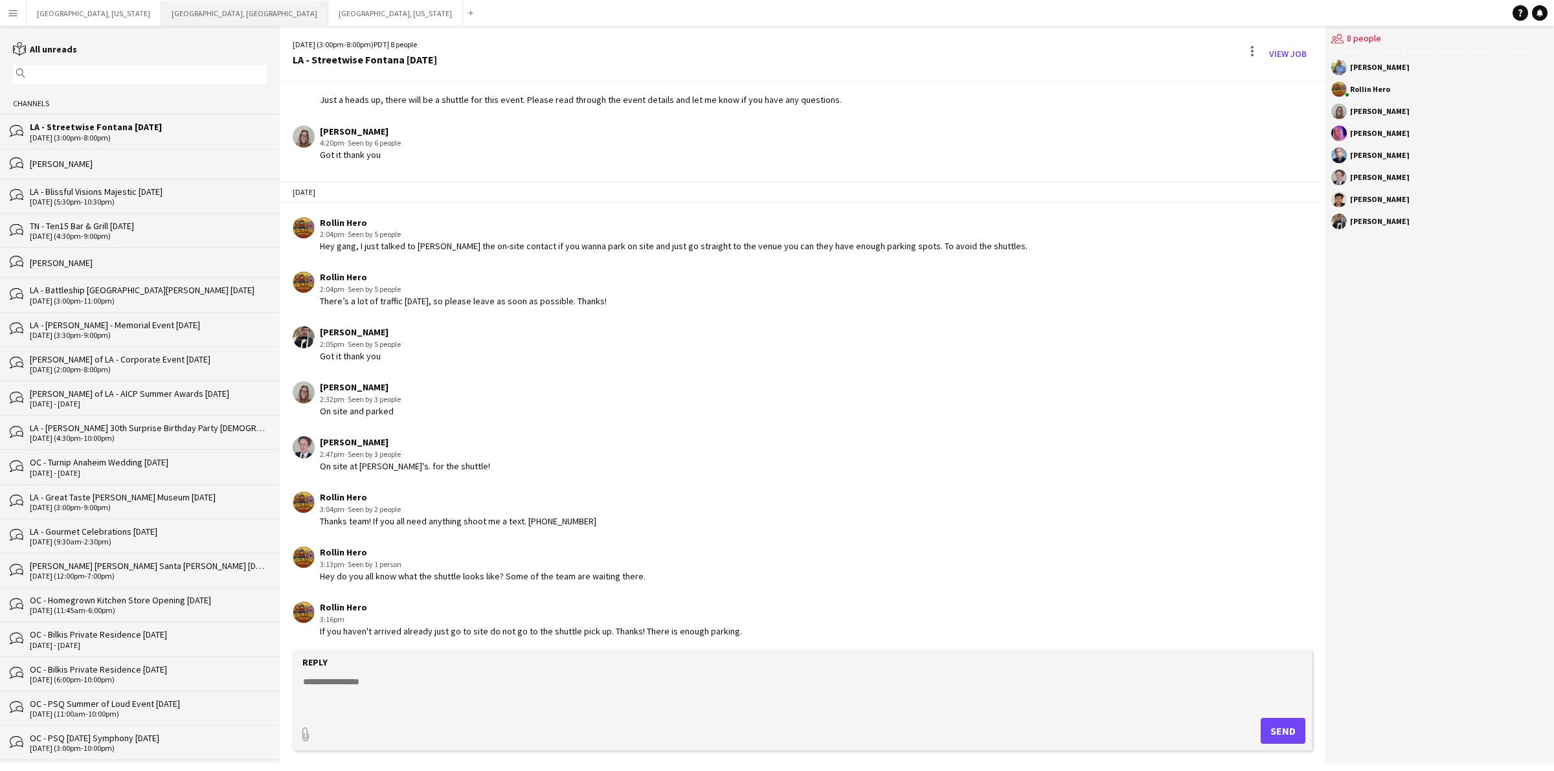
click at [161, 17] on button "[GEOGRAPHIC_DATA], [GEOGRAPHIC_DATA] Close" at bounding box center [244, 13] width 167 height 25
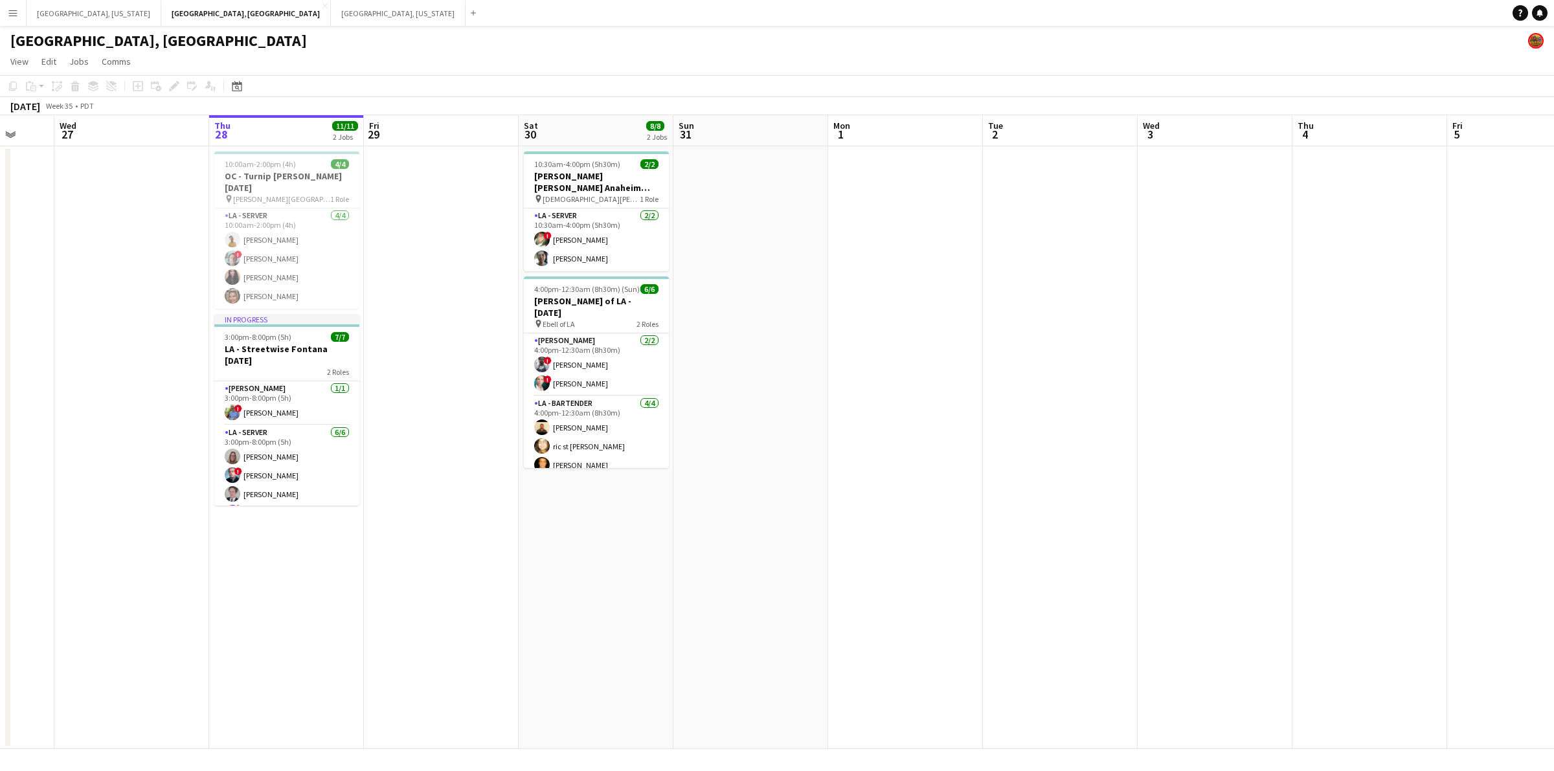
scroll to position [0, 401]
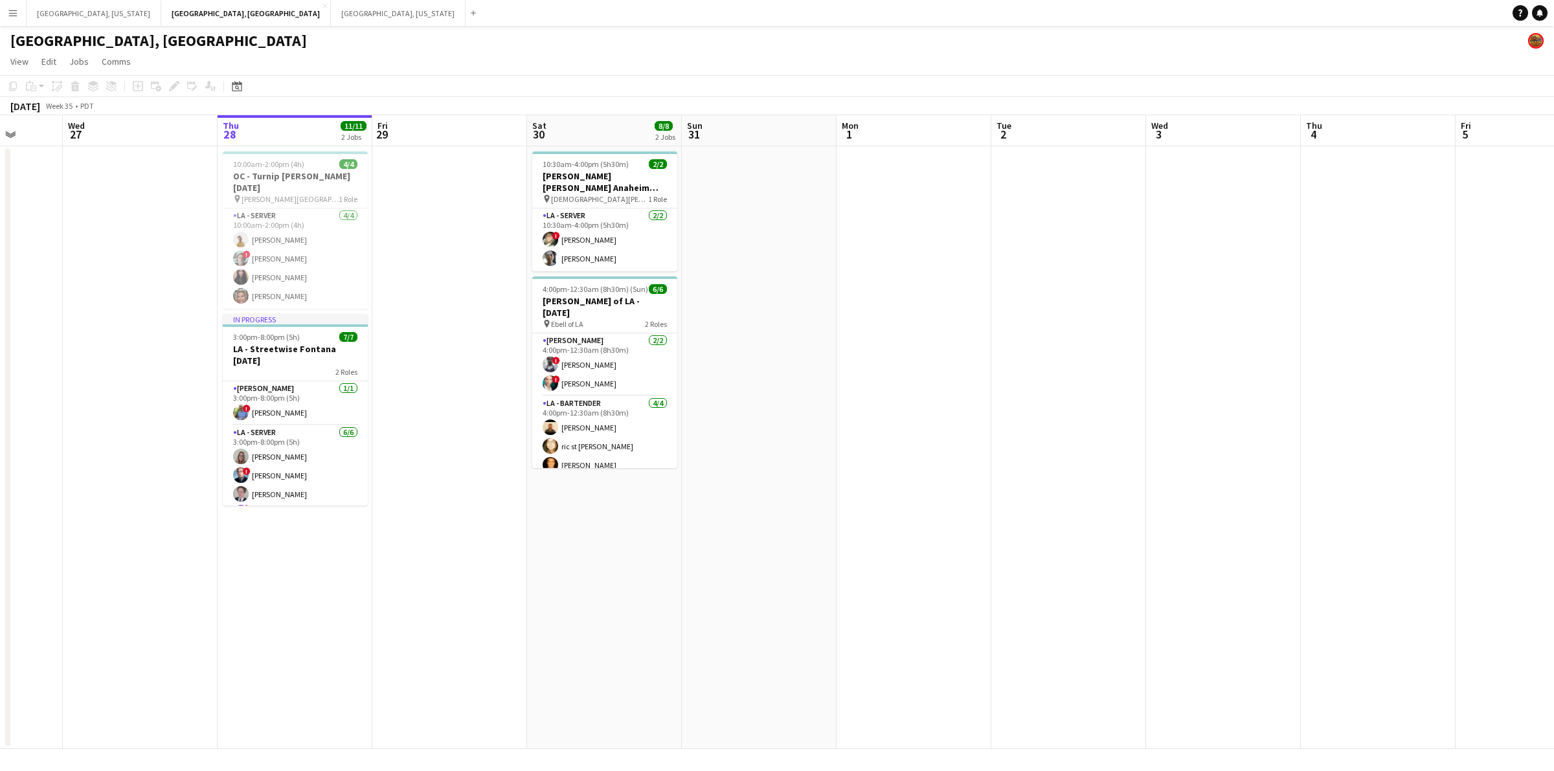
drag, startPoint x: 366, startPoint y: 309, endPoint x: 429, endPoint y: 309, distance: 62.8
click at [429, 309] on app-calendar-viewport "Sun 24 Mon 25 Tue 26 Wed 27 Thu 28 11/11 2 Jobs Fri 29 Sat 30 8/8 2 Jobs Sun 31…" at bounding box center [777, 432] width 1554 height 634
click at [672, 59] on app-page-menu "View Day view expanded Day view collapsed Month view Date picker Jump to [DATE]…" at bounding box center [777, 63] width 1554 height 25
click at [580, 56] on app-page-menu "View Day view expanded Day view collapsed Month view Date picker Jump to [DATE]…" at bounding box center [777, 63] width 1554 height 25
